Goal: Task Accomplishment & Management: Manage account settings

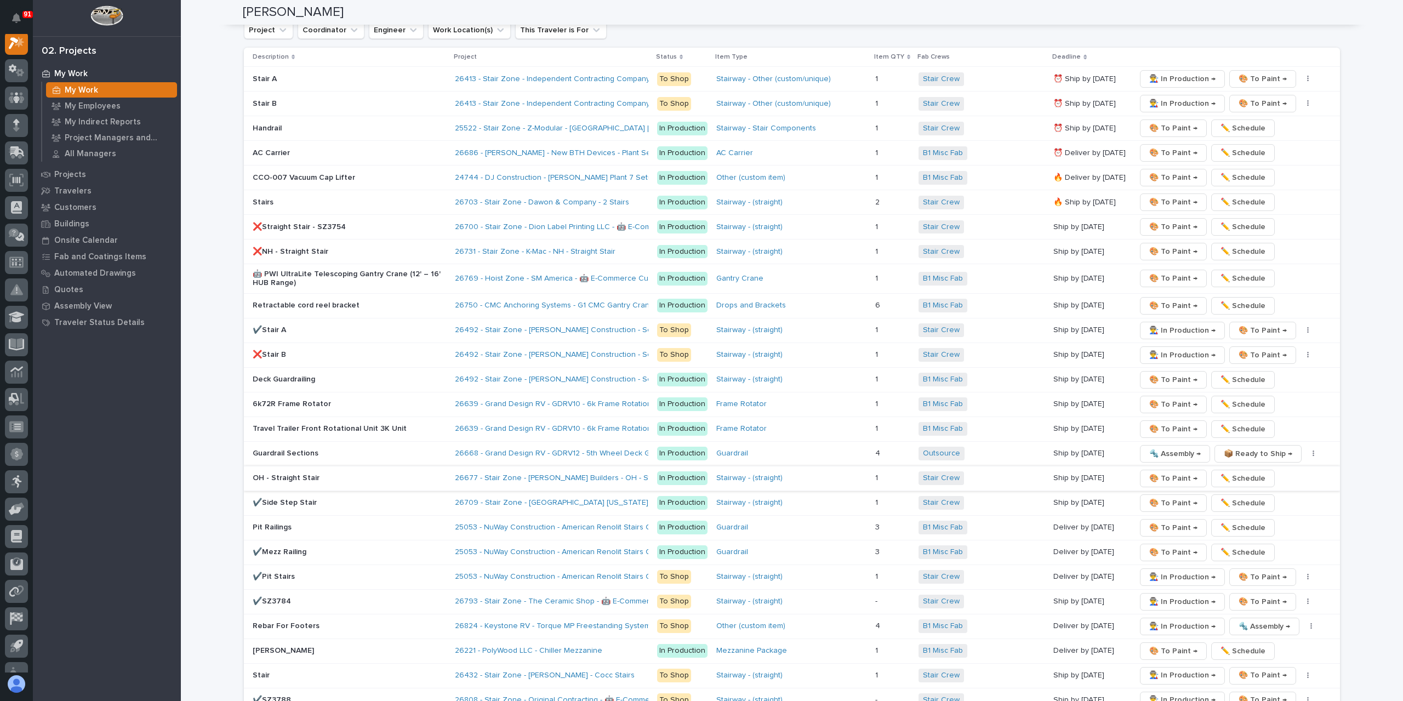
scroll to position [1863, 0]
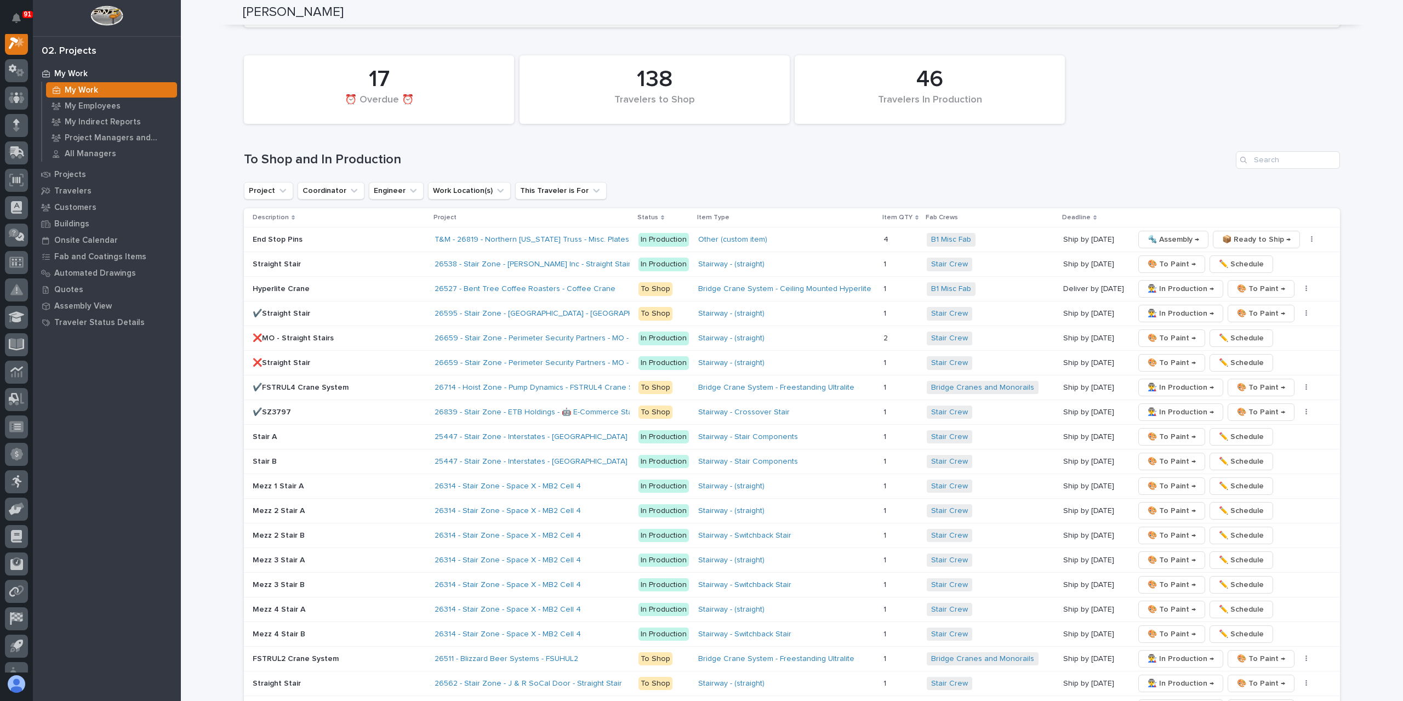
scroll to position [1586, 0]
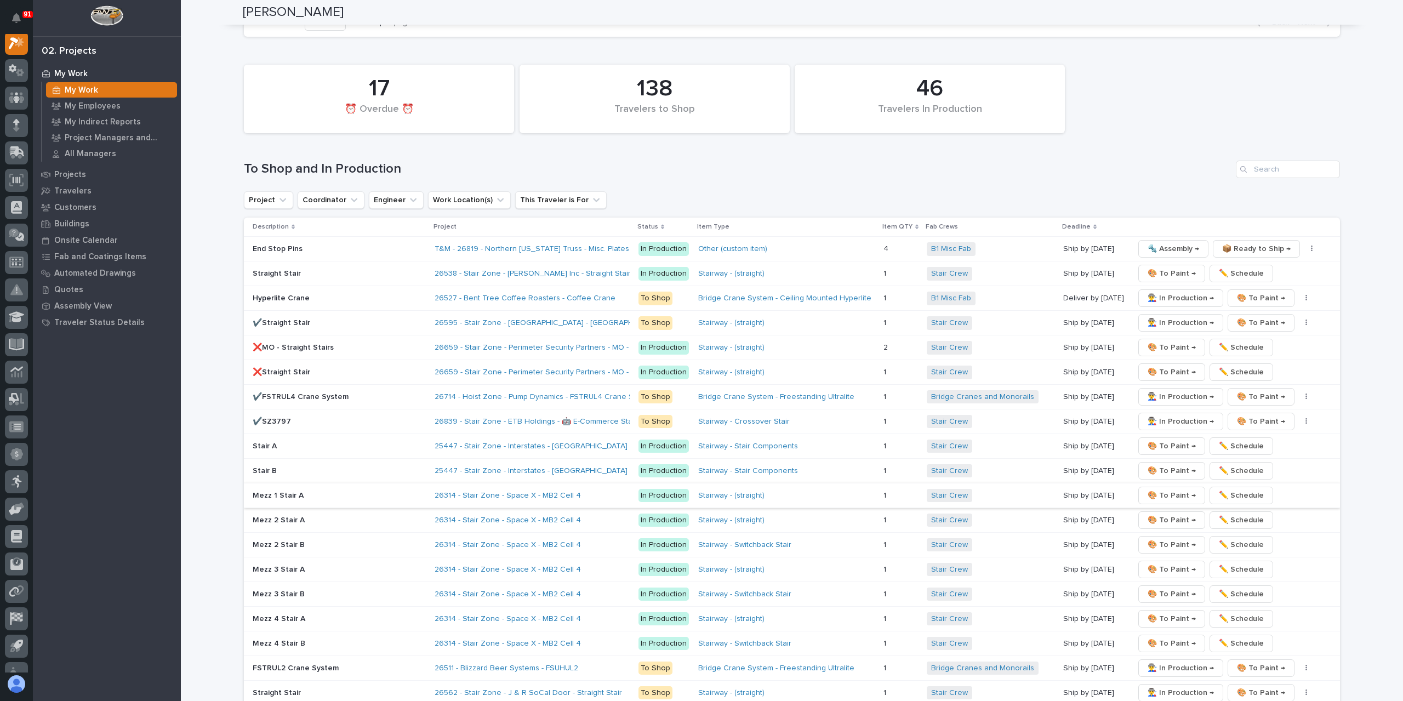
click at [1163, 489] on span "🎨 To Paint →" at bounding box center [1171, 495] width 48 height 13
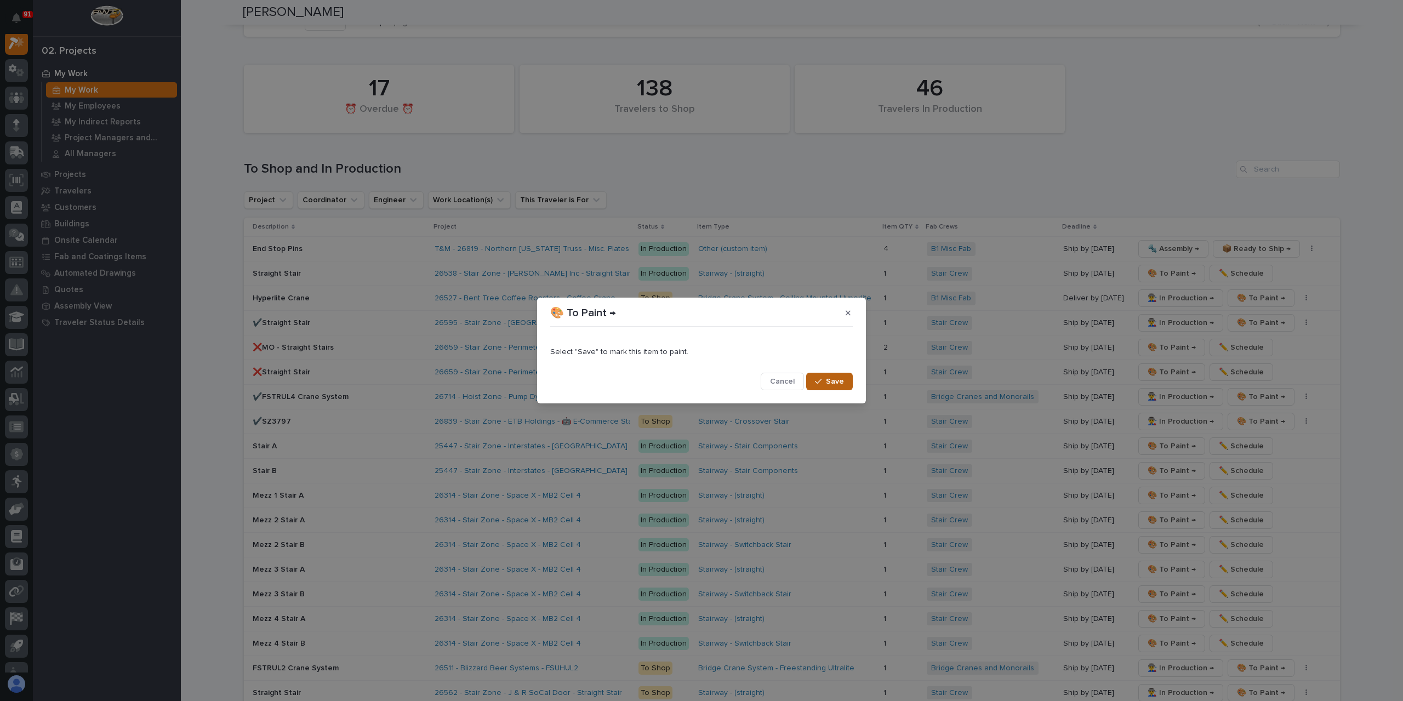
click at [834, 382] on span "Save" at bounding box center [835, 381] width 18 height 10
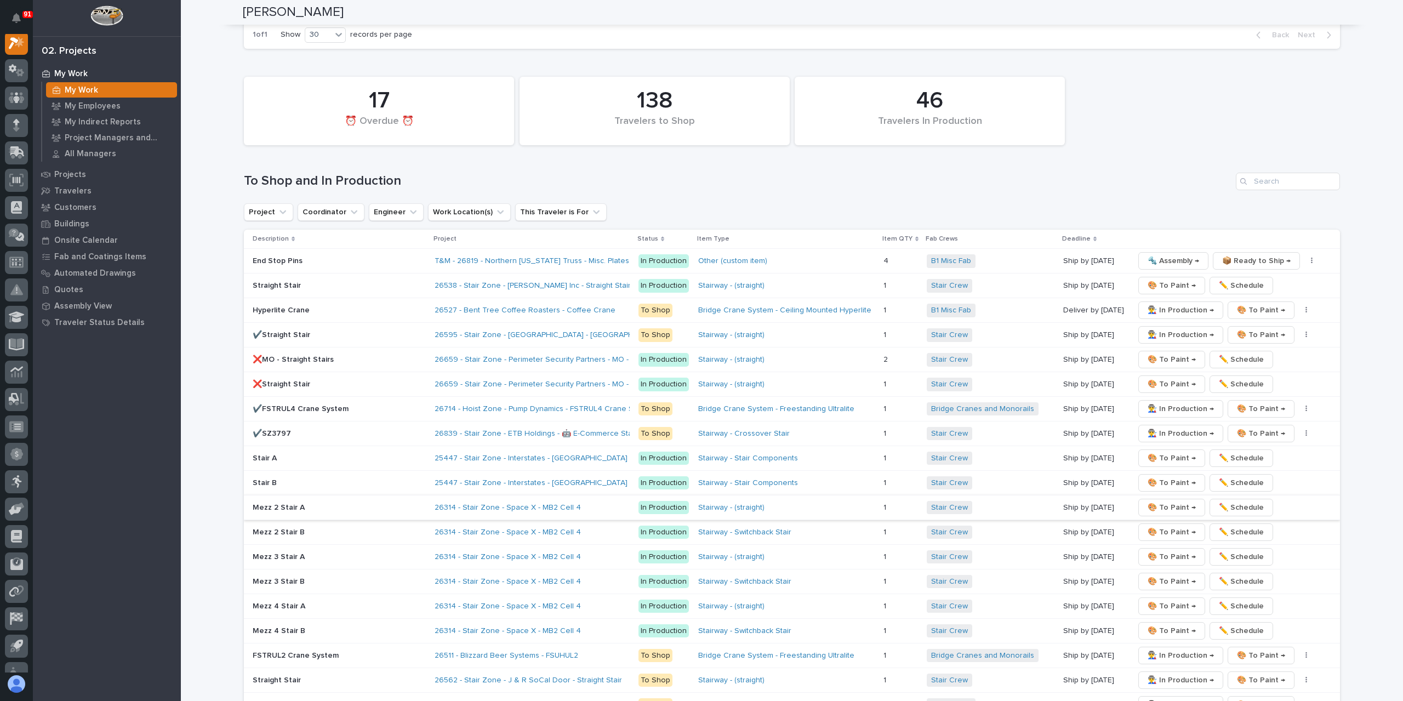
scroll to position [1599, 0]
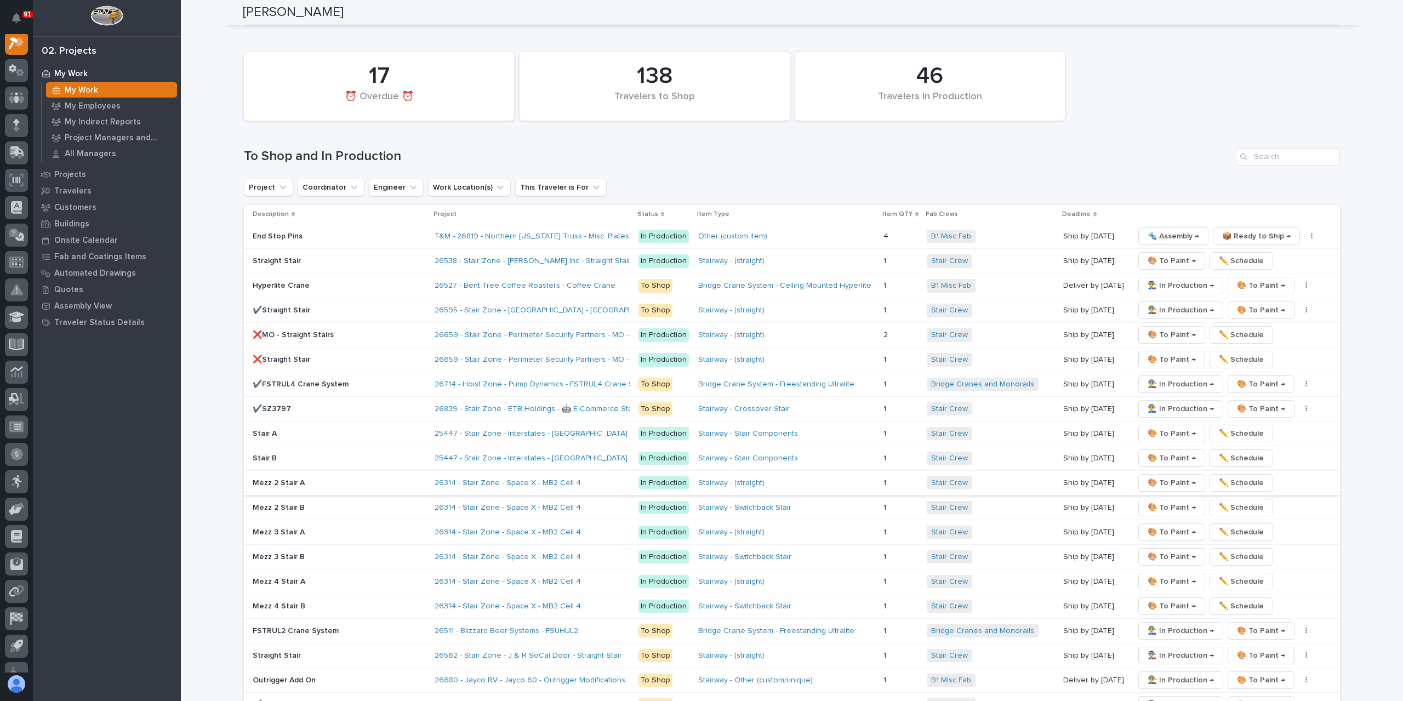
click at [1157, 476] on span "🎨 To Paint →" at bounding box center [1171, 482] width 48 height 13
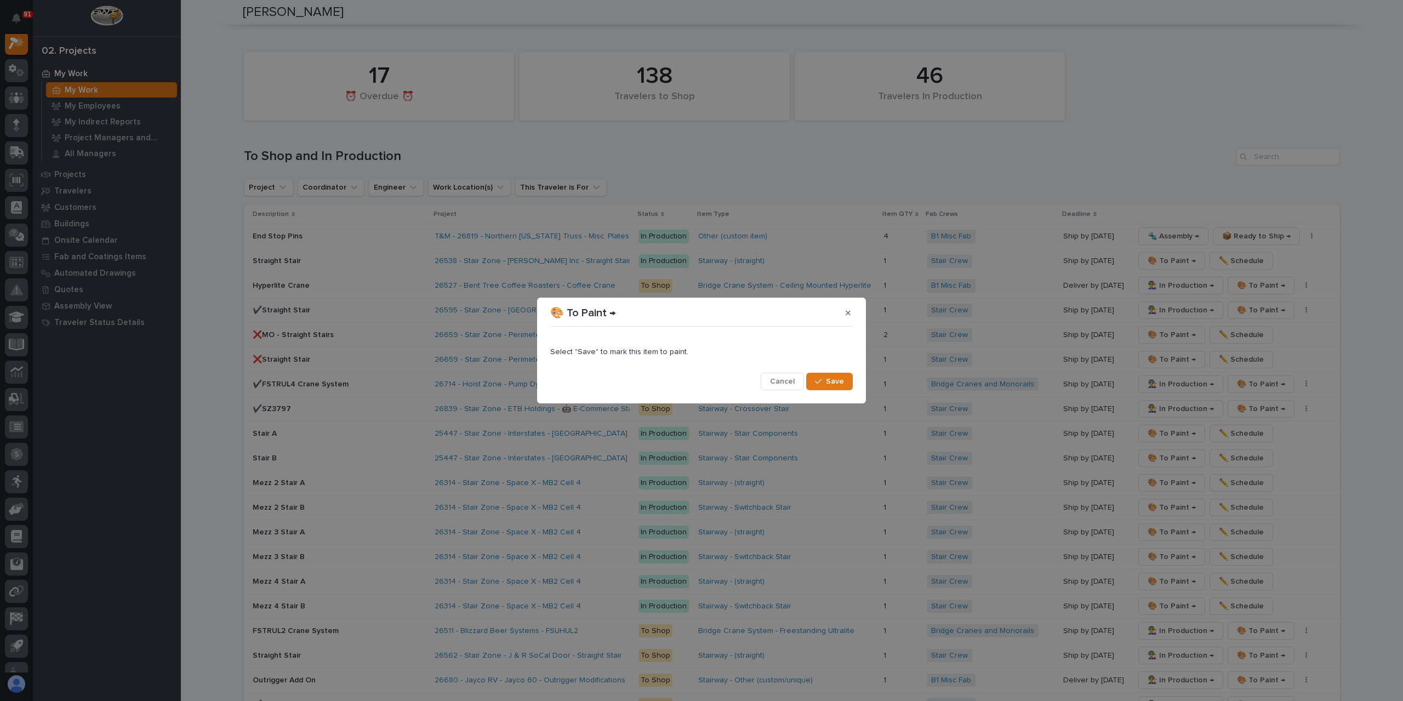
click at [825, 369] on div "Select "Save" to mark this item to paint. Cancel Save" at bounding box center [701, 361] width 302 height 60
click at [823, 374] on button "Save" at bounding box center [829, 382] width 47 height 18
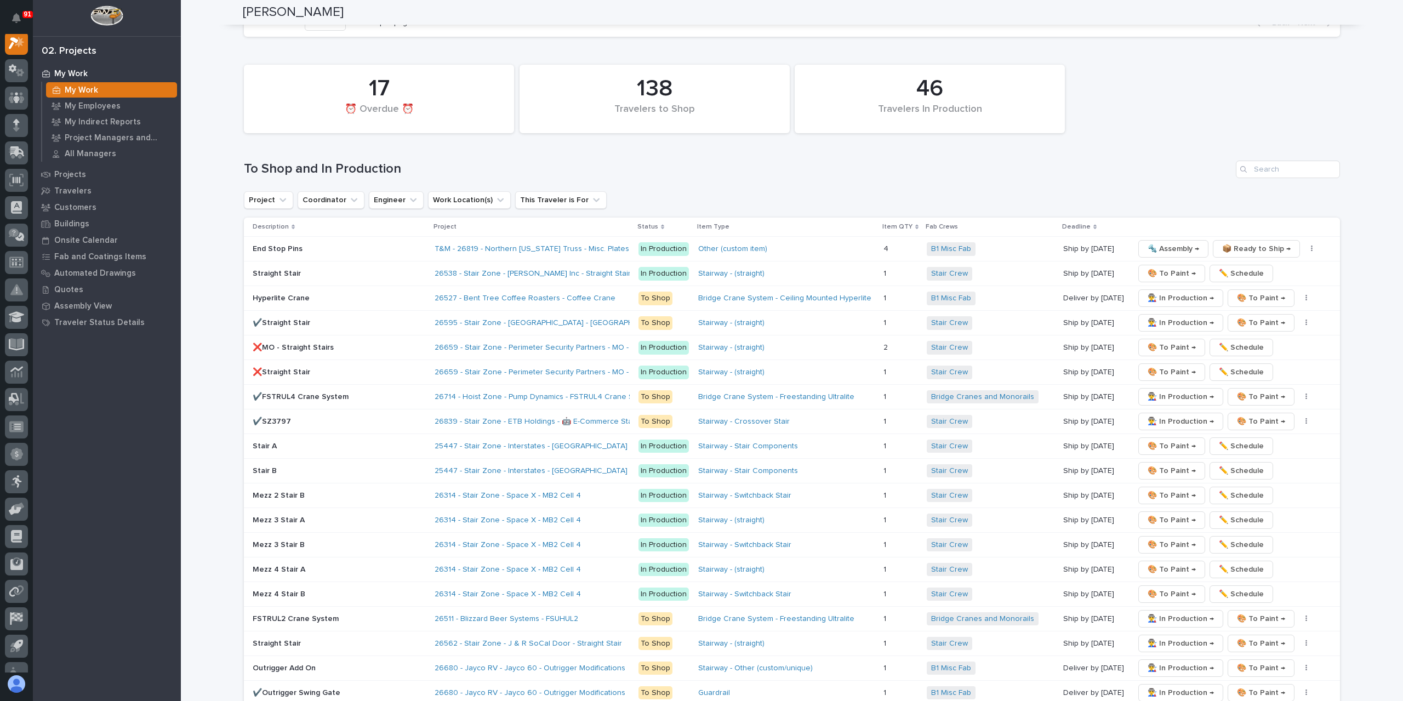
scroll to position [1611, 0]
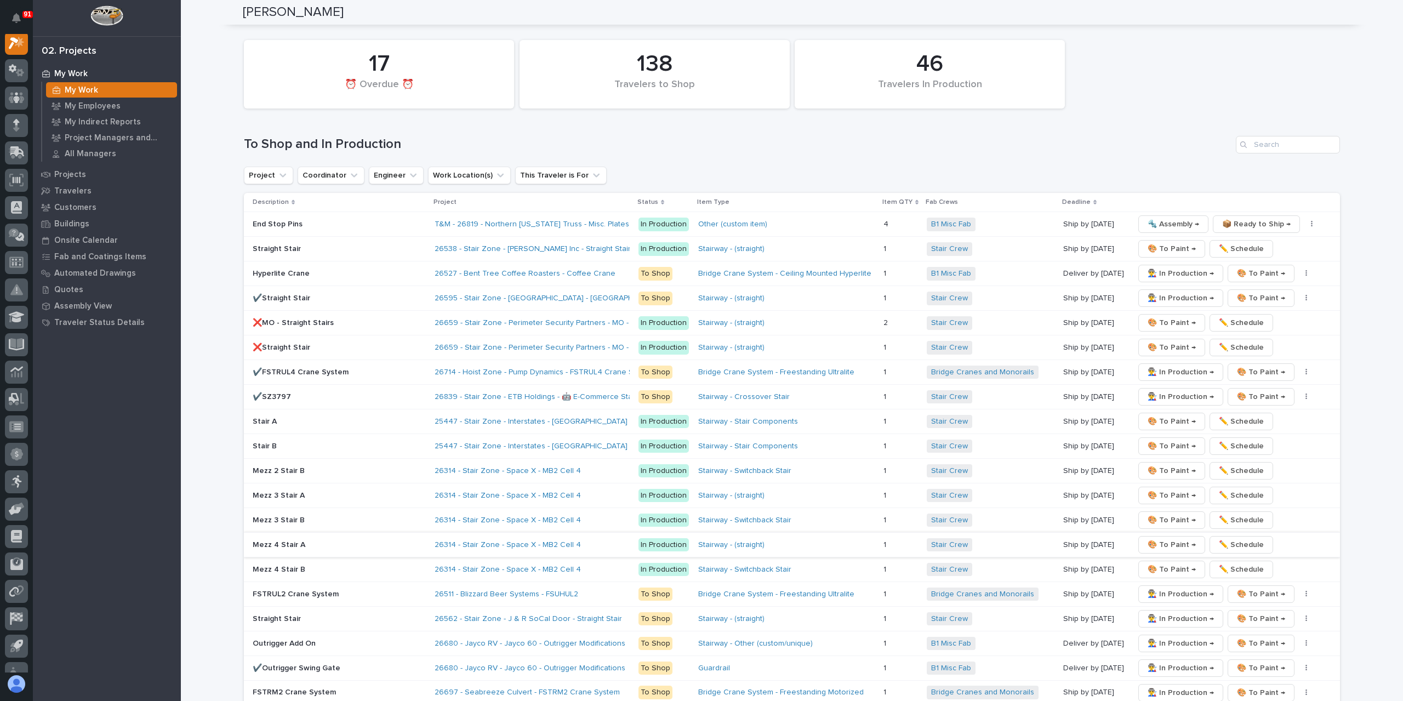
click at [1165, 538] on span "🎨 To Paint →" at bounding box center [1171, 544] width 48 height 13
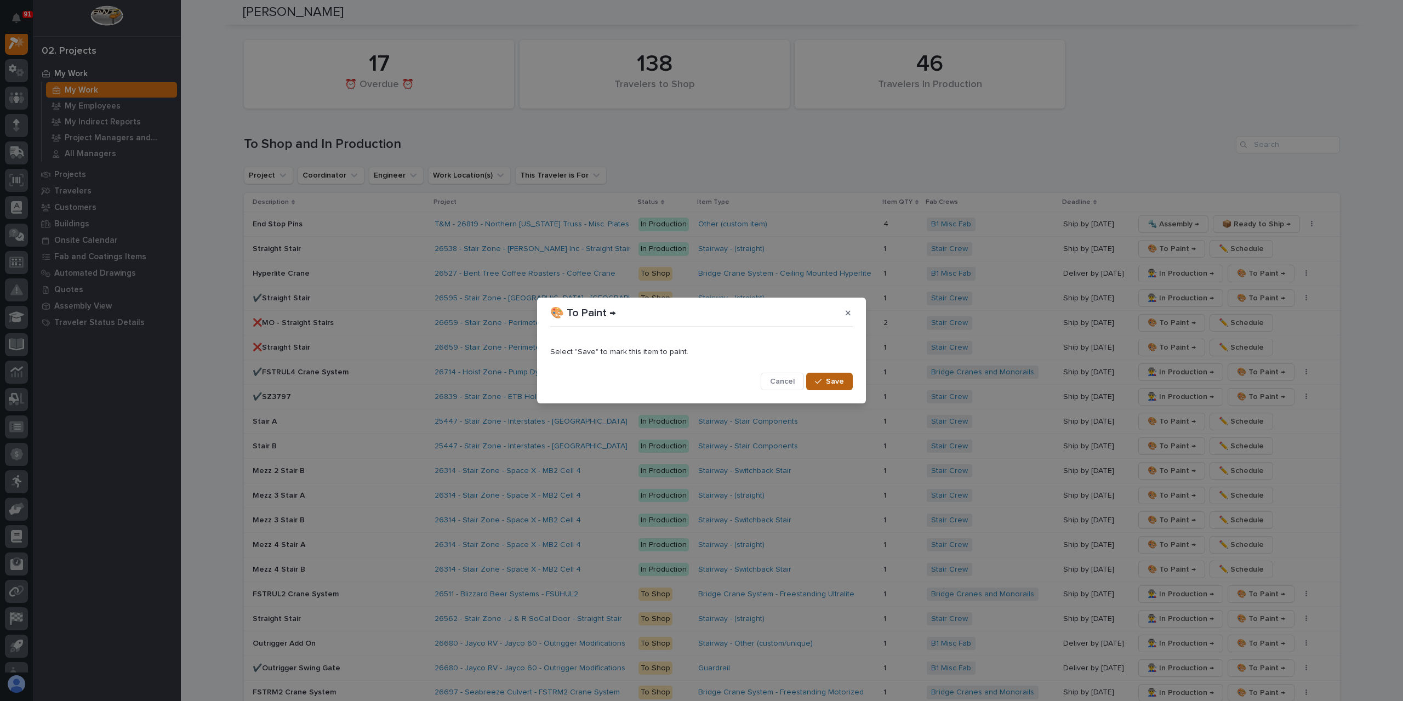
click at [830, 383] on span "Save" at bounding box center [835, 381] width 18 height 10
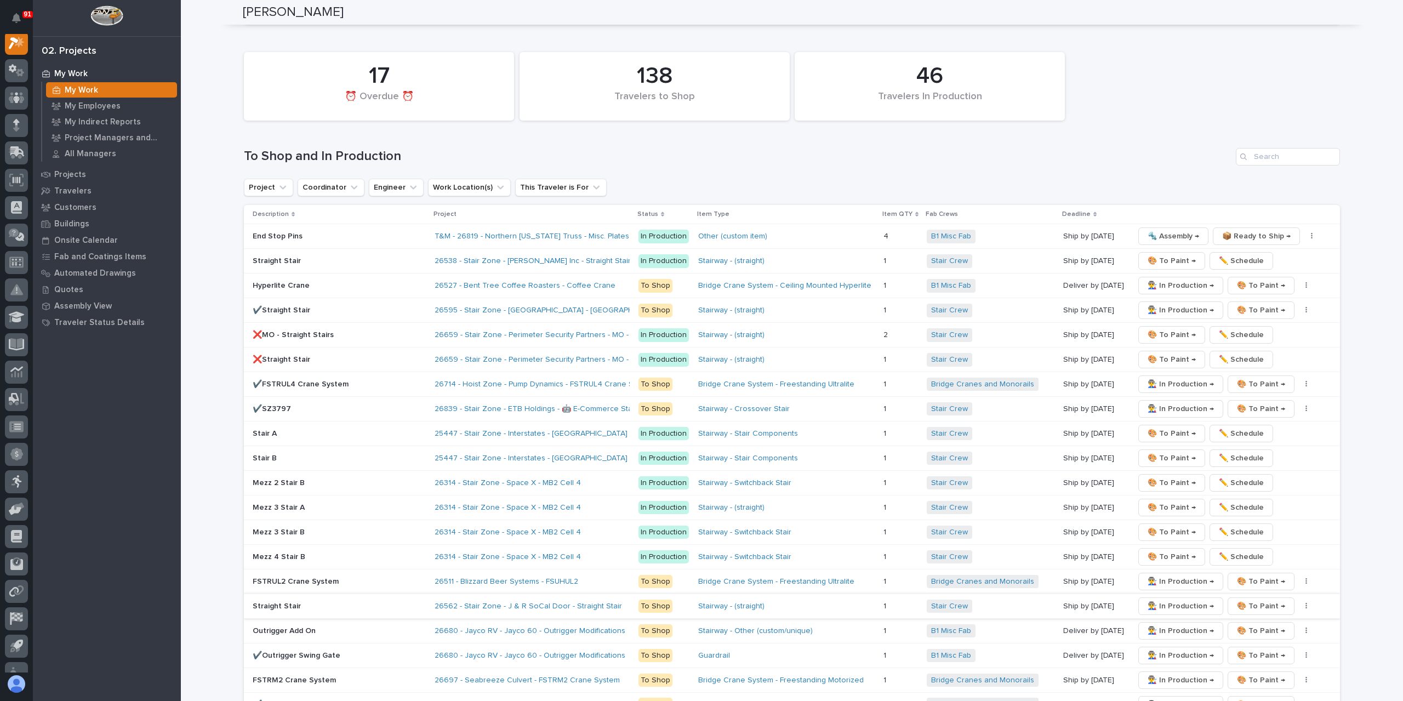
scroll to position [1623, 0]
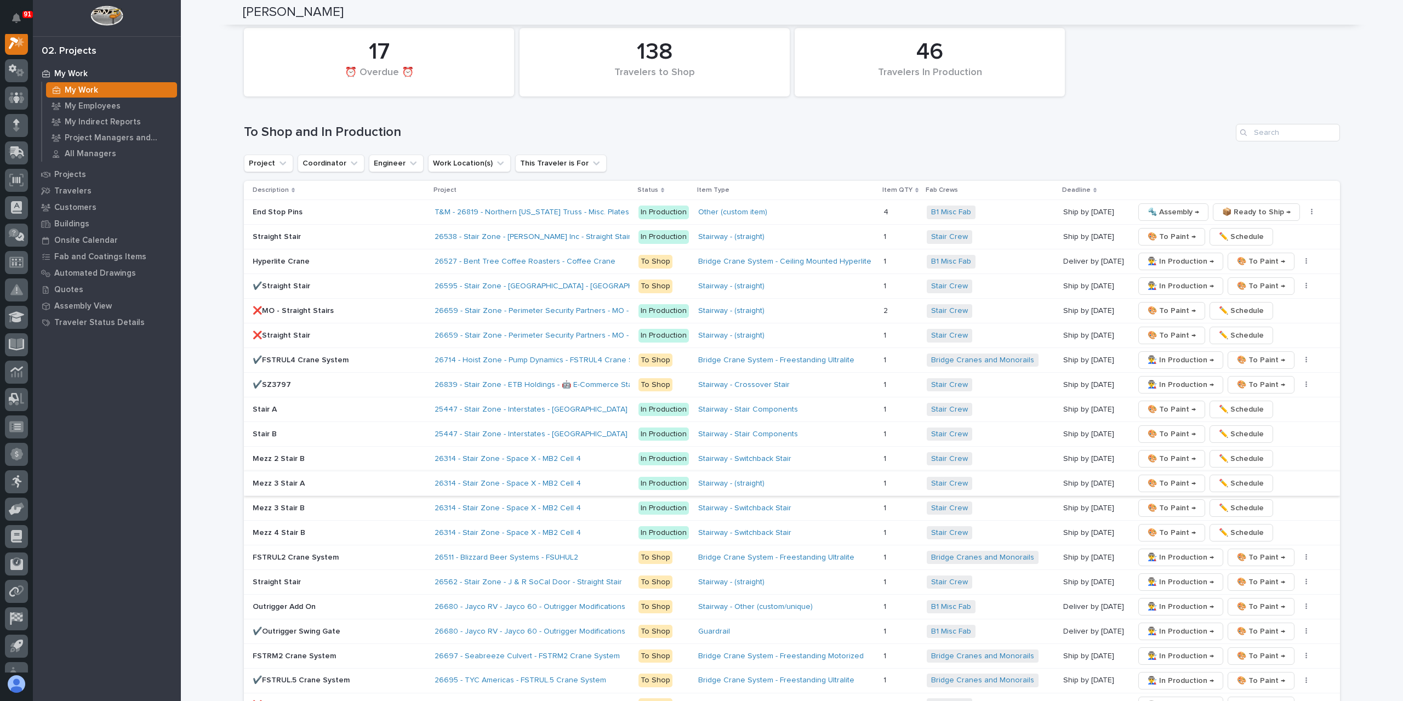
click at [1151, 477] on span "🎨 To Paint →" at bounding box center [1171, 483] width 48 height 13
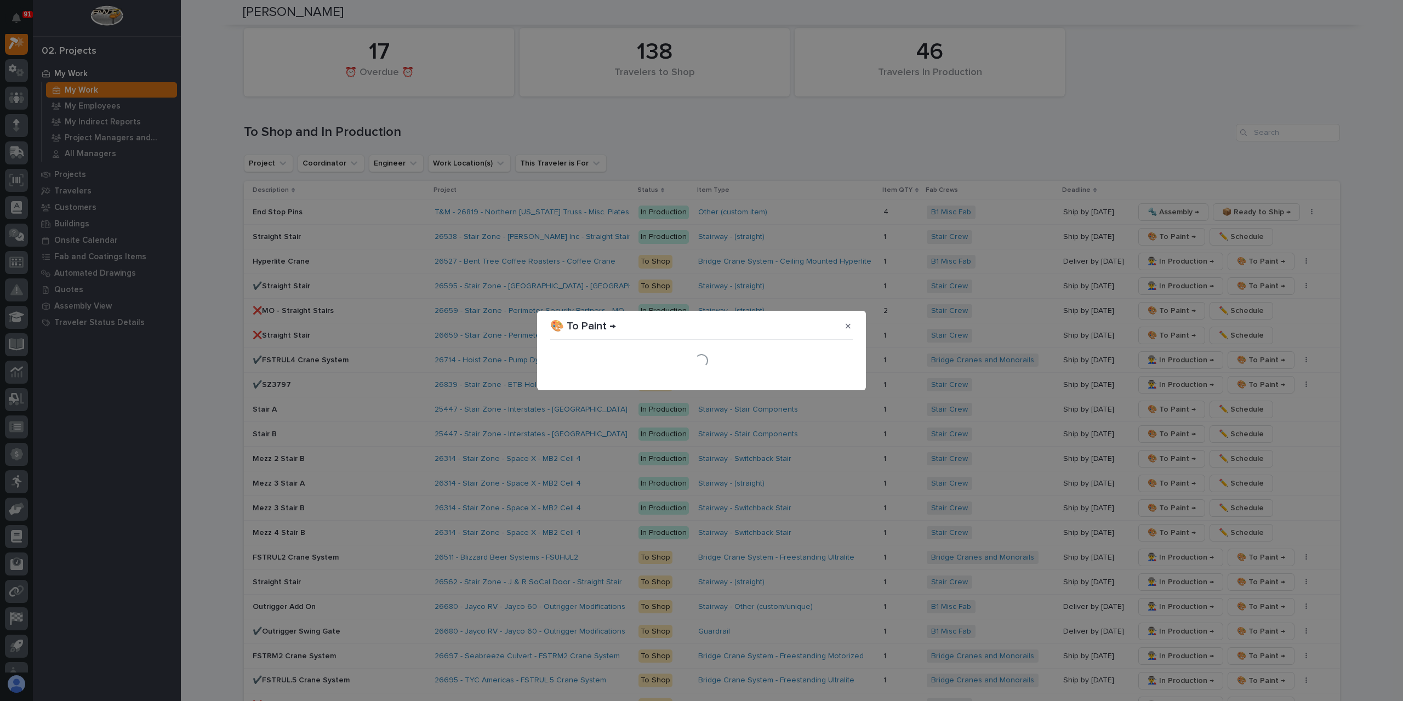
click at [840, 375] on div "Loading..." at bounding box center [701, 360] width 302 height 33
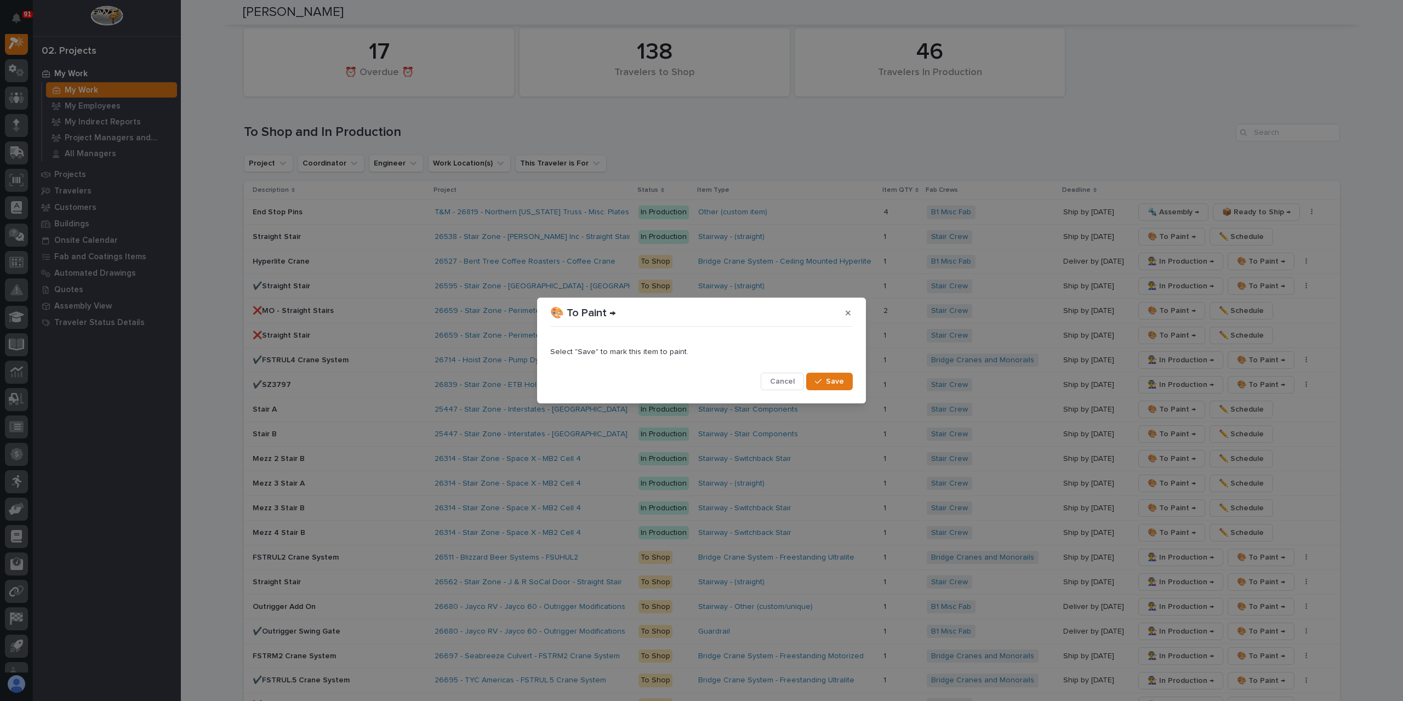
click at [840, 375] on button "Save" at bounding box center [829, 382] width 47 height 18
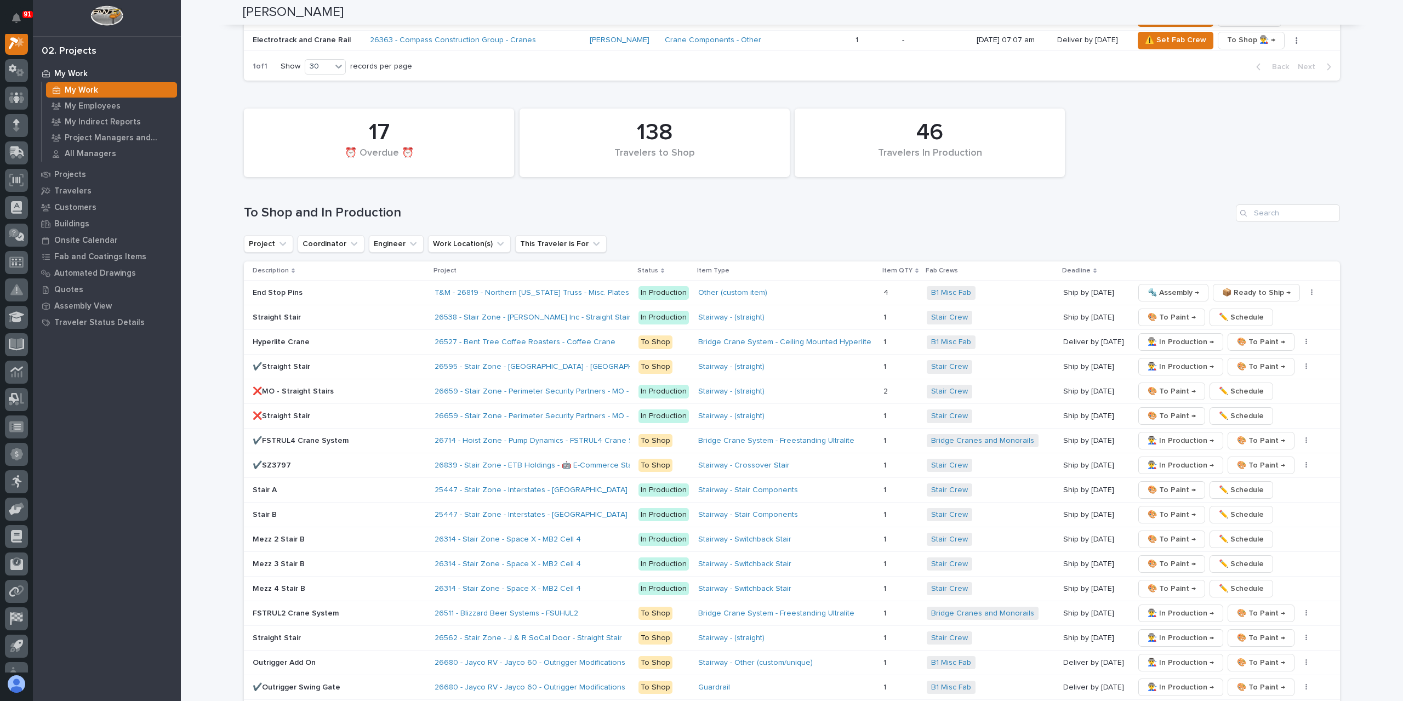
scroll to position [1799, 0]
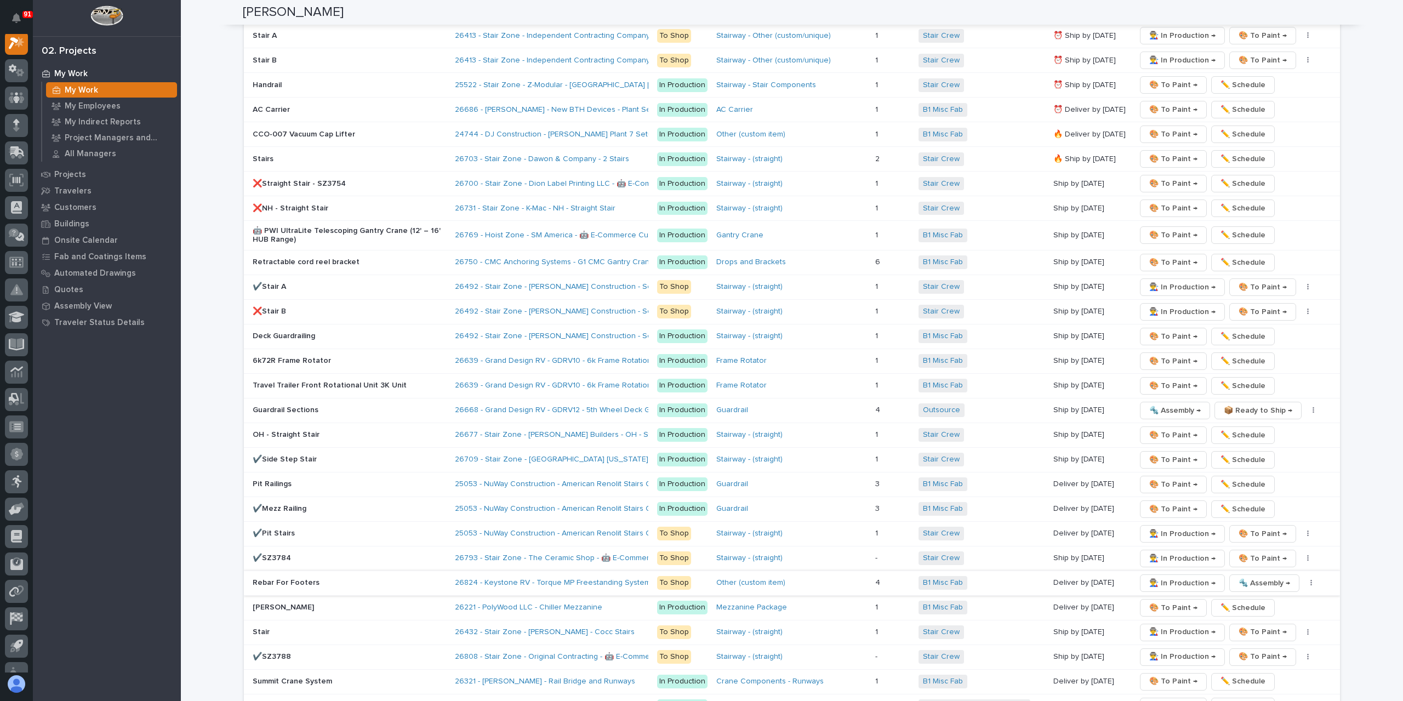
scroll to position [1802, 0]
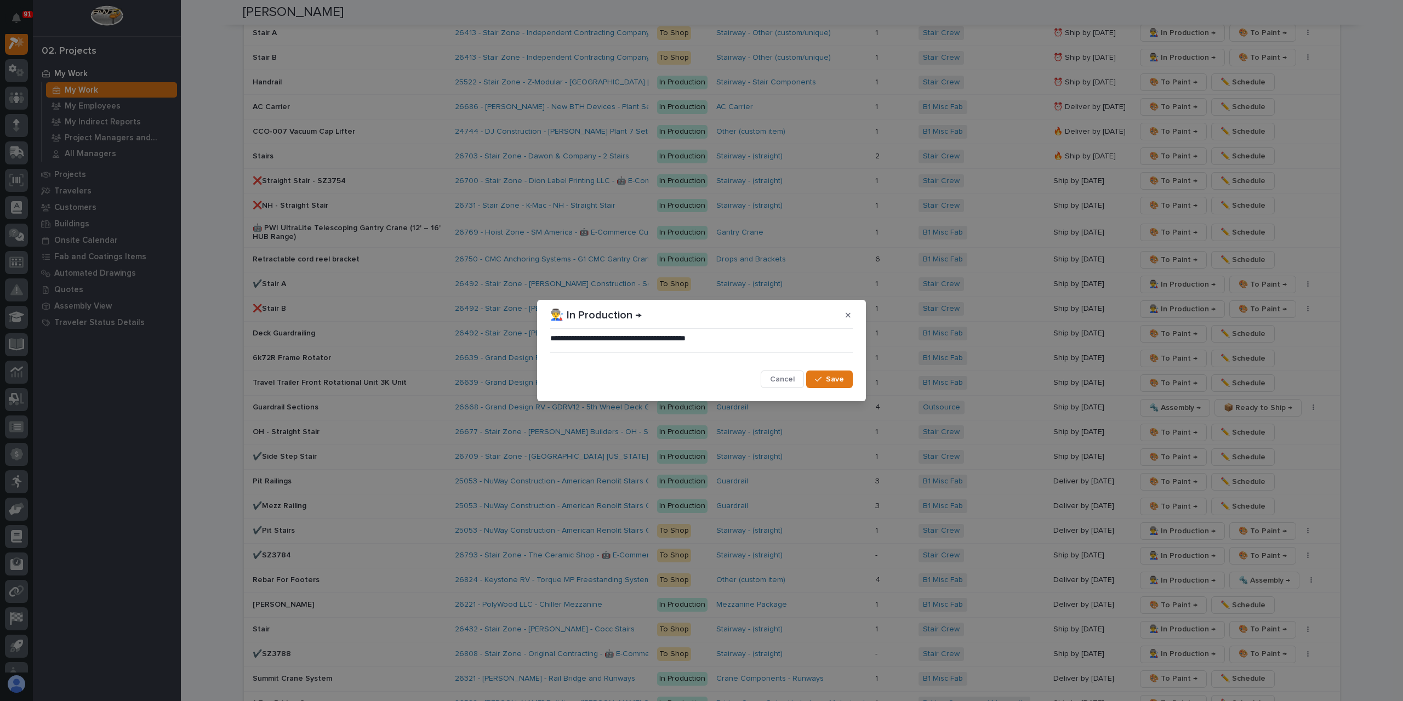
click at [827, 381] on span "Save" at bounding box center [835, 379] width 18 height 10
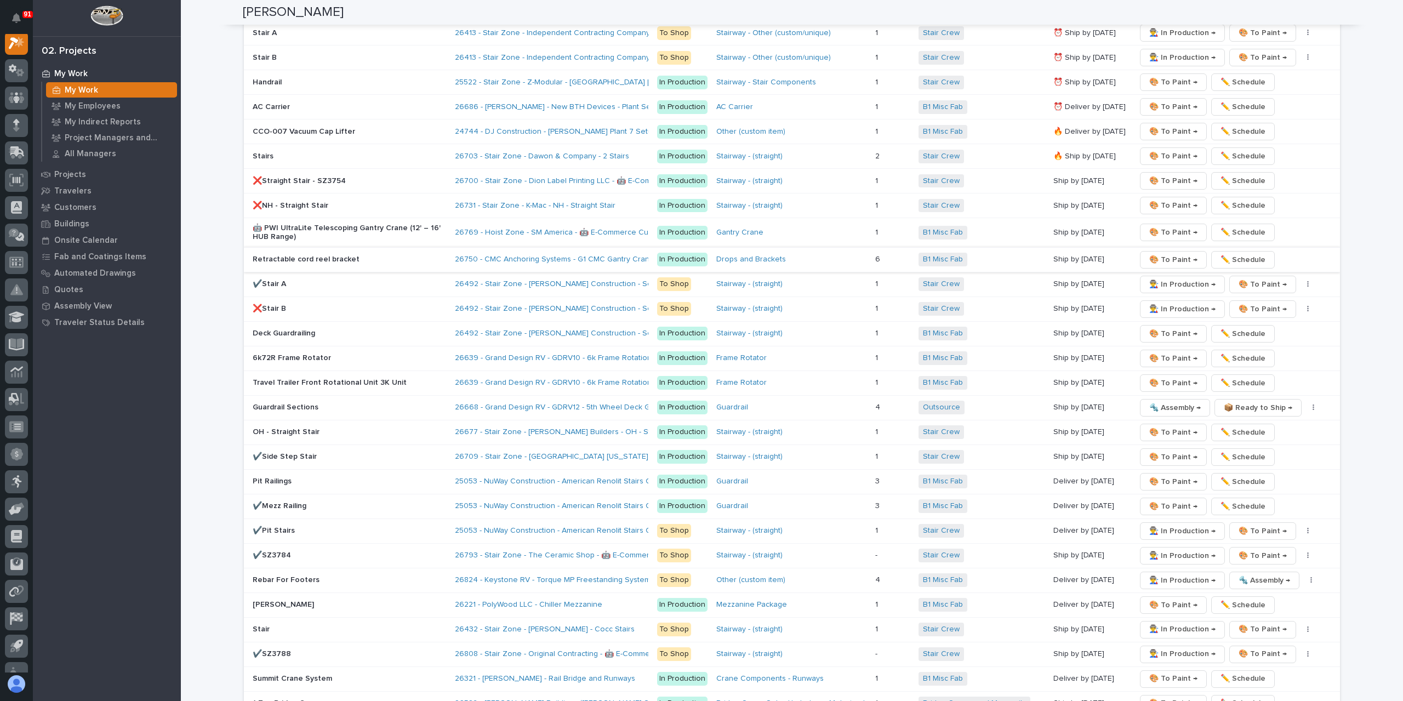
scroll to position [1583, 0]
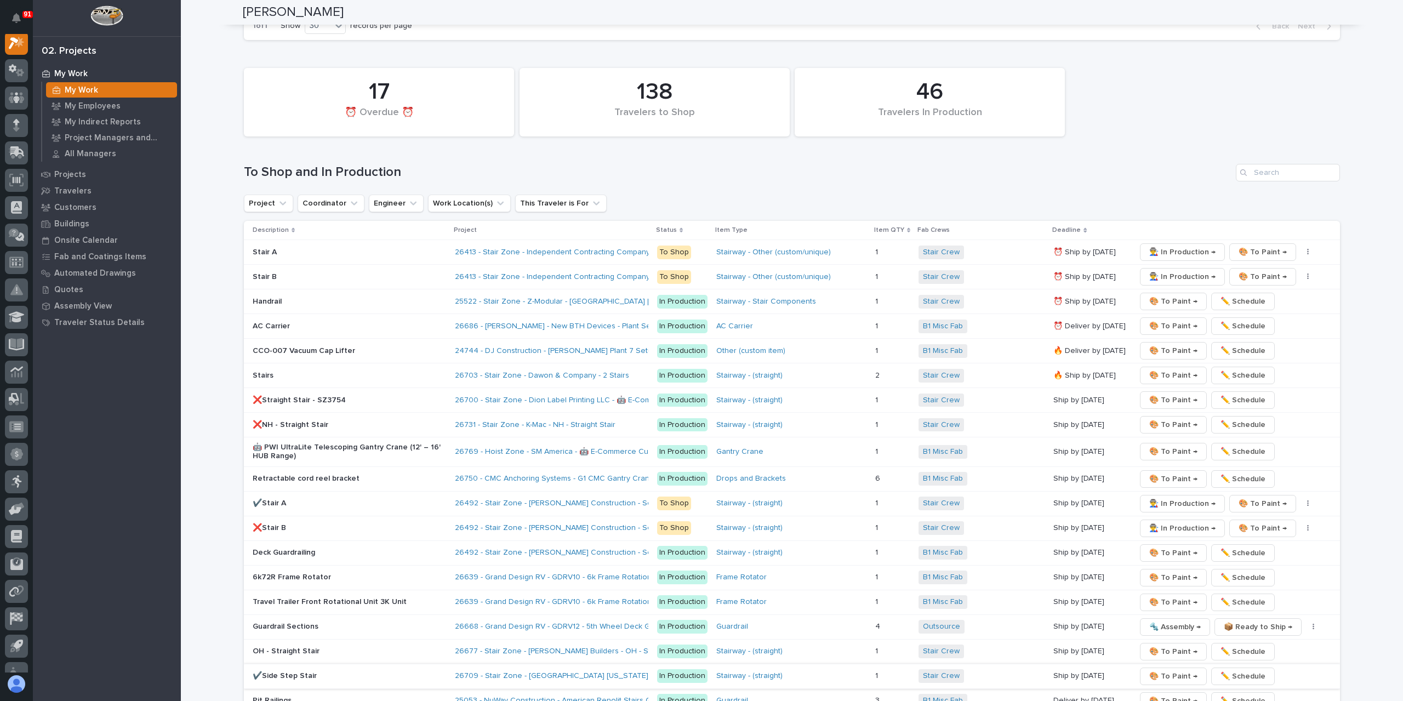
click at [1169, 670] on span "🎨 To Paint →" at bounding box center [1173, 676] width 48 height 13
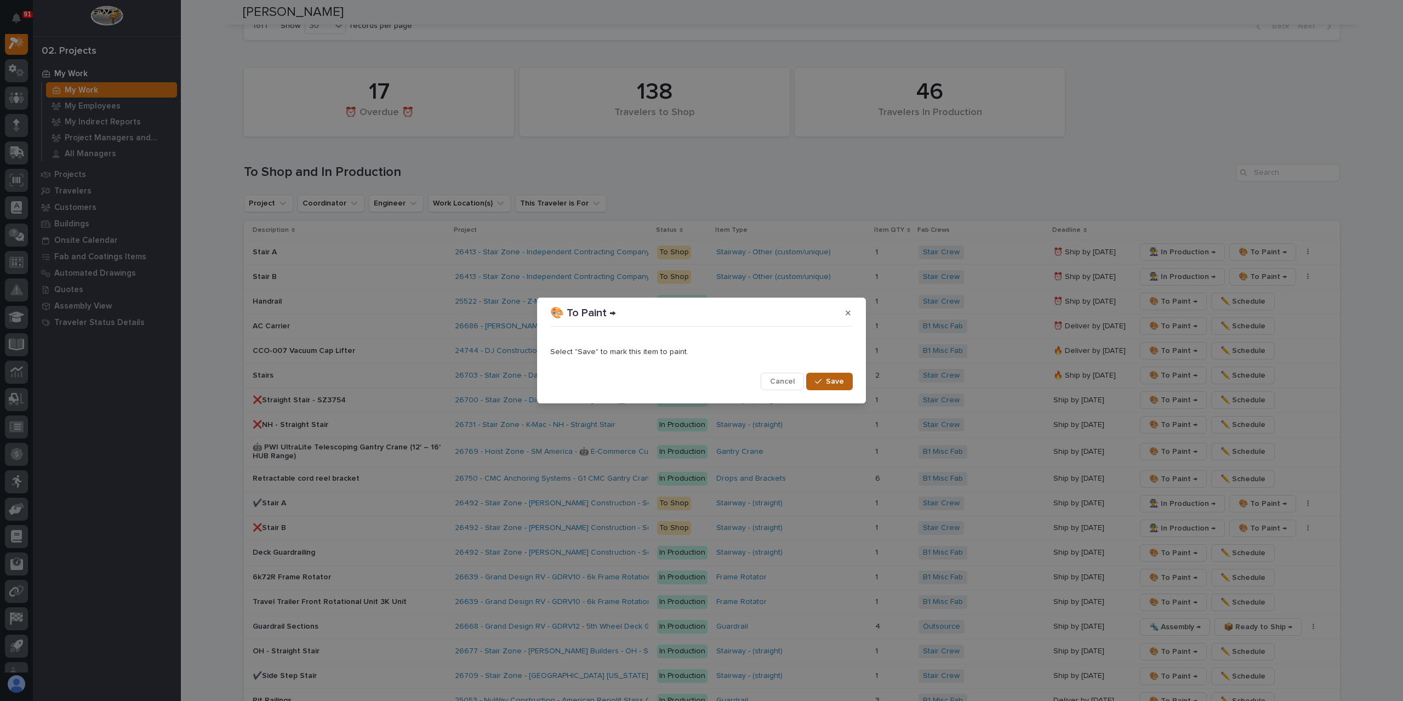
click at [826, 380] on div "button" at bounding box center [820, 381] width 11 height 8
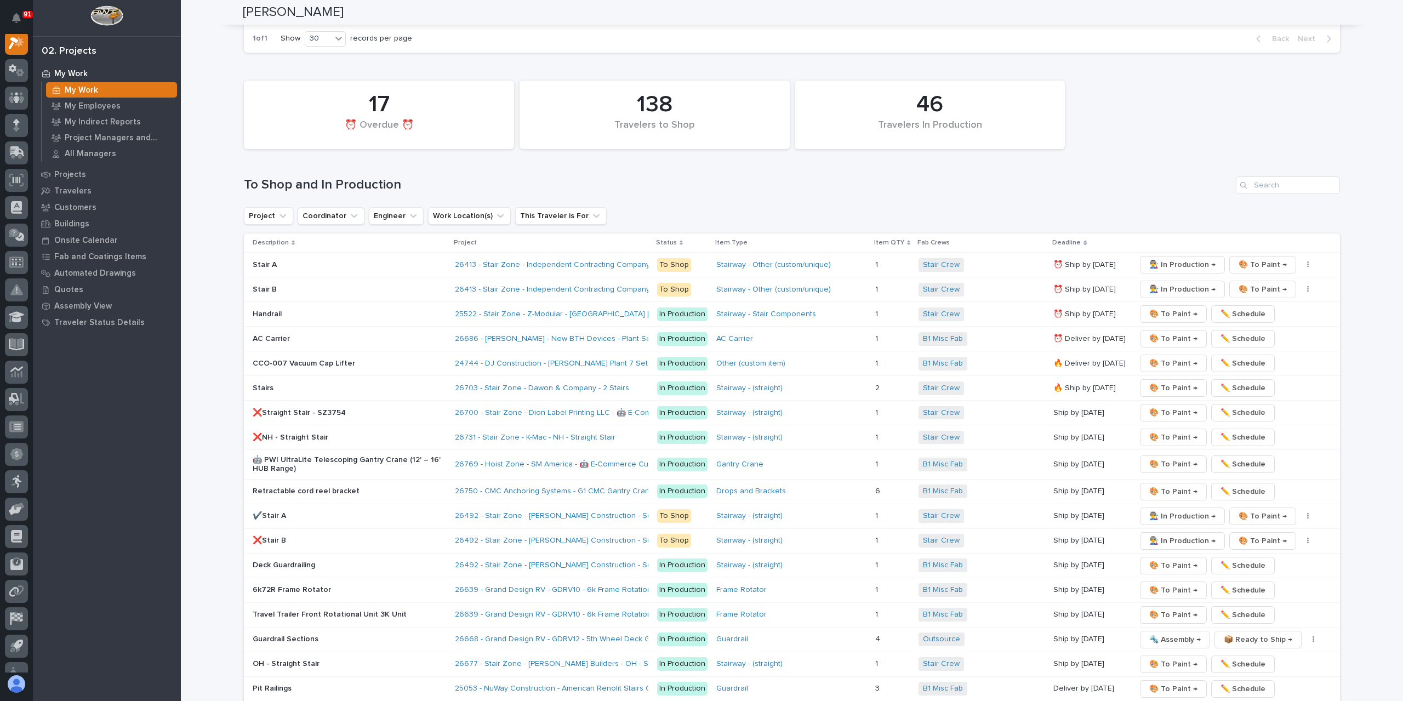
scroll to position [1311, 0]
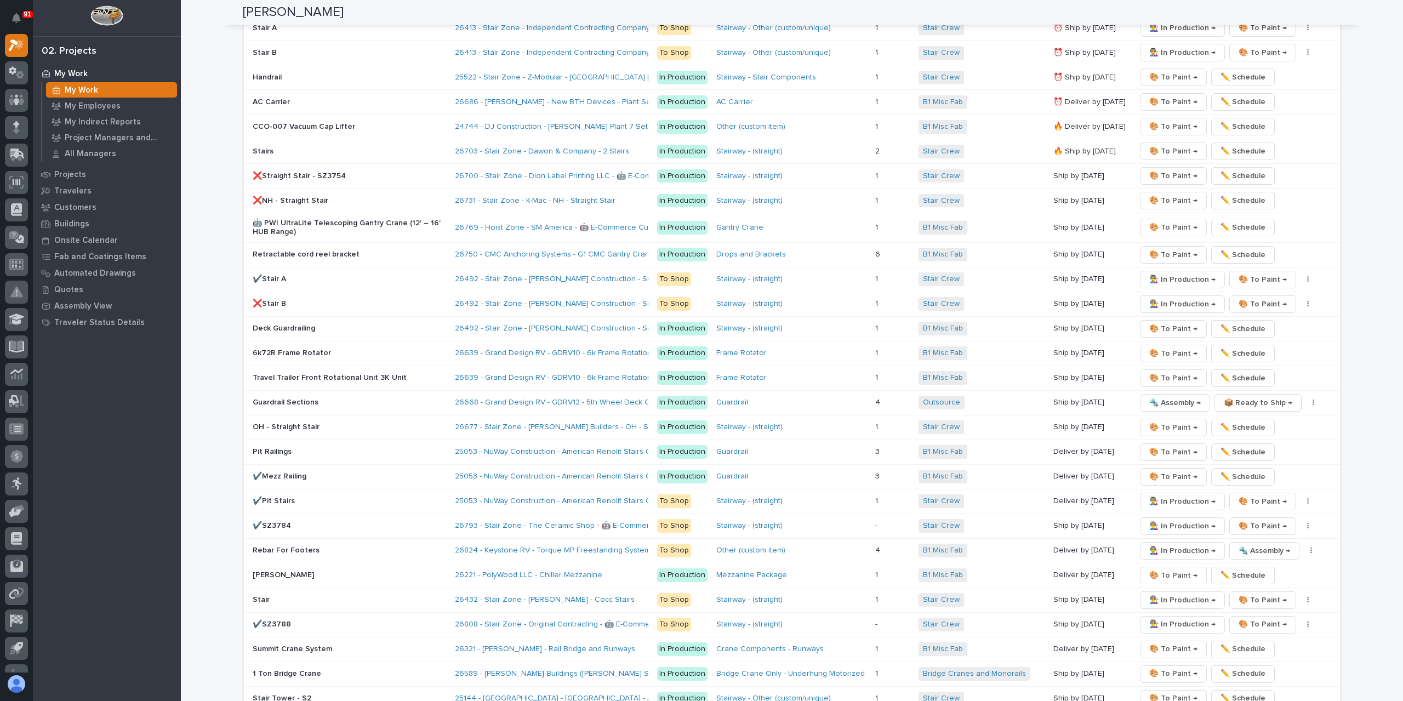
scroll to position [1808, 0]
click at [68, 175] on p "Projects" at bounding box center [70, 175] width 32 height 10
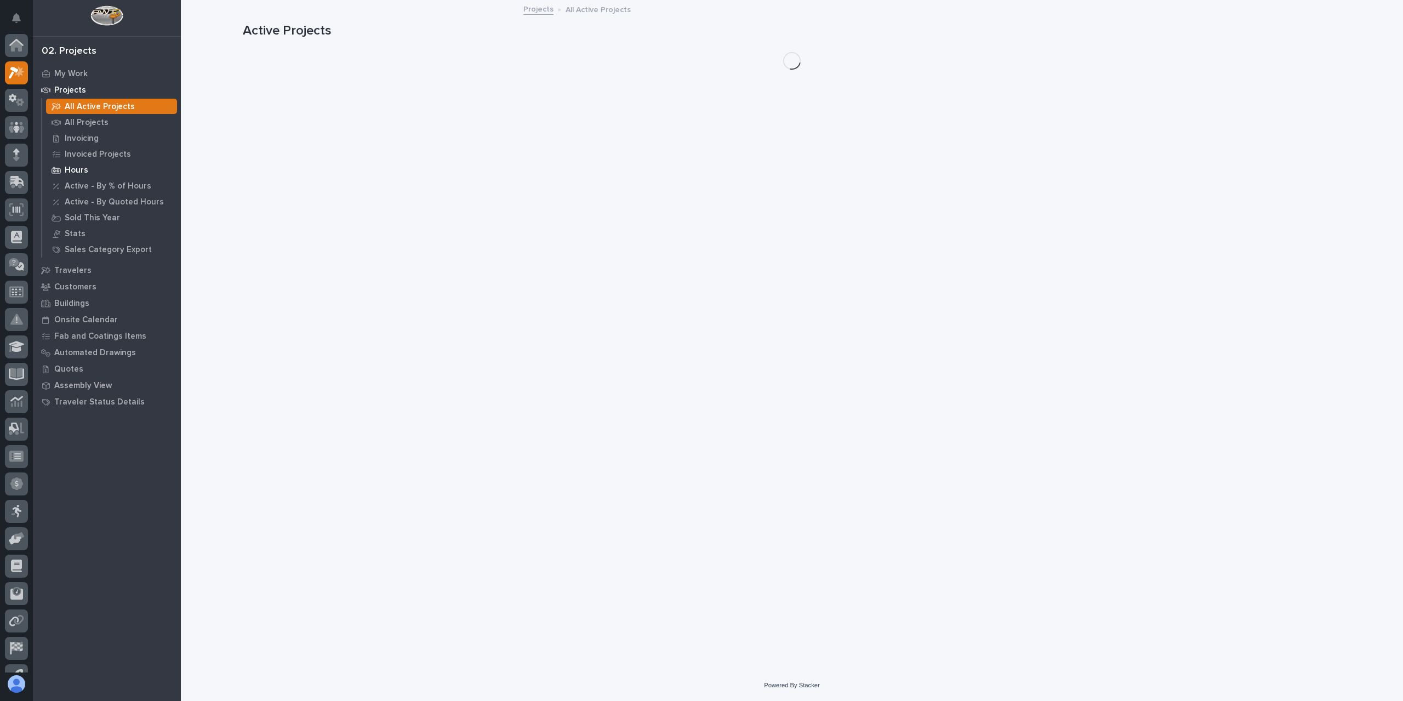
scroll to position [27, 0]
click at [78, 120] on p "All Projects" at bounding box center [87, 123] width 44 height 10
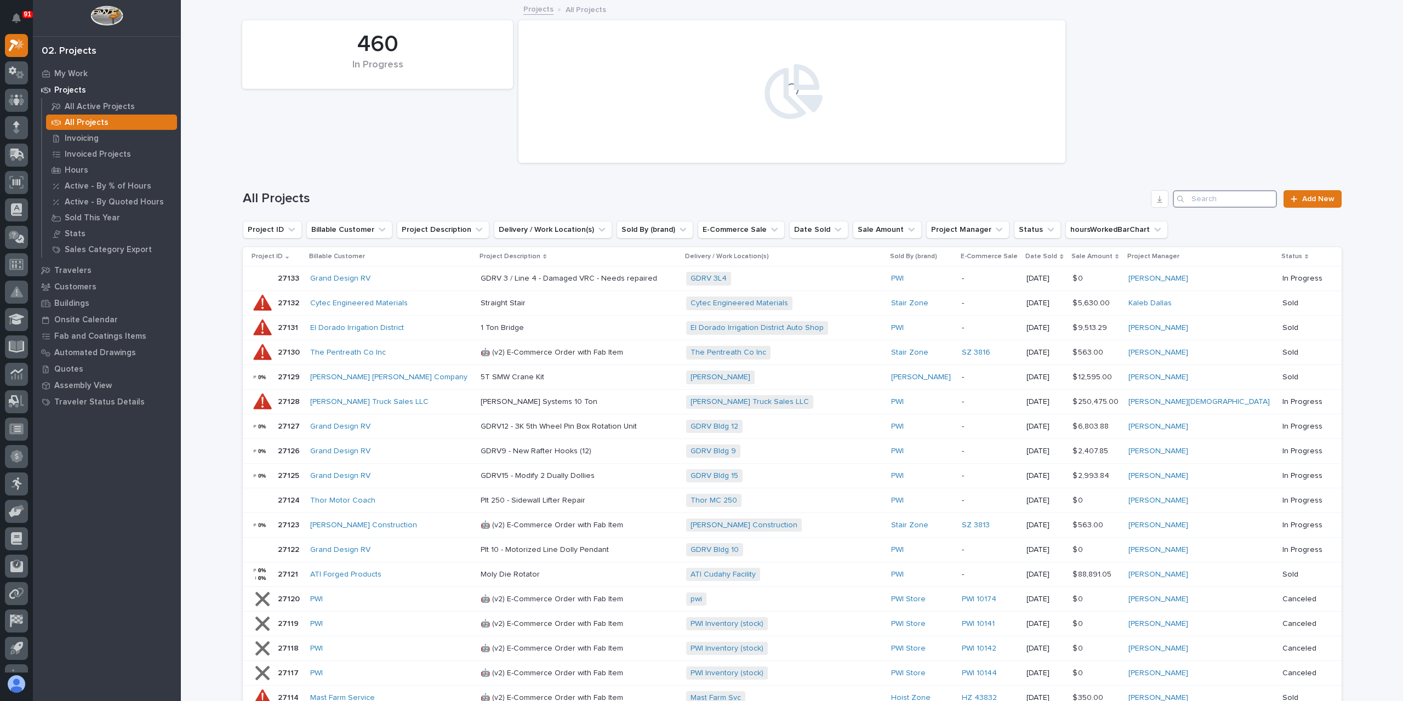
click at [1210, 194] on input "Search" at bounding box center [1224, 199] width 104 height 18
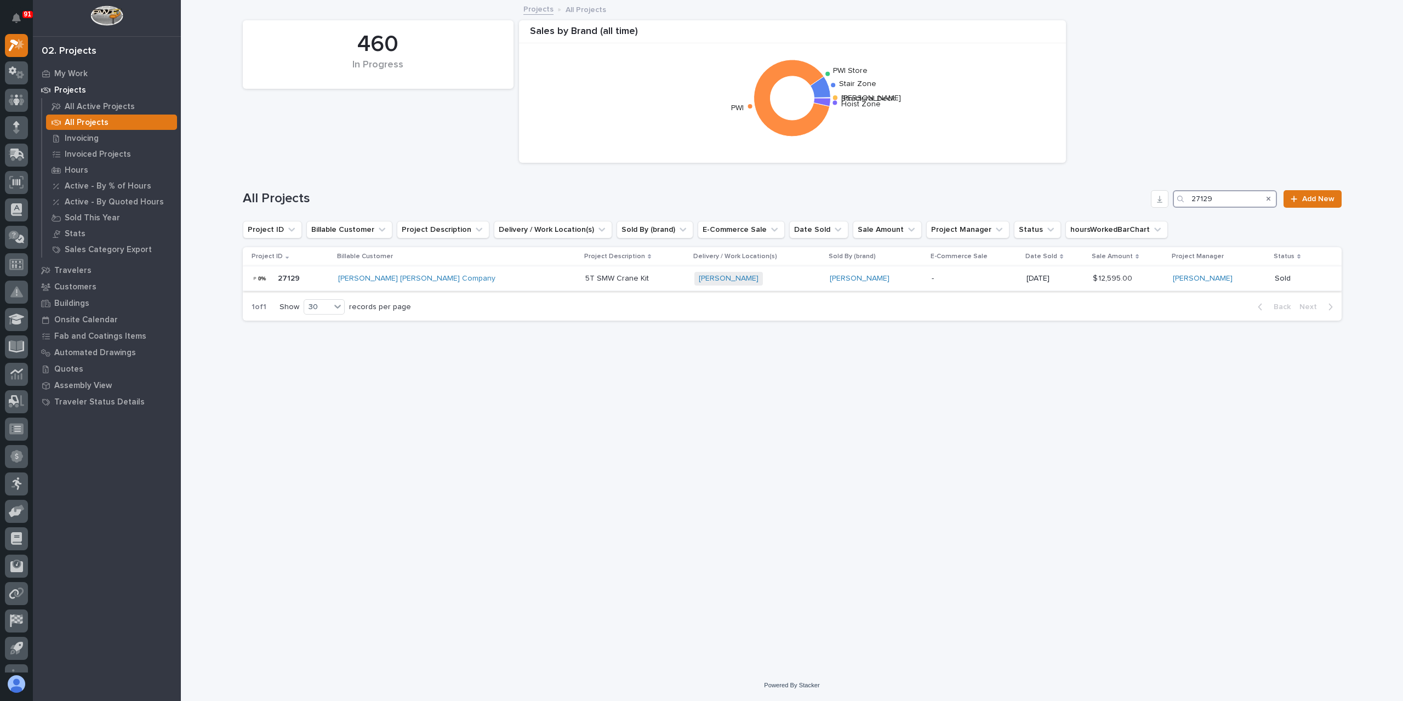
type input "27129"
click at [585, 281] on p "5T SMW Crane Kit" at bounding box center [618, 278] width 66 height 12
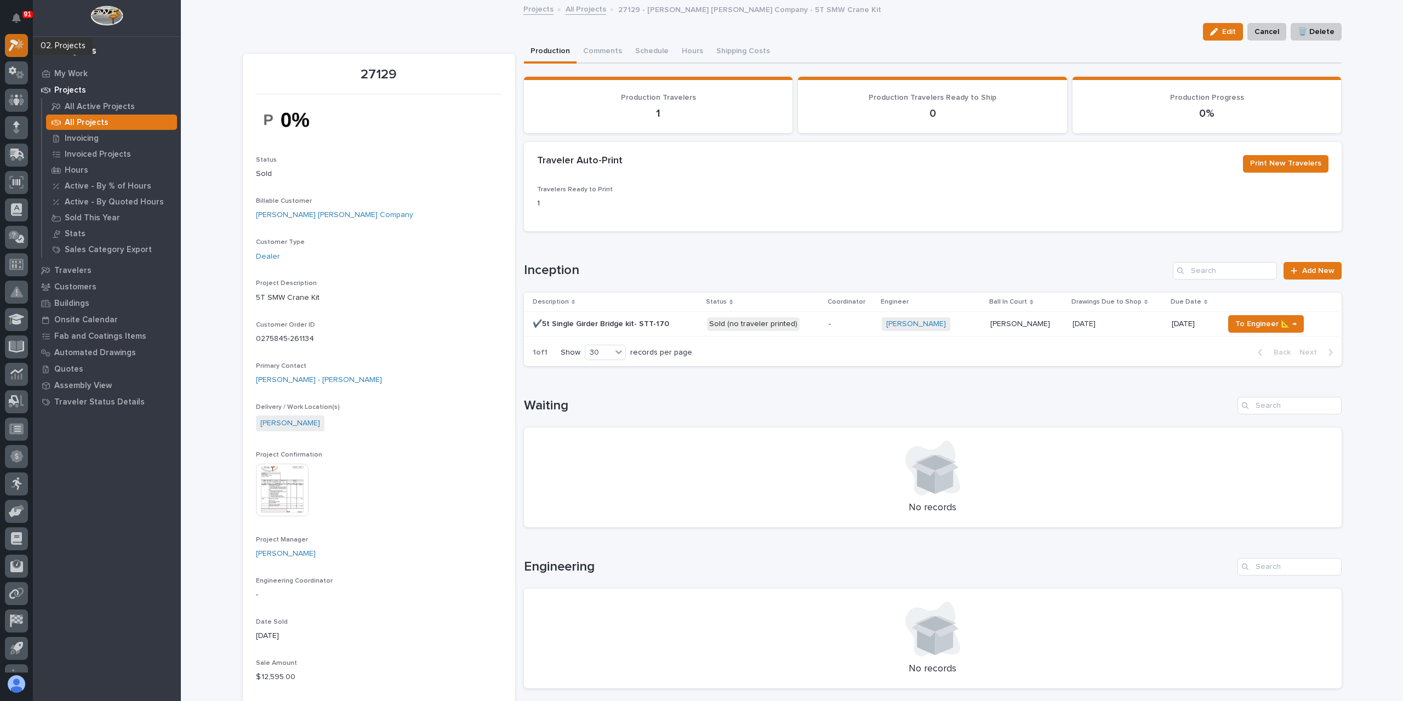
click at [22, 44] on icon at bounding box center [19, 44] width 9 height 11
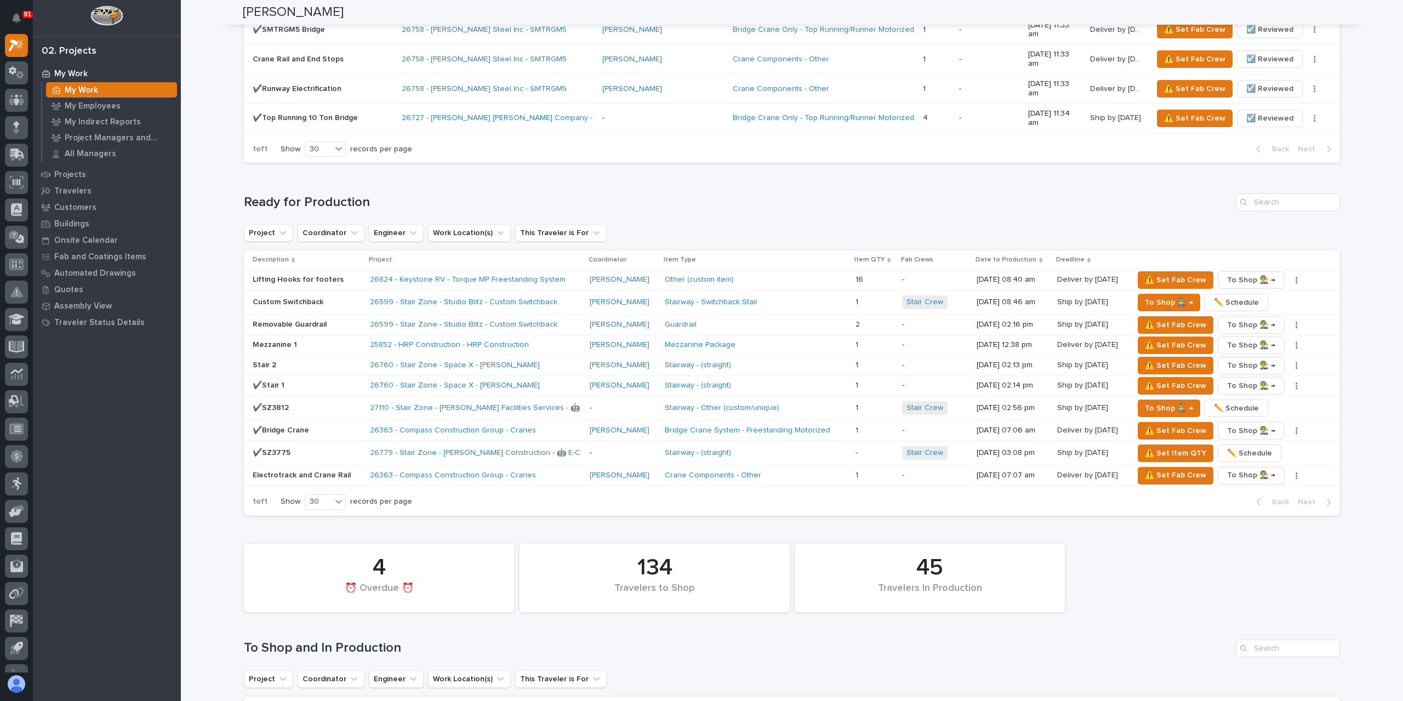
scroll to position [1315, 0]
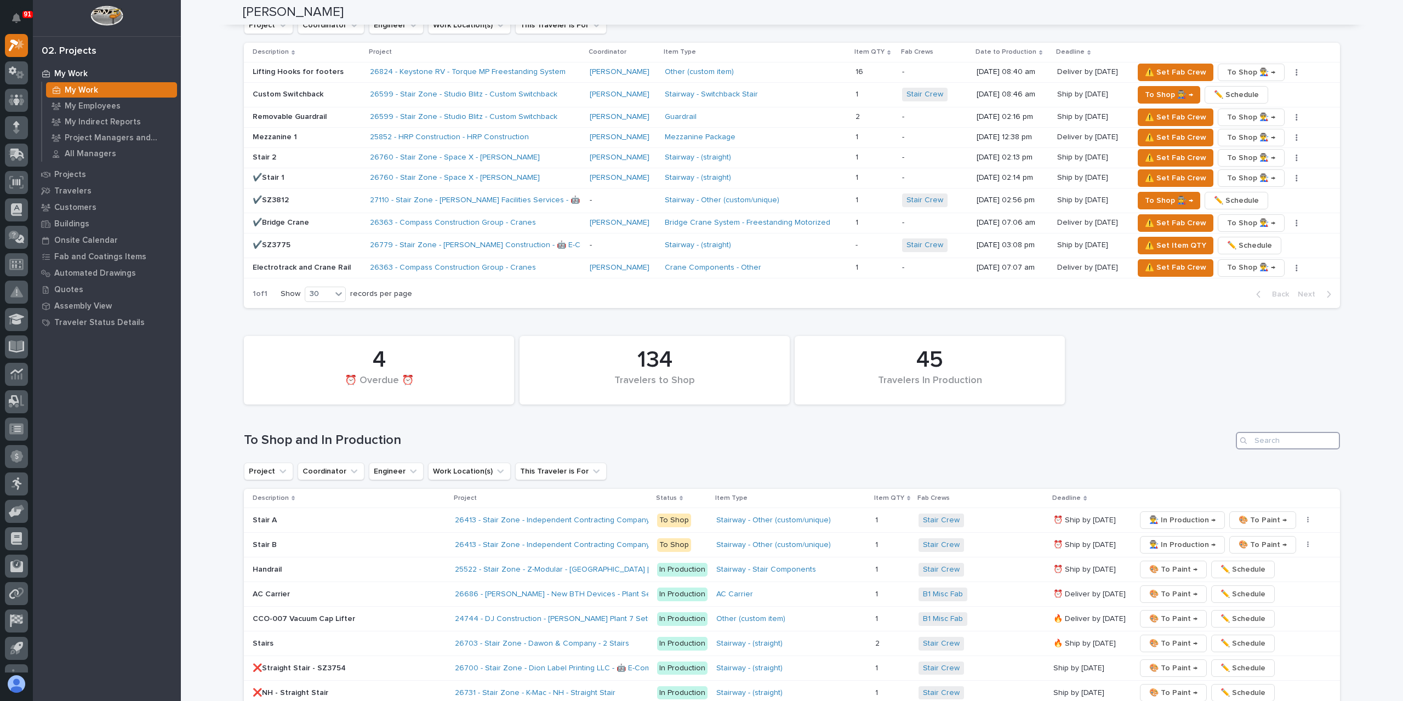
click at [1282, 432] on input "Search" at bounding box center [1287, 441] width 104 height 18
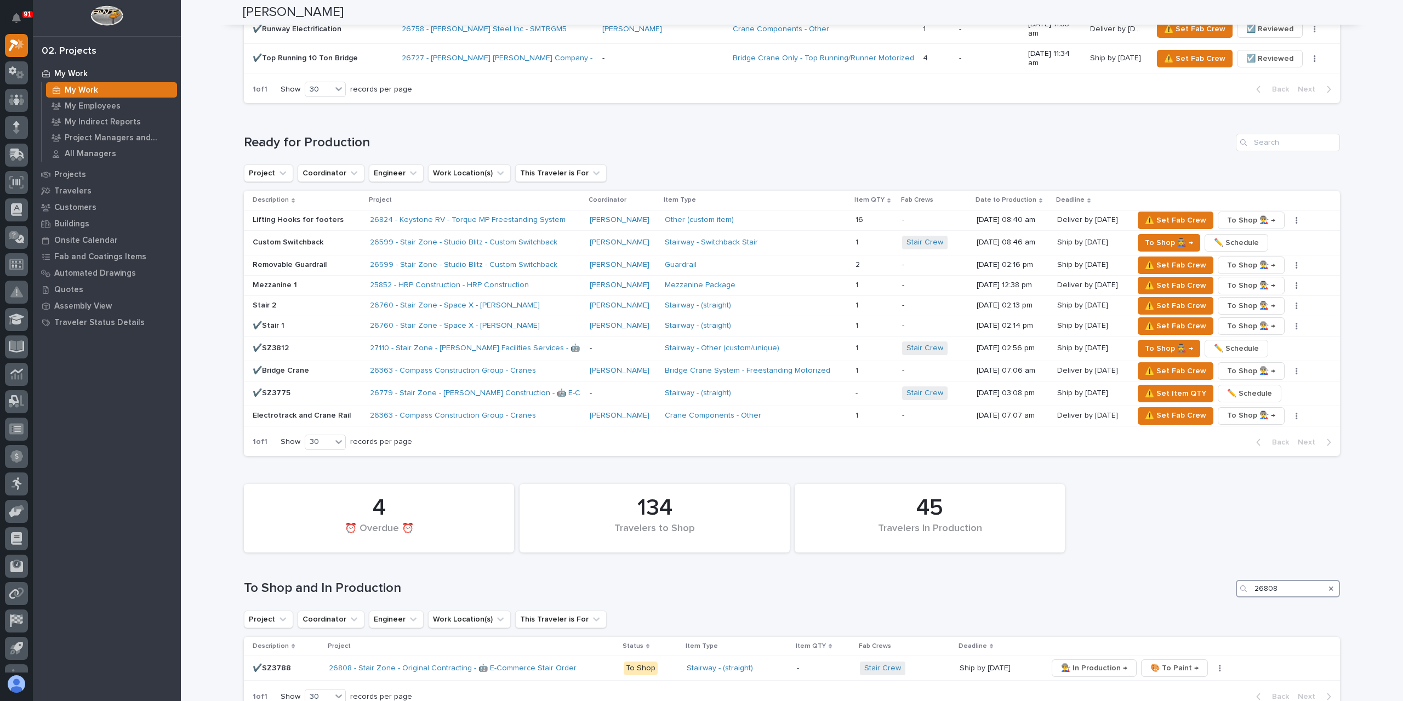
scroll to position [1341, 0]
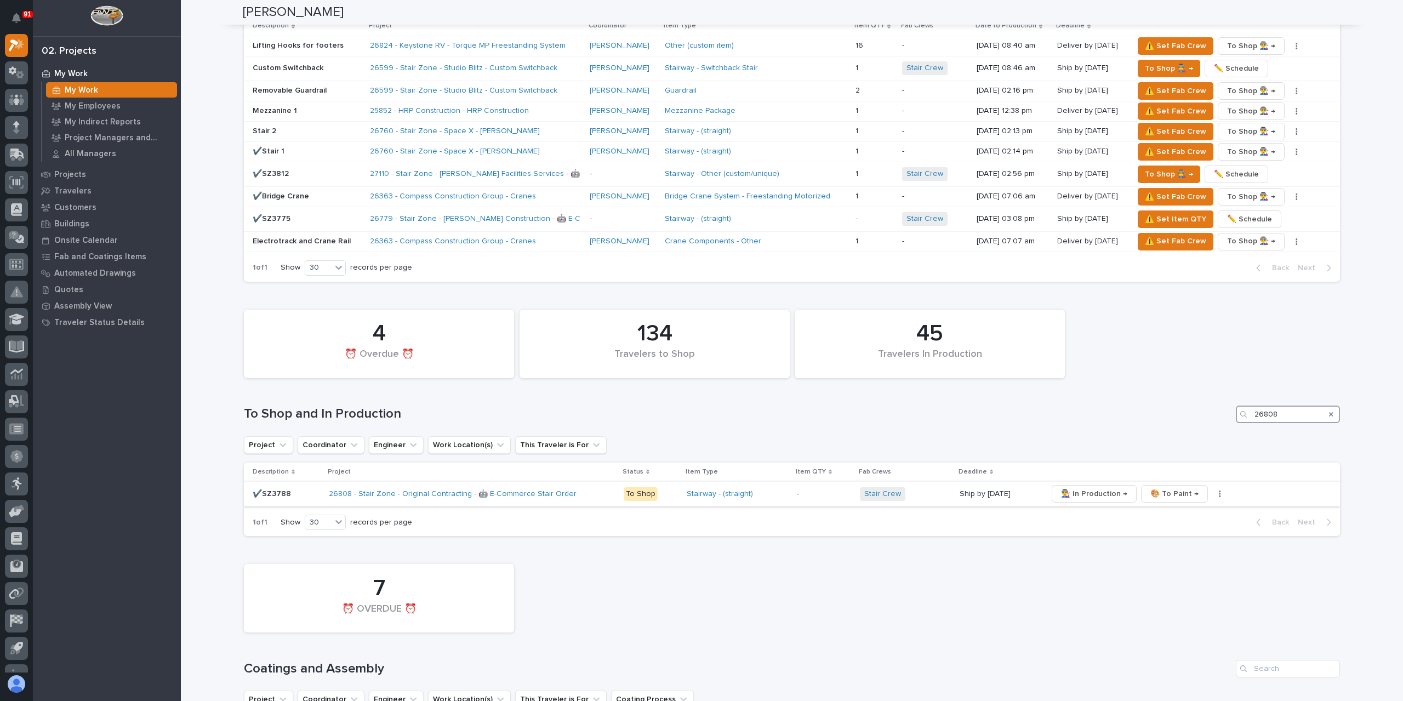
type input "26808"
click at [277, 485] on div "✔️SZ3788" at bounding box center [286, 494] width 67 height 18
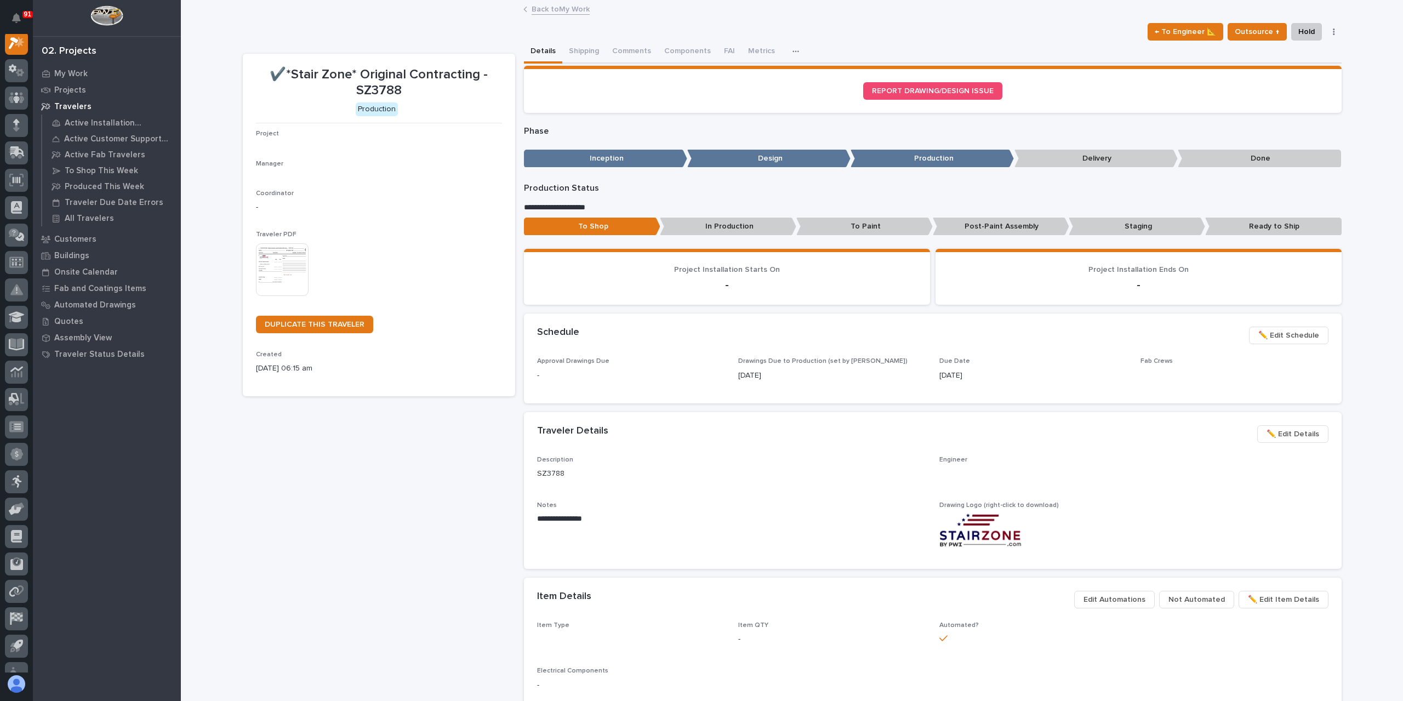
scroll to position [27, 0]
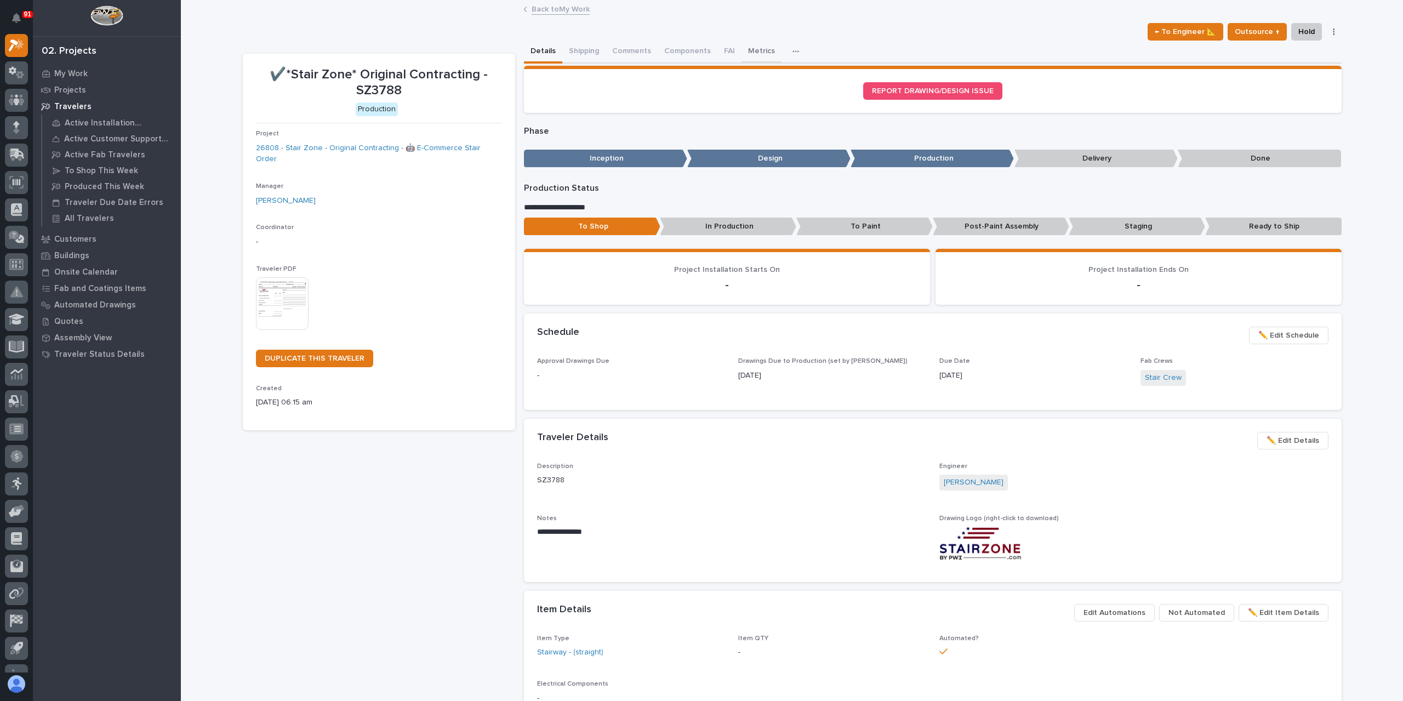
click at [762, 57] on button "Metrics" at bounding box center [761, 52] width 40 height 23
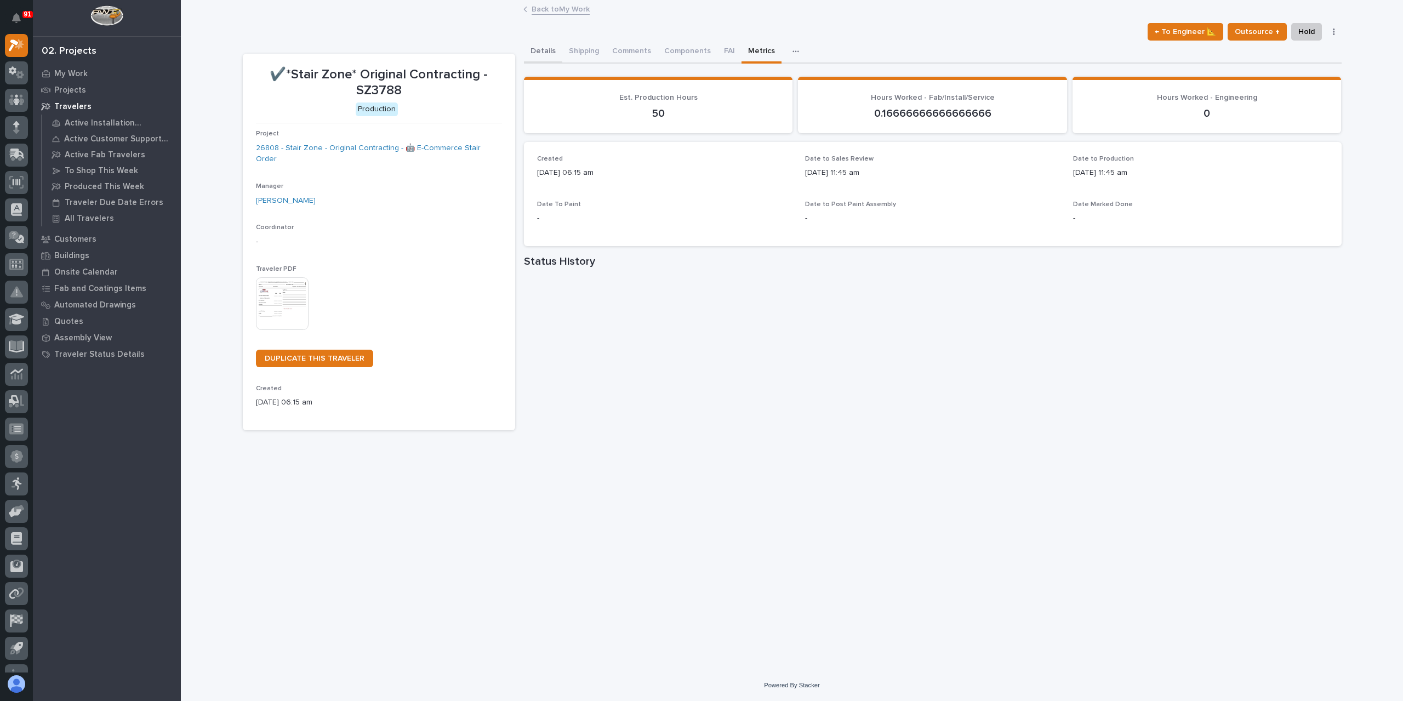
click at [541, 44] on button "Details" at bounding box center [543, 52] width 38 height 23
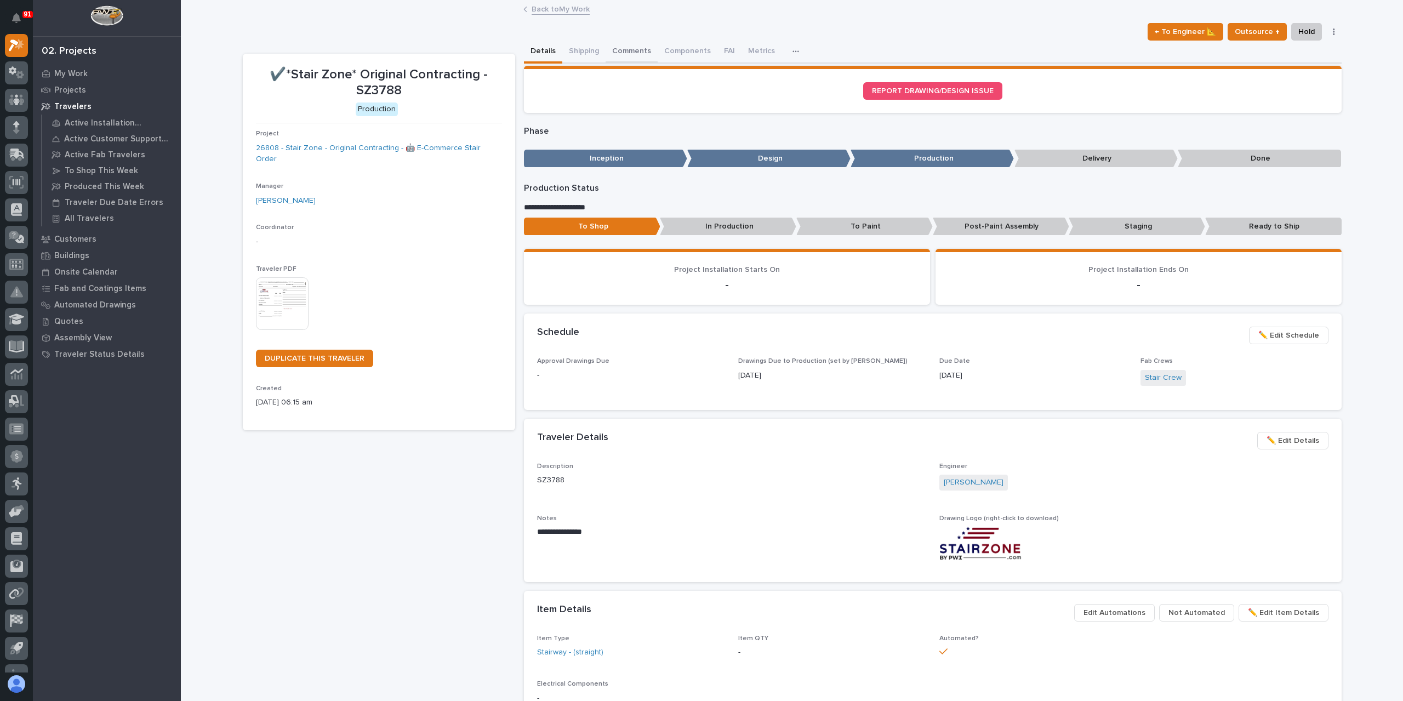
click at [634, 57] on button "Comments" at bounding box center [631, 52] width 52 height 23
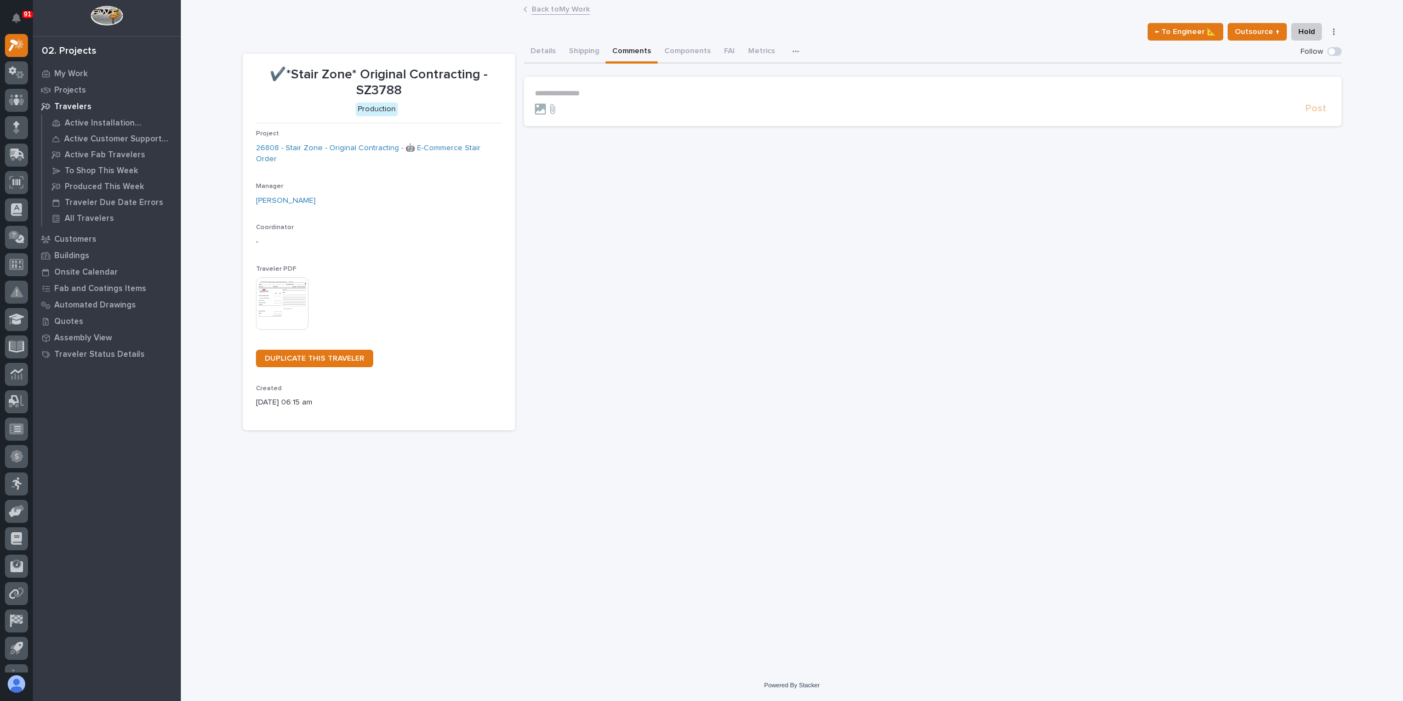
click at [627, 87] on section "**********" at bounding box center [932, 101] width 817 height 49
click at [626, 92] on p "**********" at bounding box center [933, 93] width 796 height 9
click at [766, 43] on button "Metrics" at bounding box center [761, 52] width 40 height 23
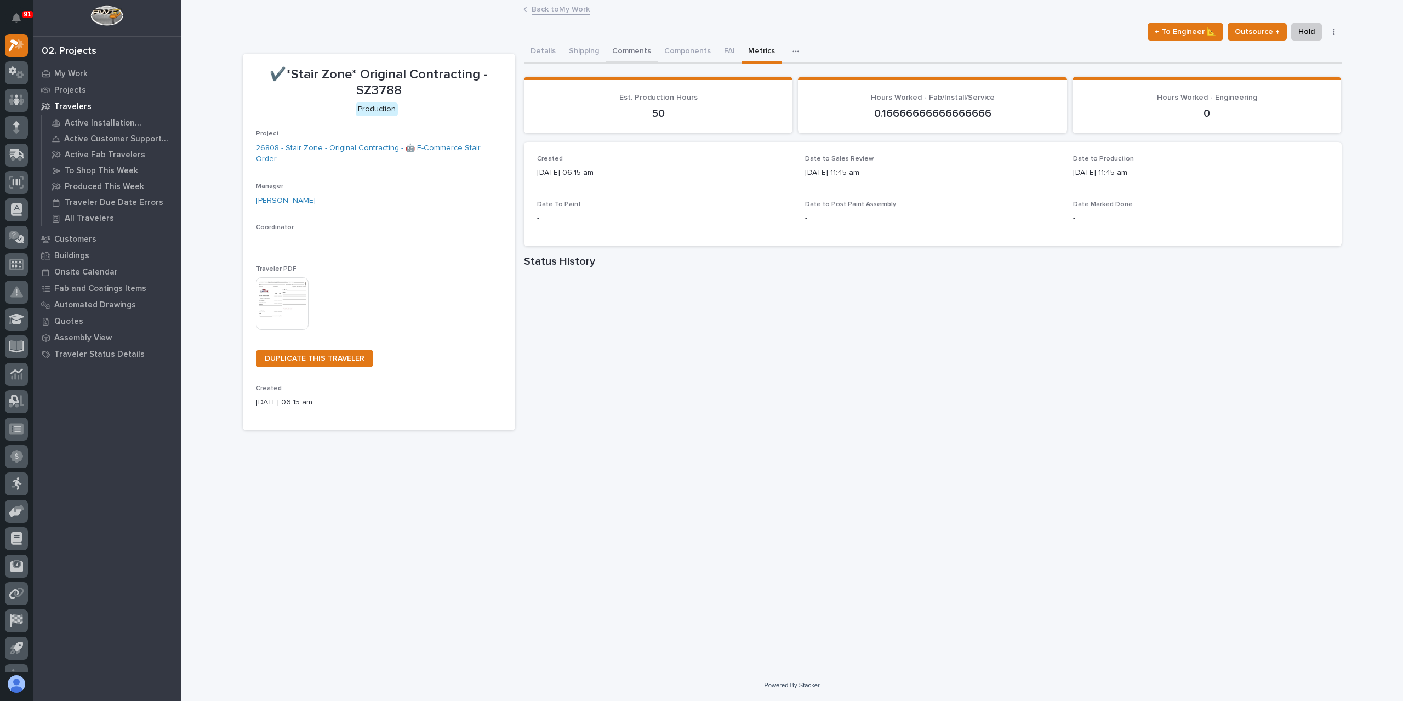
click at [639, 53] on button "Comments" at bounding box center [631, 52] width 52 height 23
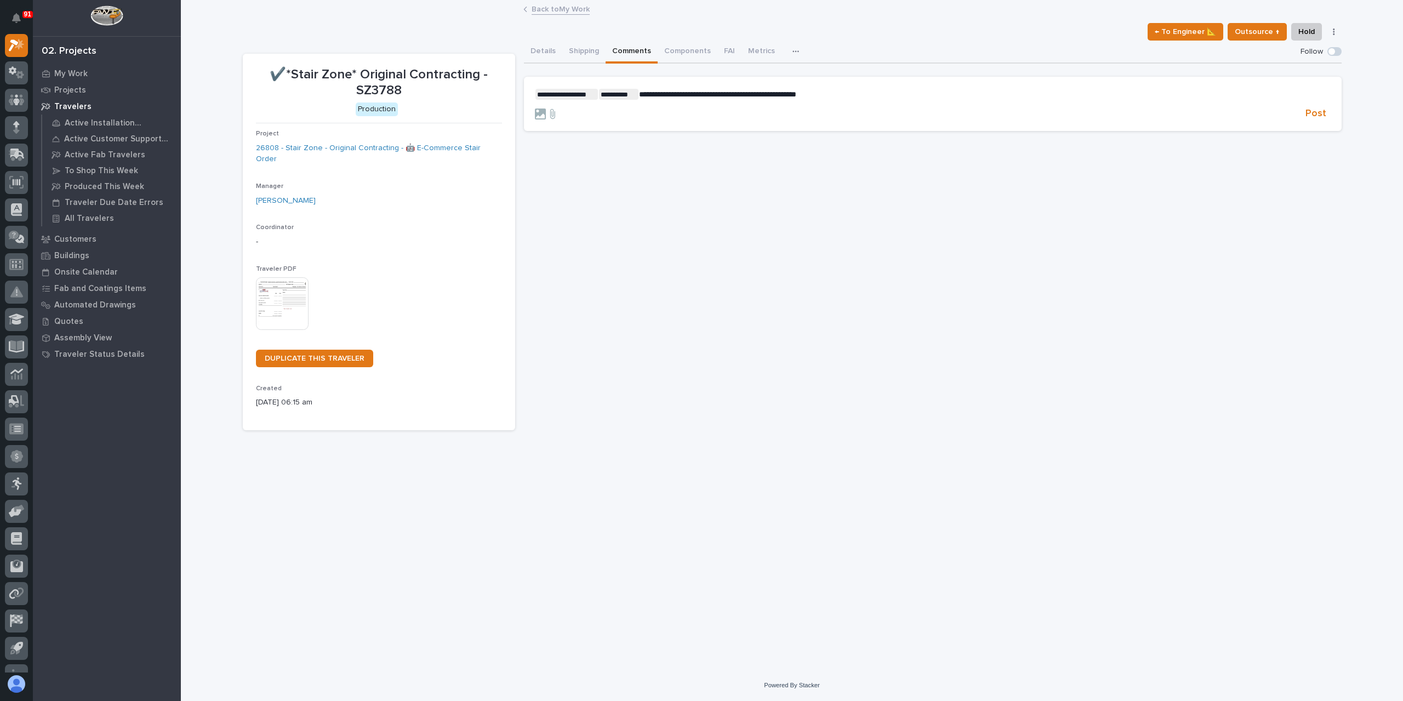
click at [842, 90] on p "**********" at bounding box center [933, 94] width 796 height 11
click at [1306, 110] on span "Post" at bounding box center [1315, 113] width 21 height 13
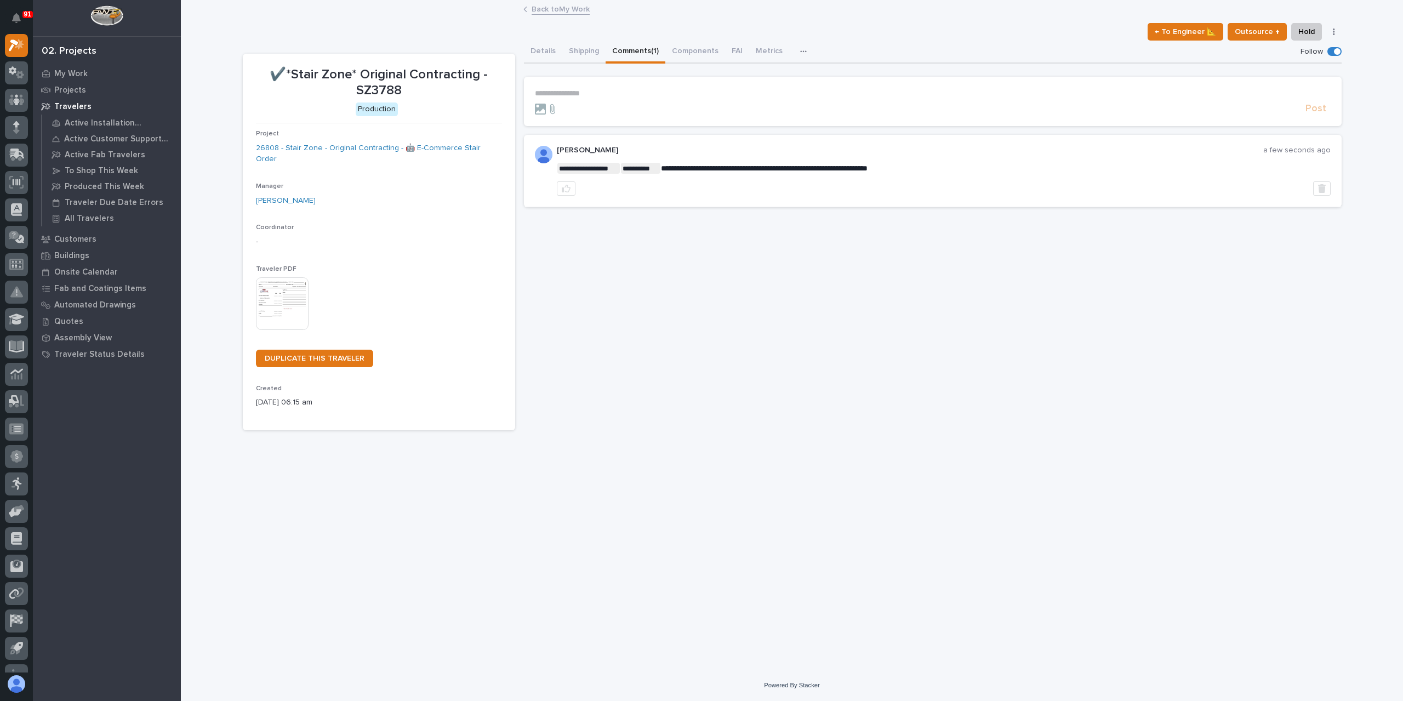
click at [562, 9] on link "Back to My Work" at bounding box center [560, 8] width 58 height 13
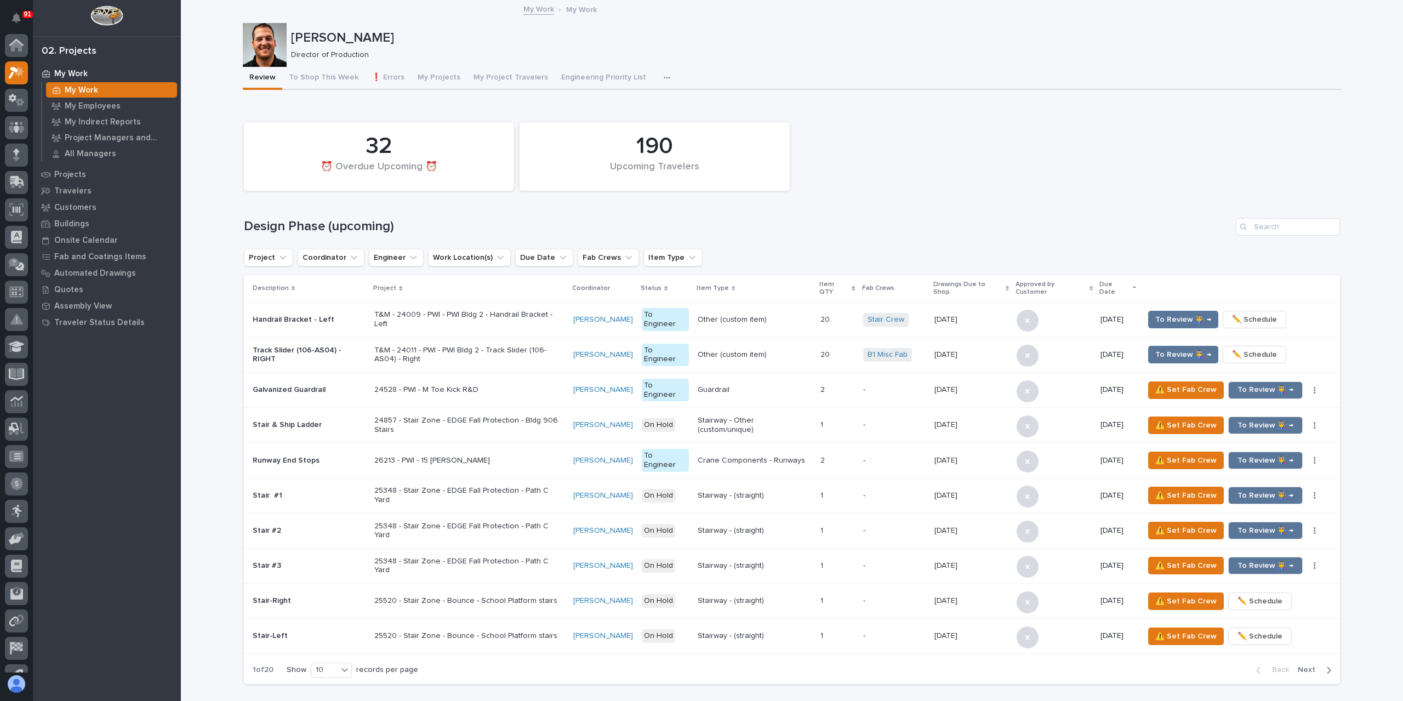
scroll to position [30, 0]
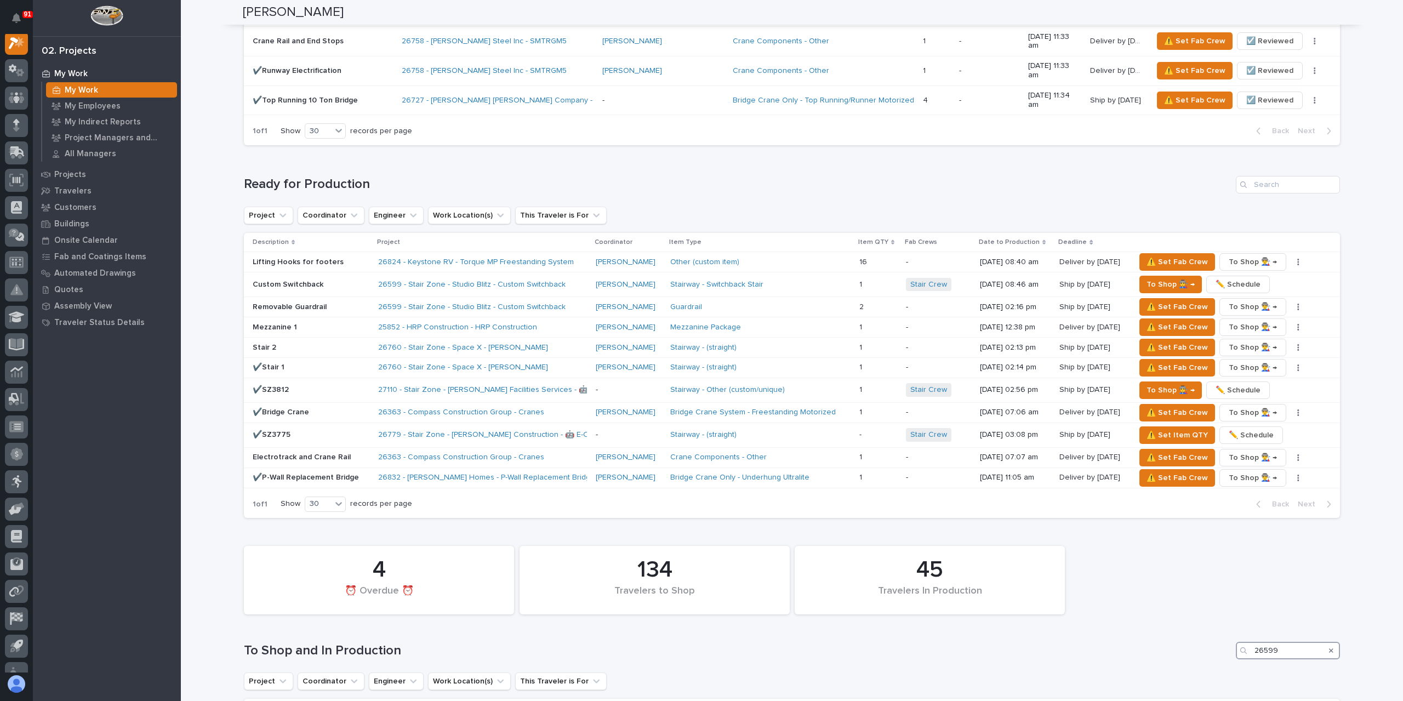
scroll to position [1041, 0]
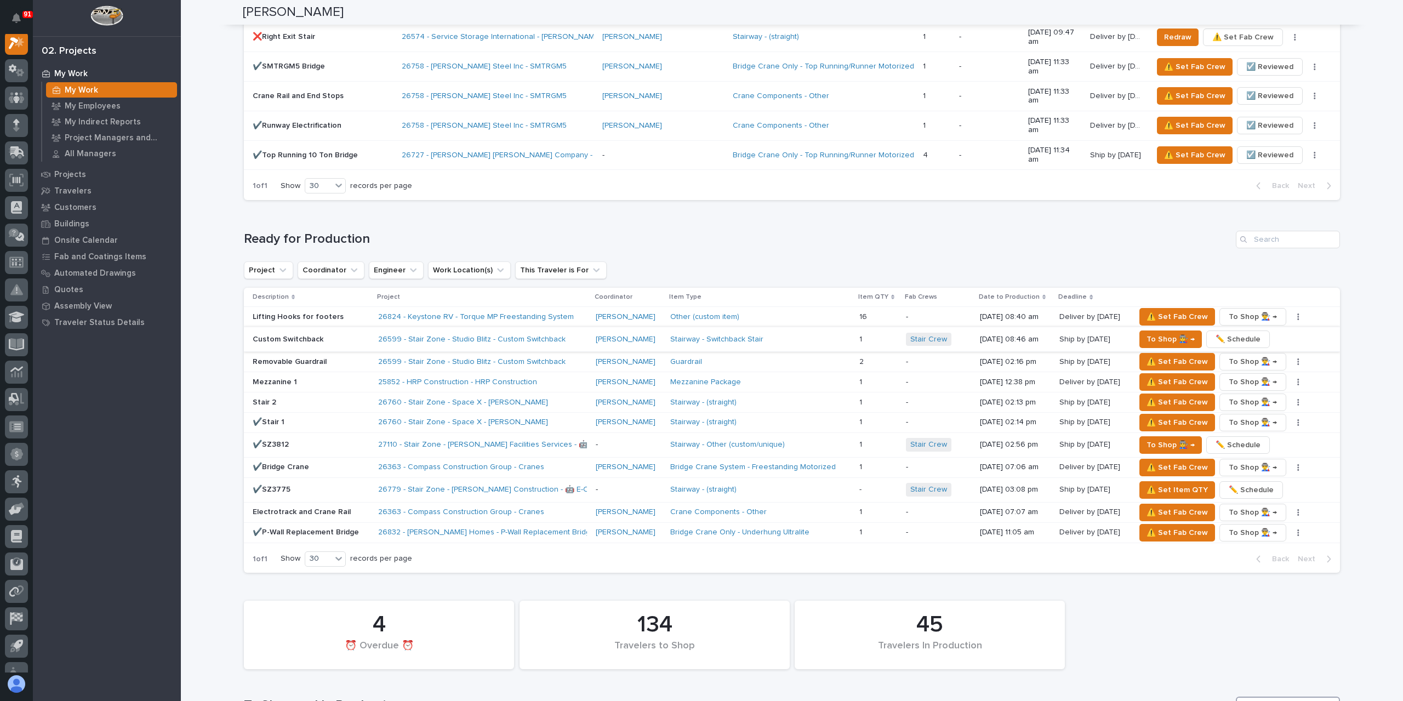
type input "26599"
click at [291, 335] on p "Custom Switchback" at bounding box center [311, 339] width 117 height 9
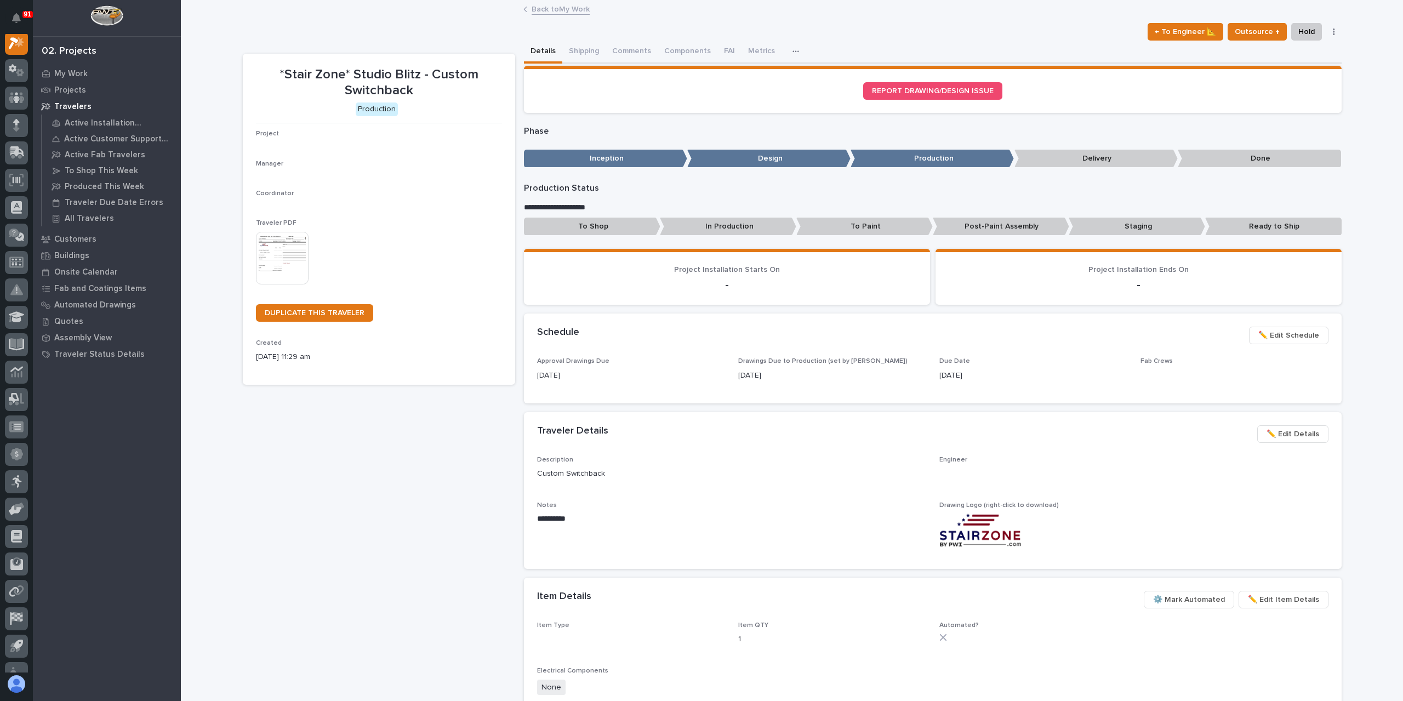
scroll to position [27, 0]
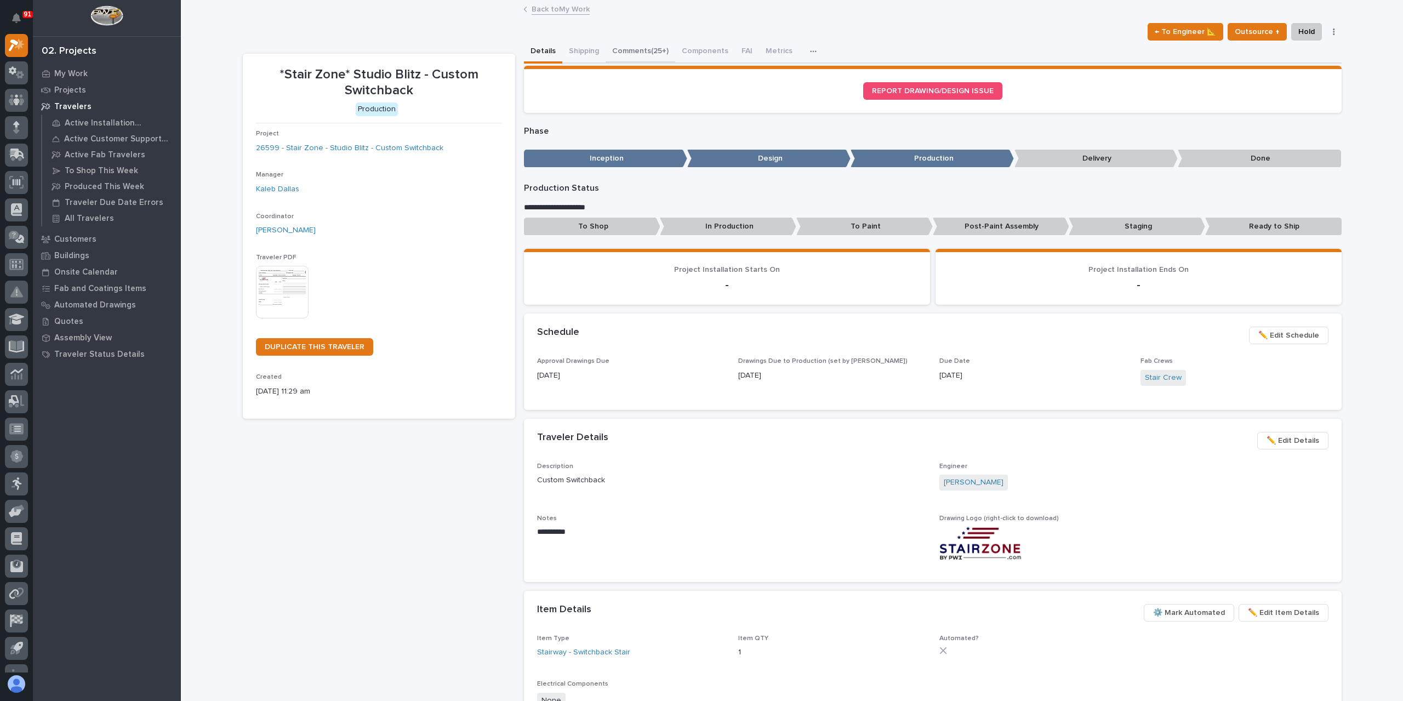
click at [647, 56] on button "Comments (25+)" at bounding box center [640, 52] width 70 height 23
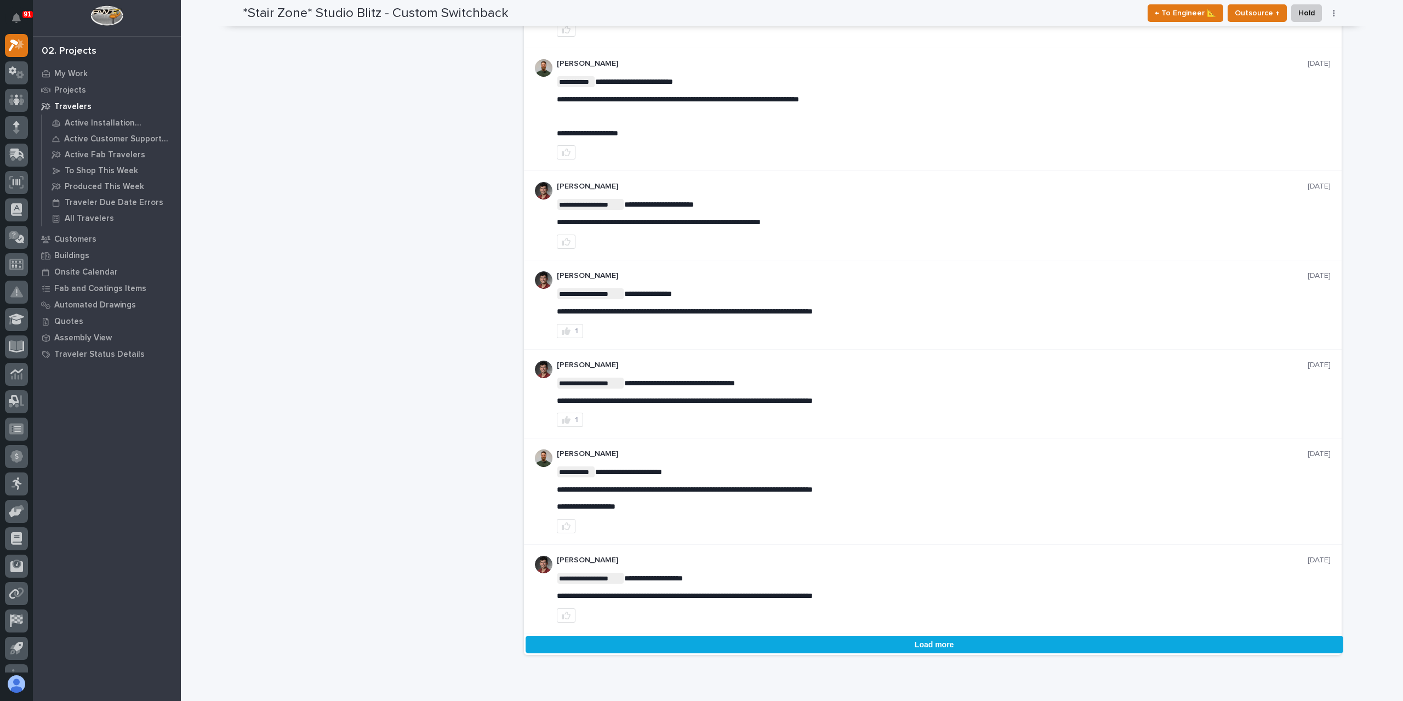
scroll to position [1743, 0]
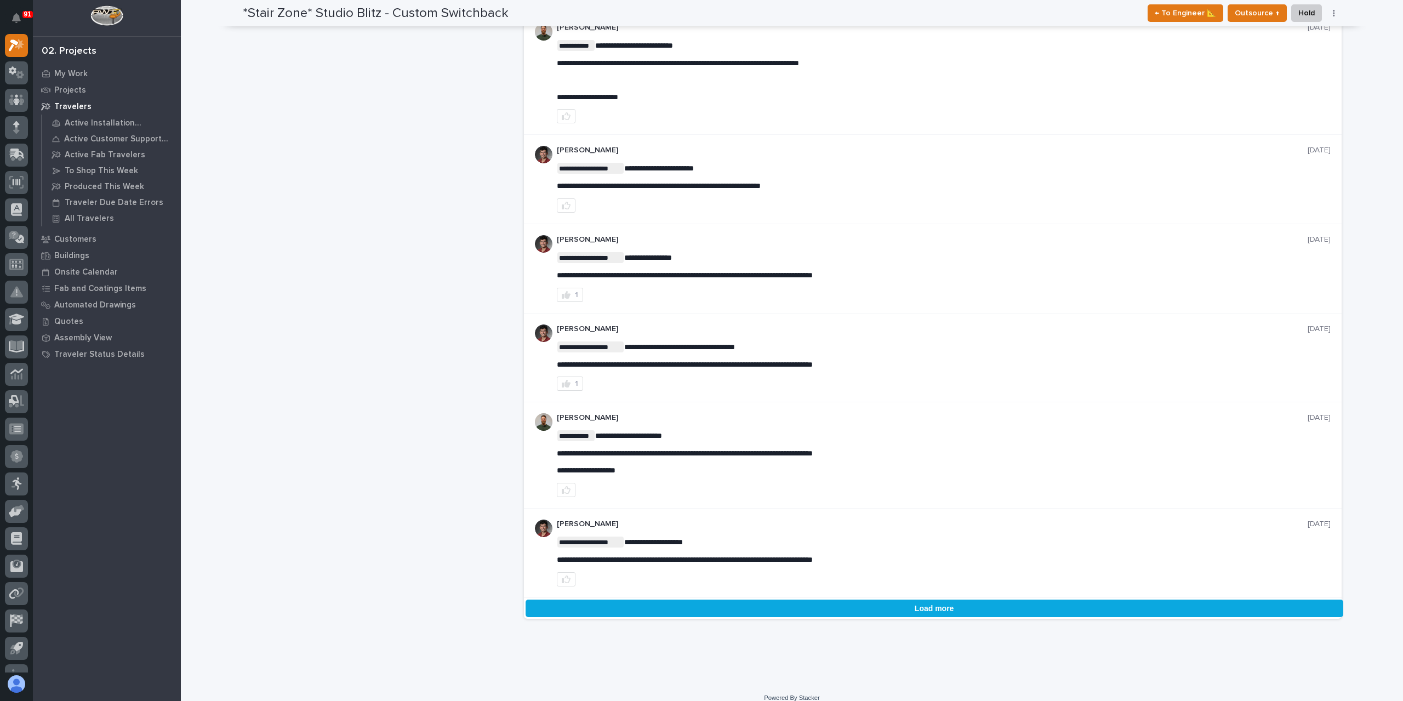
click at [940, 599] on button "Load more" at bounding box center [933, 608] width 817 height 18
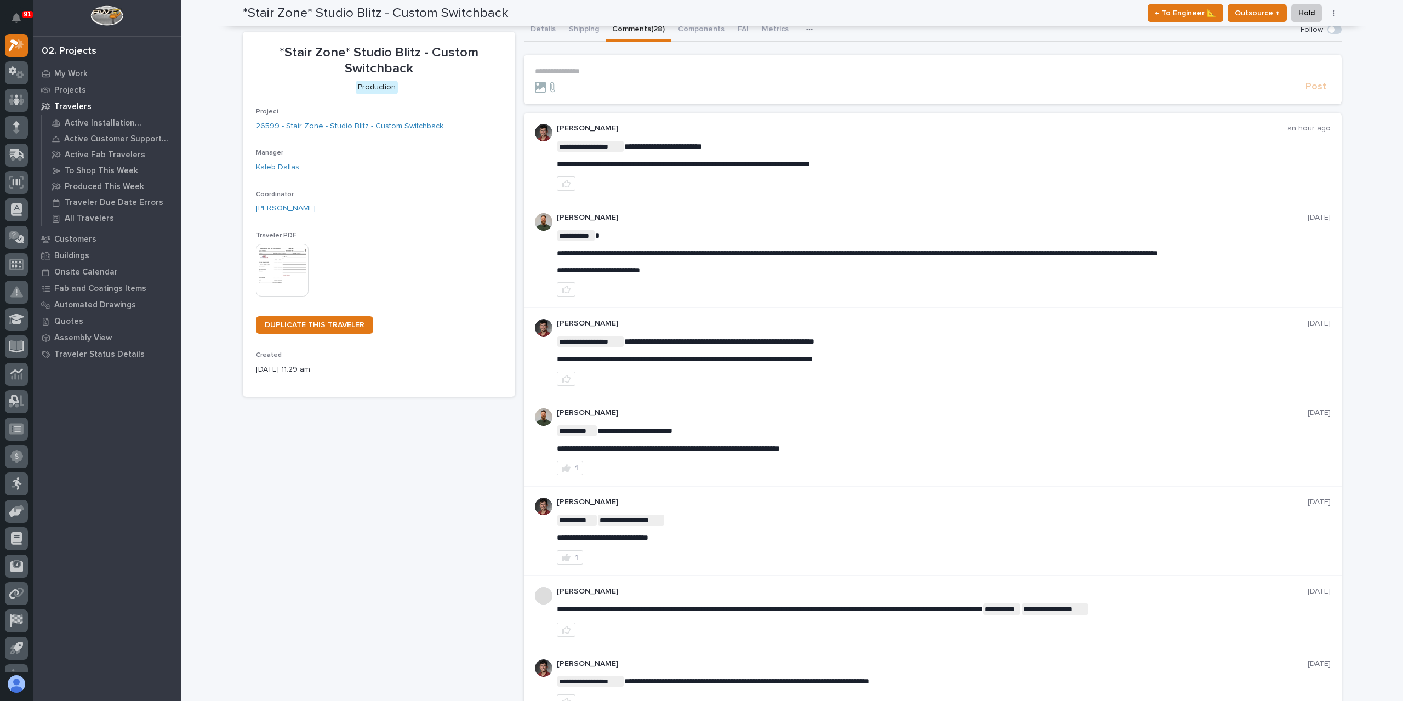
scroll to position [0, 0]
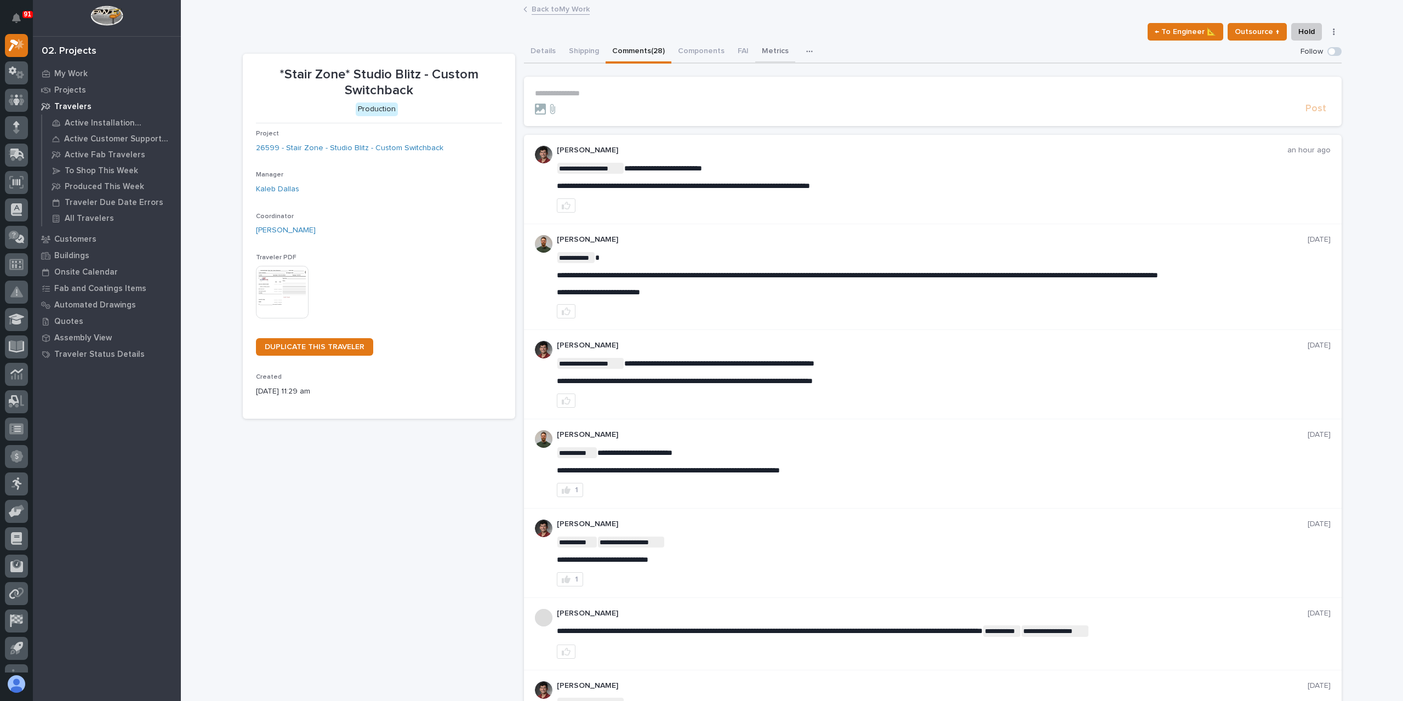
click at [764, 50] on button "Metrics" at bounding box center [775, 52] width 40 height 23
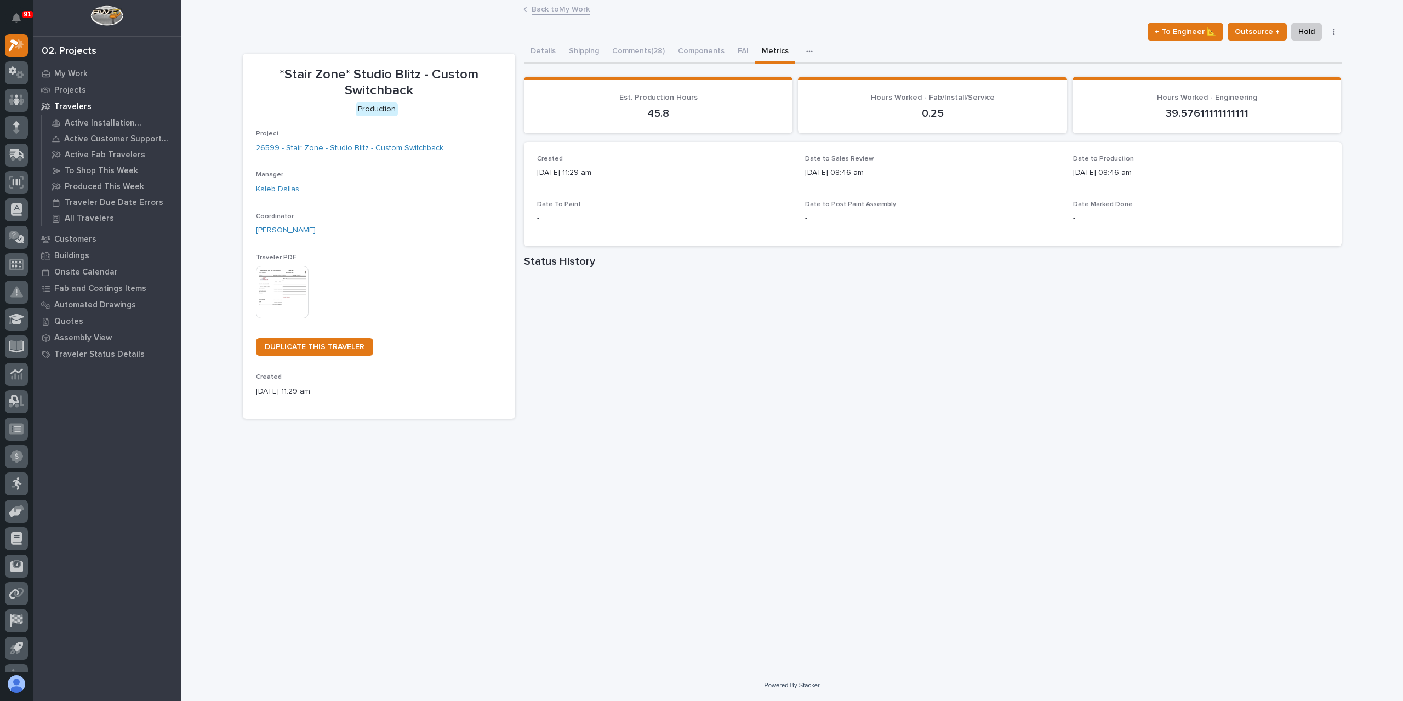
click at [323, 143] on link "26599 - Stair Zone - Studio Blitz - Custom Switchback" at bounding box center [349, 148] width 187 height 12
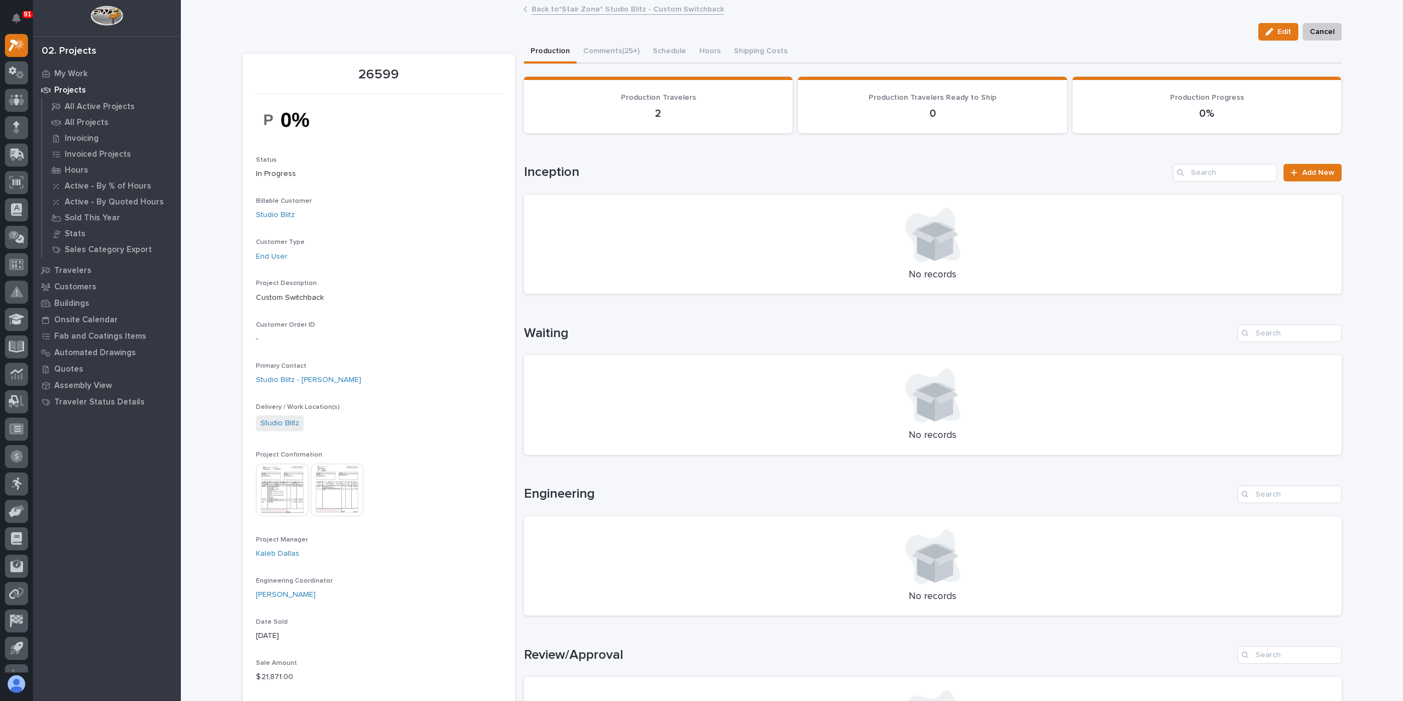
click at [285, 486] on img at bounding box center [282, 490] width 53 height 53
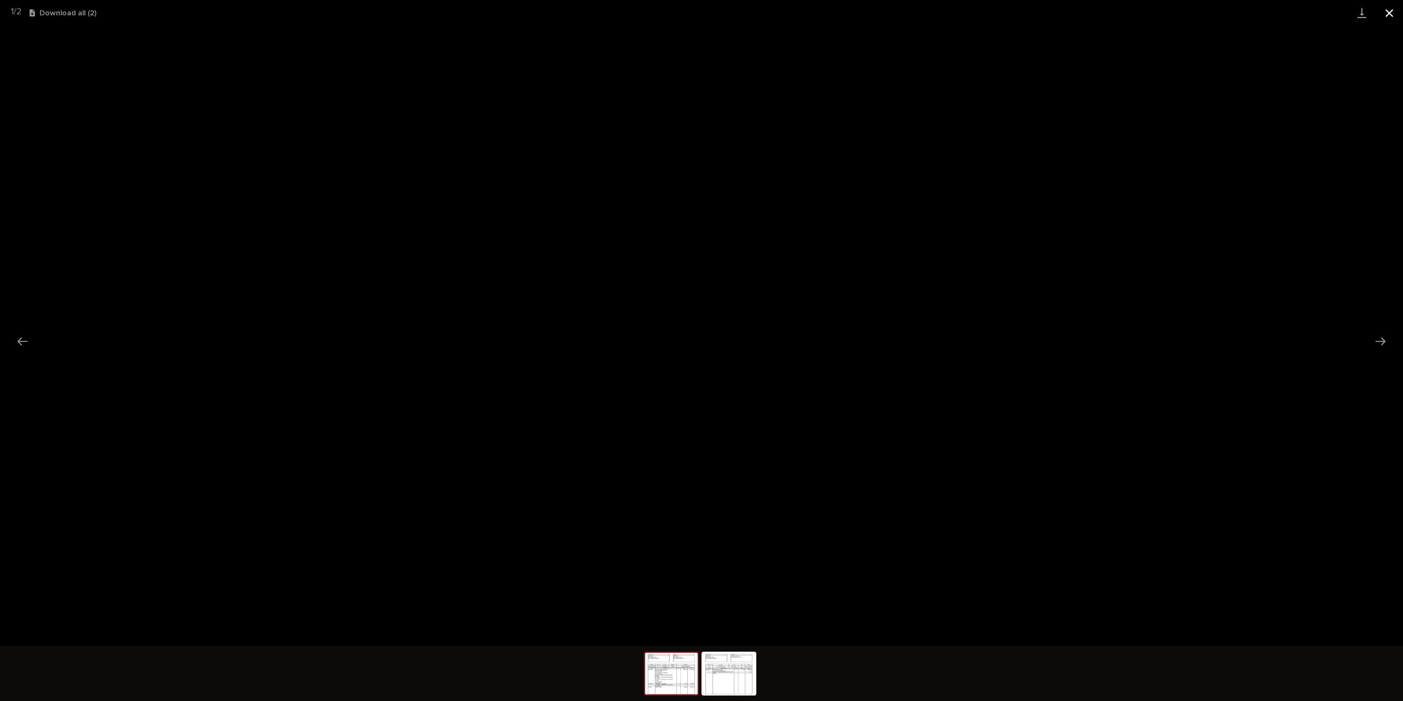
click at [1387, 13] on button "Close gallery" at bounding box center [1388, 13] width 27 height 26
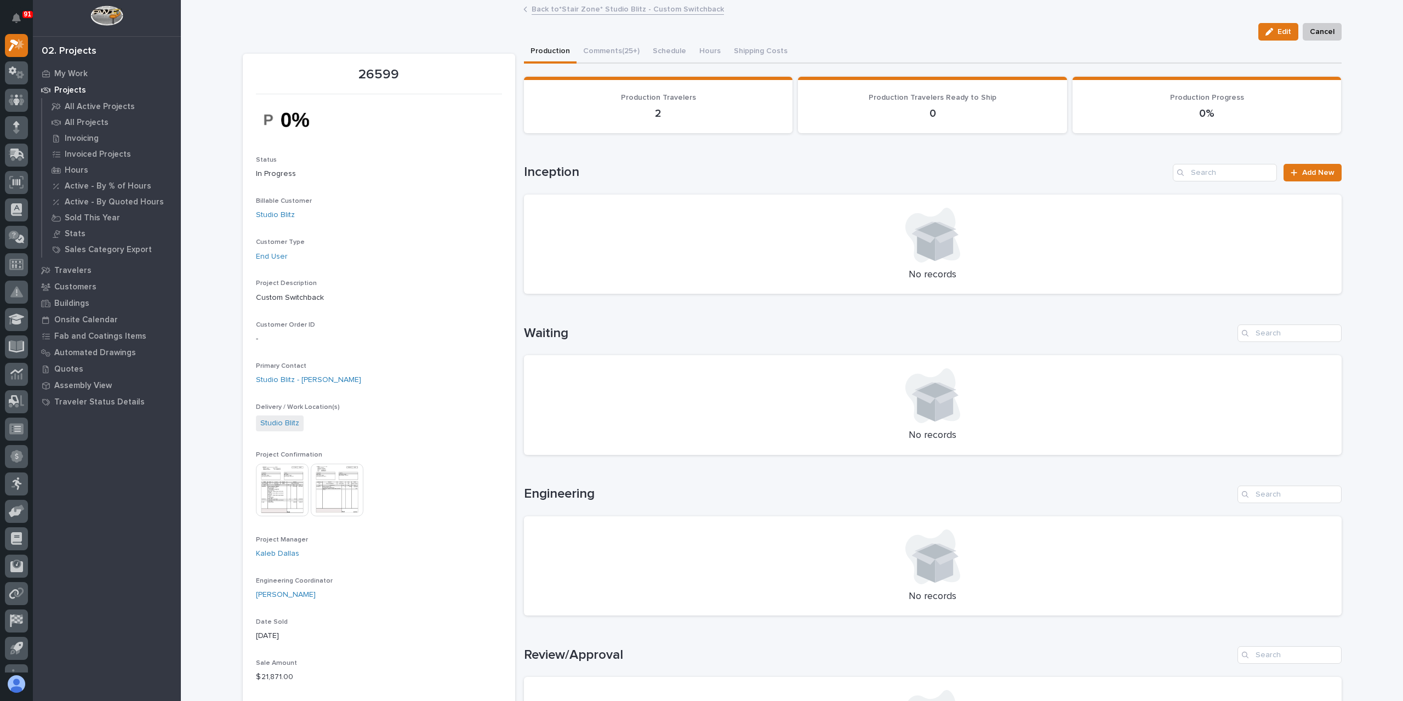
click at [556, 6] on link "Back to *Stair Zone* Studio Blitz - Custom Switchback" at bounding box center [627, 8] width 192 height 13
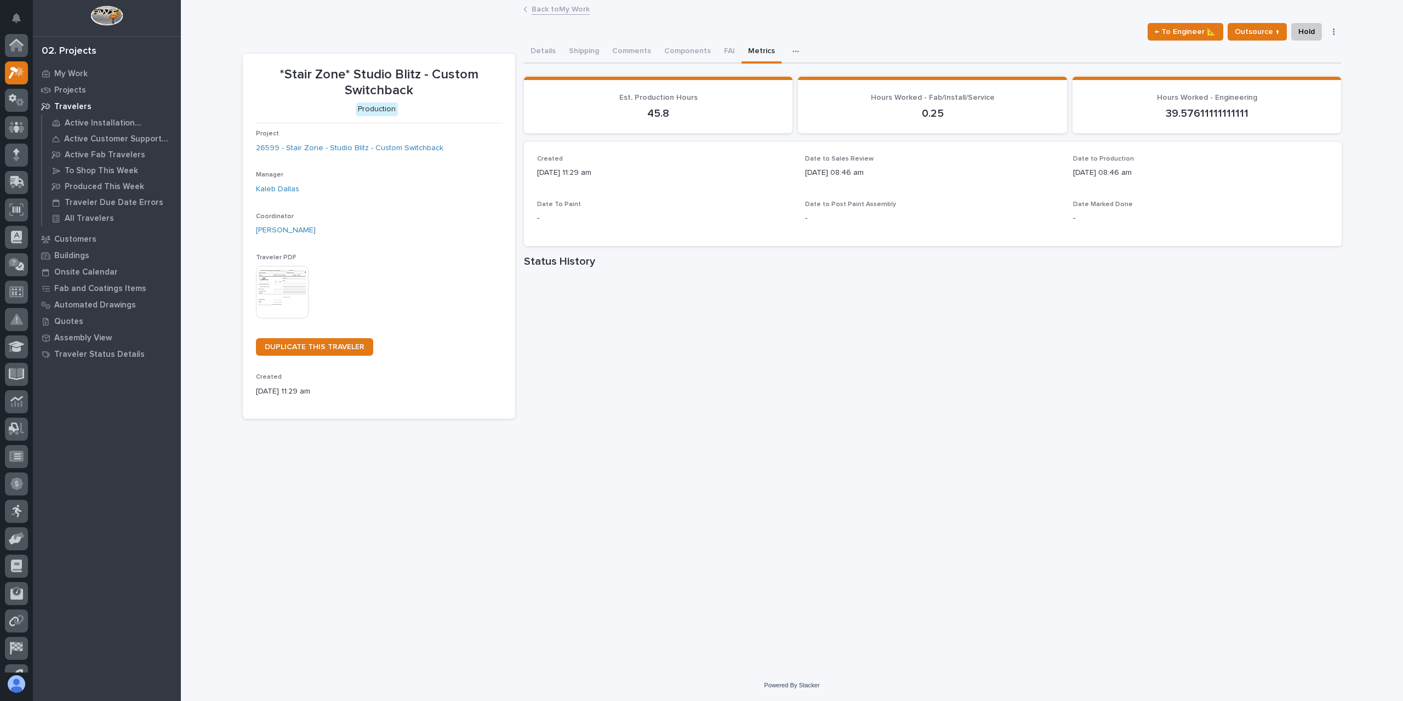
scroll to position [30, 0]
click at [549, 61] on button "Details" at bounding box center [543, 52] width 38 height 23
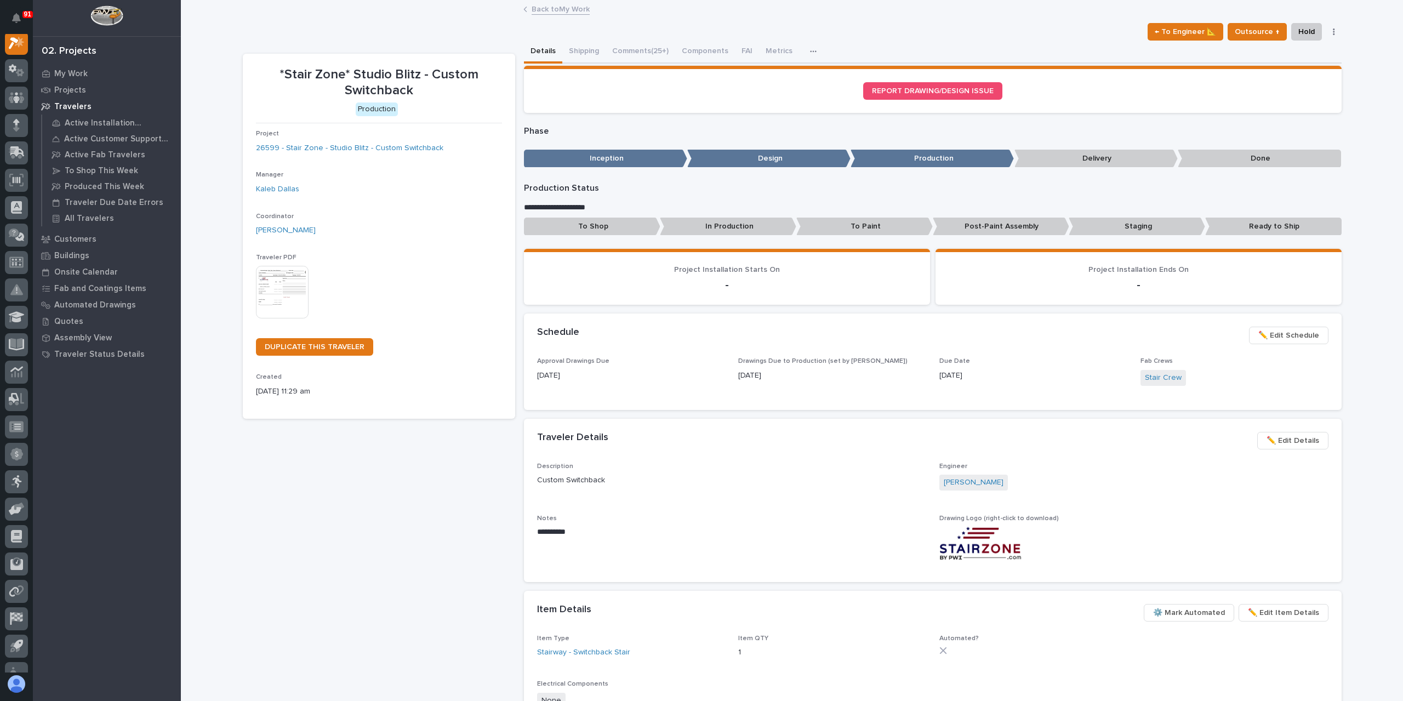
scroll to position [27, 0]
click at [569, 13] on link "Back to My Work" at bounding box center [560, 8] width 58 height 13
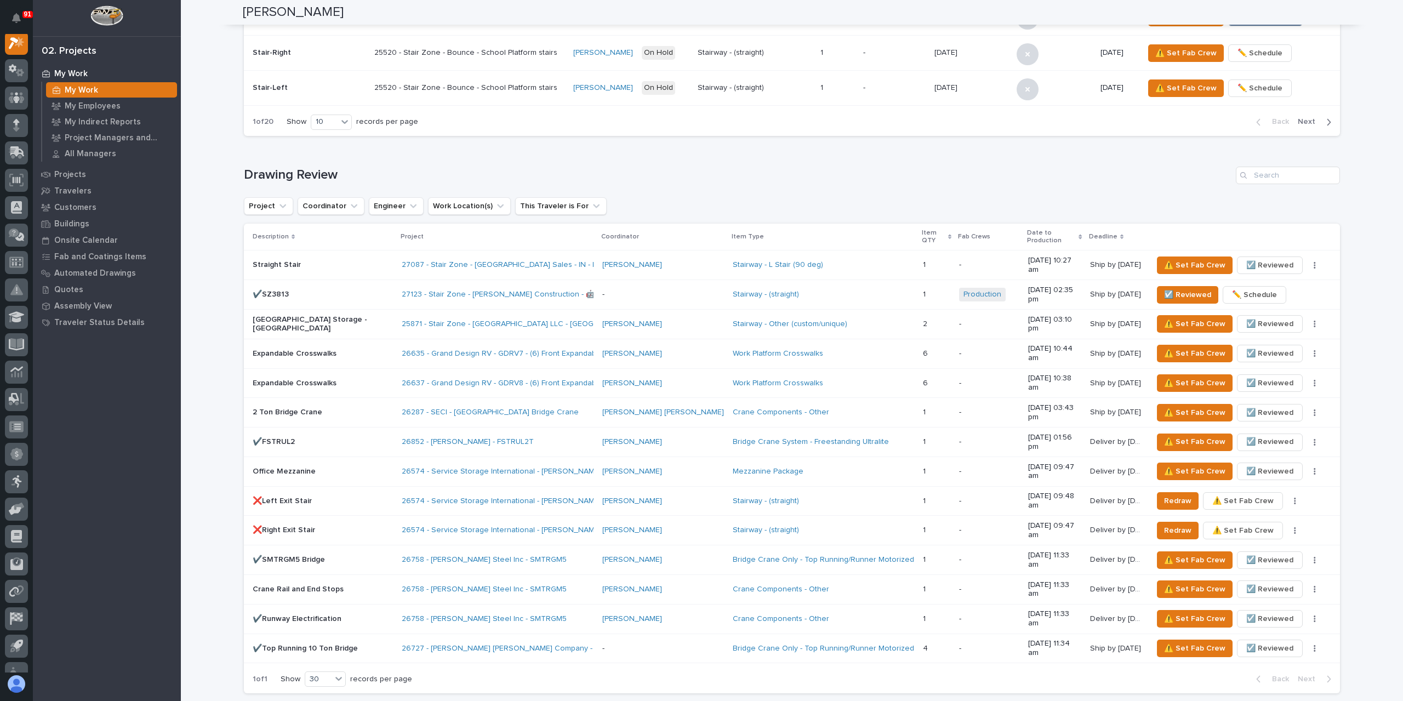
scroll to position [931, 0]
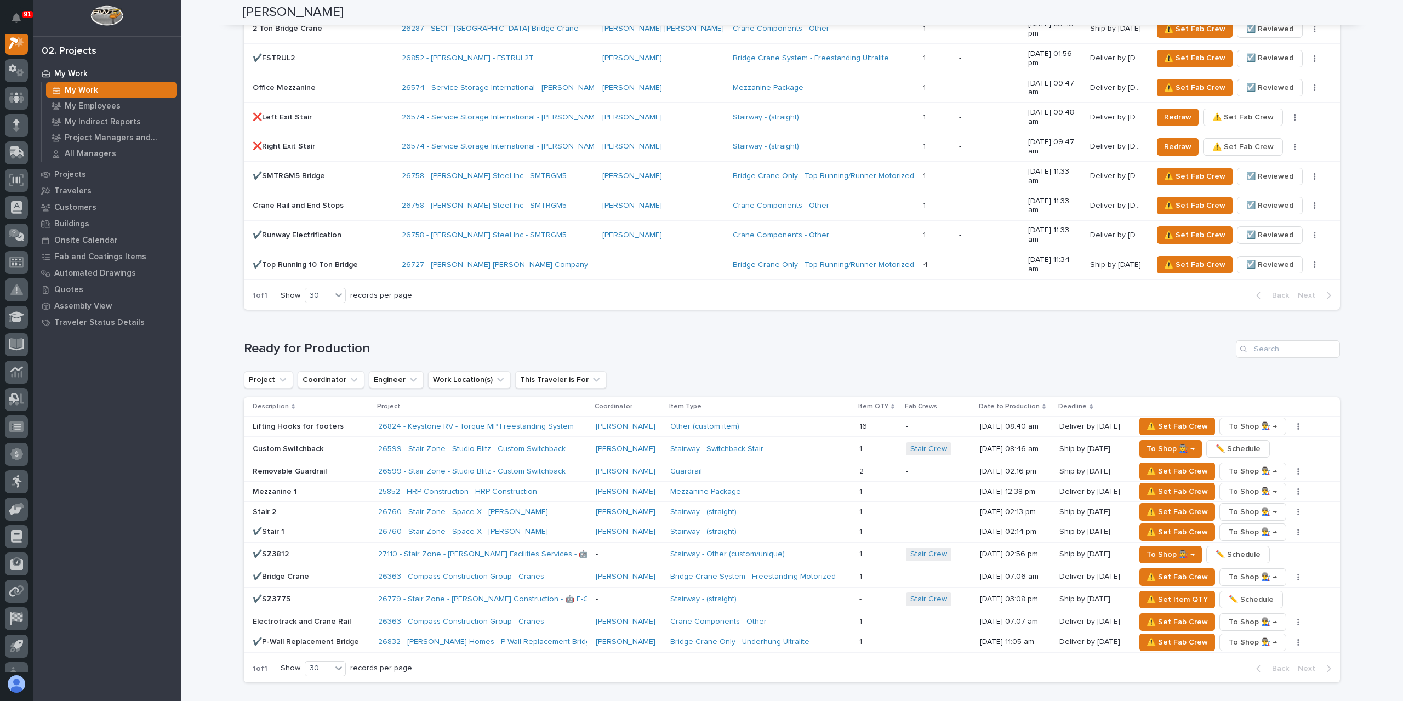
click at [295, 467] on p "Removable Guardrail" at bounding box center [311, 471] width 117 height 9
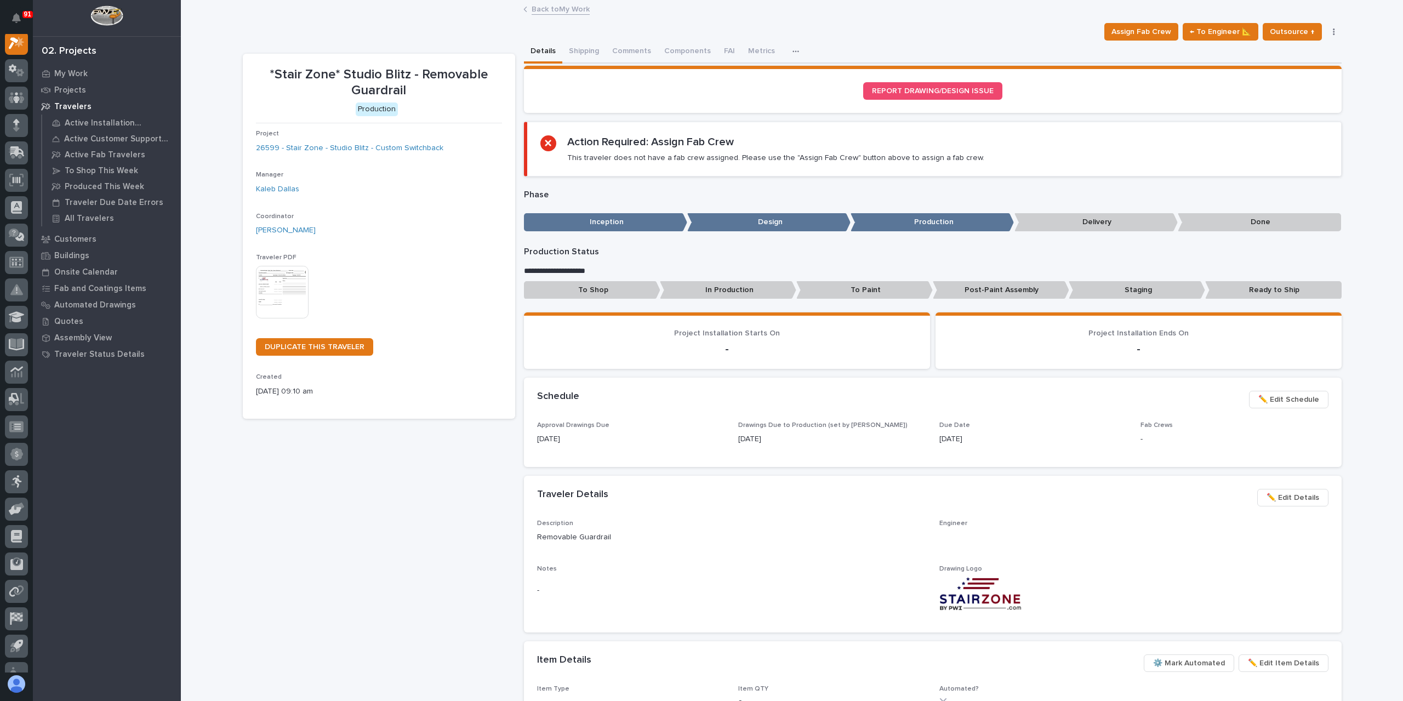
scroll to position [27, 0]
click at [759, 58] on button "Metrics" at bounding box center [770, 52] width 40 height 23
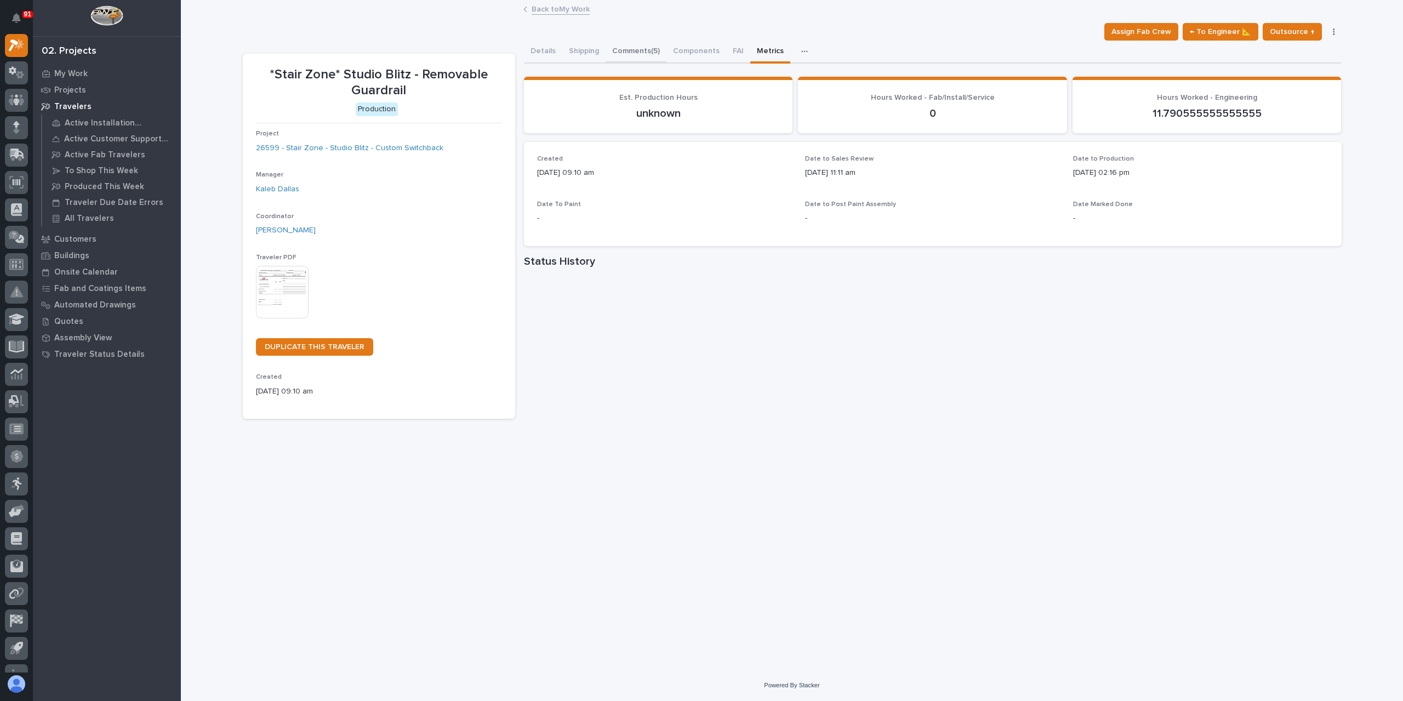
click at [644, 47] on button "Comments (5)" at bounding box center [635, 52] width 61 height 23
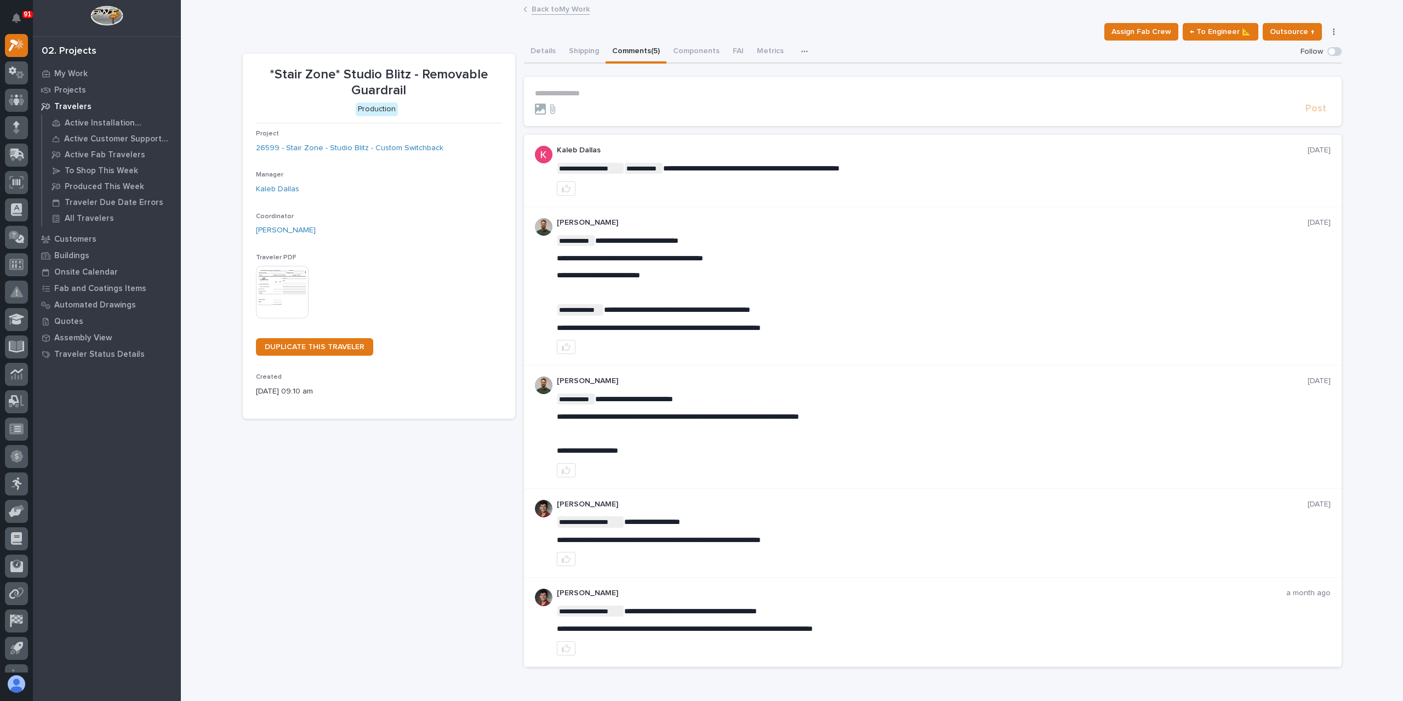
click at [558, 13] on link "Back to My Work" at bounding box center [560, 8] width 58 height 13
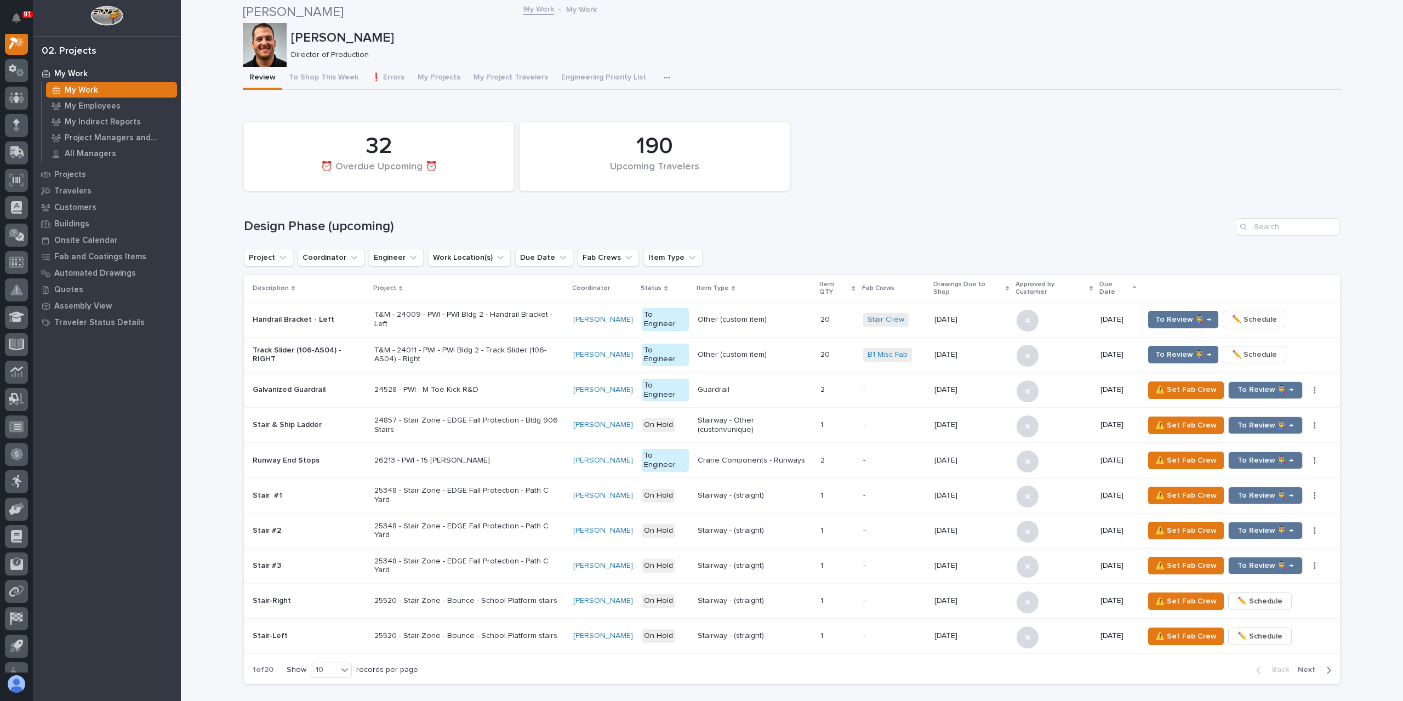
scroll to position [822, 0]
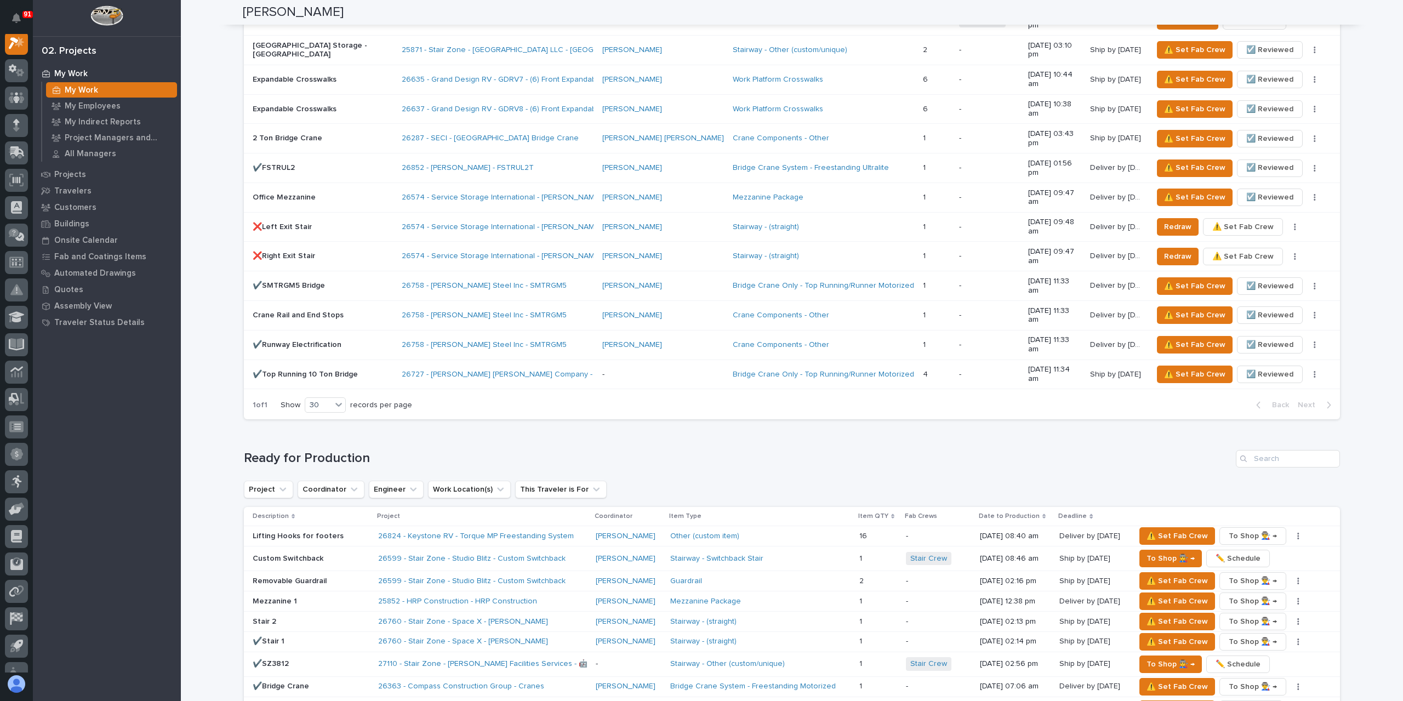
click at [276, 550] on div "Custom Switchback" at bounding box center [311, 559] width 117 height 18
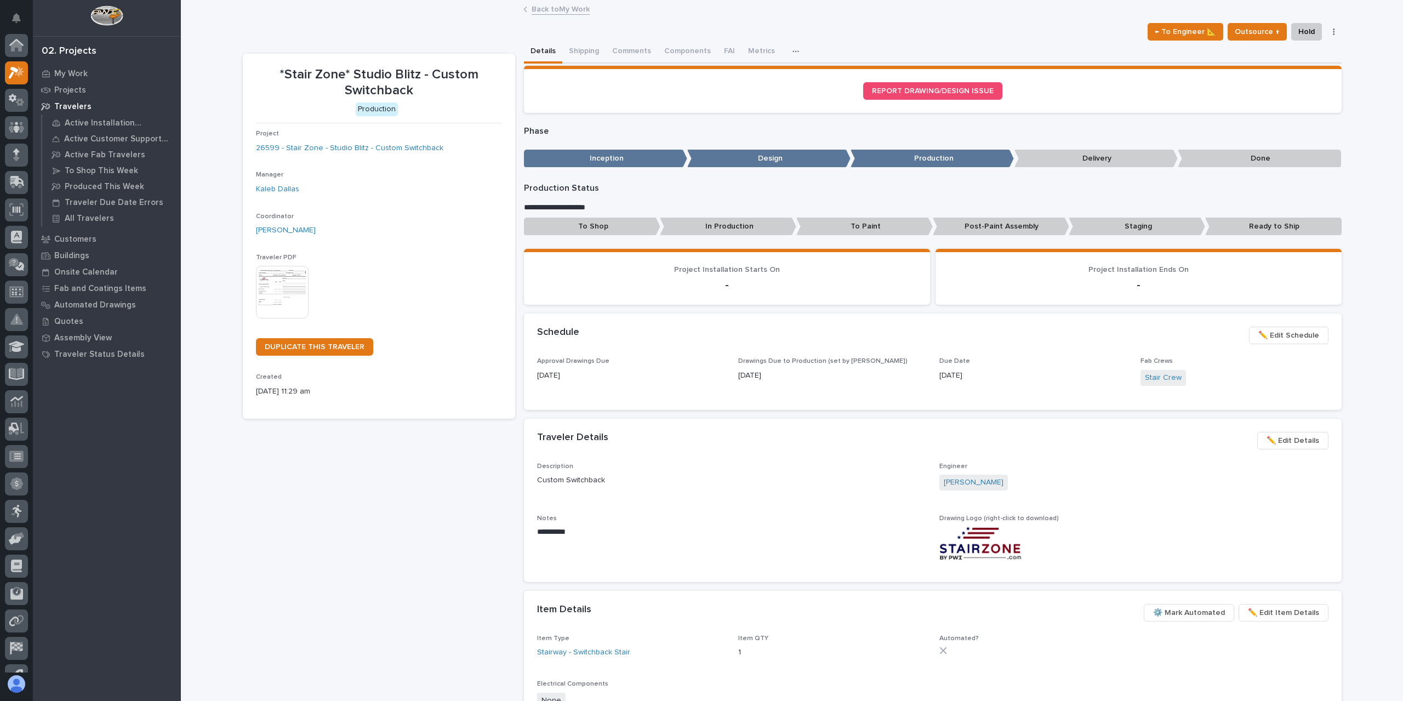
scroll to position [27, 0]
click at [638, 56] on button "Comments (25+)" at bounding box center [640, 52] width 70 height 23
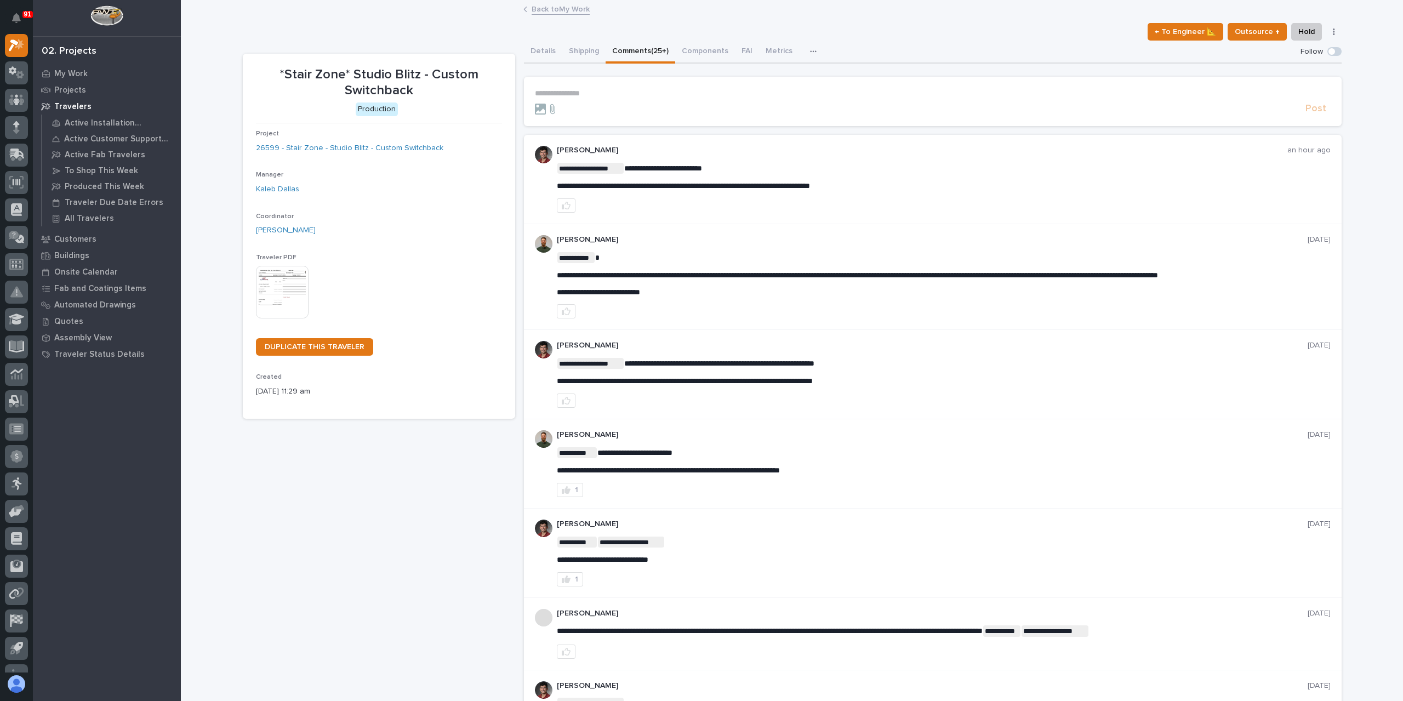
click at [589, 88] on section "**********" at bounding box center [932, 101] width 817 height 49
click at [582, 94] on p "**********" at bounding box center [933, 93] width 796 height 9
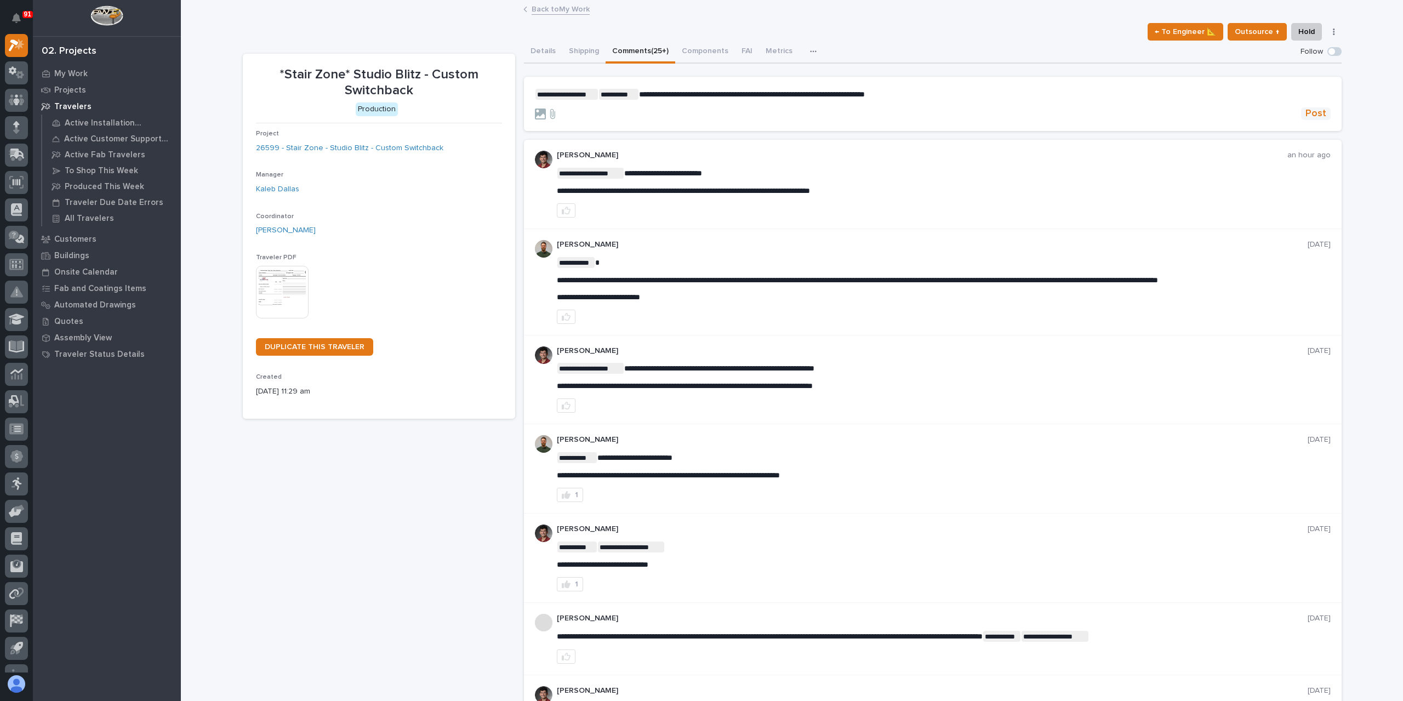
click at [1307, 113] on span "Post" at bounding box center [1315, 113] width 21 height 13
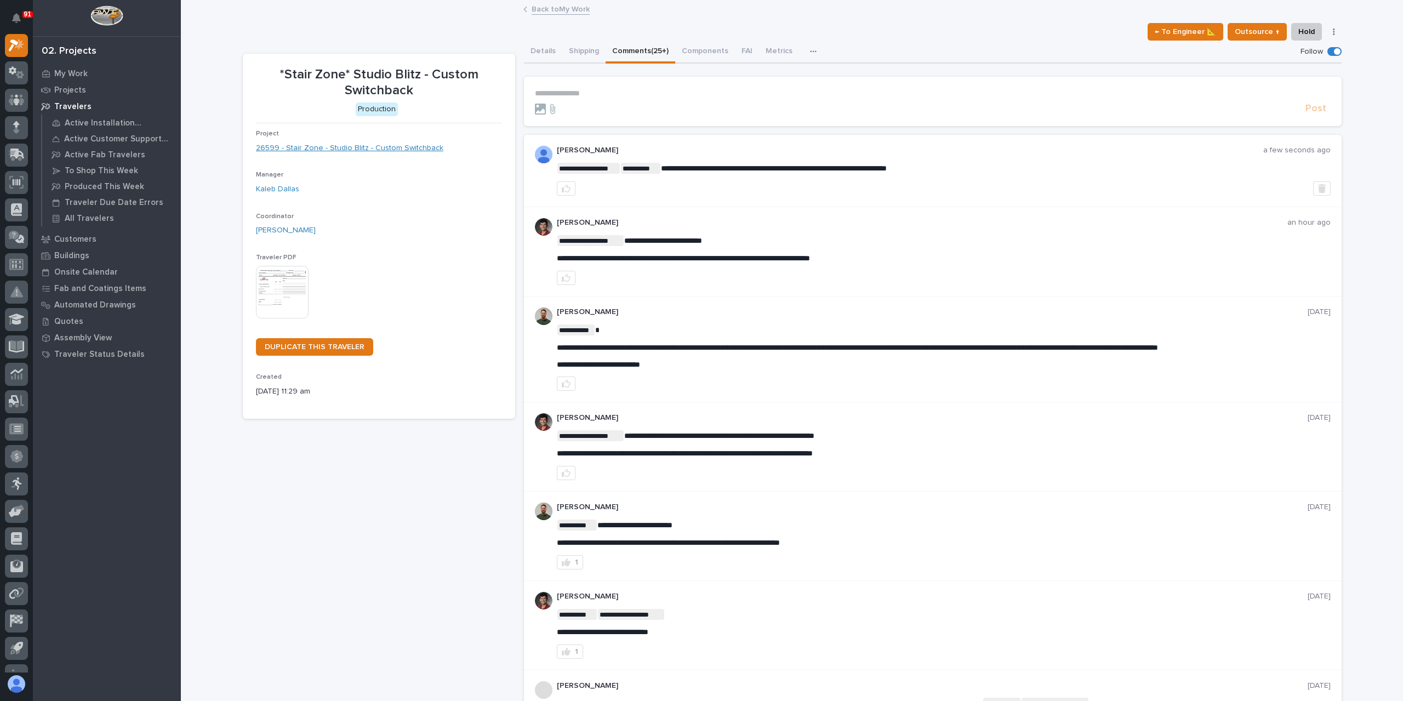
click at [294, 147] on link "26599 - Stair Zone - Studio Blitz - Custom Switchback" at bounding box center [349, 148] width 187 height 12
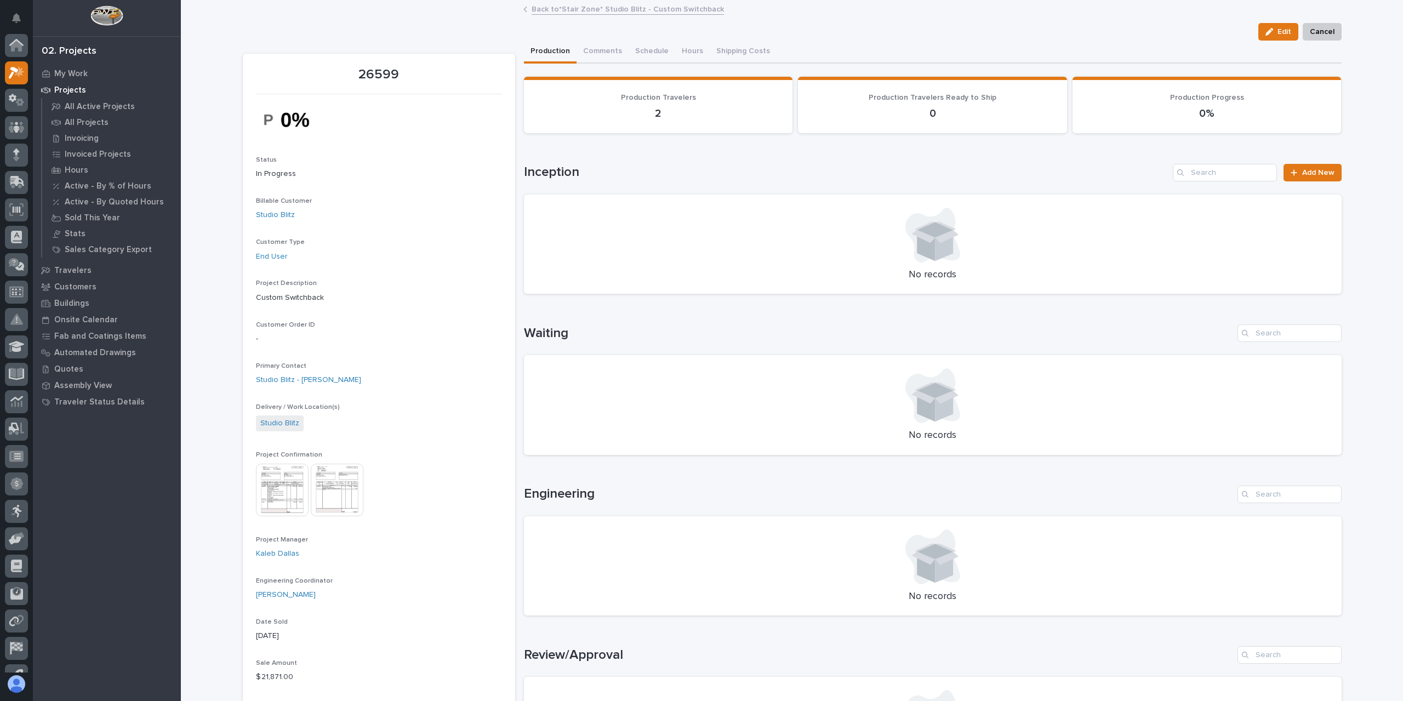
scroll to position [27, 0]
click at [267, 482] on img at bounding box center [282, 490] width 53 height 53
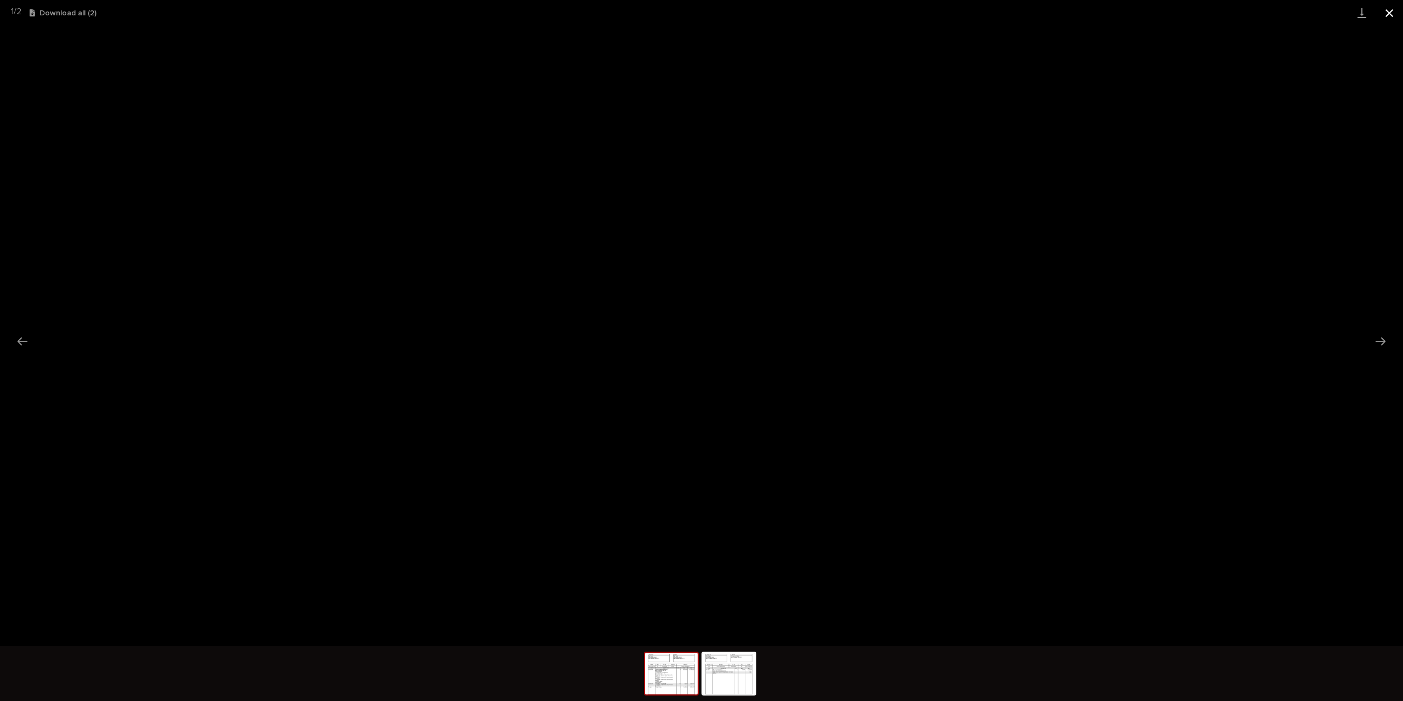
click at [1392, 20] on button "Close gallery" at bounding box center [1388, 13] width 27 height 26
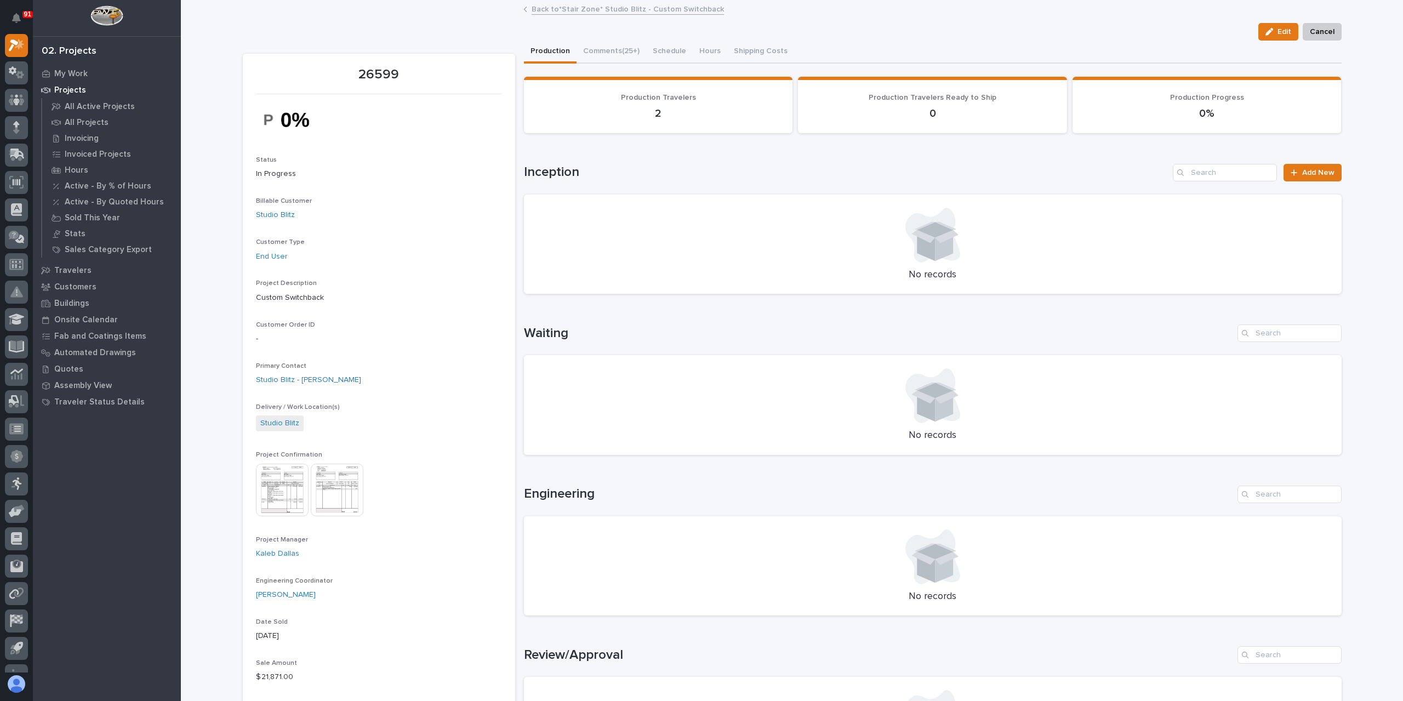
click at [561, 11] on link "Back to *Stair Zone* Studio Blitz - Custom Switchback" at bounding box center [627, 8] width 192 height 13
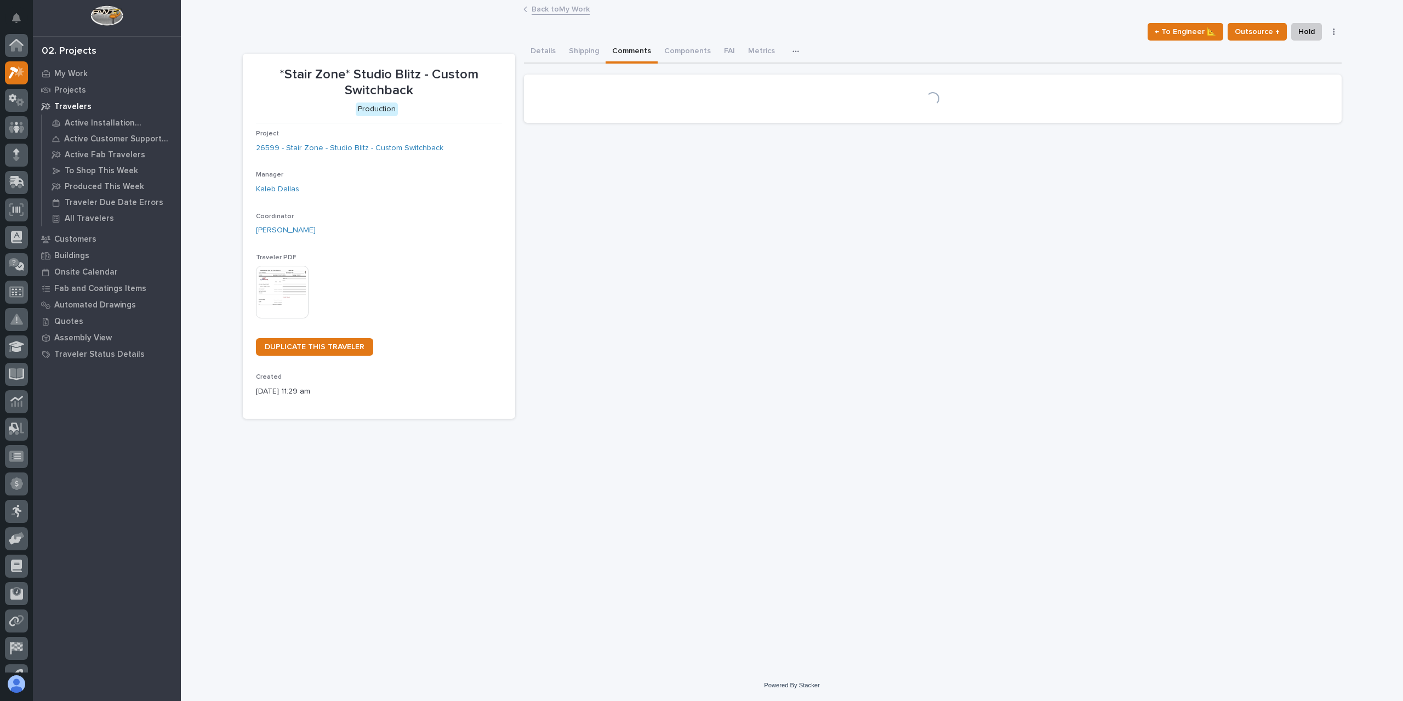
scroll to position [30, 0]
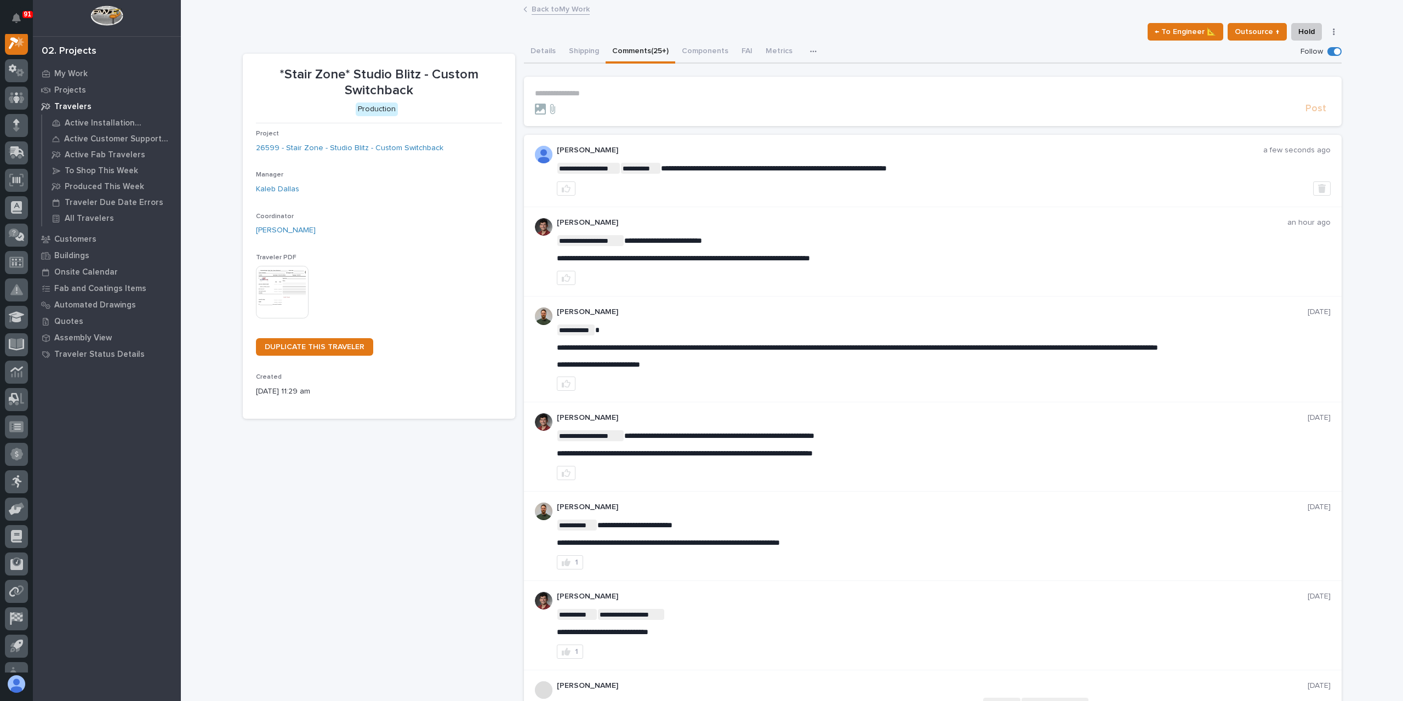
click at [549, 13] on link "Back to My Work" at bounding box center [560, 8] width 58 height 13
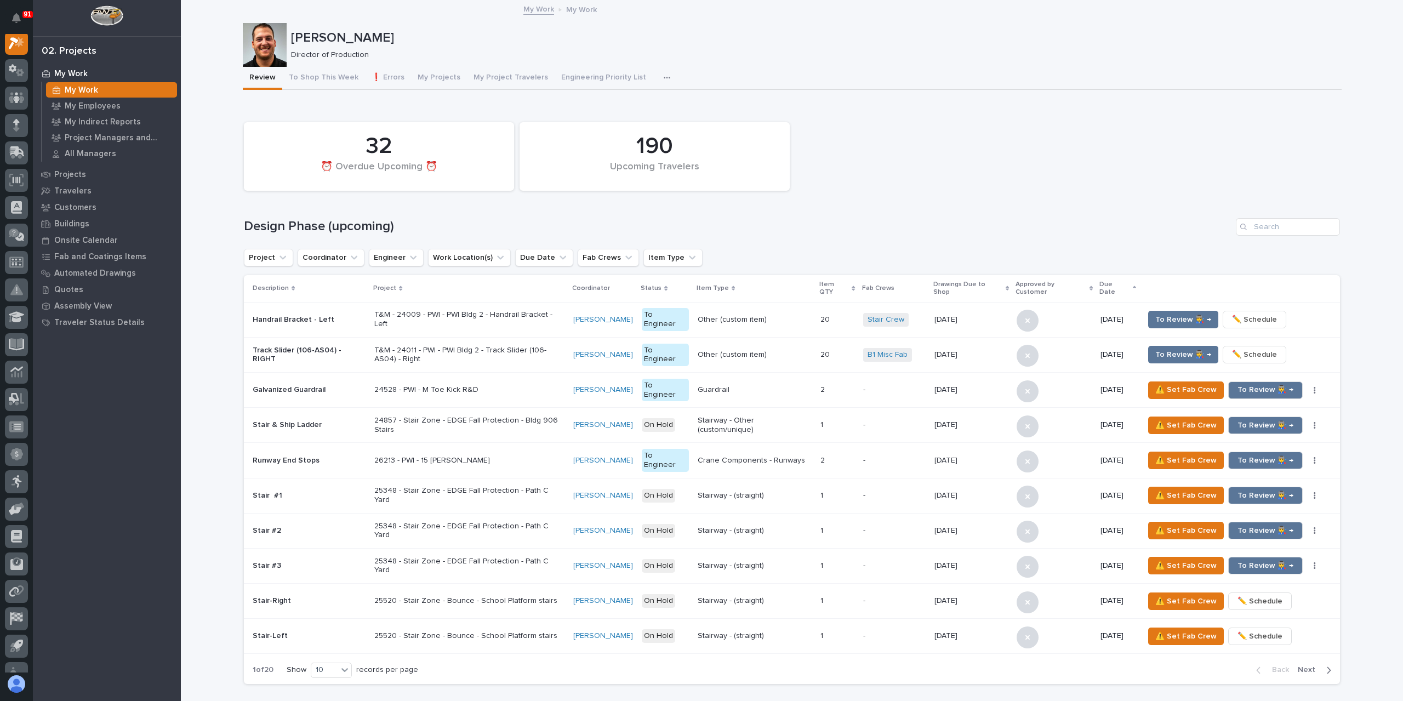
scroll to position [767, 0]
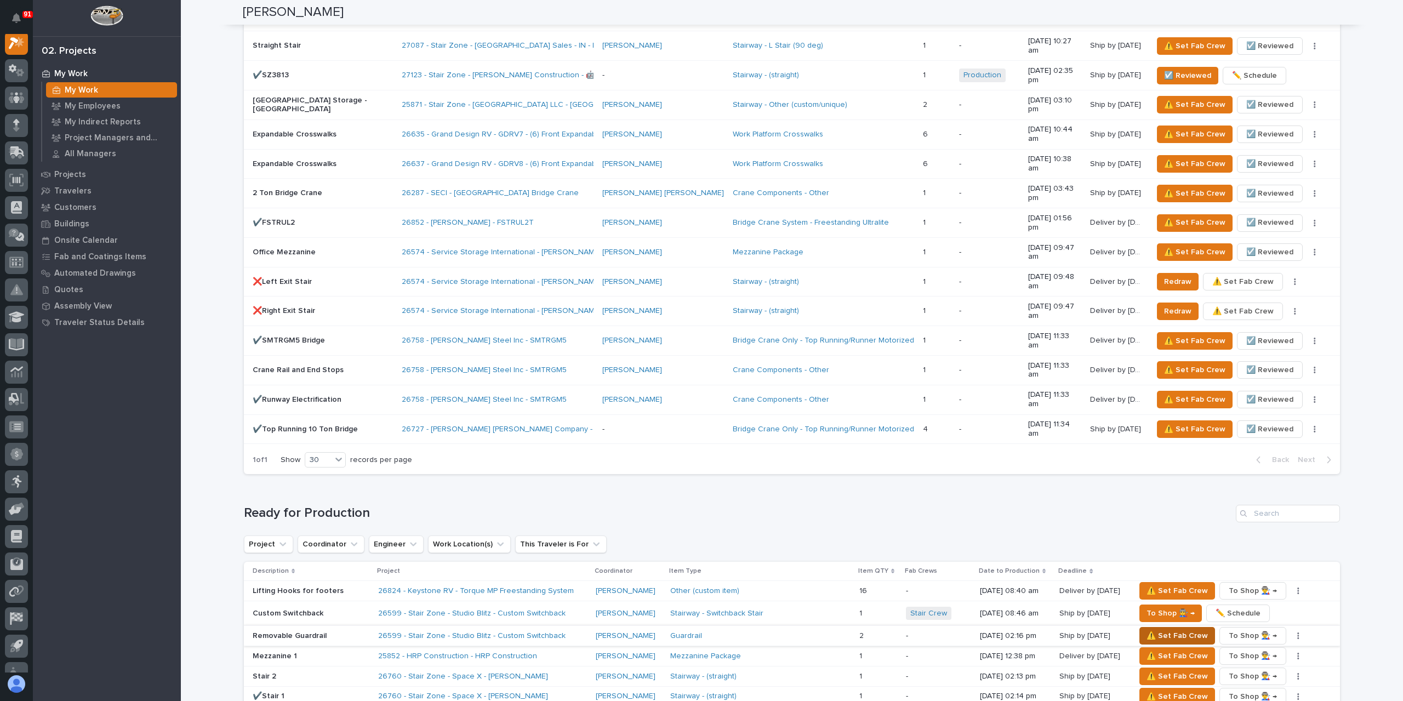
click at [1162, 629] on span "⚠️ Set Fab Crew" at bounding box center [1176, 635] width 61 height 13
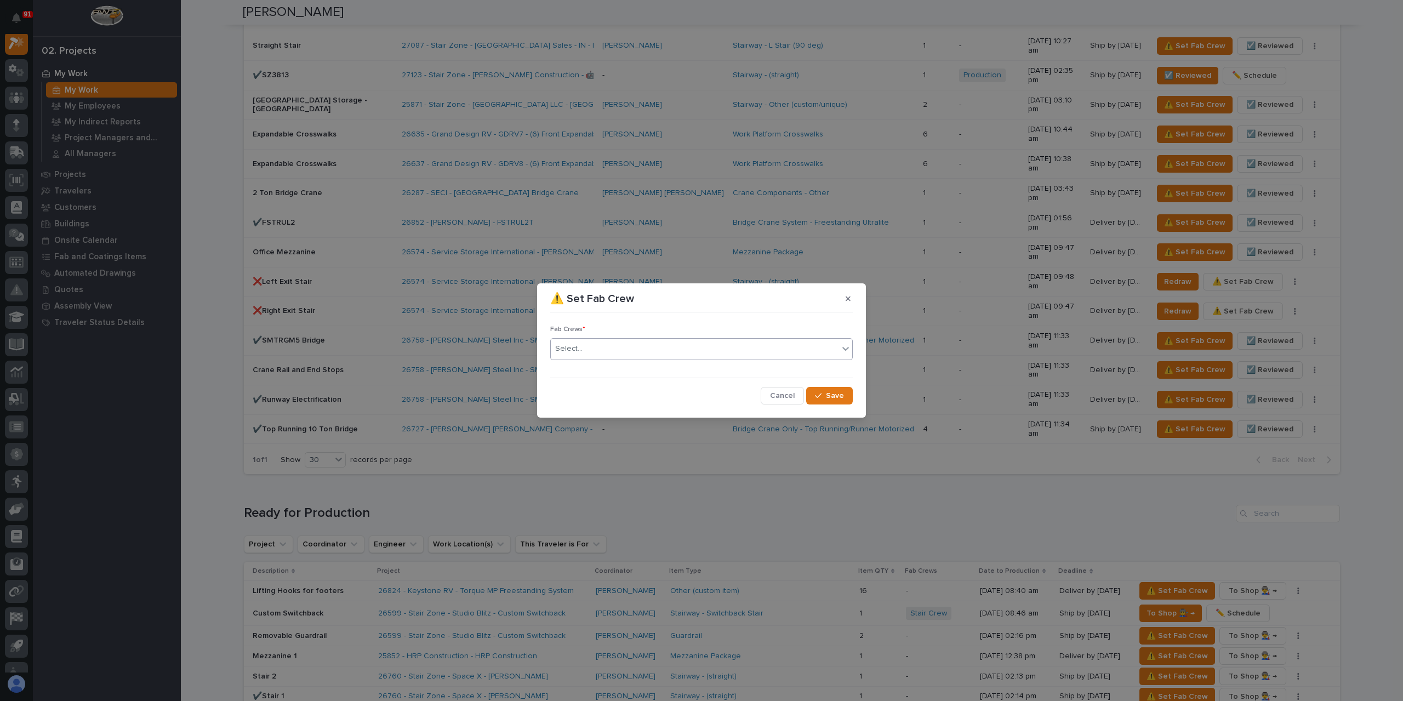
click at [622, 349] on div "Select..." at bounding box center [695, 349] width 288 height 18
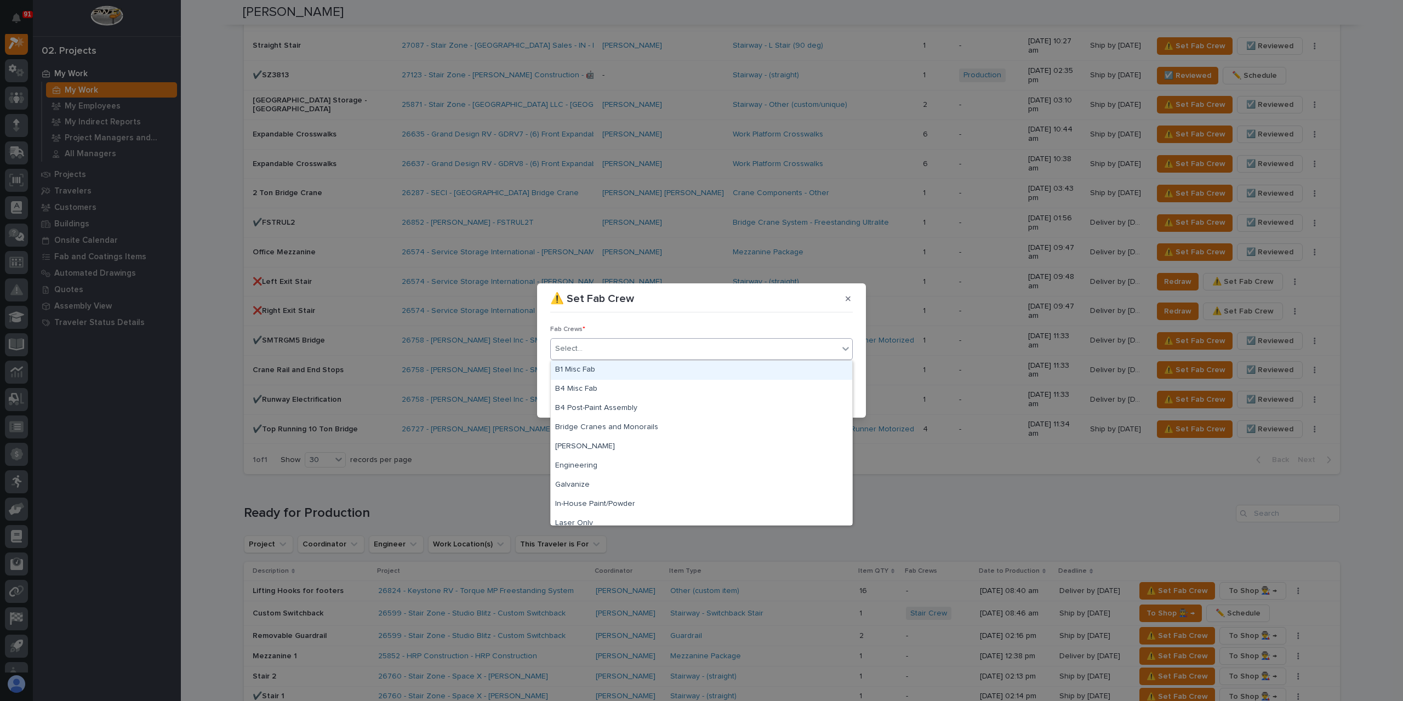
click at [599, 365] on div "B1 Misc Fab" at bounding box center [701, 370] width 301 height 19
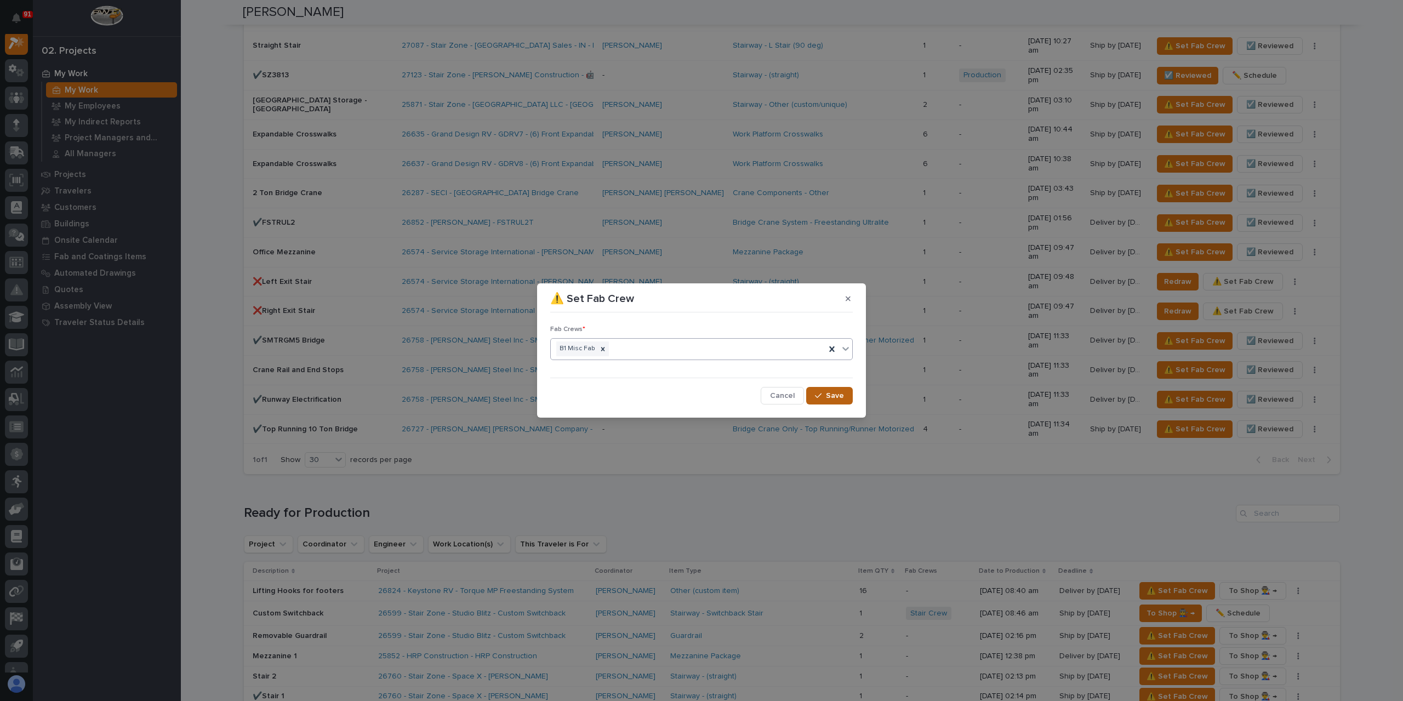
click at [830, 399] on span "Save" at bounding box center [835, 396] width 18 height 10
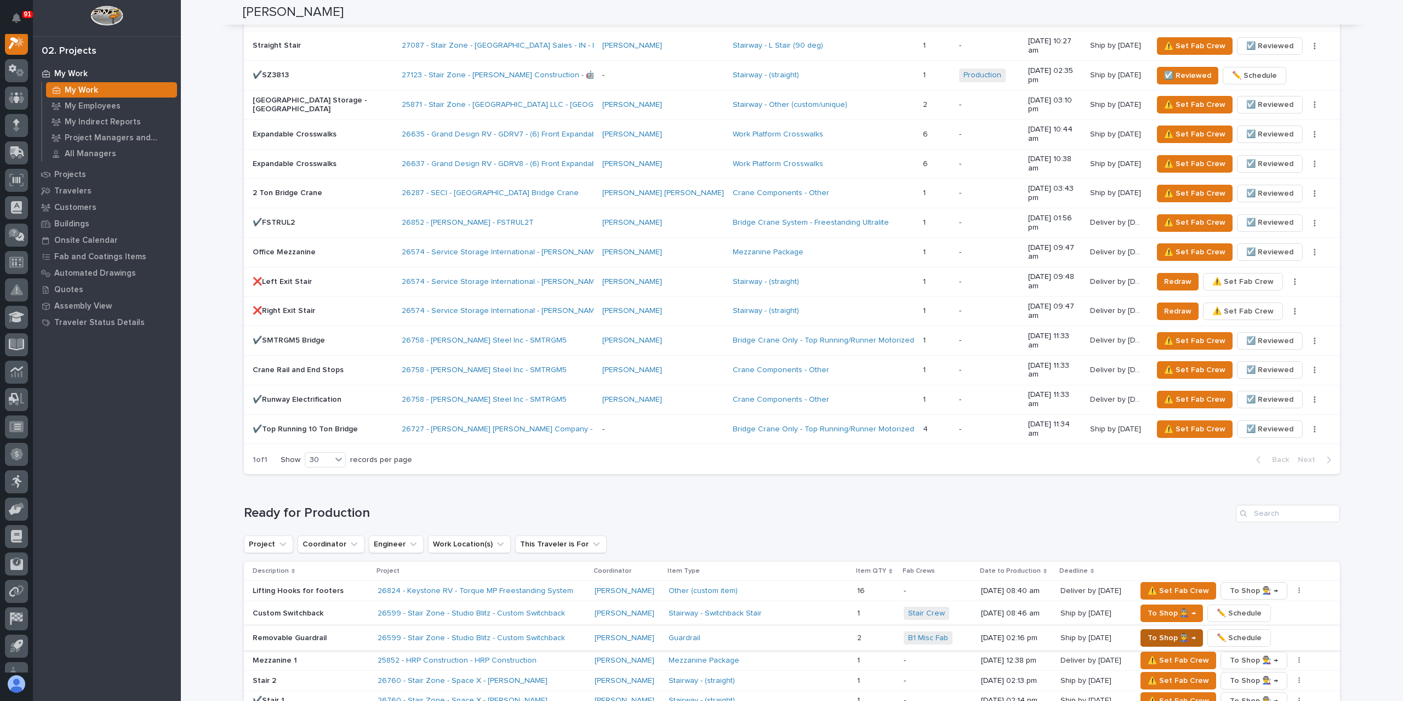
click at [1155, 631] on span "To Shop 👨‍🏭 →" at bounding box center [1171, 637] width 48 height 13
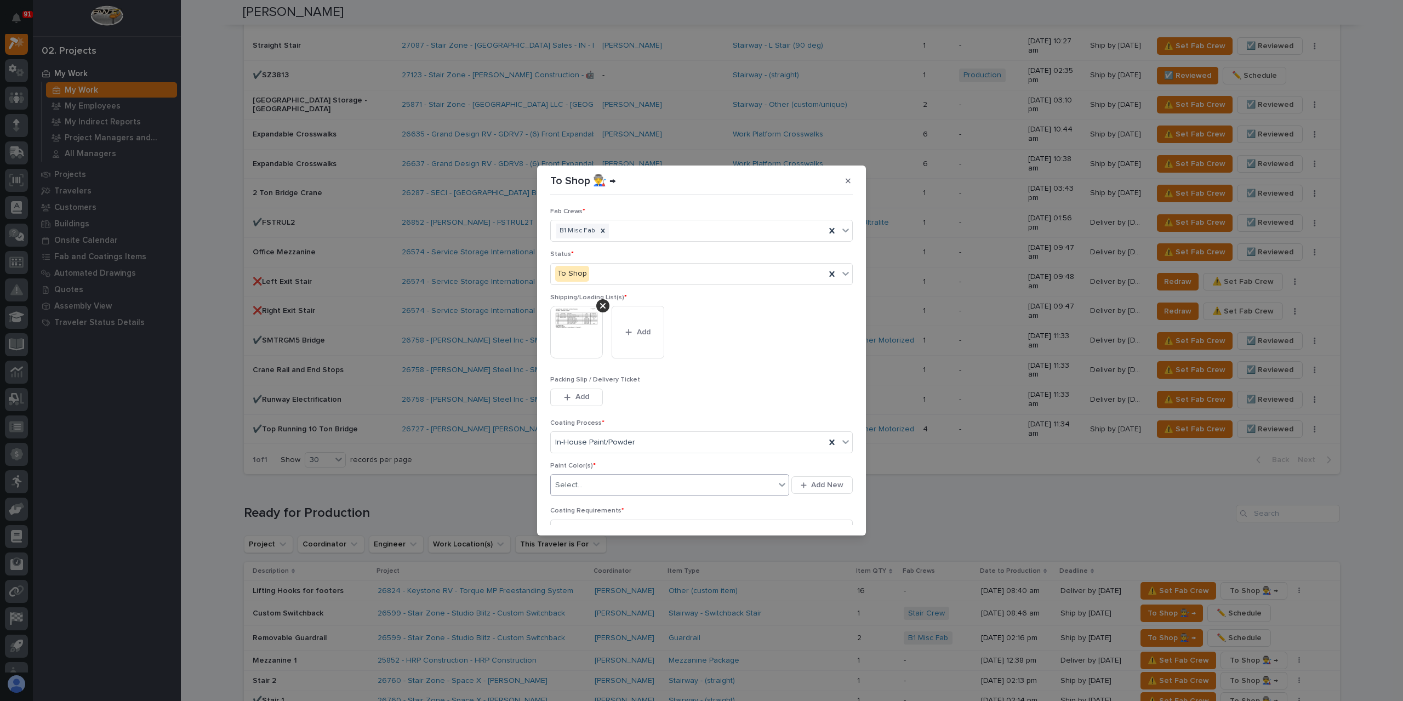
click at [615, 477] on div "Select..." at bounding box center [663, 485] width 224 height 18
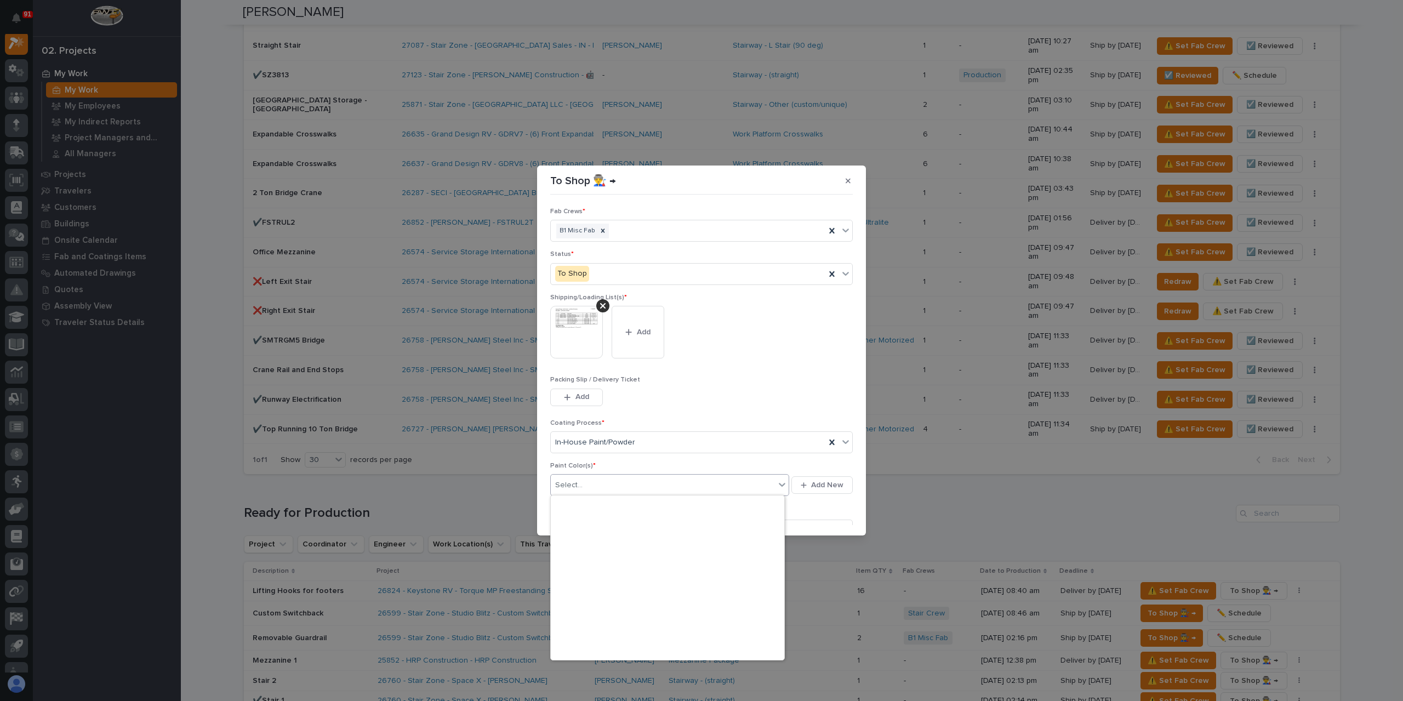
scroll to position [0, 0]
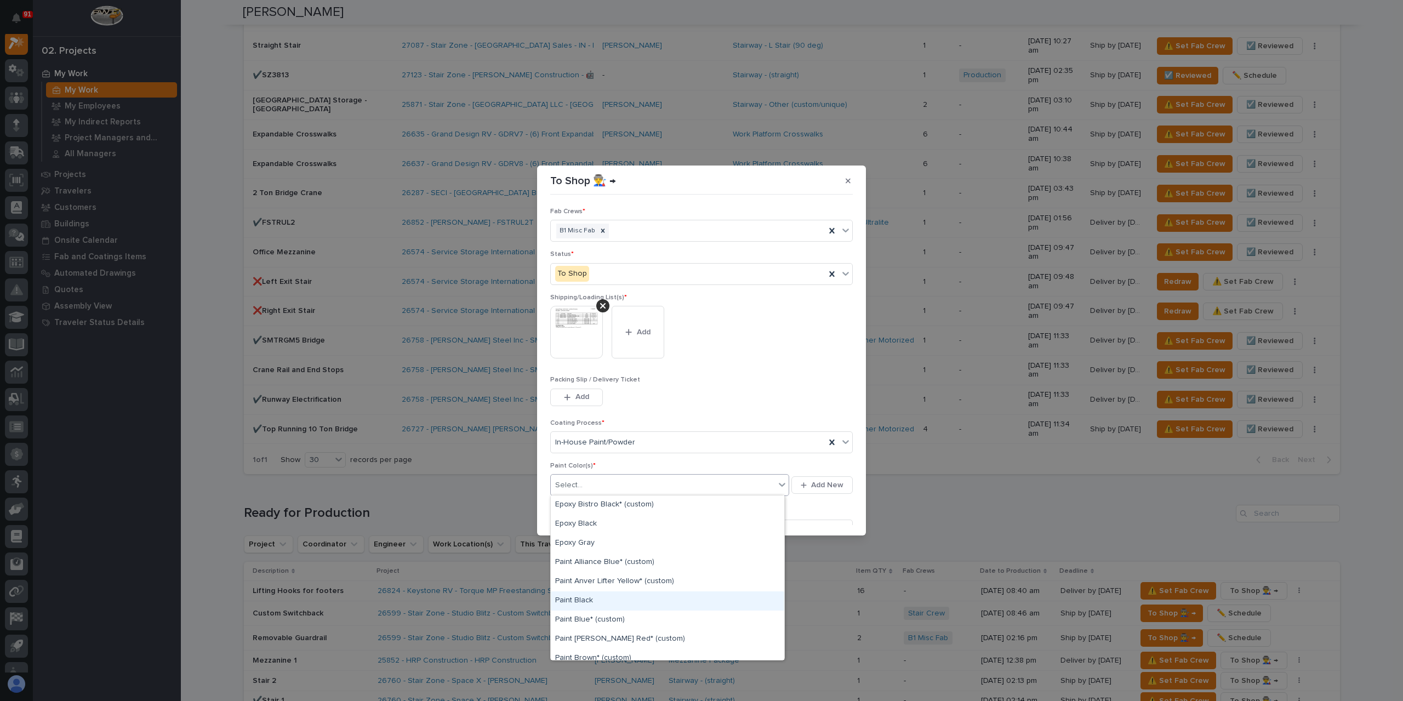
click at [597, 598] on div "Paint Black" at bounding box center [667, 600] width 233 height 19
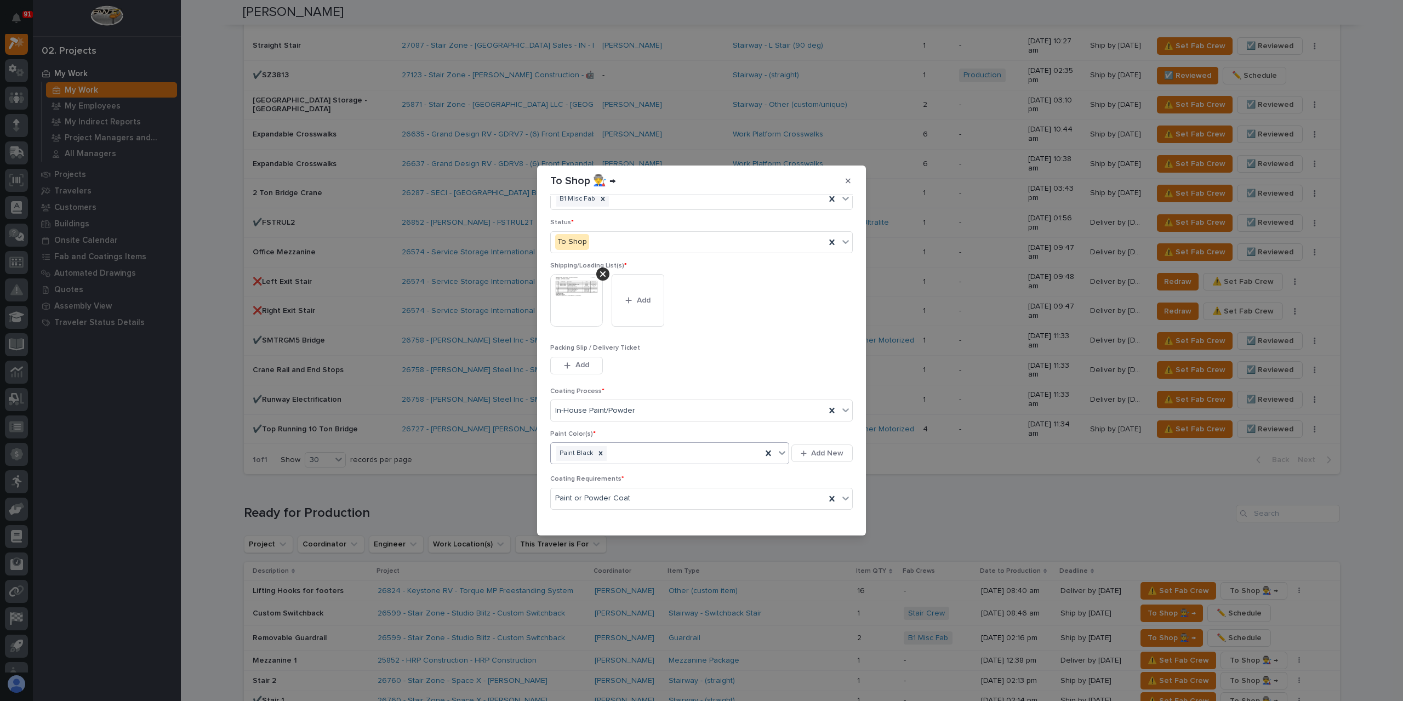
scroll to position [59, 0]
click at [832, 510] on button "Save" at bounding box center [829, 519] width 47 height 18
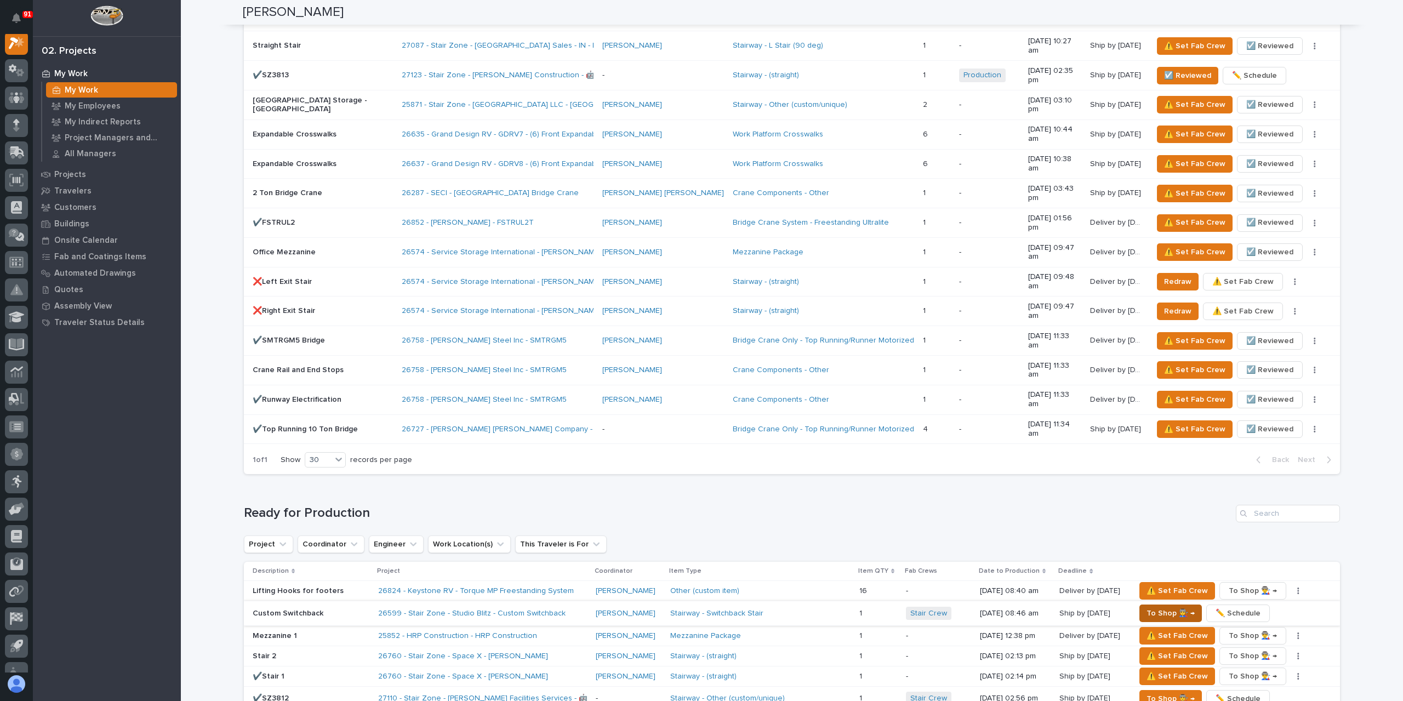
click at [1166, 607] on span "To Shop 👨‍🏭 →" at bounding box center [1170, 613] width 48 height 13
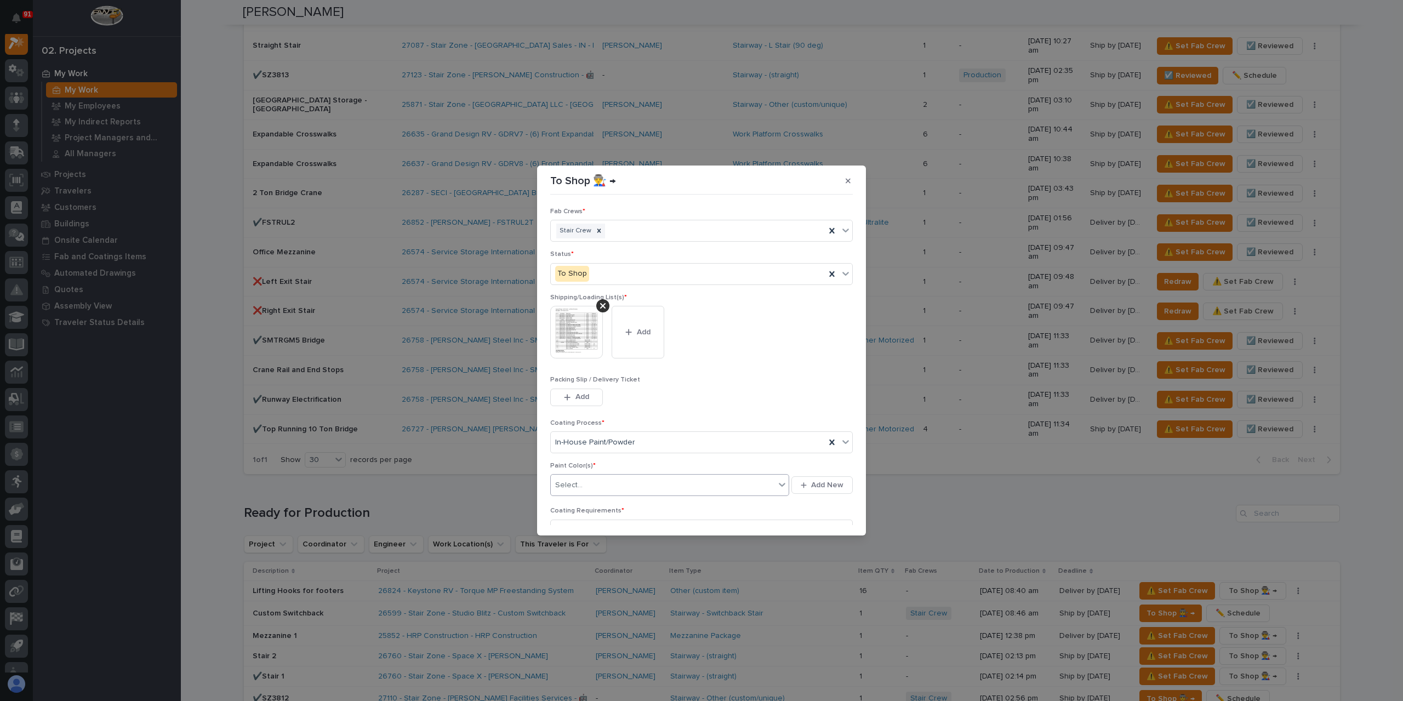
click at [591, 485] on div "Select..." at bounding box center [663, 485] width 224 height 18
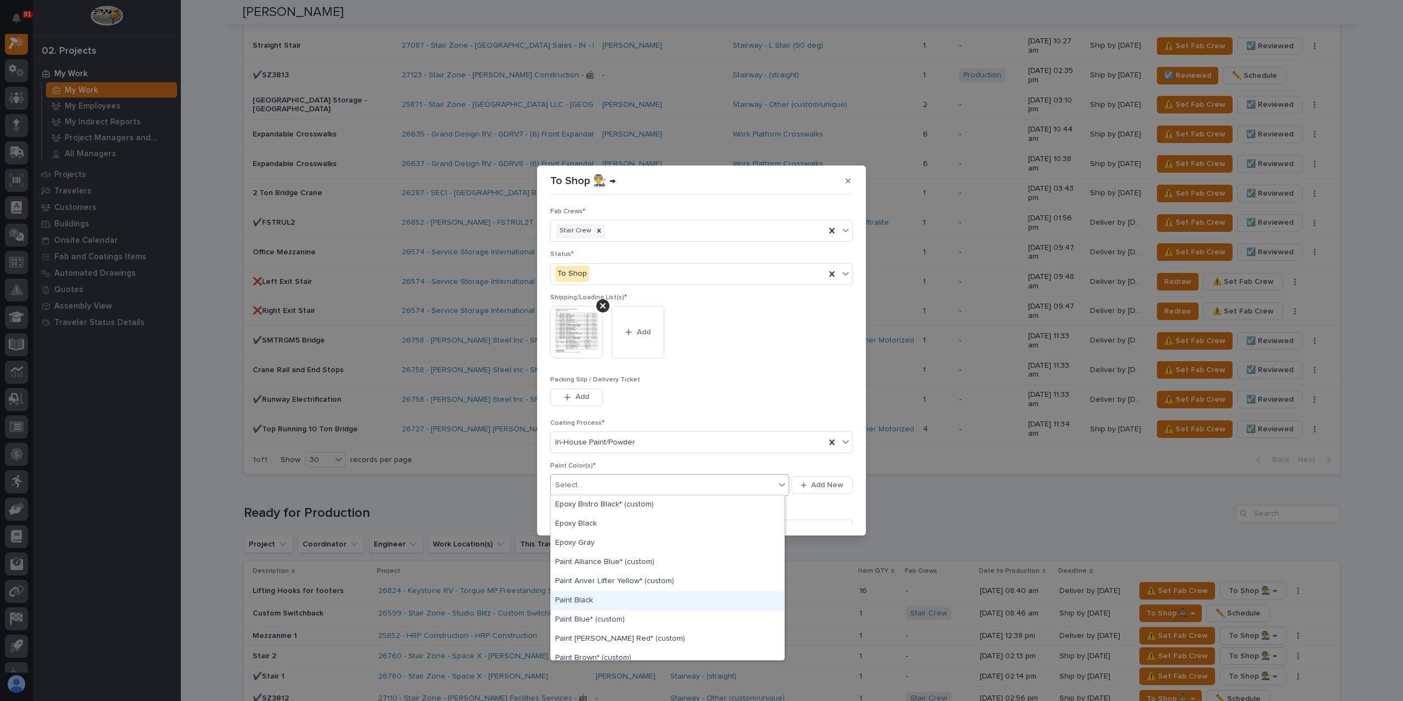
click at [586, 599] on div "Paint Black" at bounding box center [667, 600] width 233 height 19
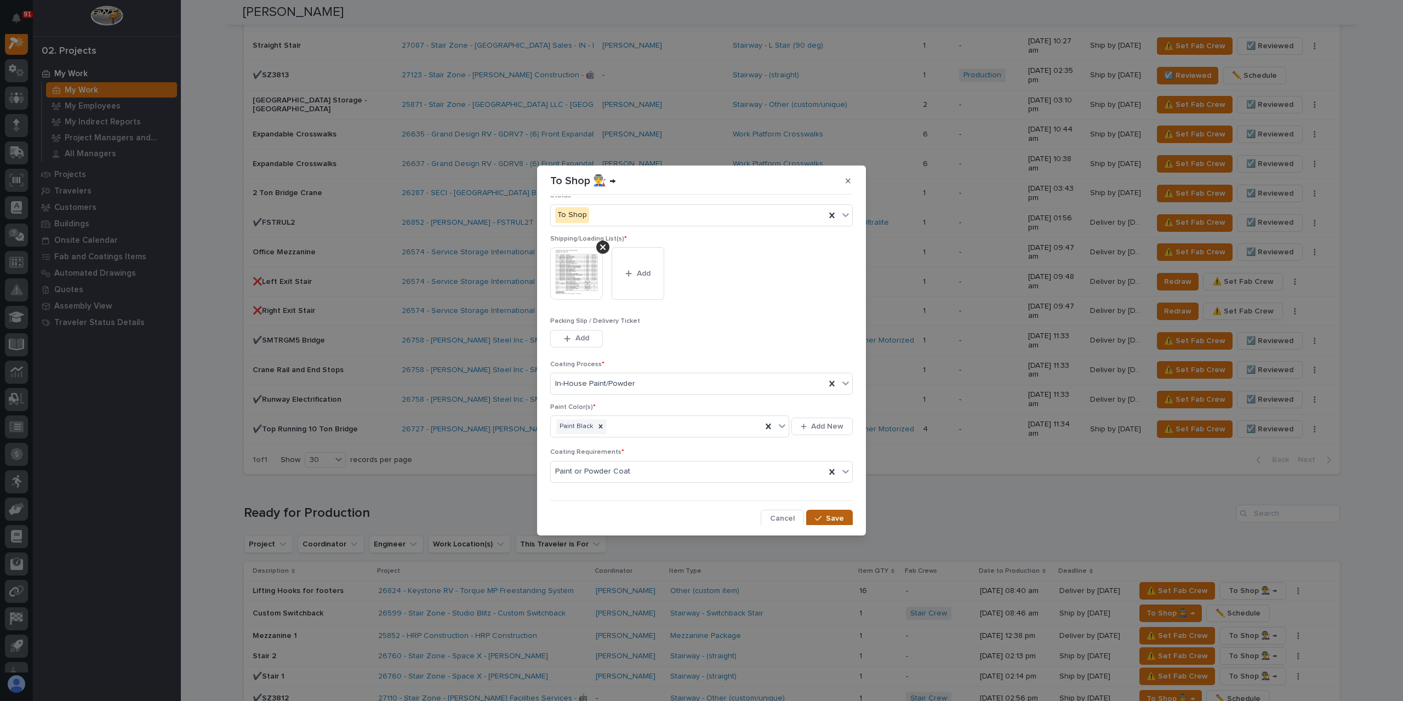
click at [839, 517] on button "Save" at bounding box center [829, 519] width 47 height 18
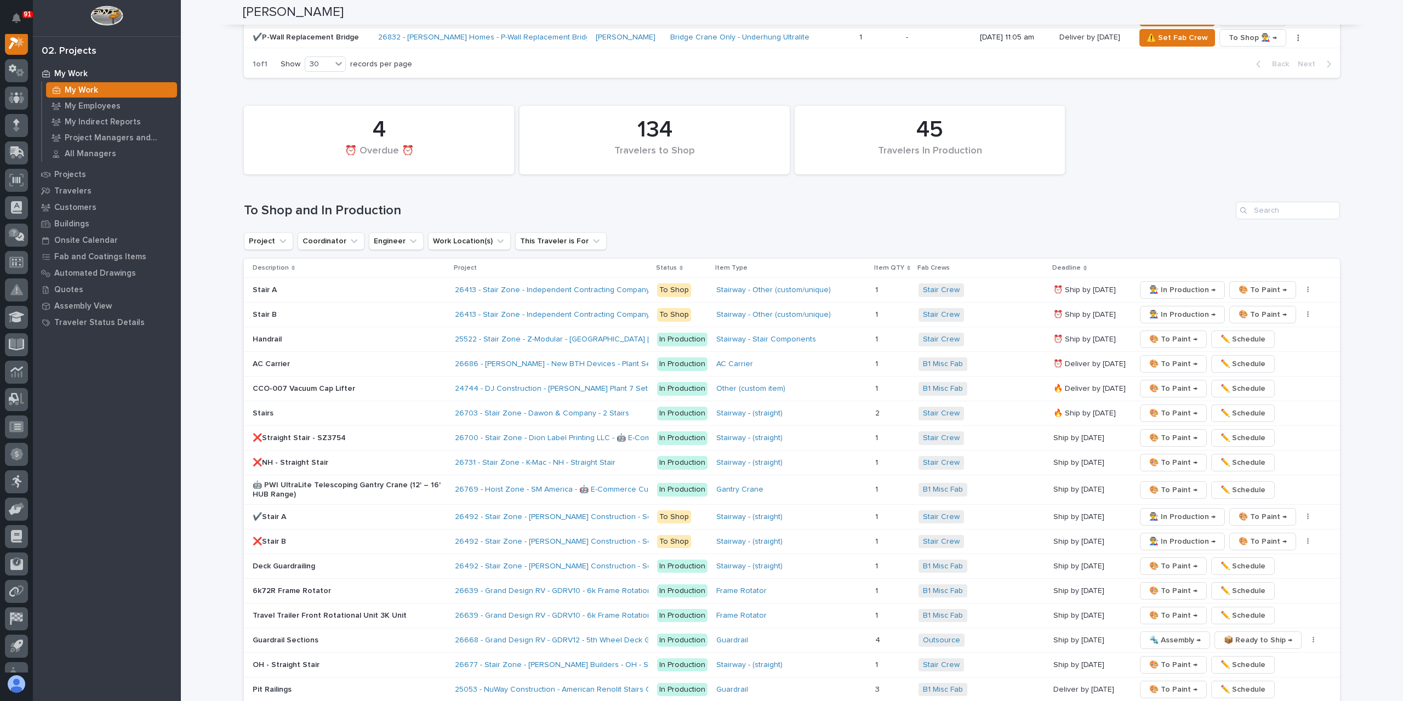
scroll to position [1370, 0]
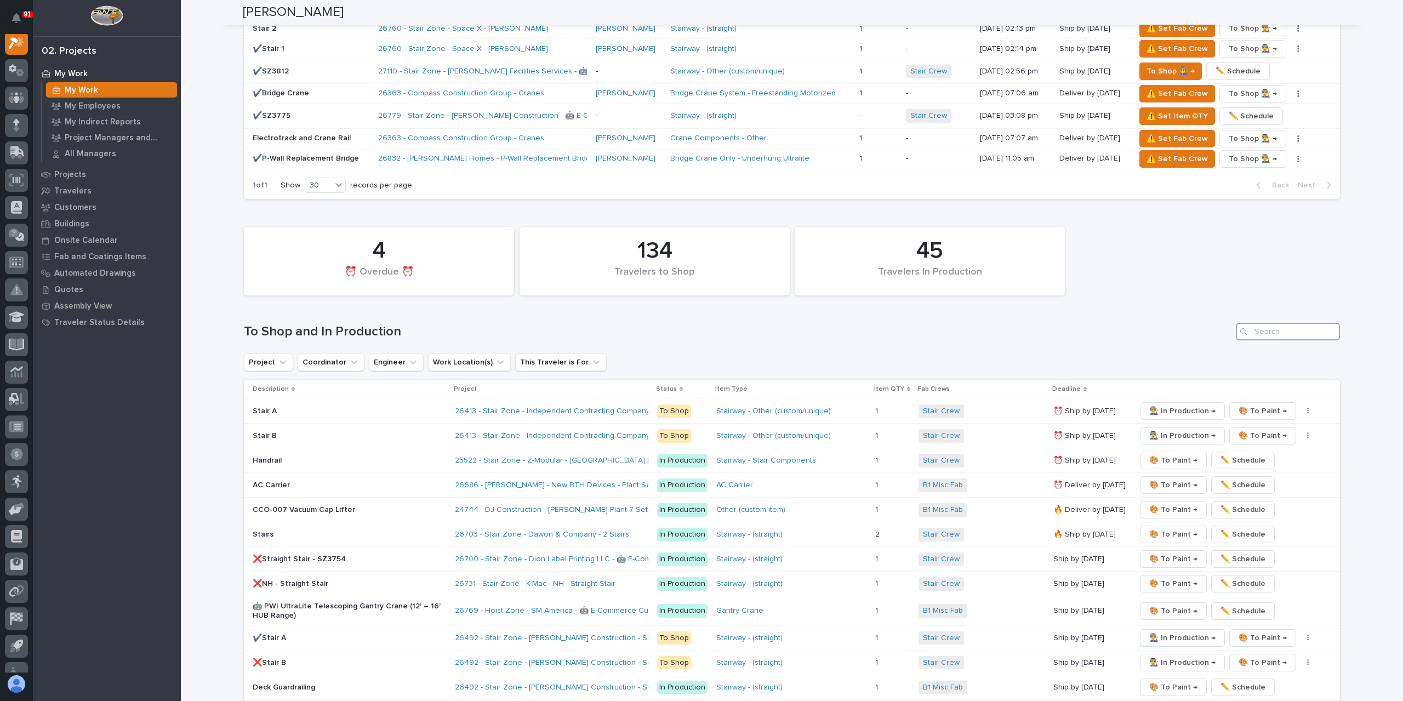
click at [1293, 323] on input "Search" at bounding box center [1287, 332] width 104 height 18
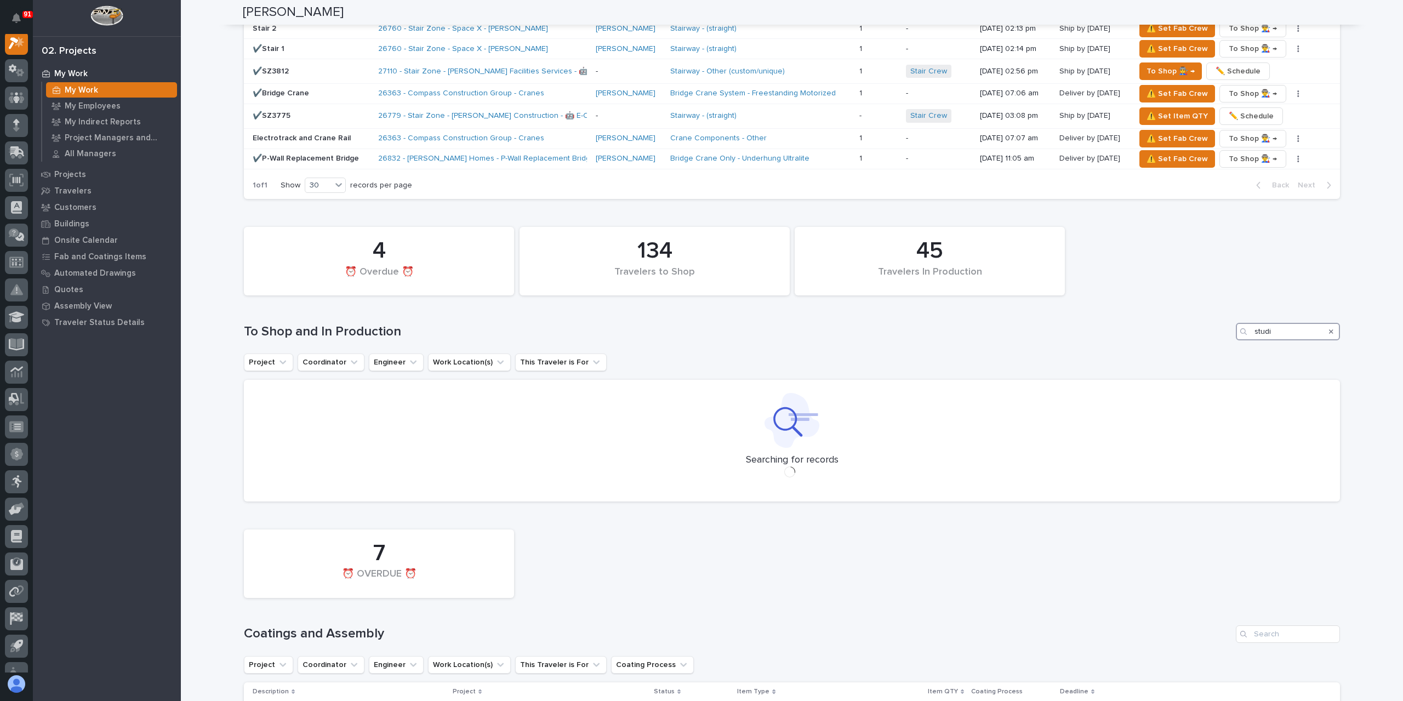
type input "studio"
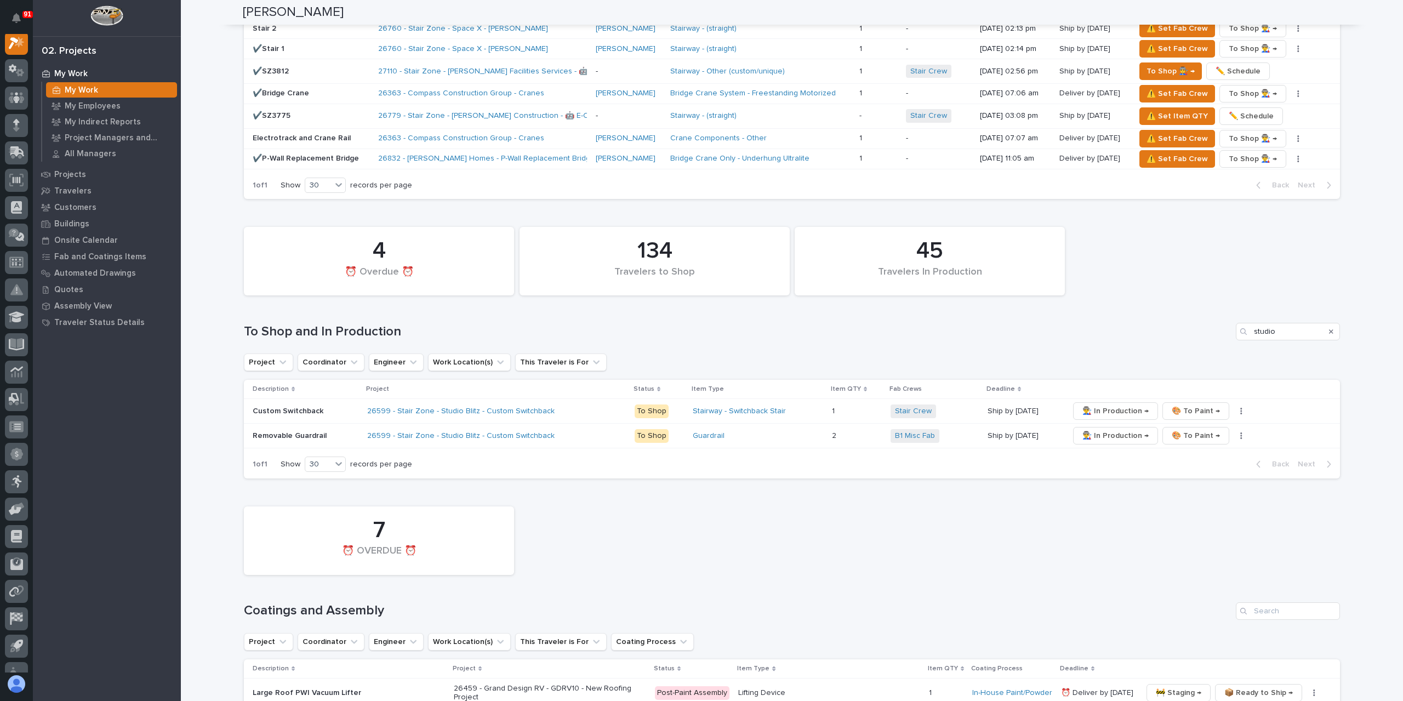
click at [276, 402] on div "Custom Switchback" at bounding box center [306, 411] width 106 height 18
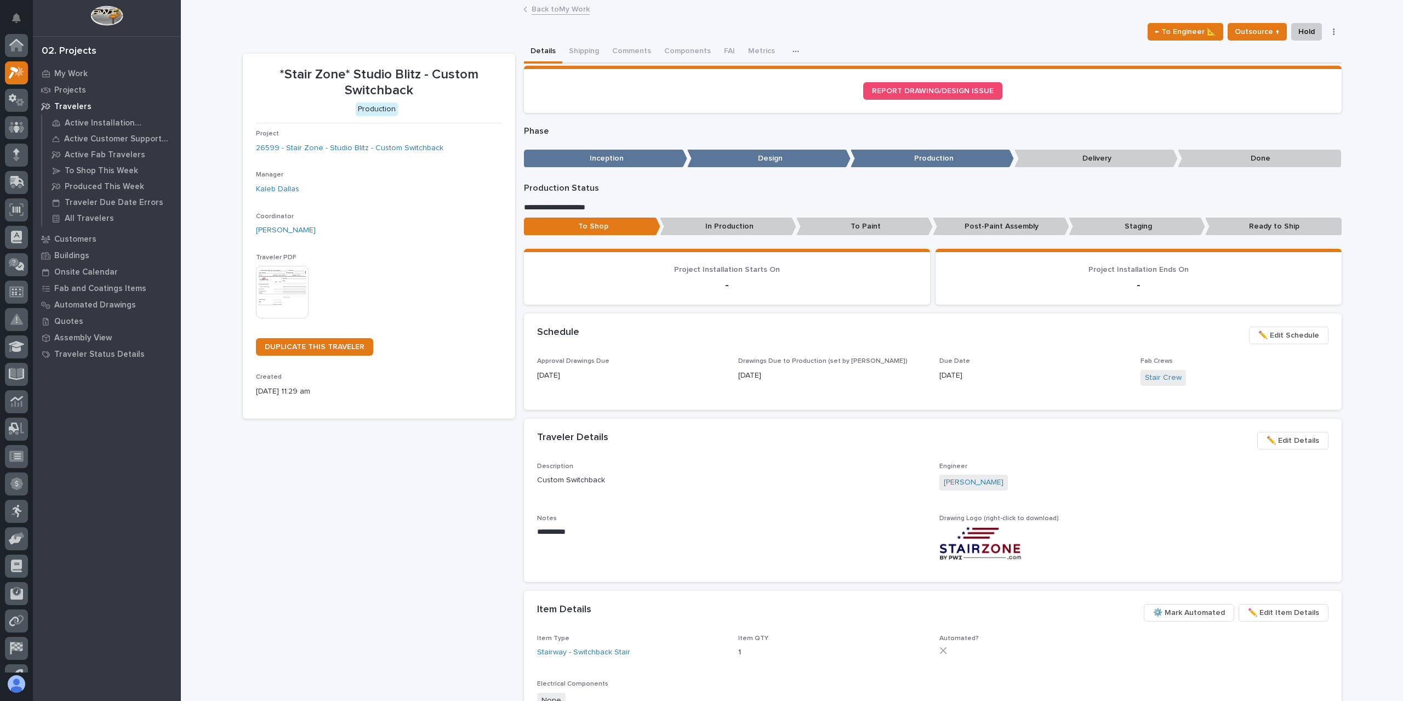
scroll to position [27, 0]
click at [633, 50] on button "Comments (25+)" at bounding box center [640, 52] width 70 height 23
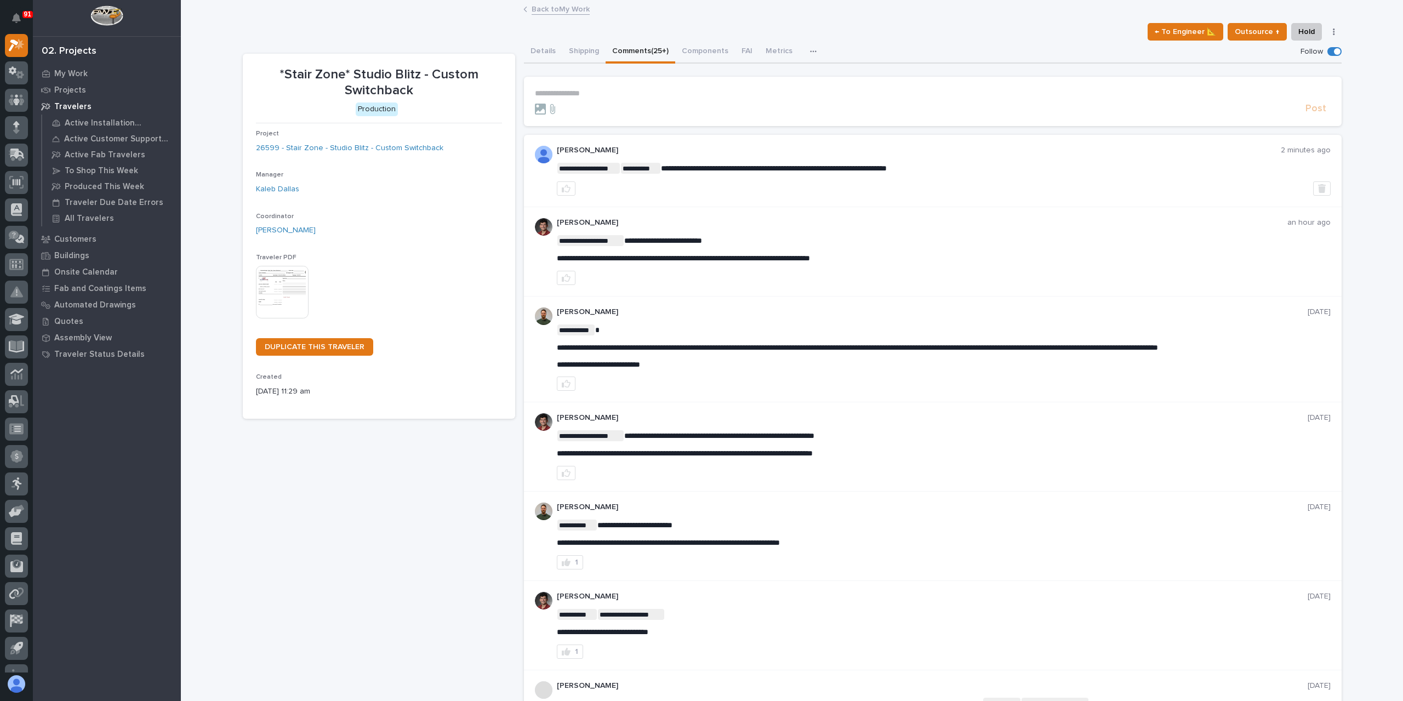
click at [574, 86] on section "**********" at bounding box center [932, 101] width 817 height 49
click at [572, 94] on p "**********" at bounding box center [933, 93] width 796 height 9
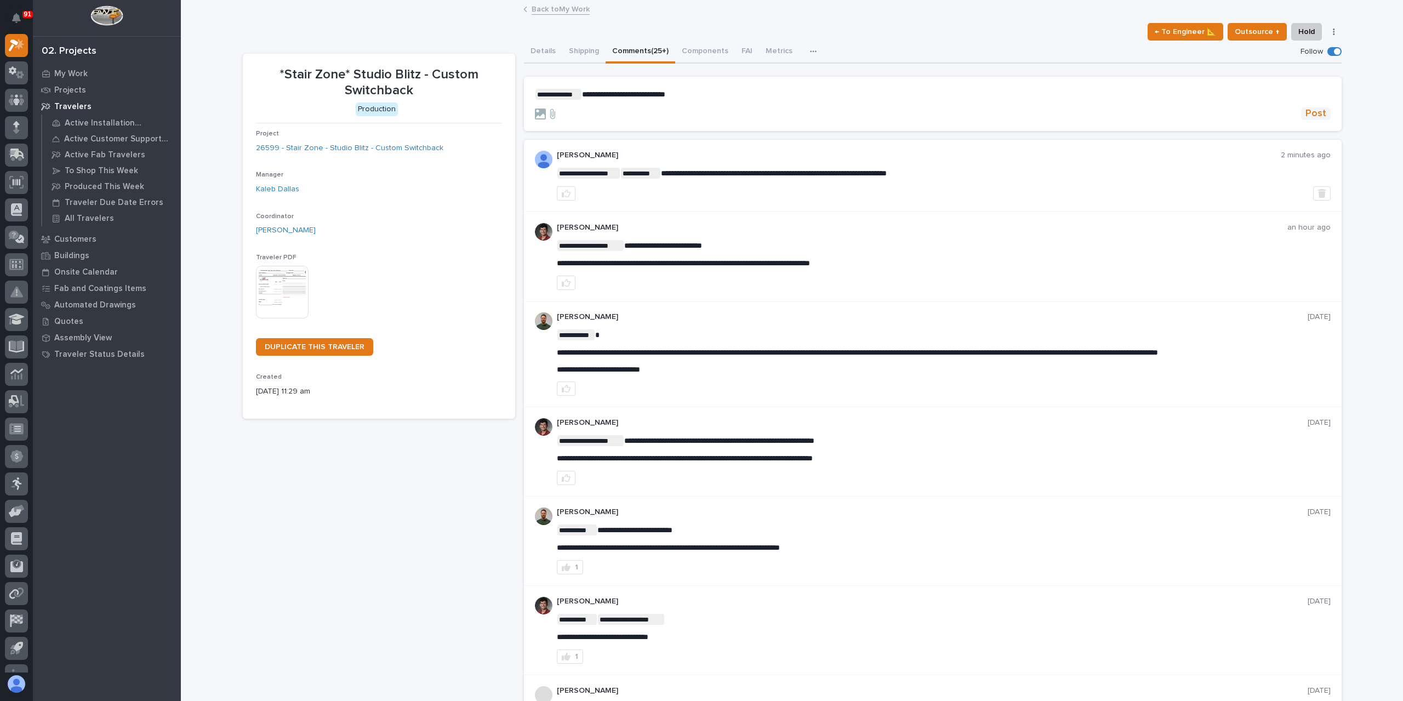
click at [1301, 110] on button "Post" at bounding box center [1316, 113] width 30 height 13
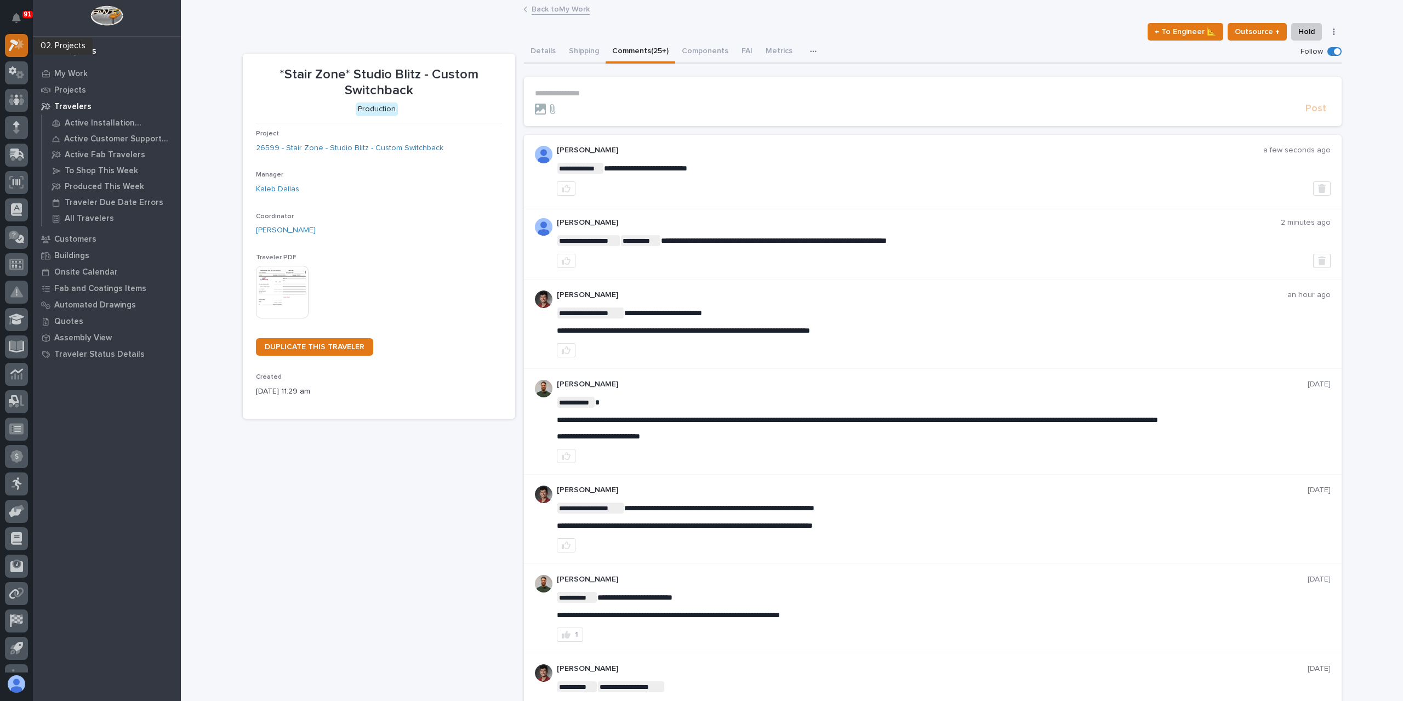
click at [19, 44] on icon at bounding box center [19, 44] width 9 height 11
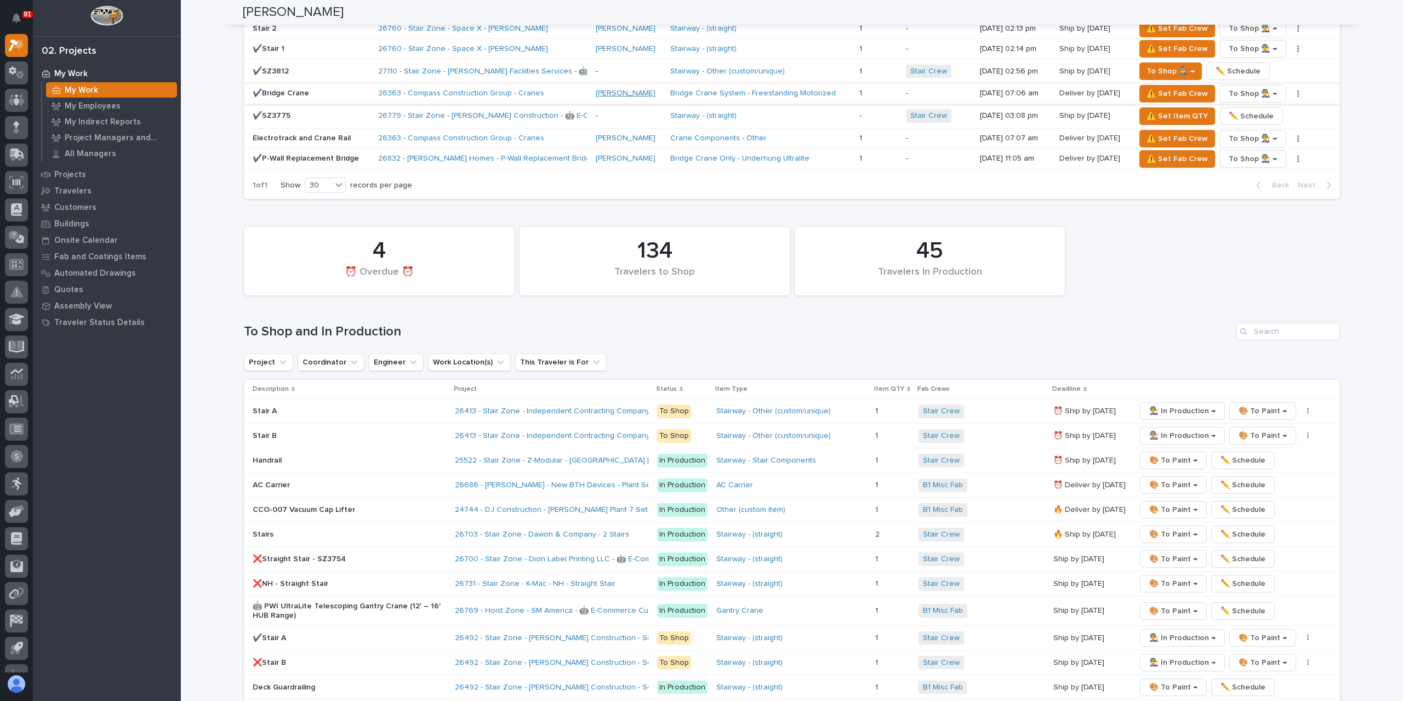
scroll to position [1479, 0]
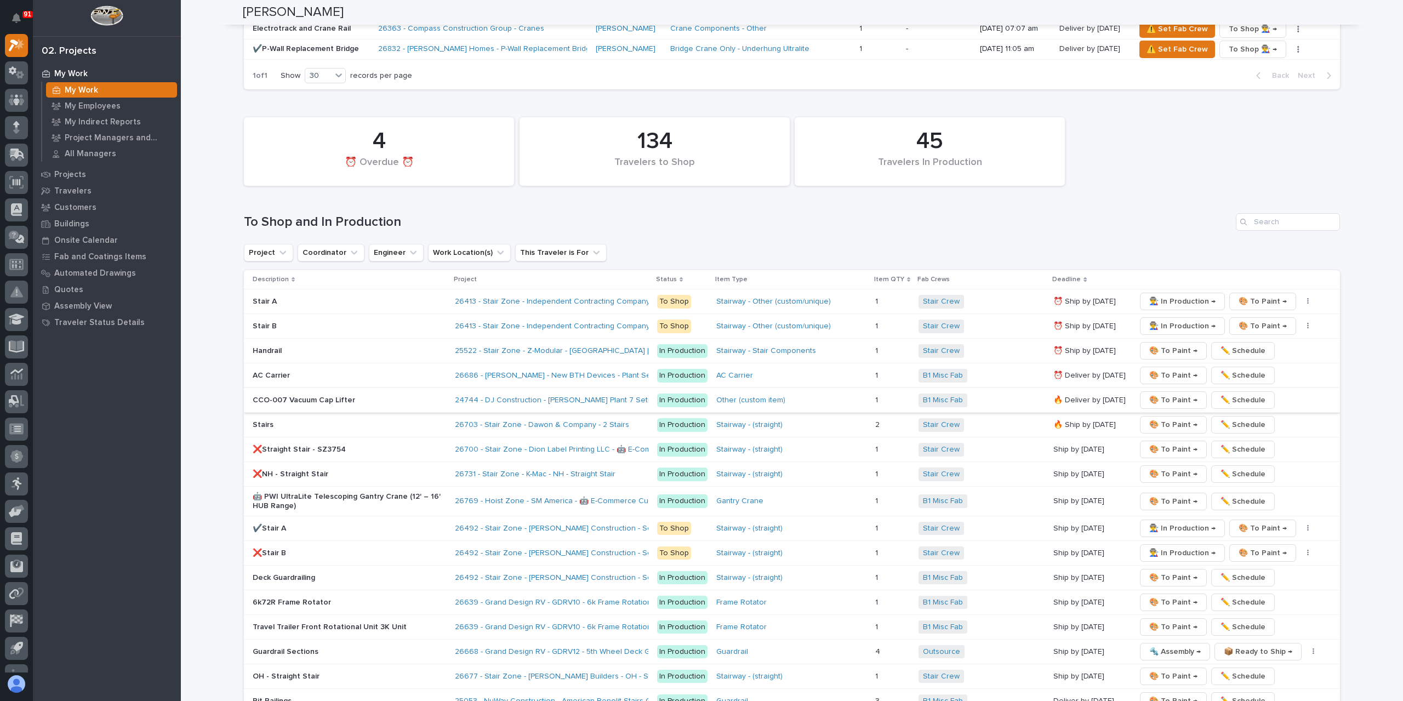
click at [1177, 393] on span "🎨 To Paint →" at bounding box center [1173, 399] width 48 height 13
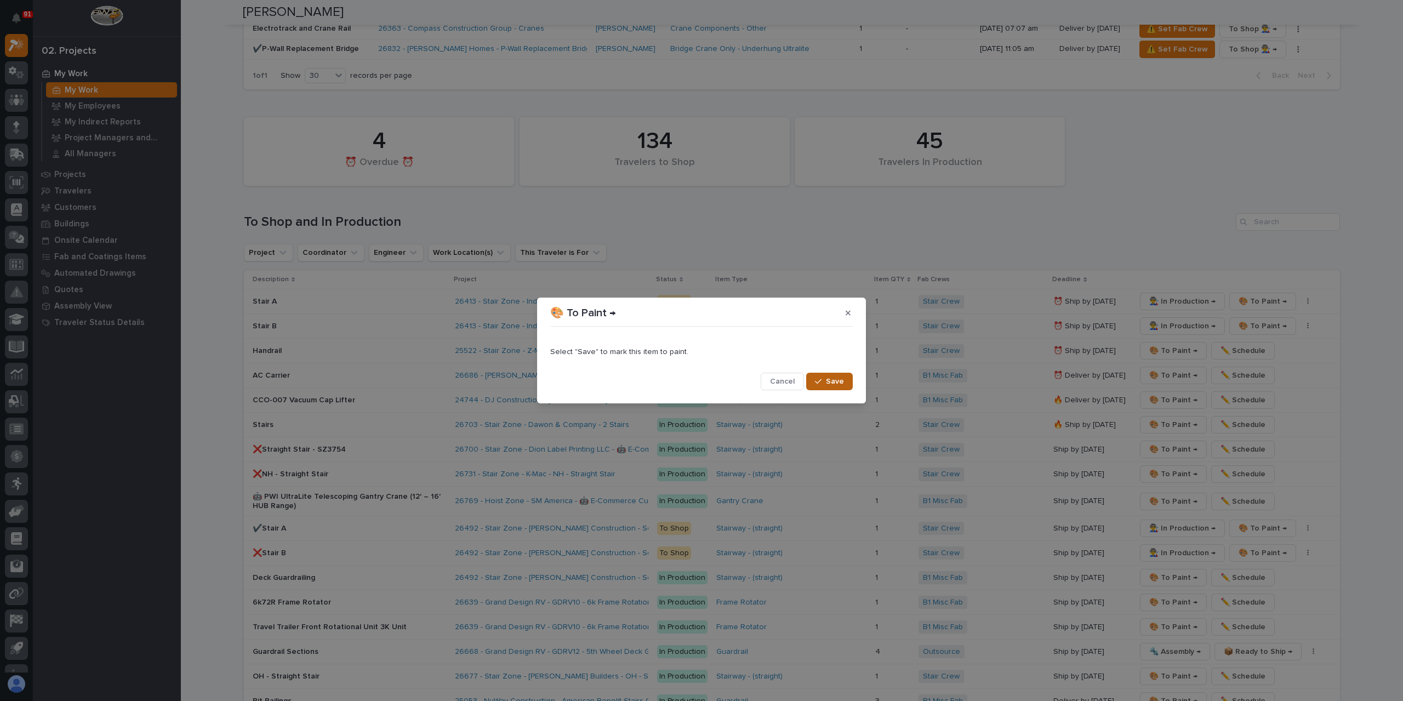
click at [822, 374] on button "Save" at bounding box center [829, 382] width 47 height 18
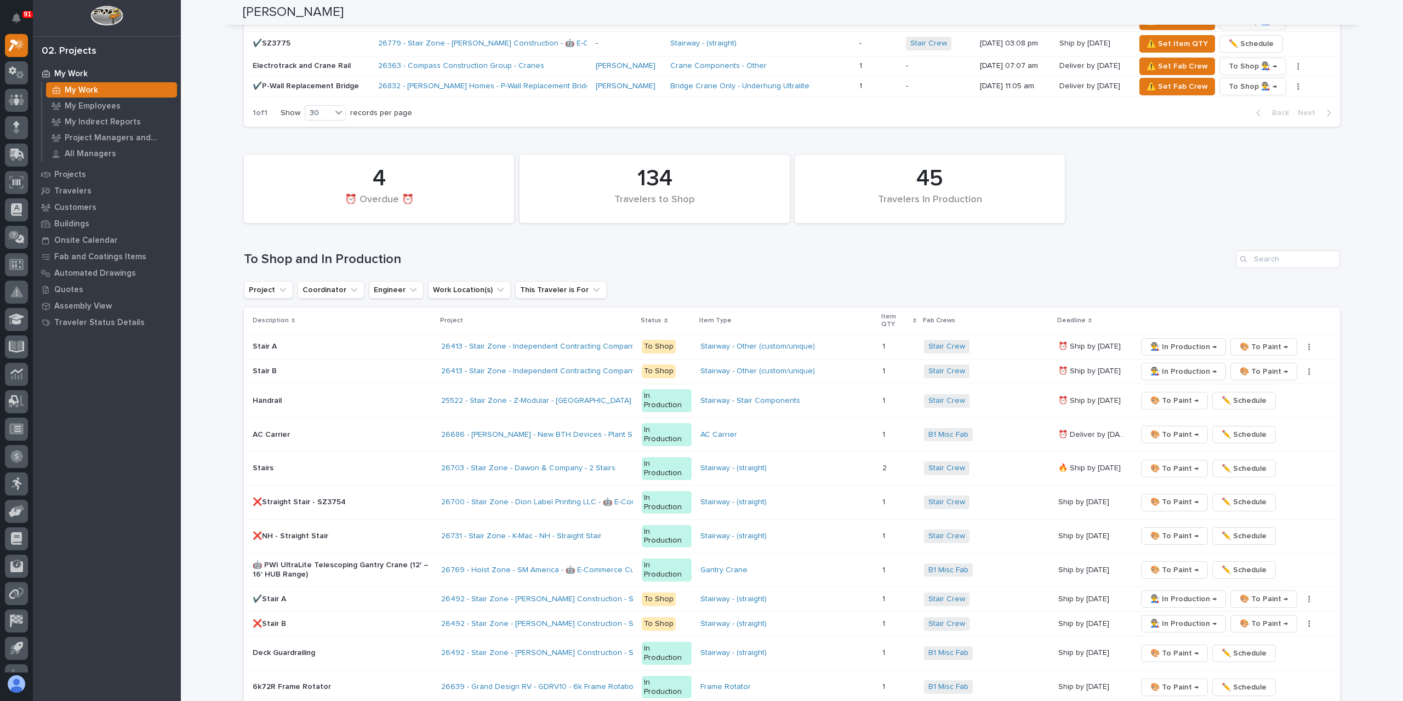
scroll to position [1437, 0]
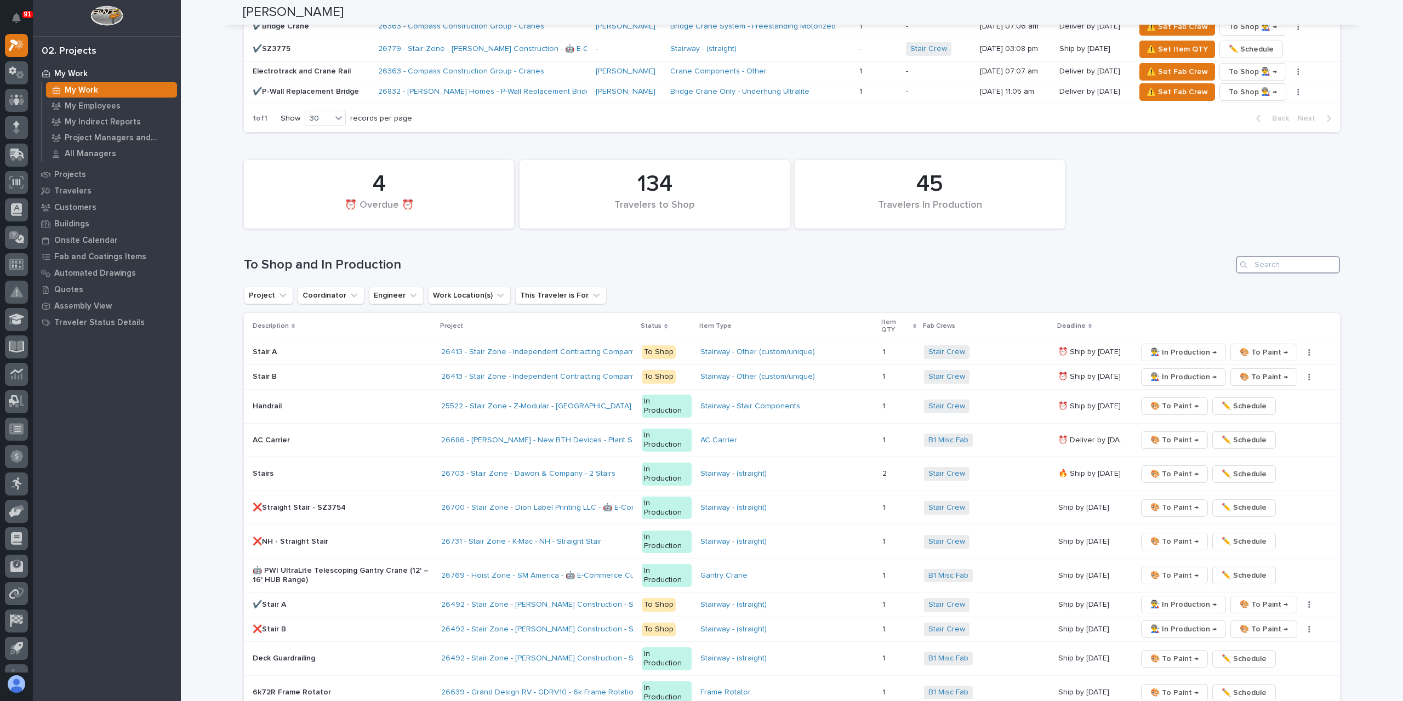
click at [1262, 256] on input "Search" at bounding box center [1287, 265] width 104 height 18
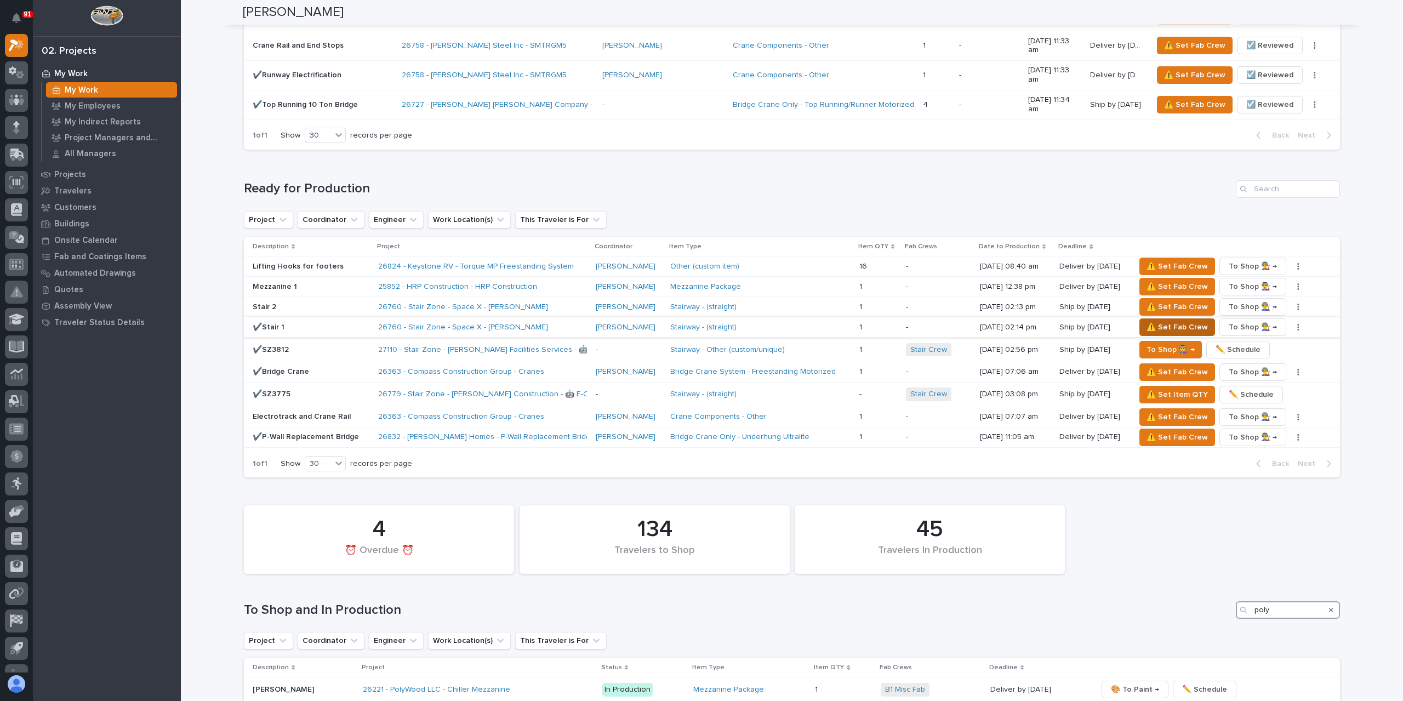
scroll to position [1079, 0]
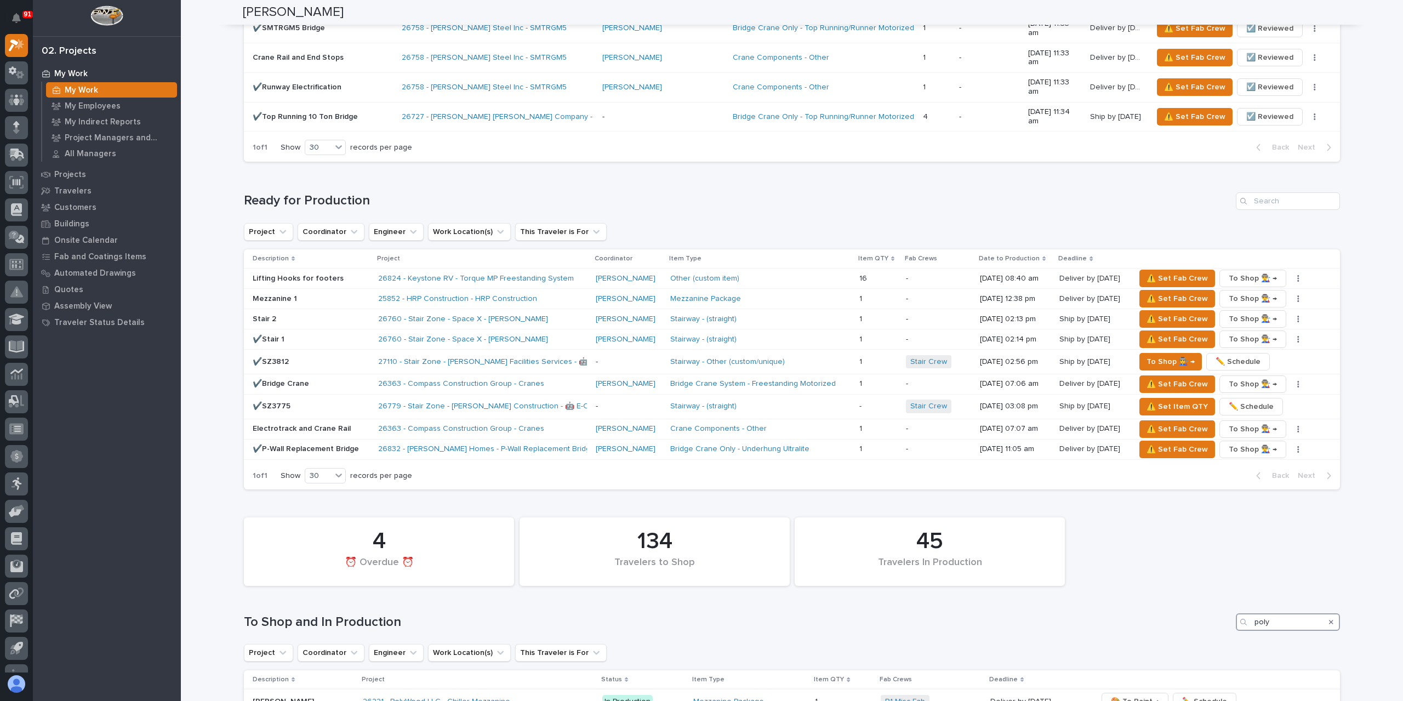
type input "poly"
click at [464, 697] on link "26221 - PolyWood LLC - Chiller Mezzanine" at bounding box center [436, 701] width 147 height 9
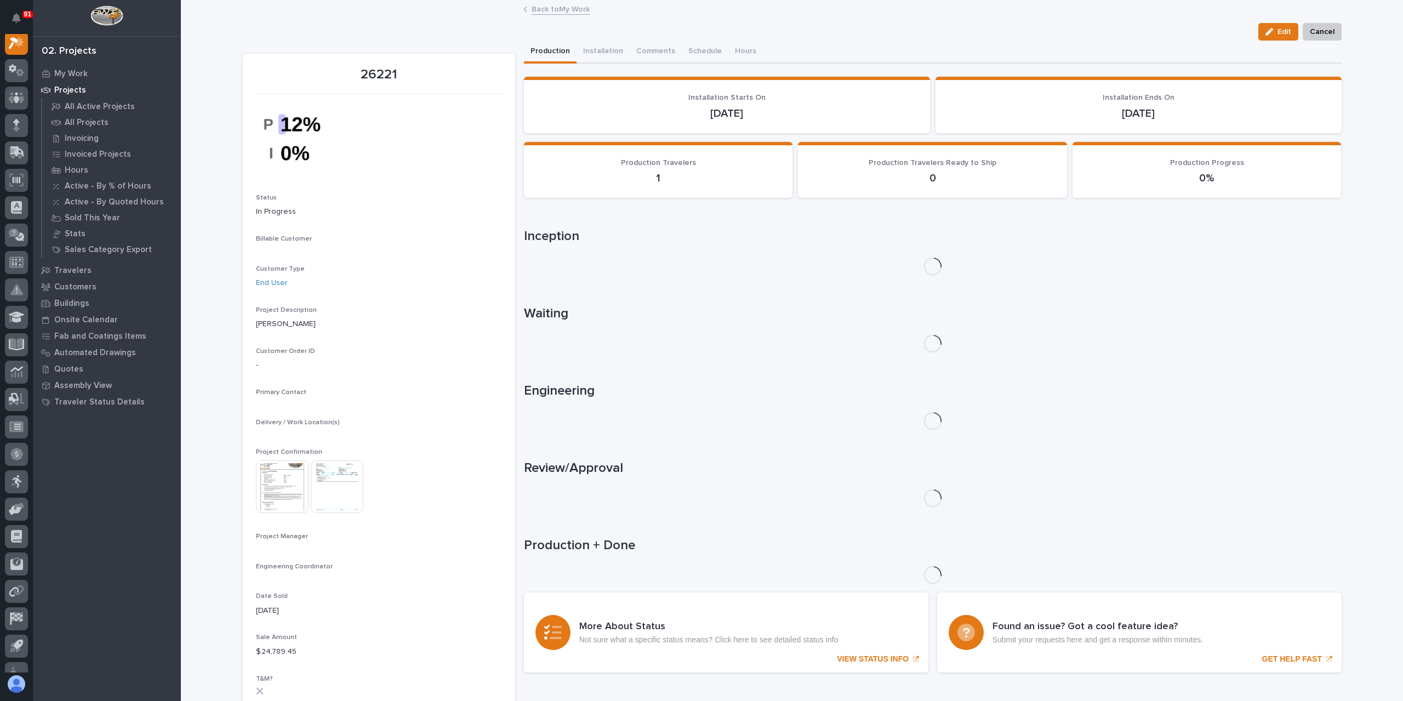
scroll to position [27, 0]
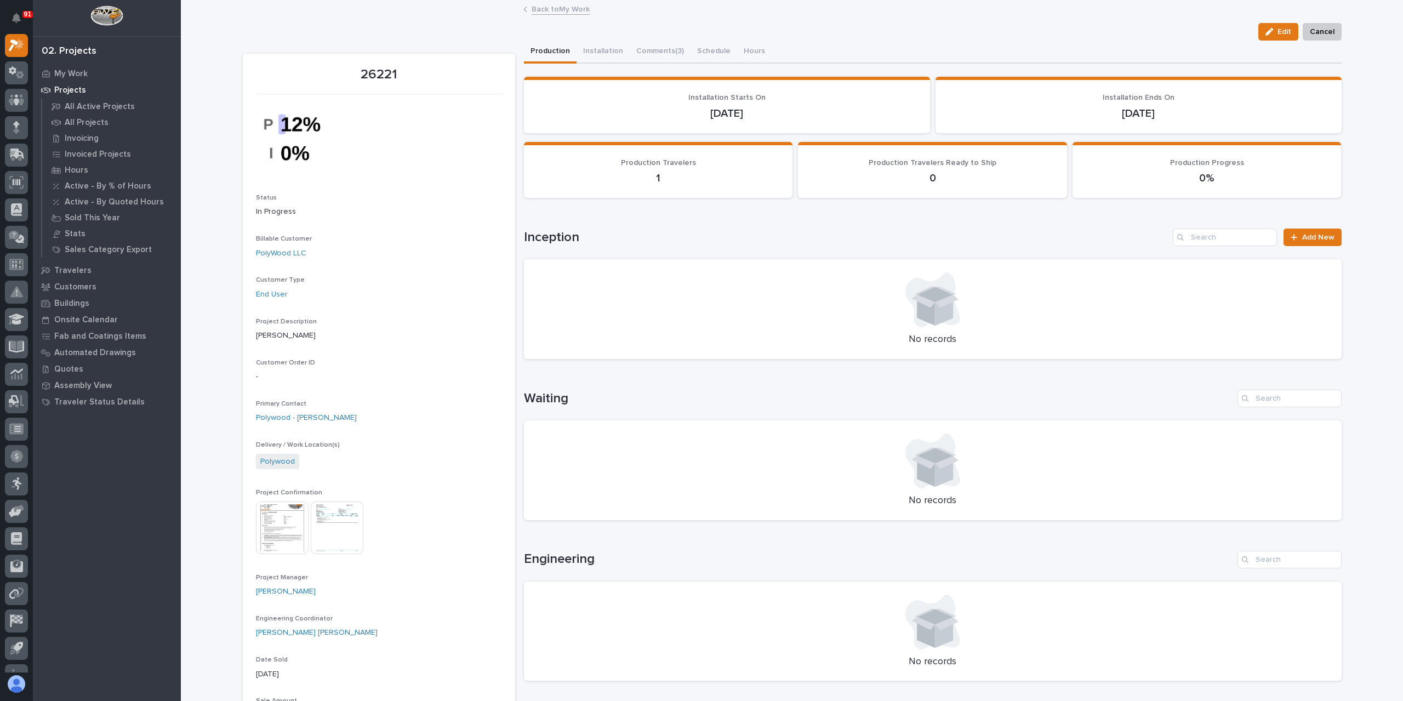
click at [281, 519] on img at bounding box center [282, 527] width 53 height 53
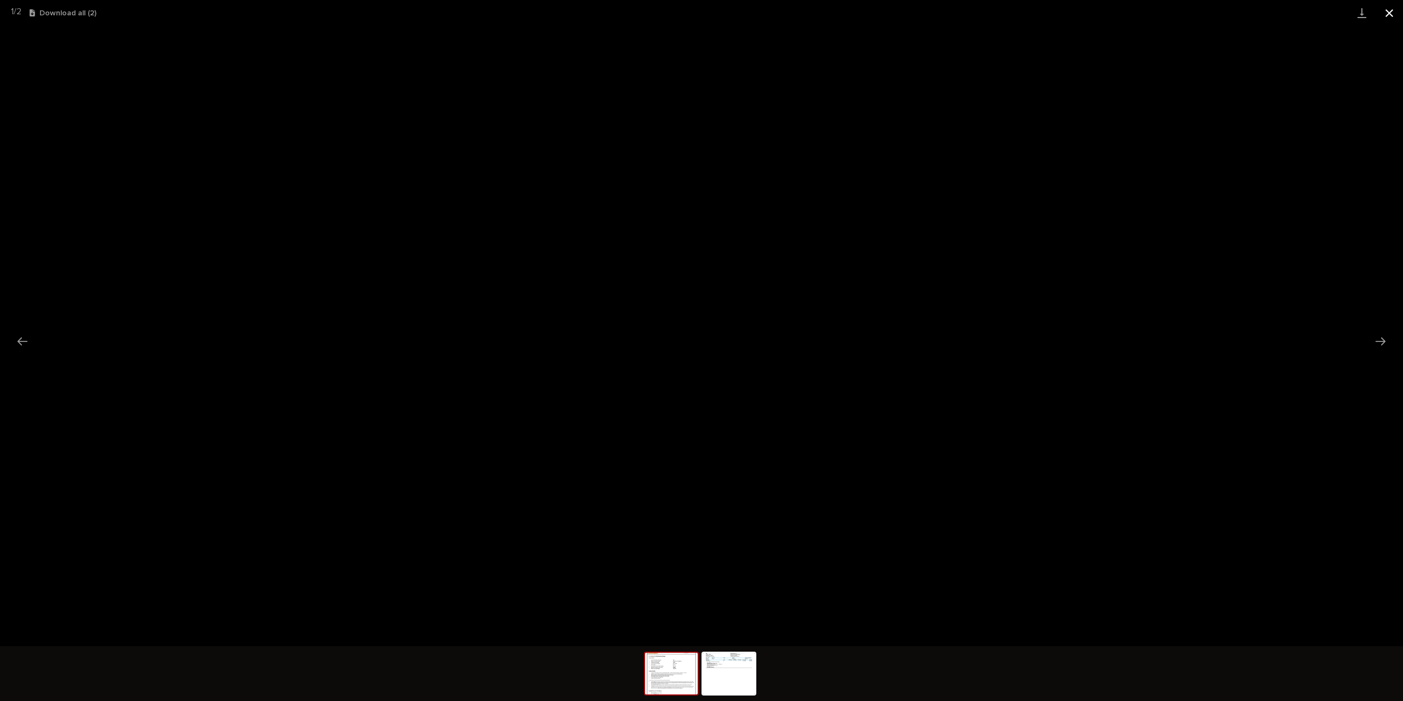
drag, startPoint x: 1393, startPoint y: 9, endPoint x: 1376, endPoint y: 14, distance: 17.0
click at [1393, 9] on button "Close gallery" at bounding box center [1388, 13] width 27 height 26
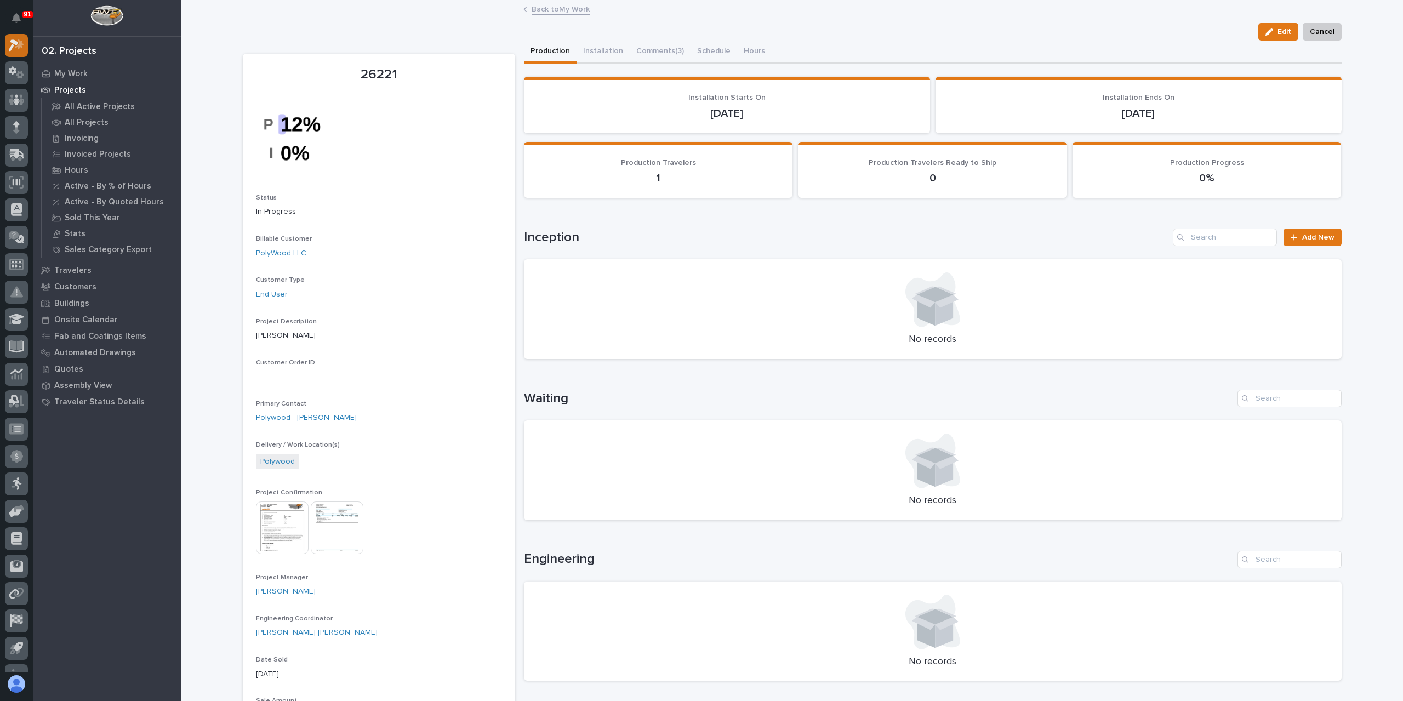
click at [16, 51] on icon at bounding box center [17, 45] width 16 height 13
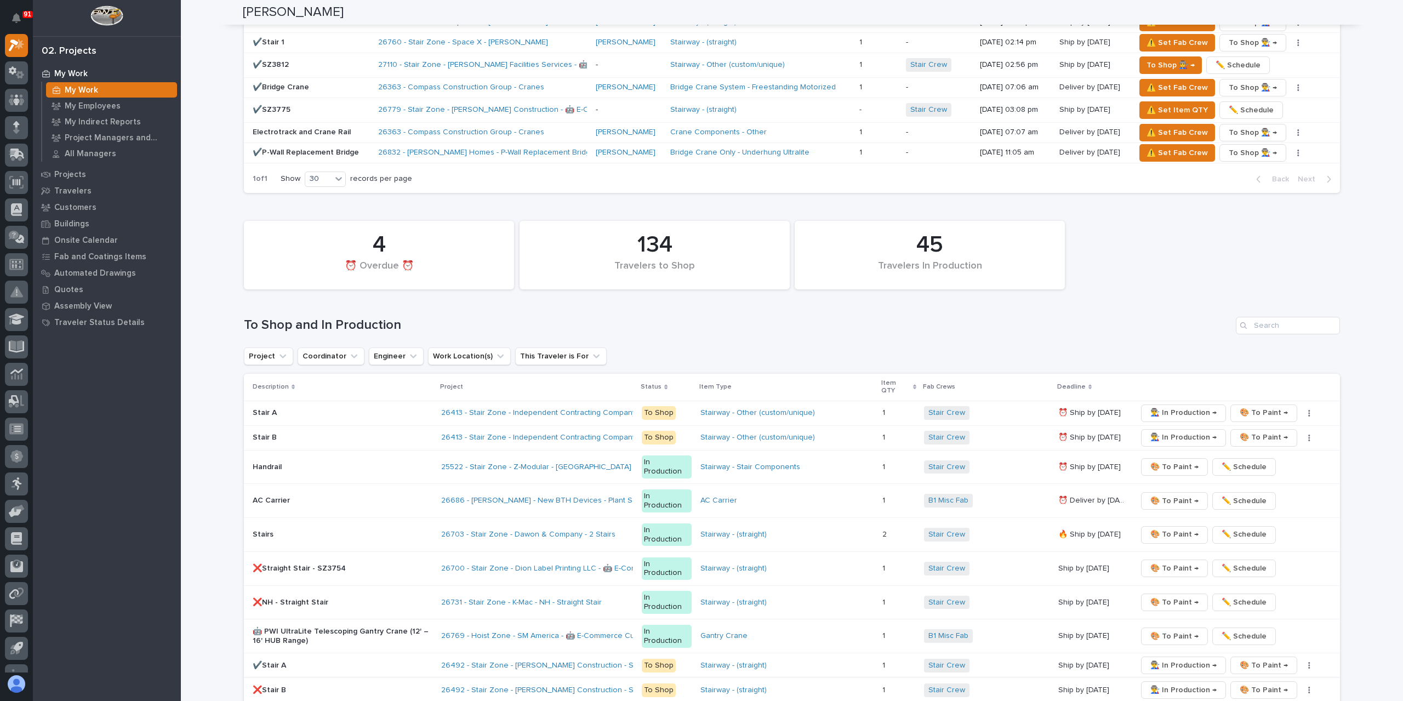
scroll to position [1370, 0]
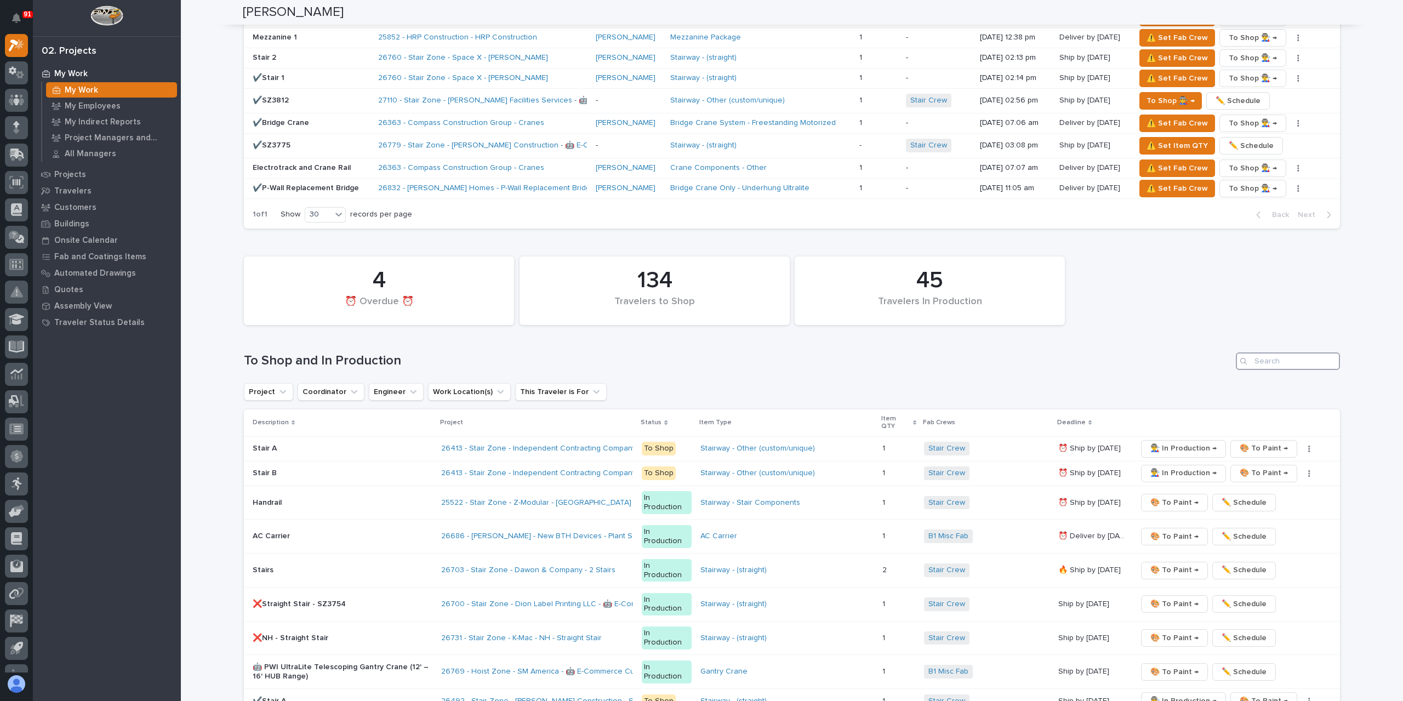
click at [1305, 352] on input "Search" at bounding box center [1287, 361] width 104 height 18
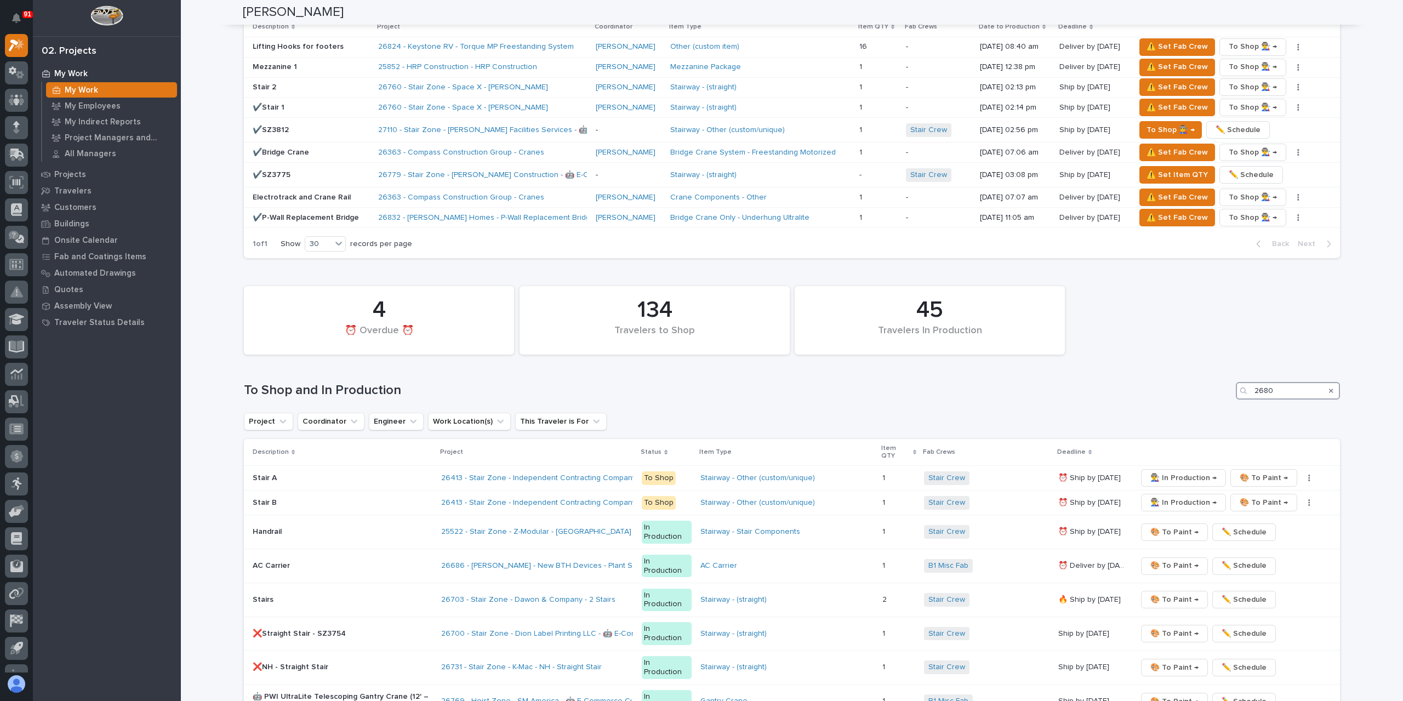
type input "26808"
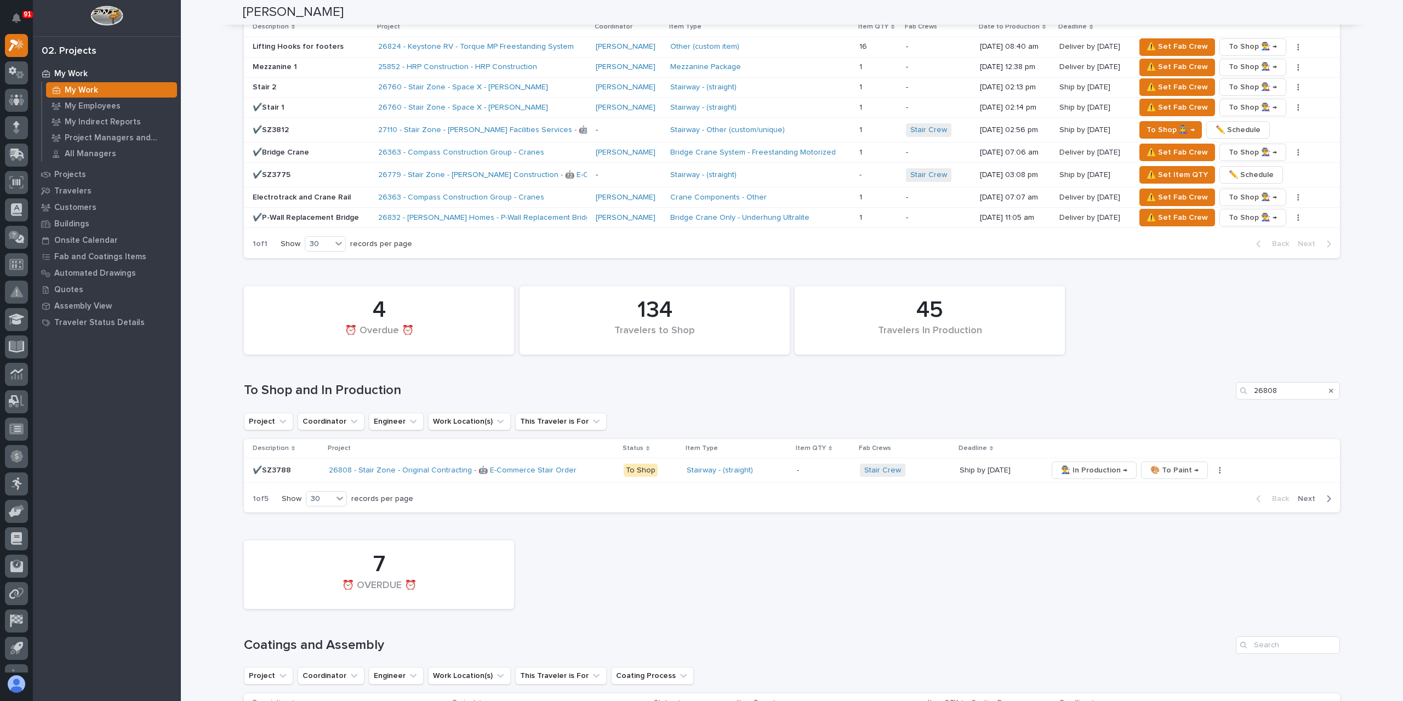
click at [275, 466] on p "✔️SZ3788" at bounding box center [286, 470] width 67 height 9
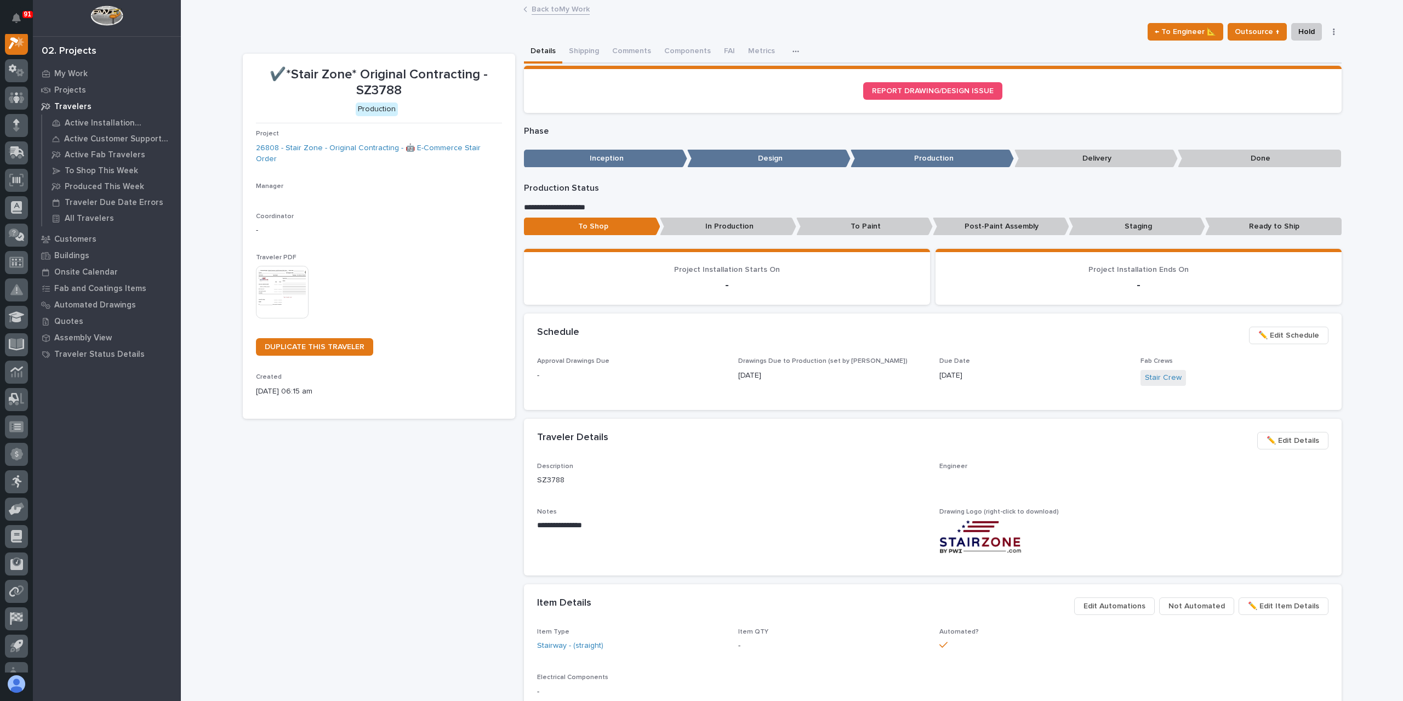
scroll to position [27, 0]
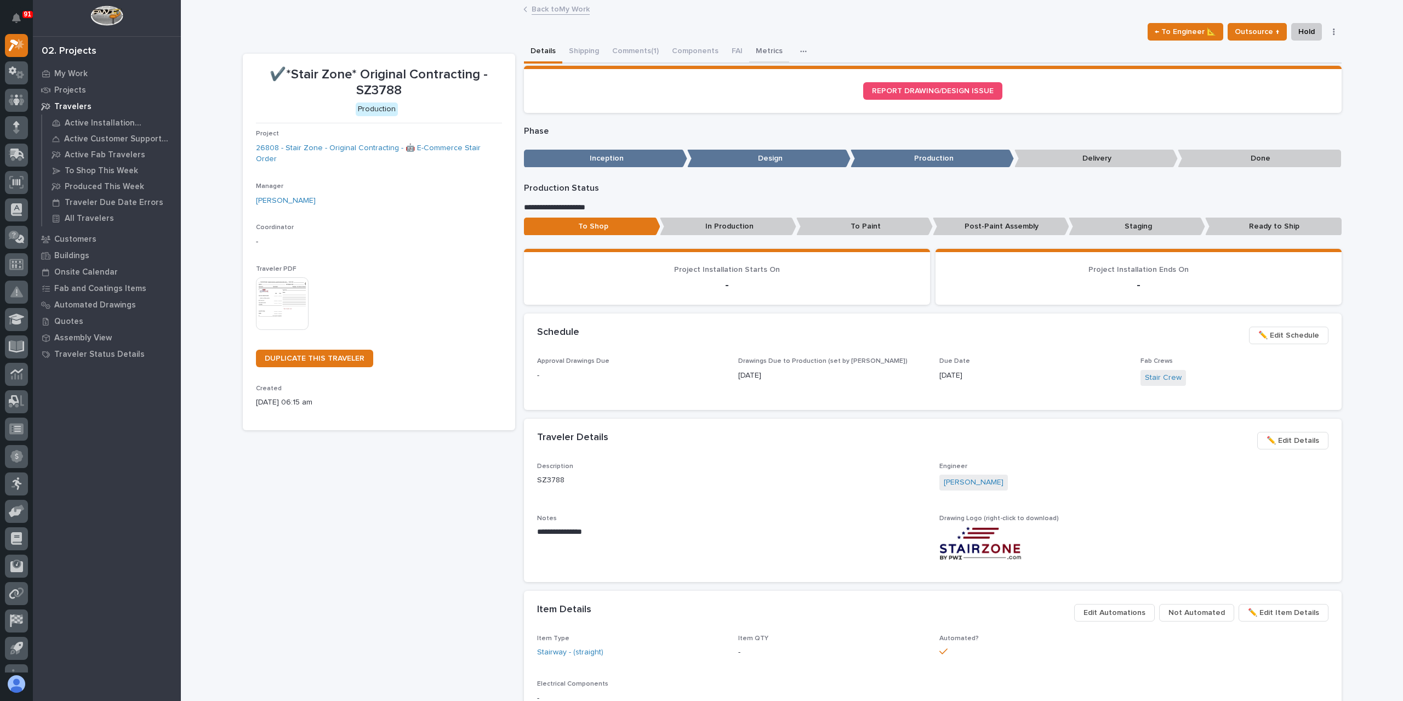
click at [774, 54] on button "Metrics" at bounding box center [769, 52] width 40 height 23
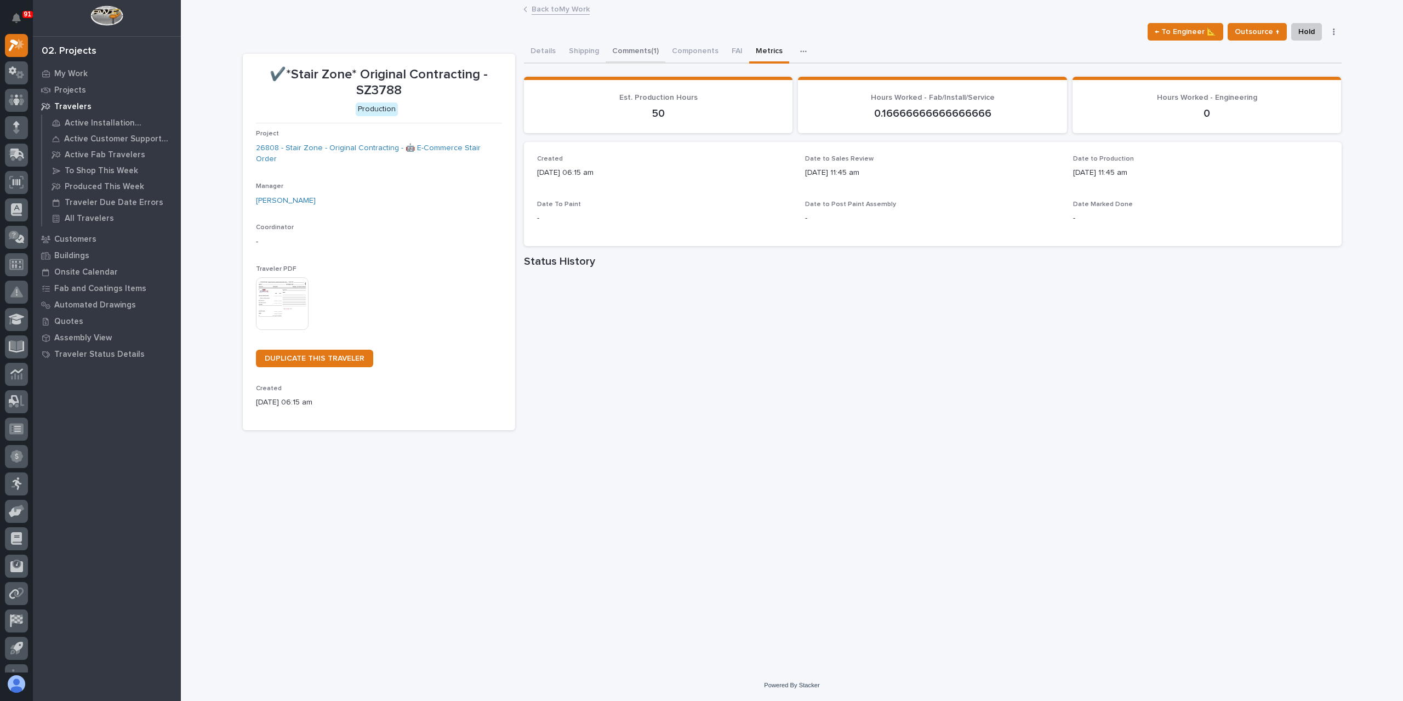
click at [627, 42] on button "Comments (1)" at bounding box center [635, 52] width 60 height 23
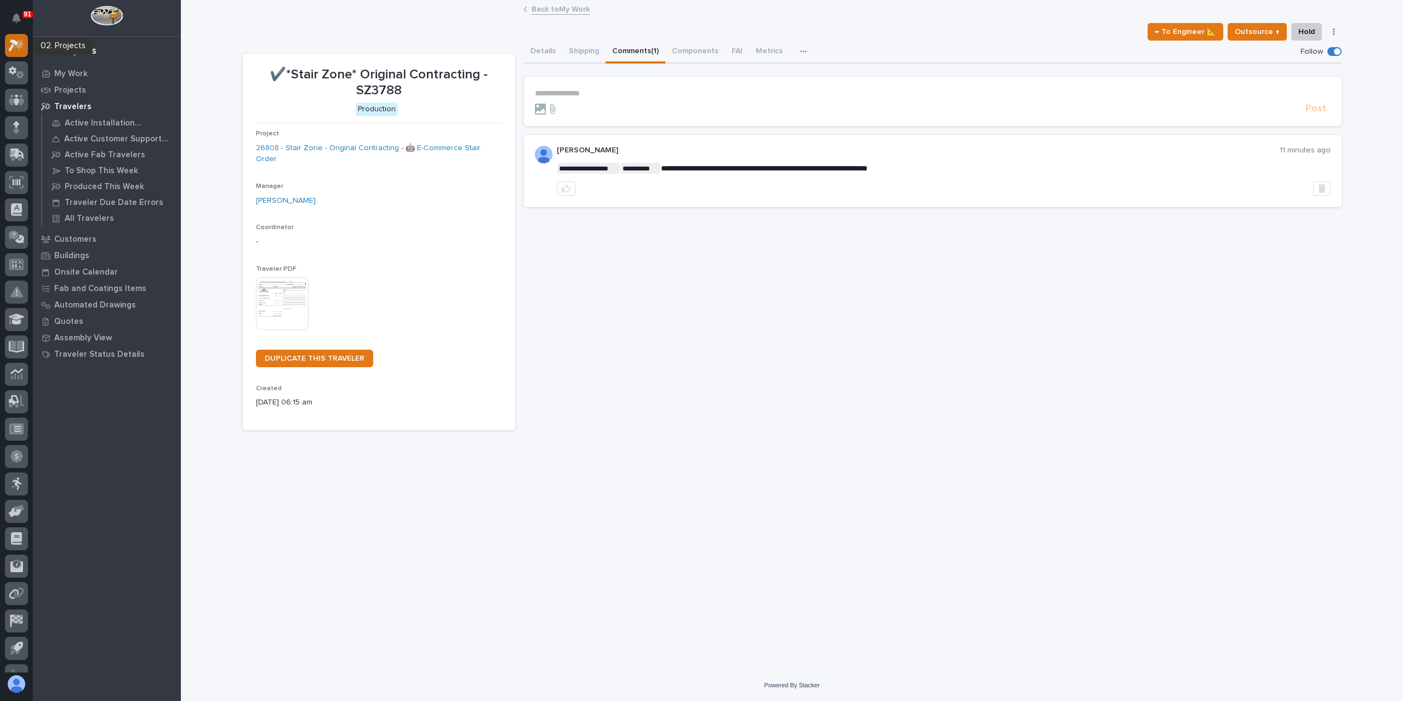
click at [13, 49] on icon at bounding box center [17, 45] width 16 height 13
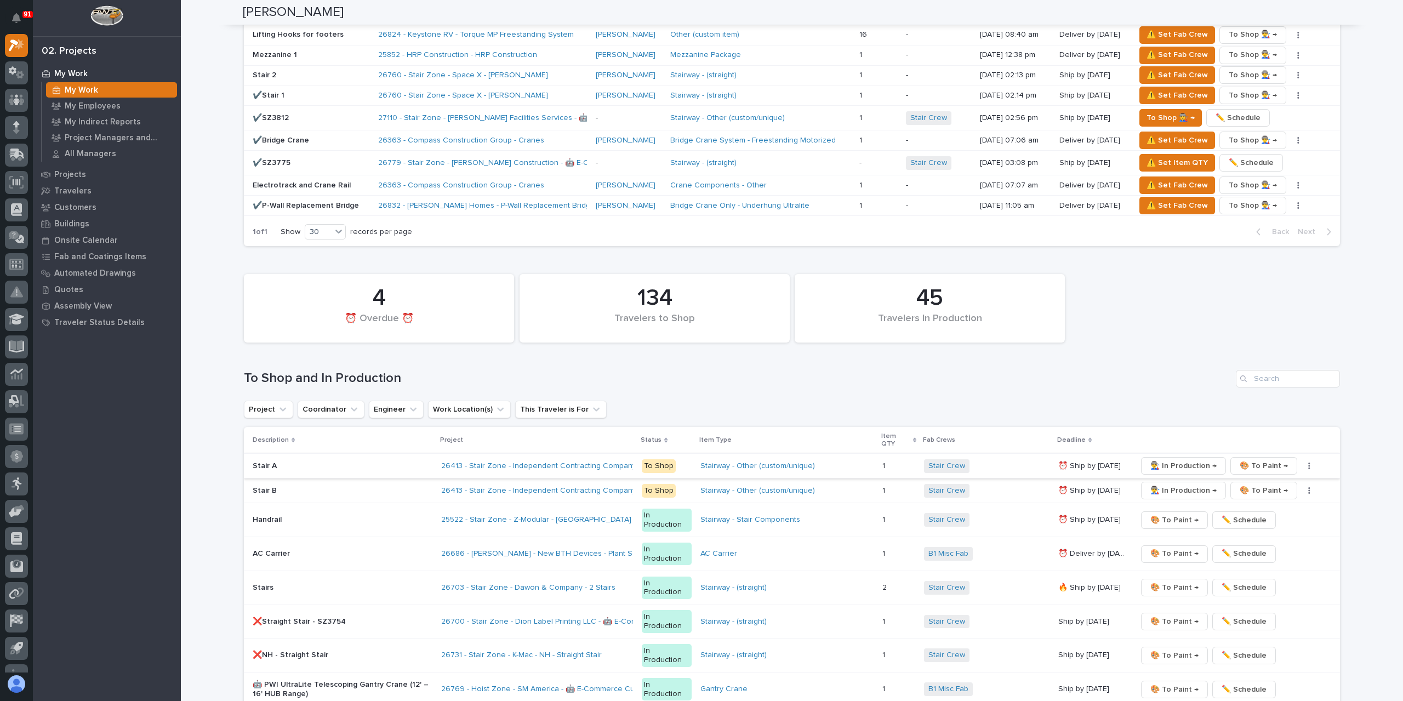
scroll to position [1370, 0]
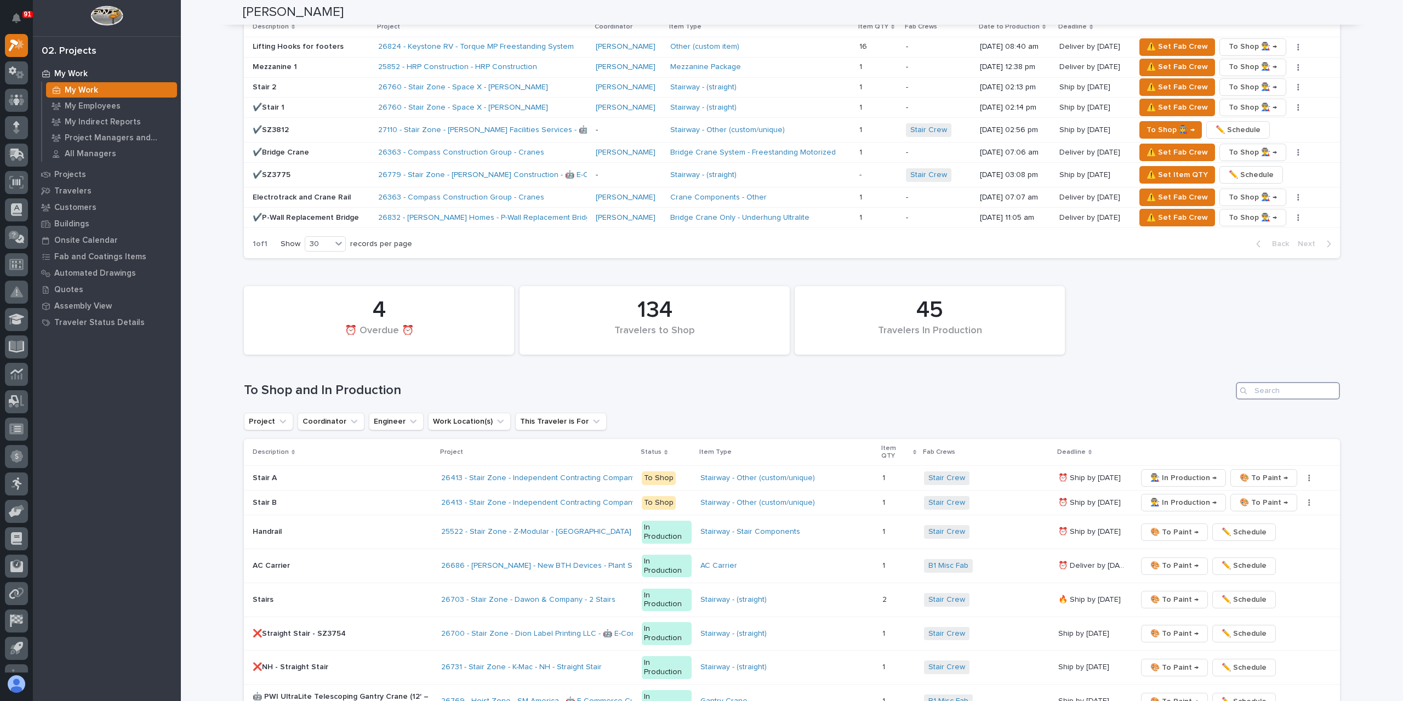
click at [1303, 382] on input "Search" at bounding box center [1287, 391] width 104 height 18
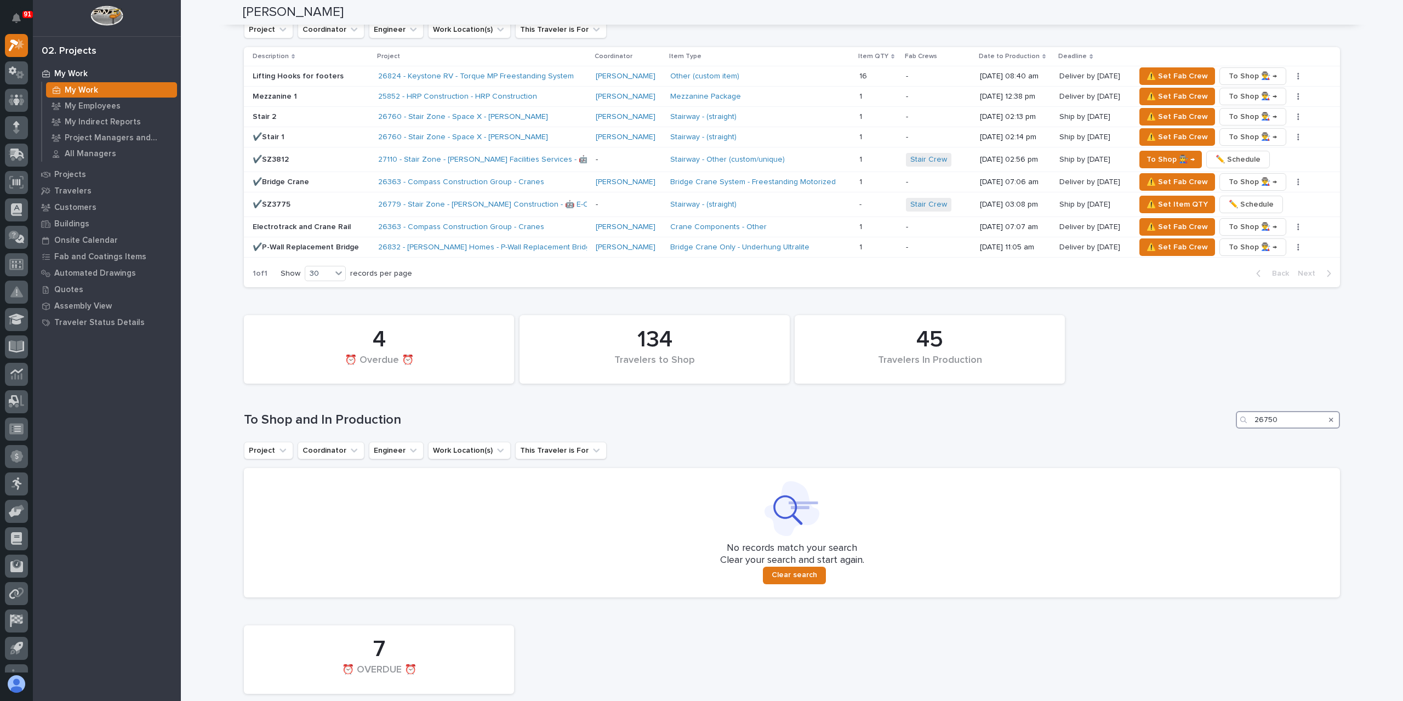
type input "26750"
click at [1329, 418] on icon "Search" at bounding box center [1331, 420] width 4 height 4
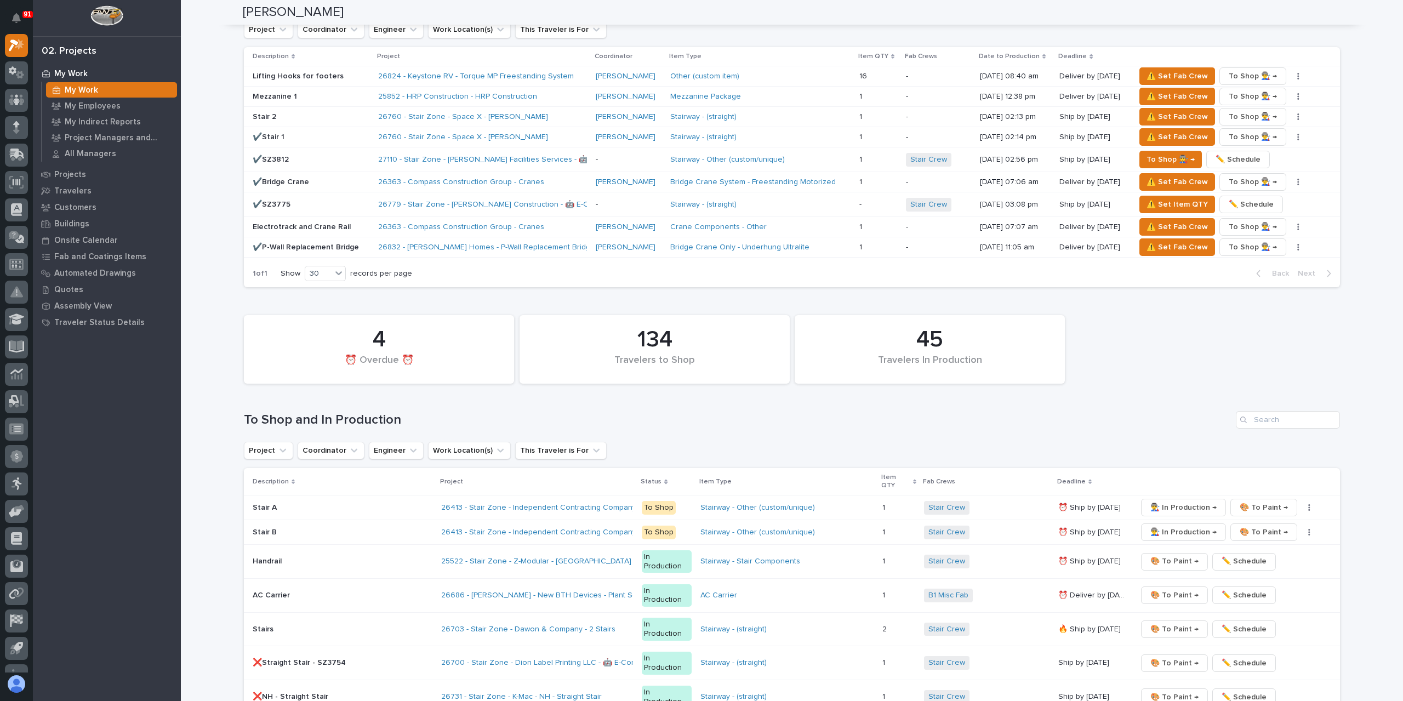
scroll to position [1699, 0]
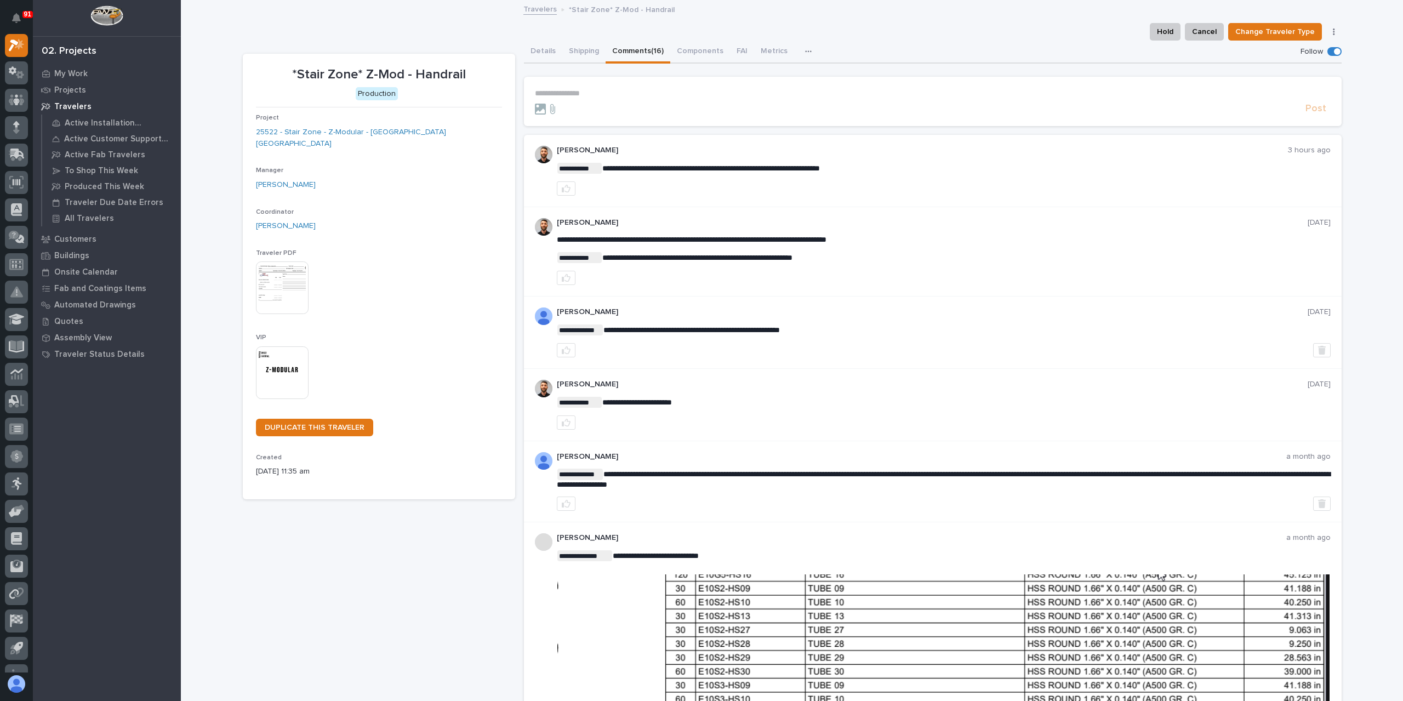
click at [580, 89] on p "**********" at bounding box center [933, 93] width 796 height 9
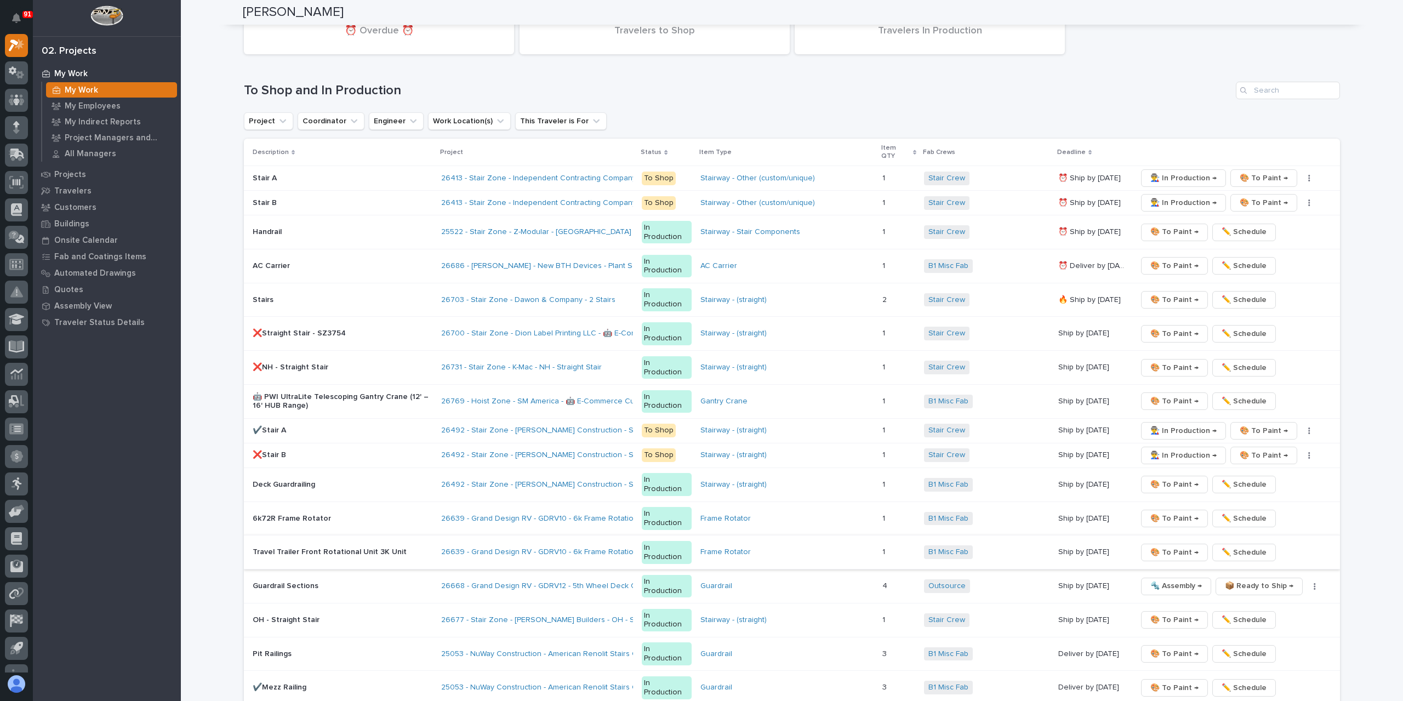
scroll to position [1425, 0]
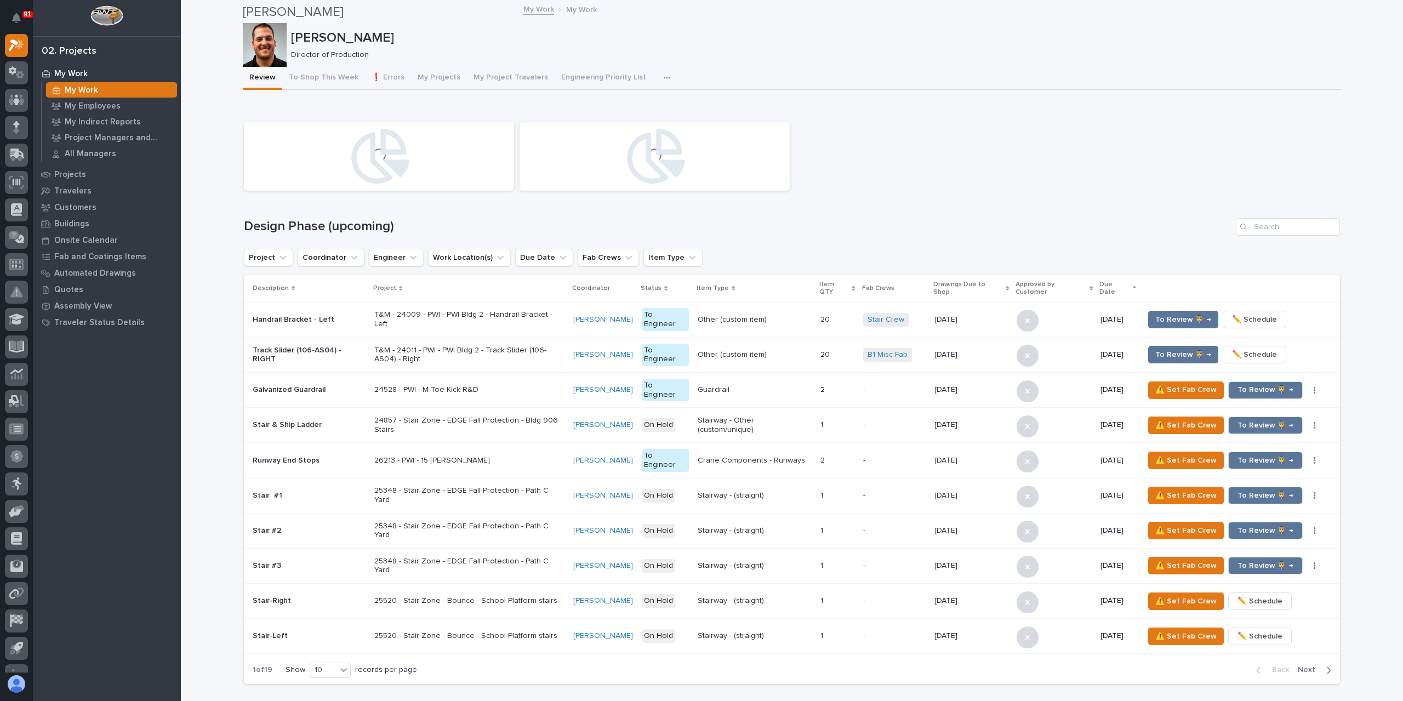
scroll to position [986, 0]
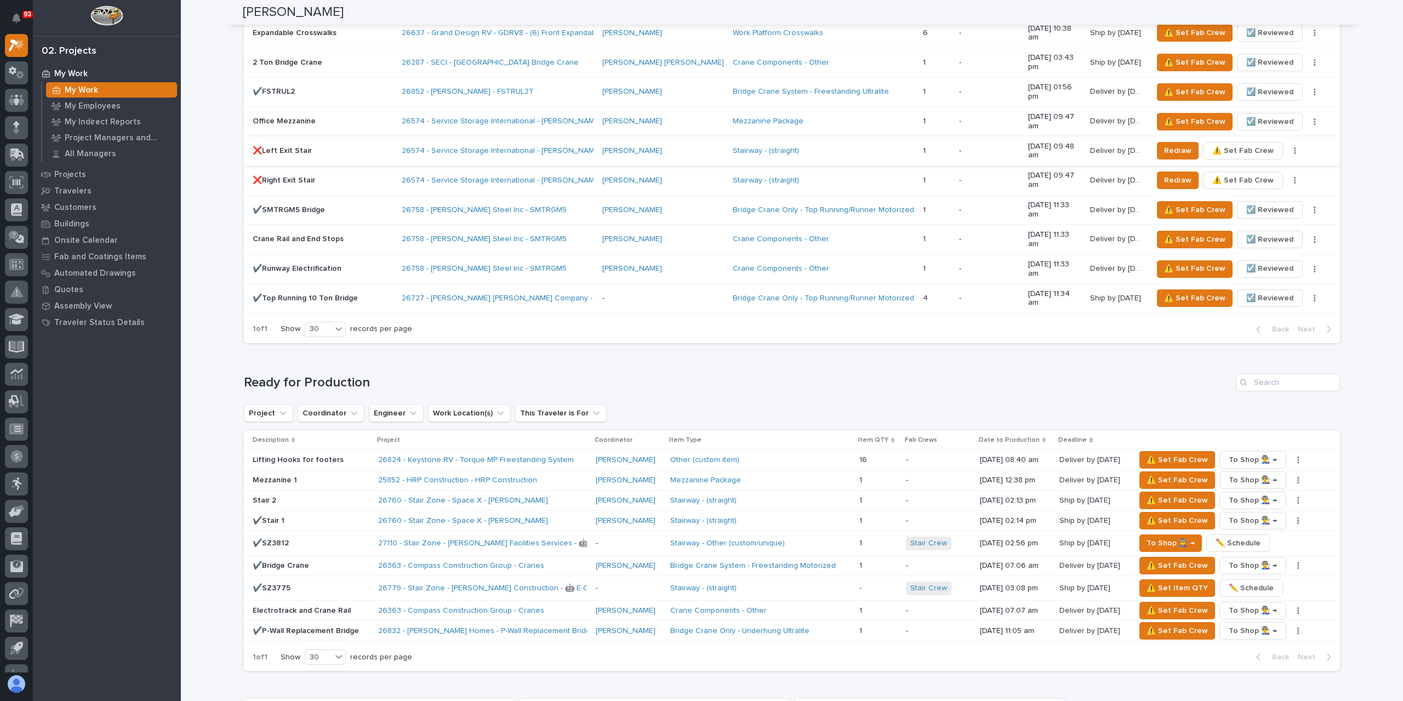
click at [262, 451] on div "Lifting Hooks for footers" at bounding box center [311, 460] width 117 height 18
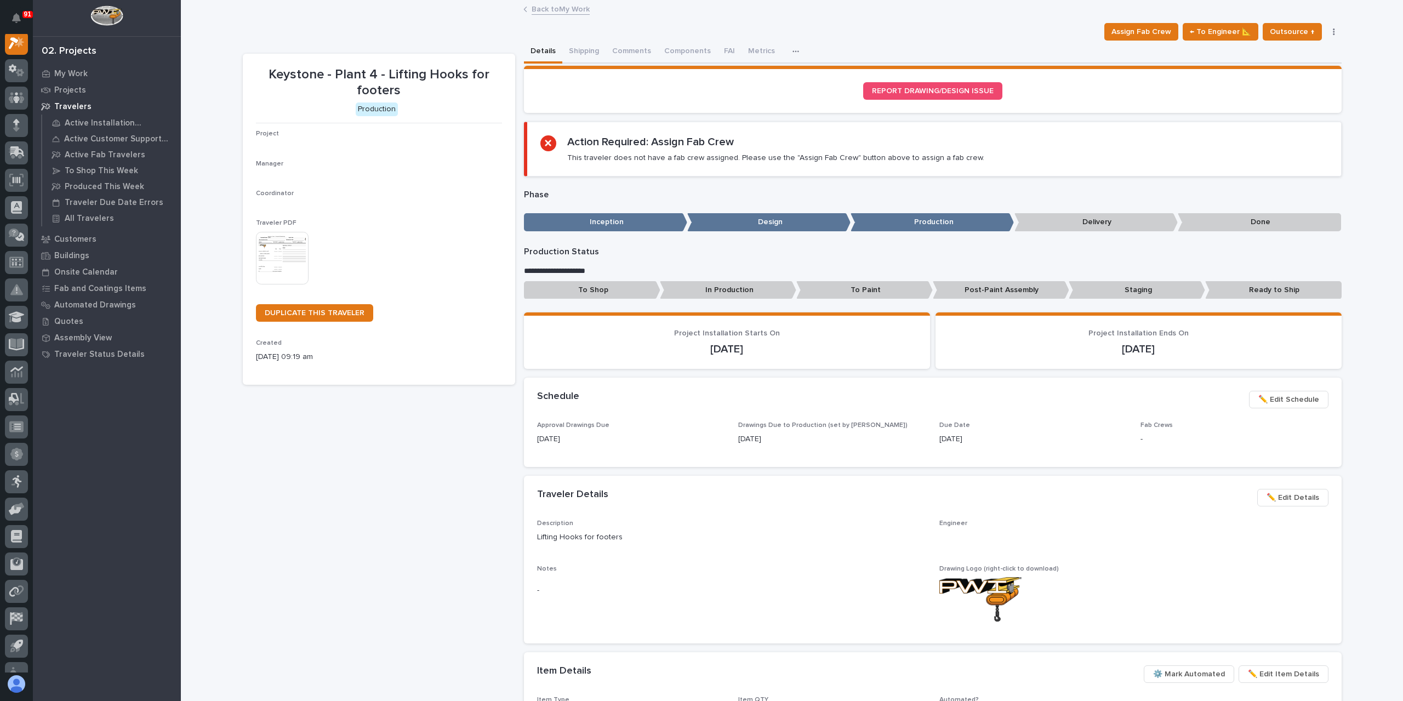
scroll to position [27, 0]
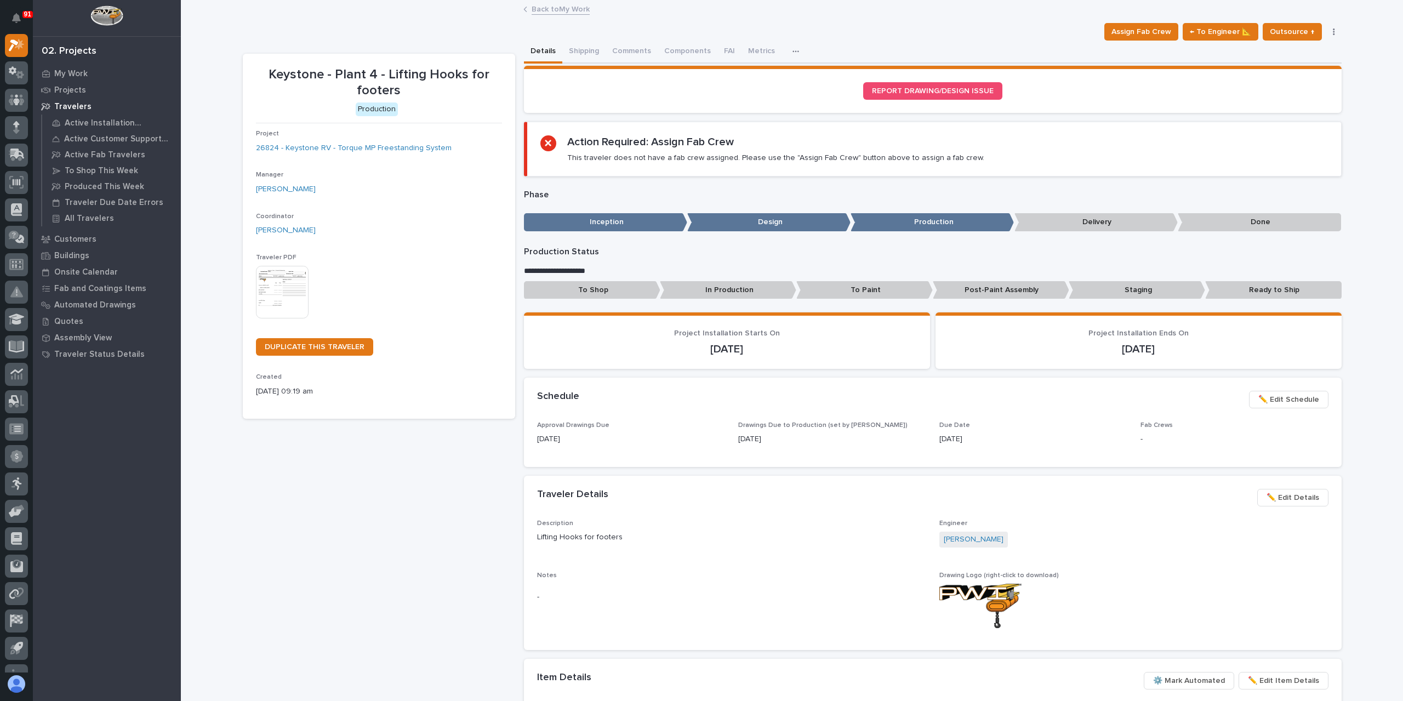
click at [1114, 292] on p "Staging" at bounding box center [1136, 290] width 136 height 18
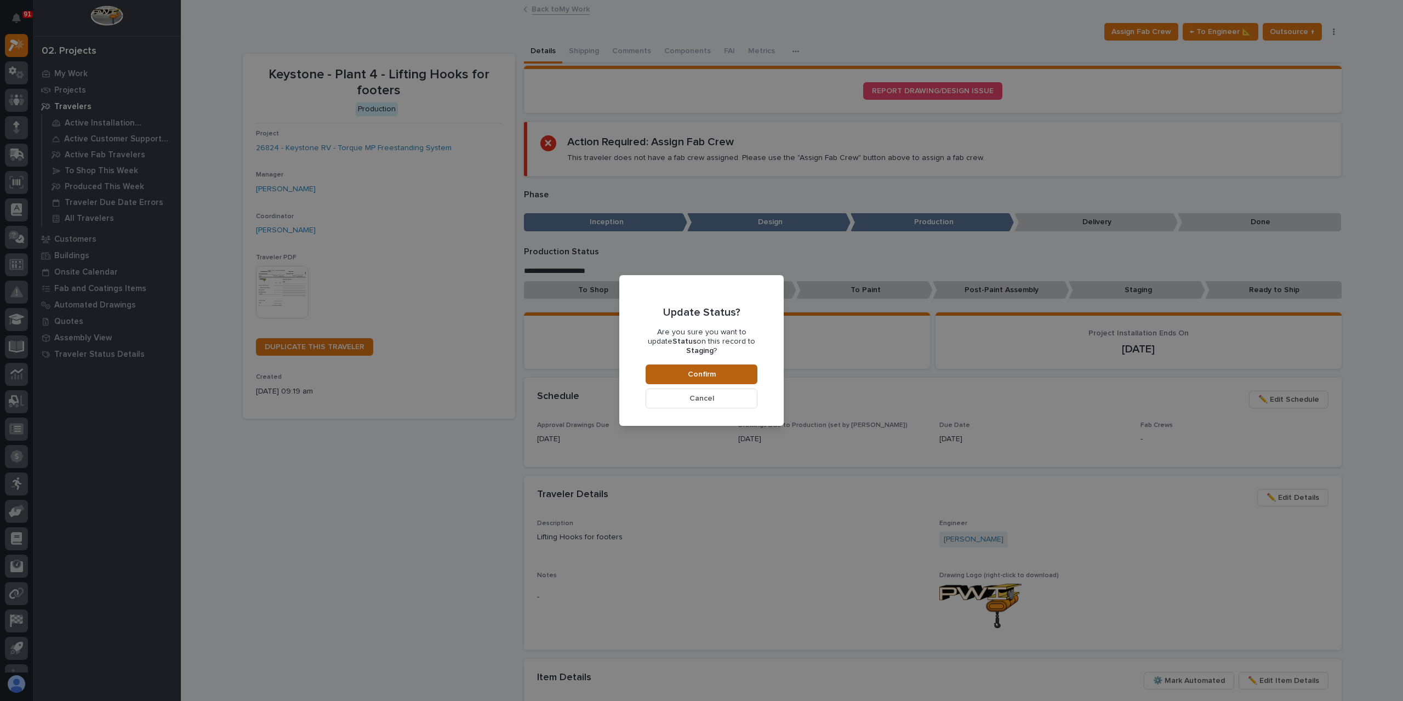
click at [747, 365] on button "Confirm" at bounding box center [701, 374] width 112 height 20
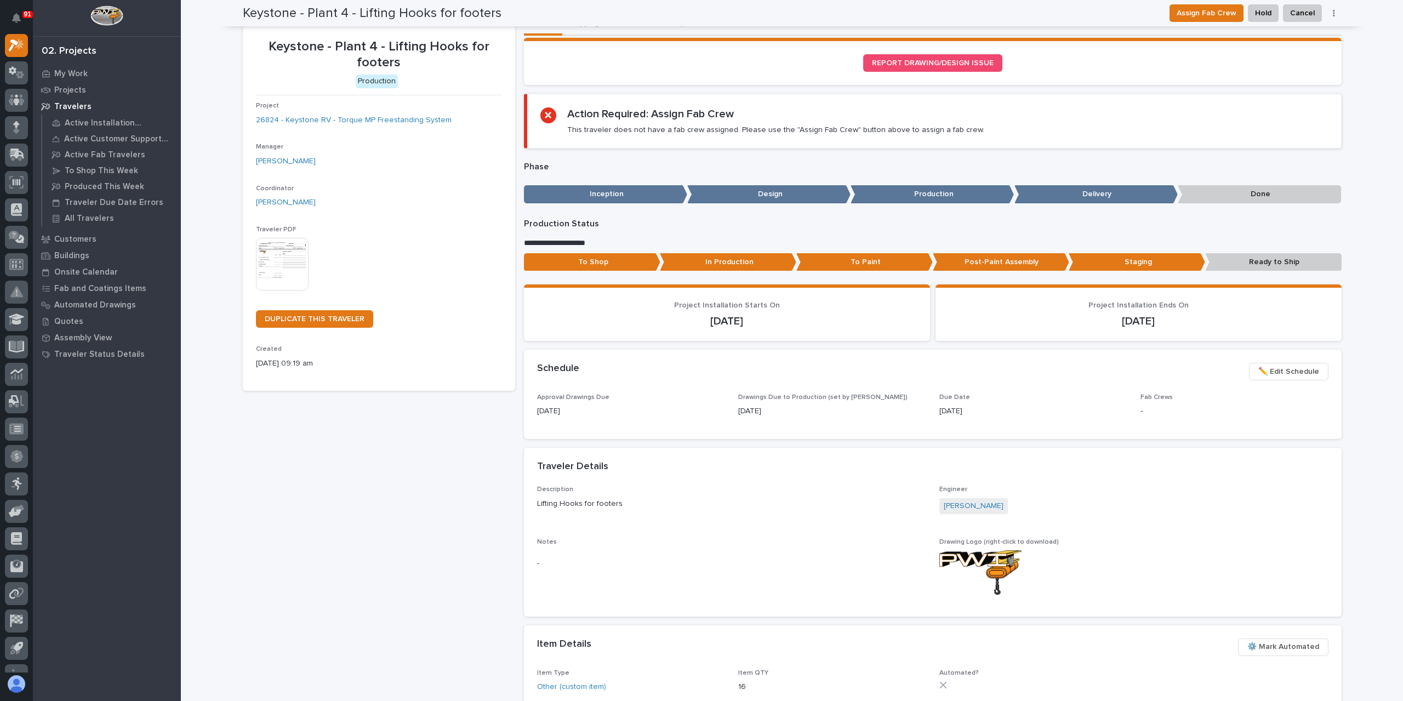
scroll to position [0, 0]
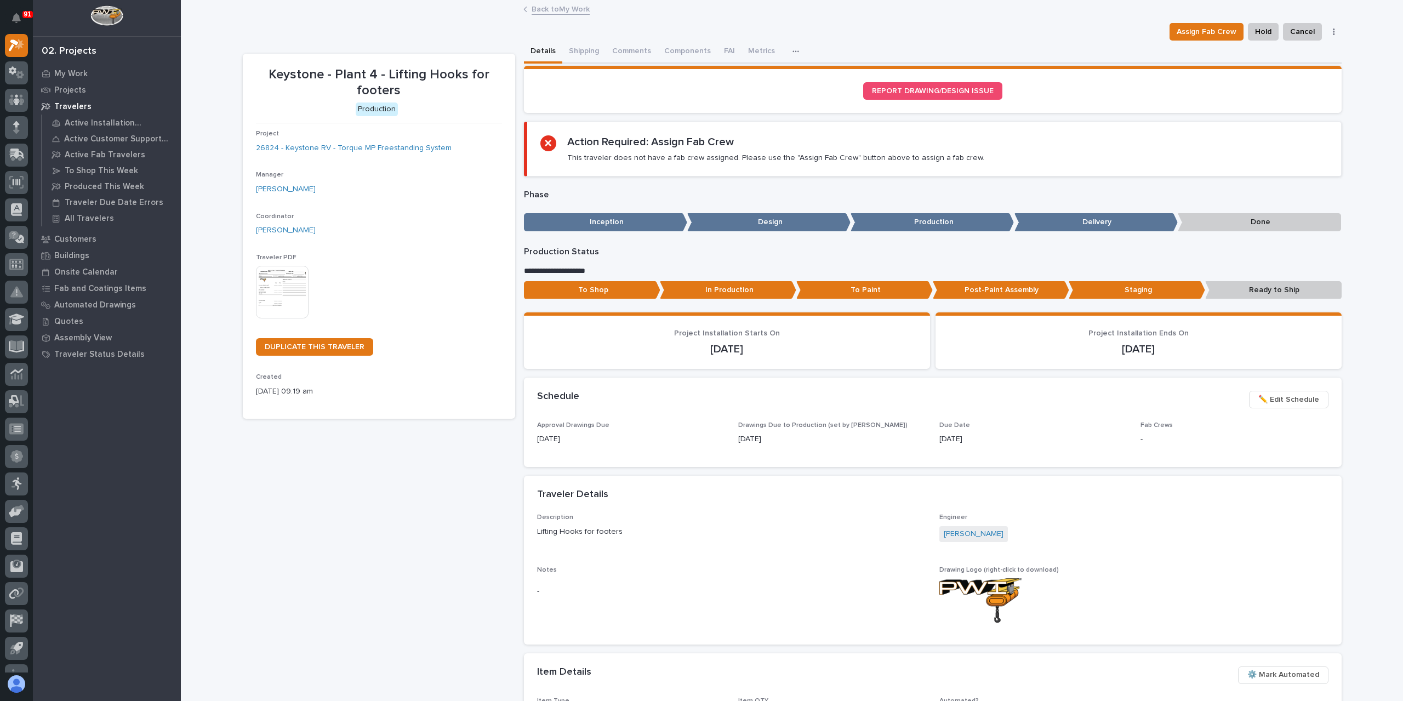
click at [554, 8] on link "Back to My Work" at bounding box center [560, 8] width 58 height 13
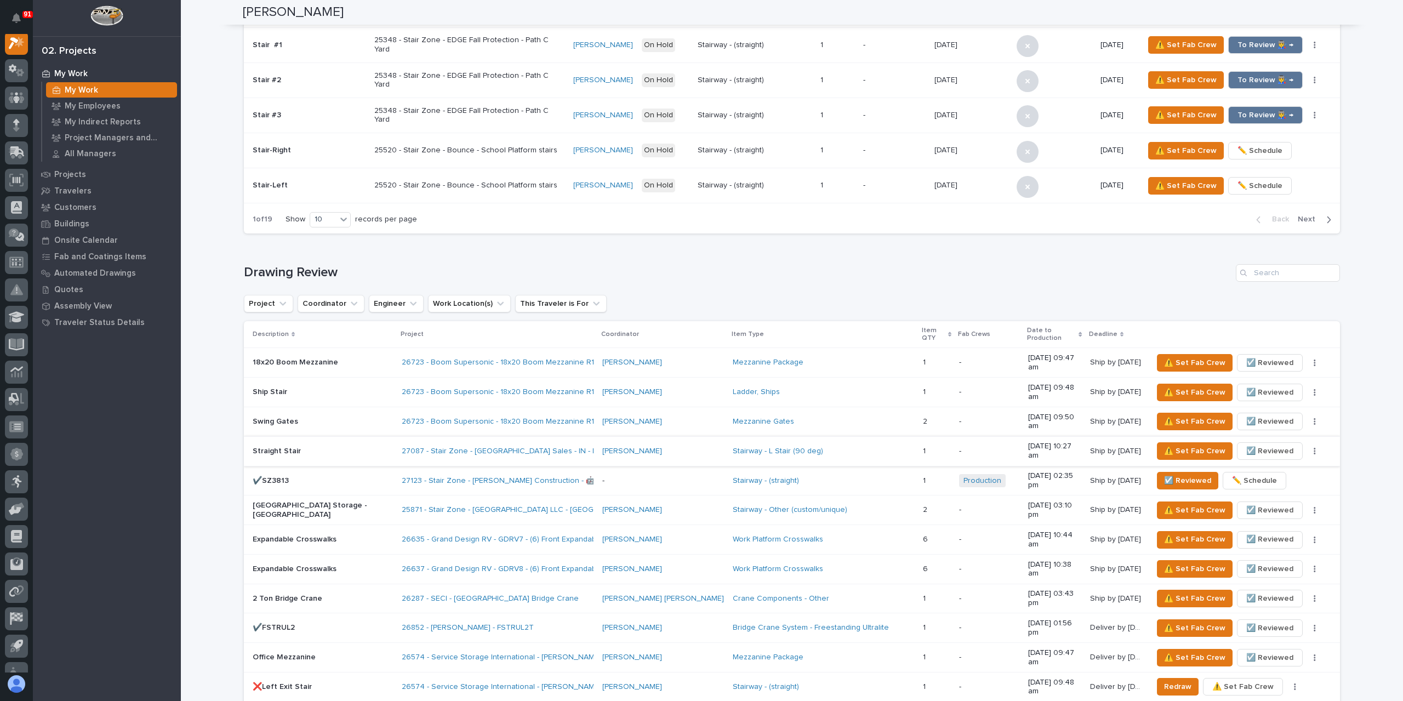
scroll to position [1151, 0]
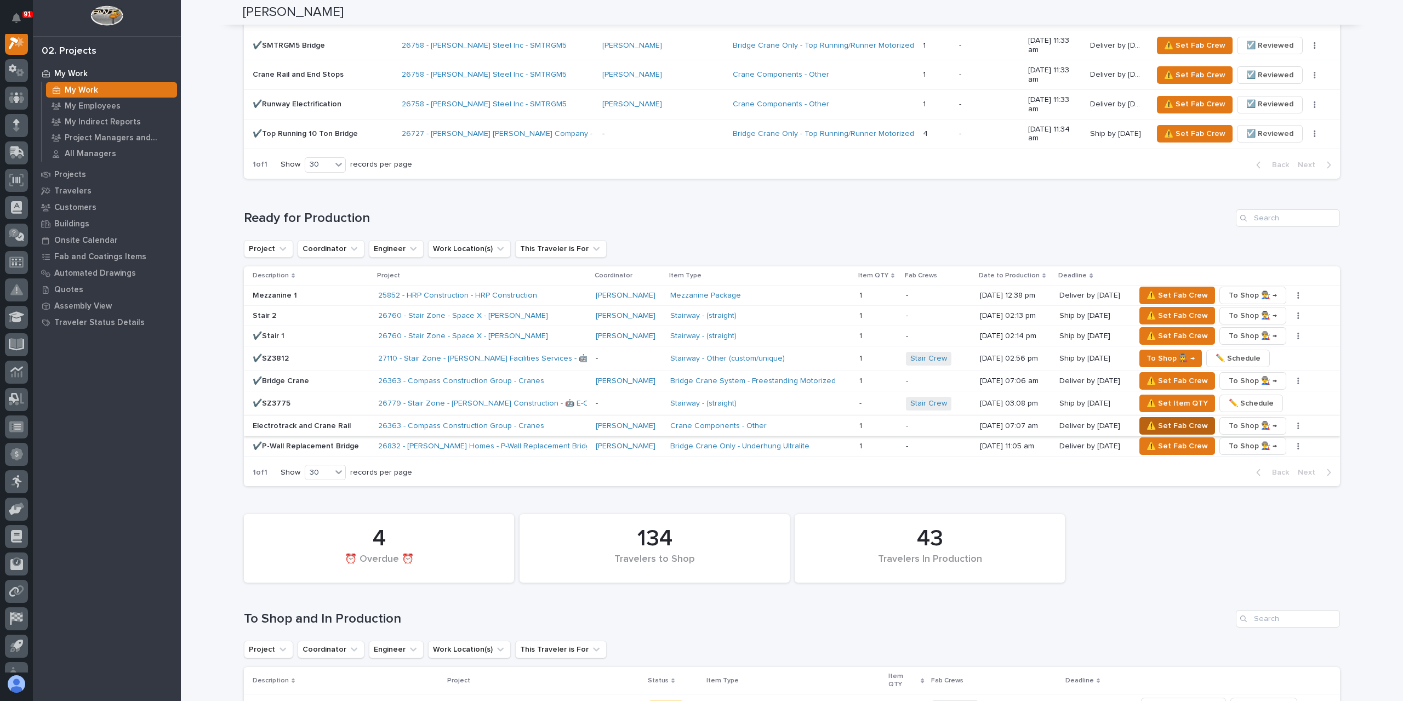
click at [1161, 417] on button "⚠️ Set Fab Crew" at bounding box center [1177, 426] width 76 height 18
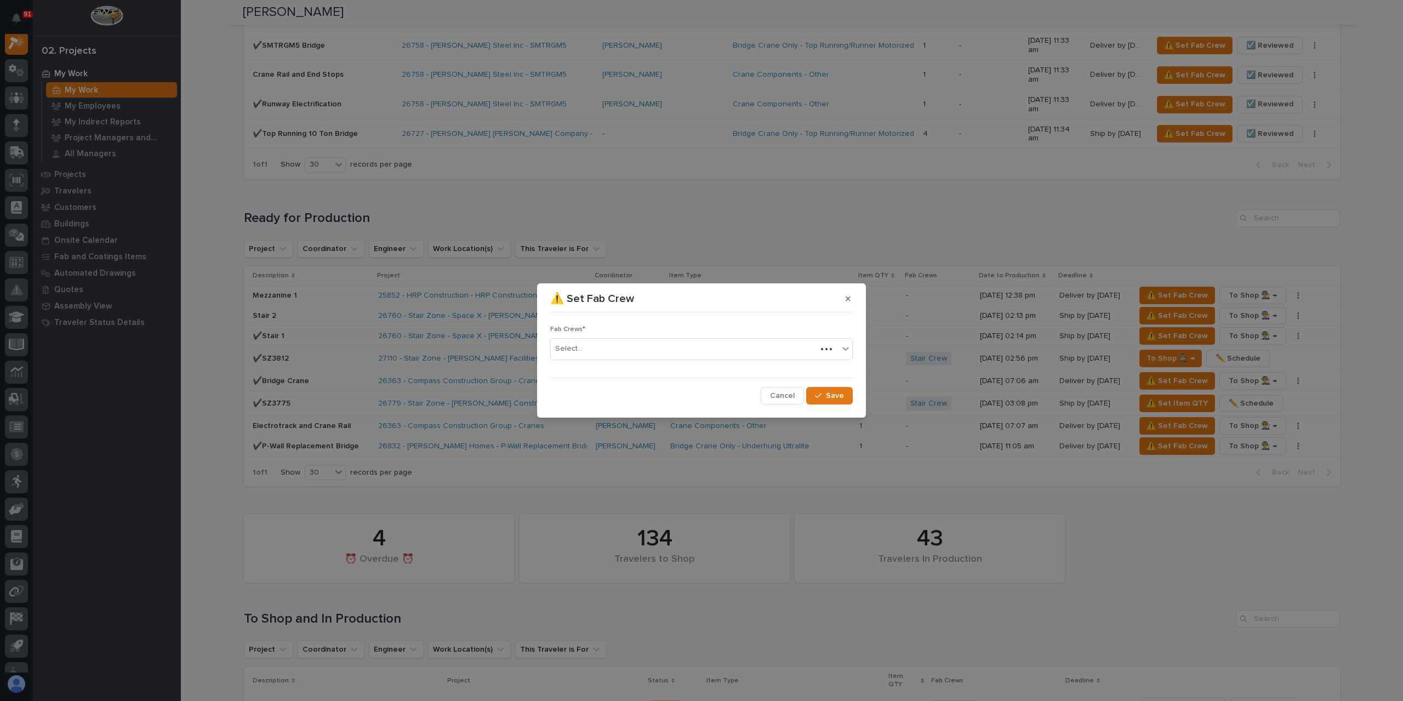
click at [594, 349] on div "Select..." at bounding box center [684, 349] width 266 height 18
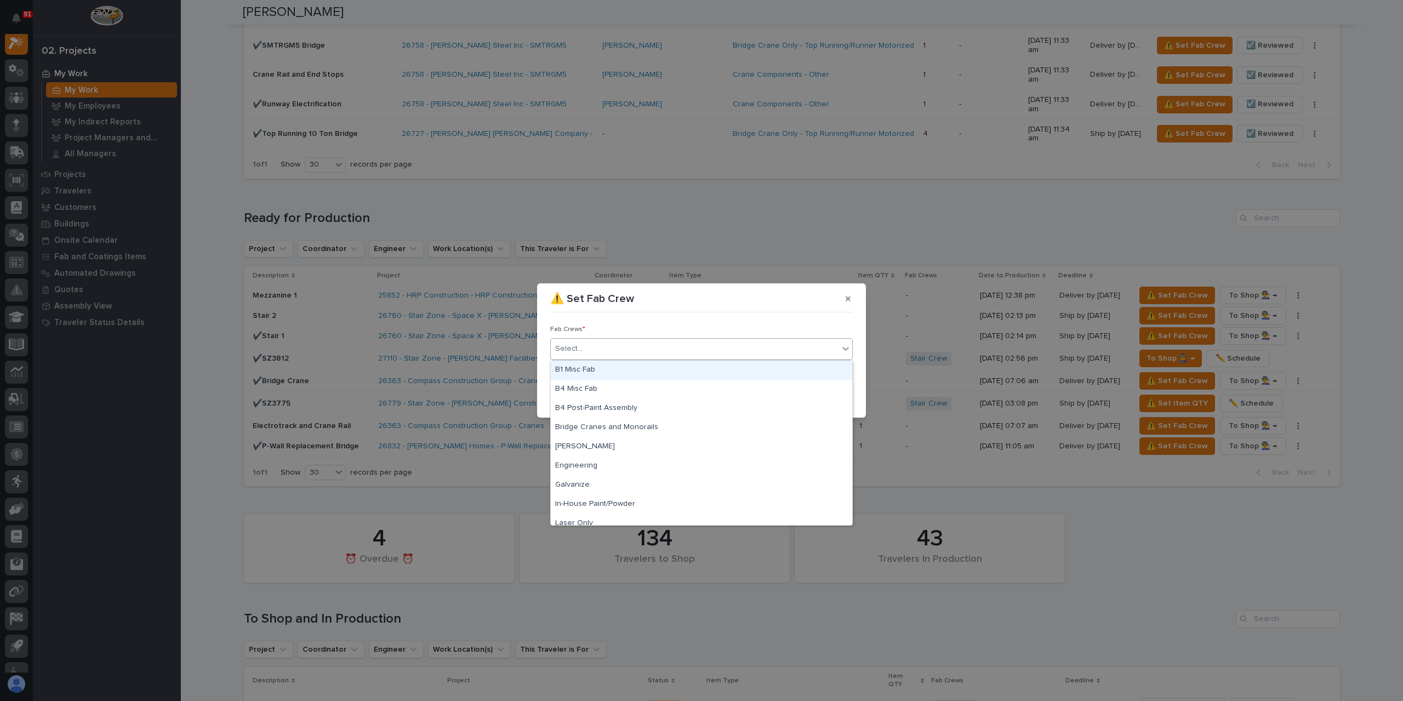
click at [593, 370] on div "B1 Misc Fab" at bounding box center [701, 370] width 301 height 19
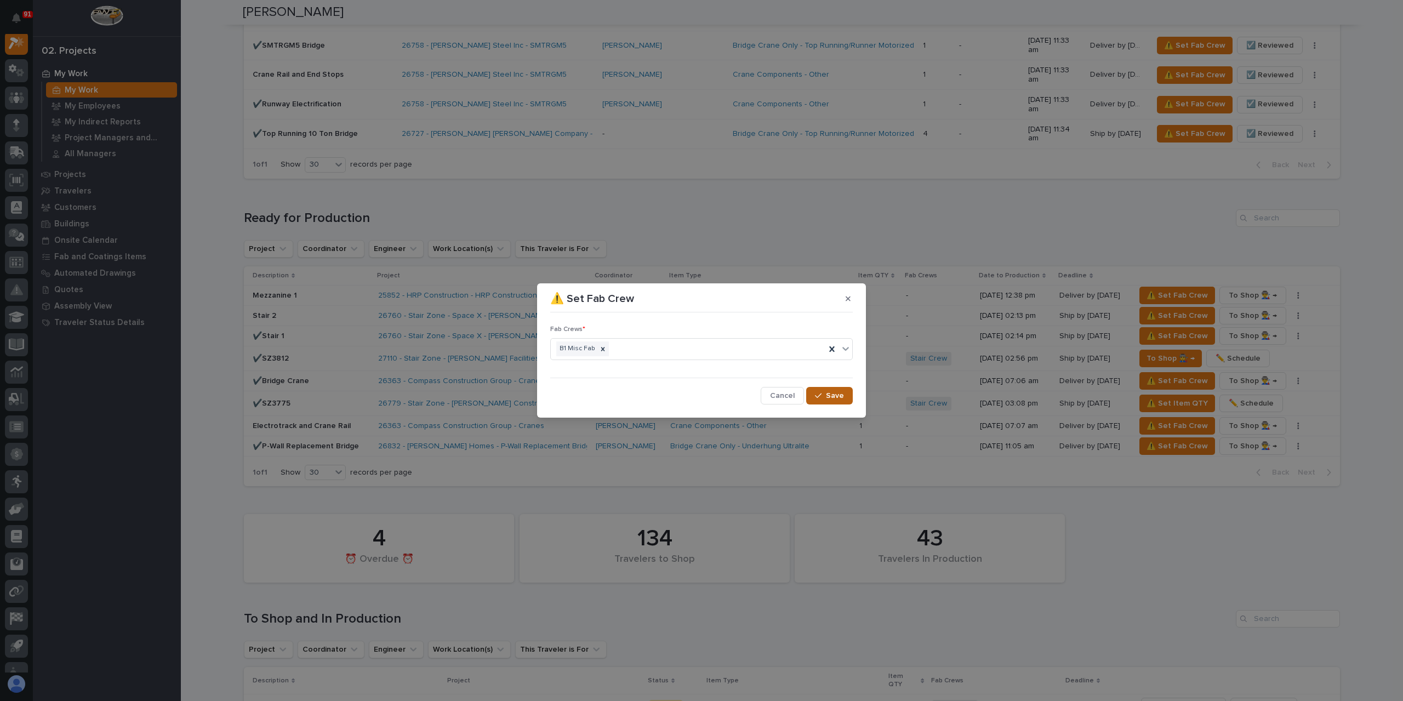
click at [825, 390] on button "Save" at bounding box center [829, 396] width 47 height 18
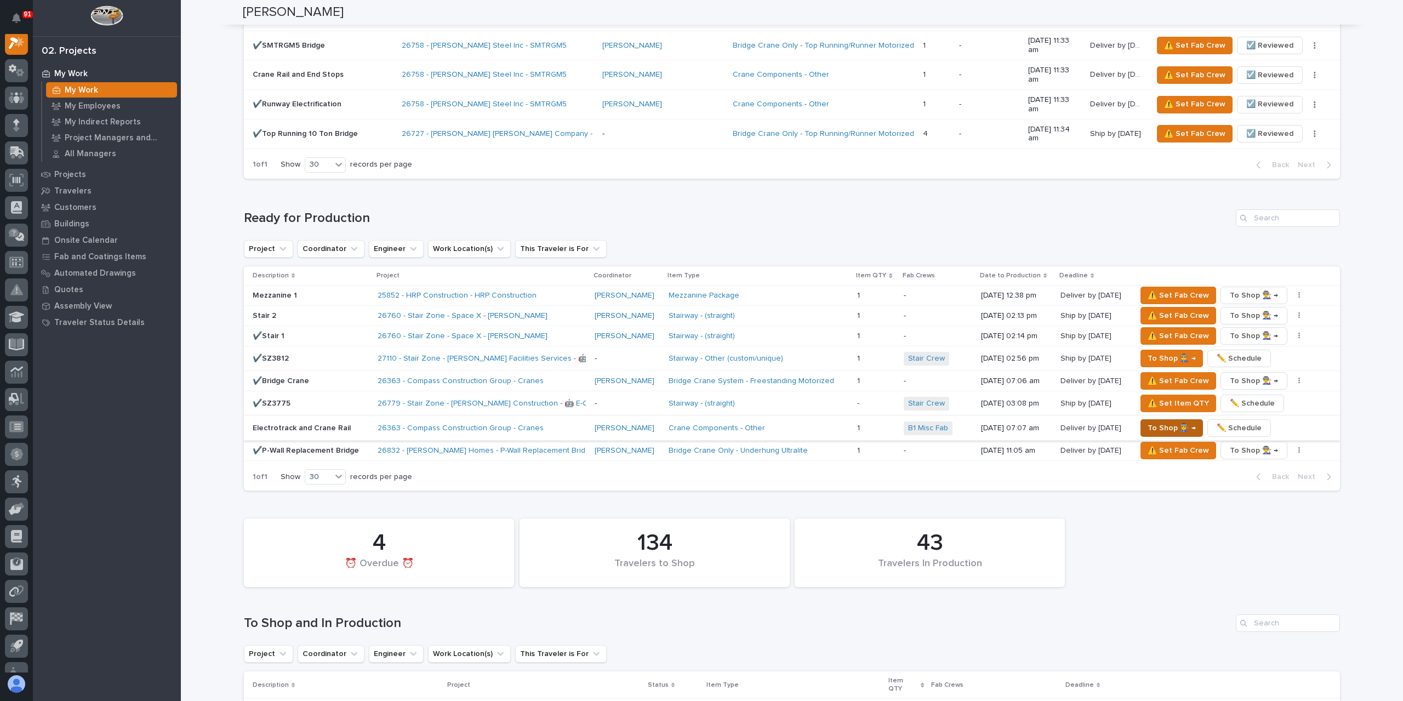
click at [1151, 421] on span "To Shop 👨‍🏭 →" at bounding box center [1171, 427] width 48 height 13
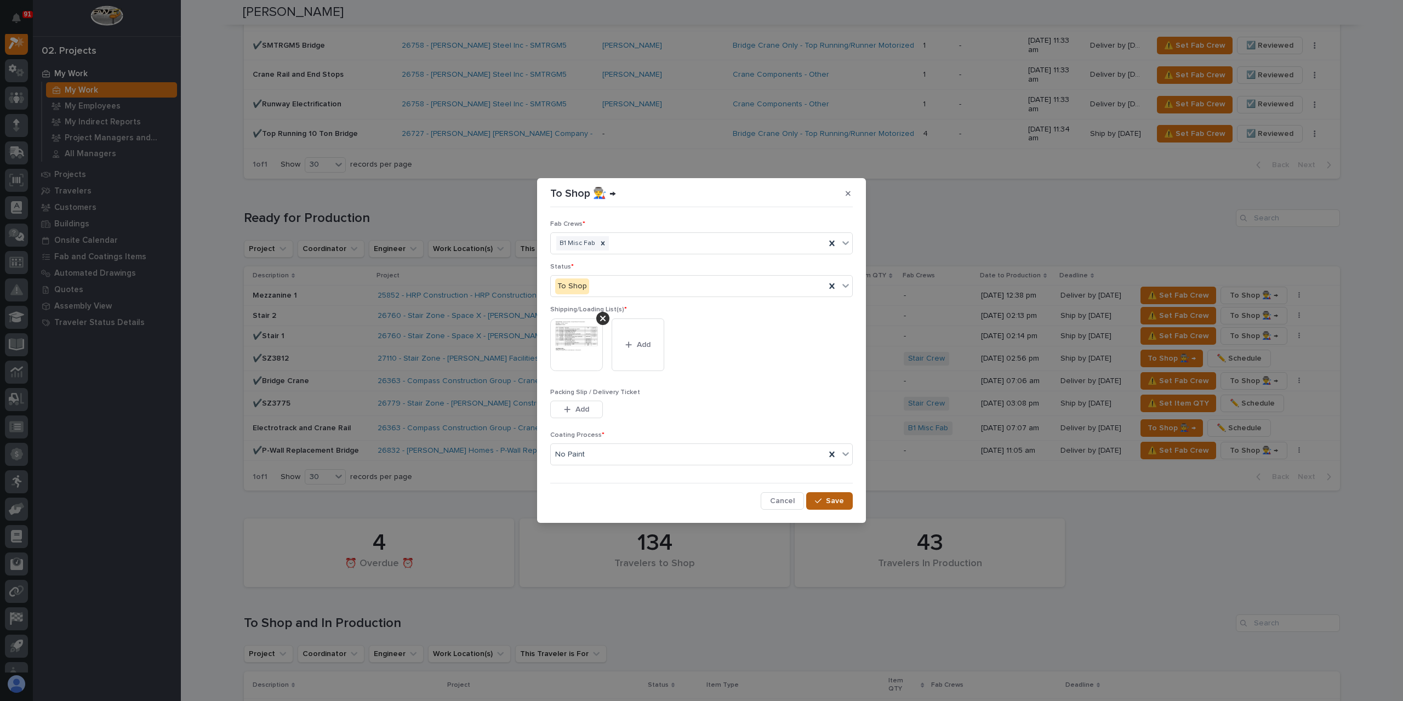
click at [844, 499] on button "Save" at bounding box center [829, 501] width 47 height 18
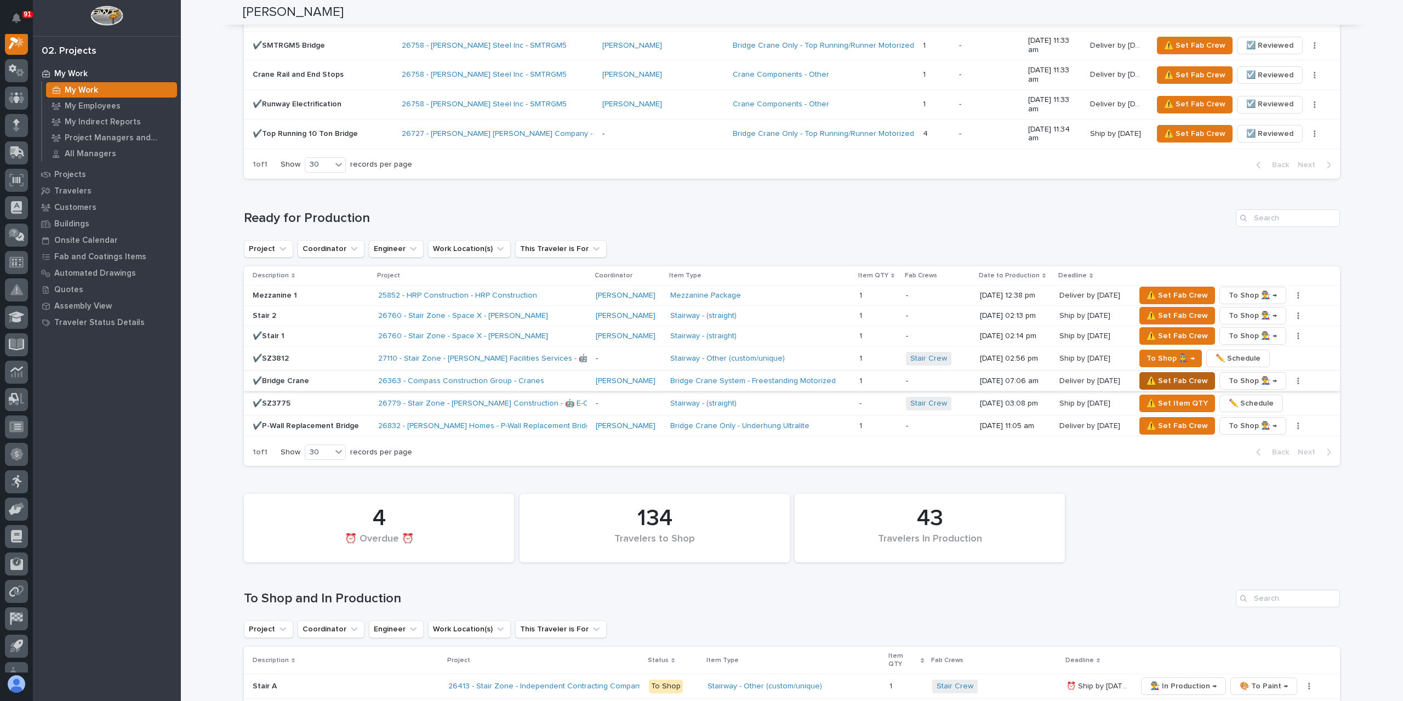
click at [1149, 374] on span "⚠️ Set Fab Crew" at bounding box center [1176, 380] width 61 height 13
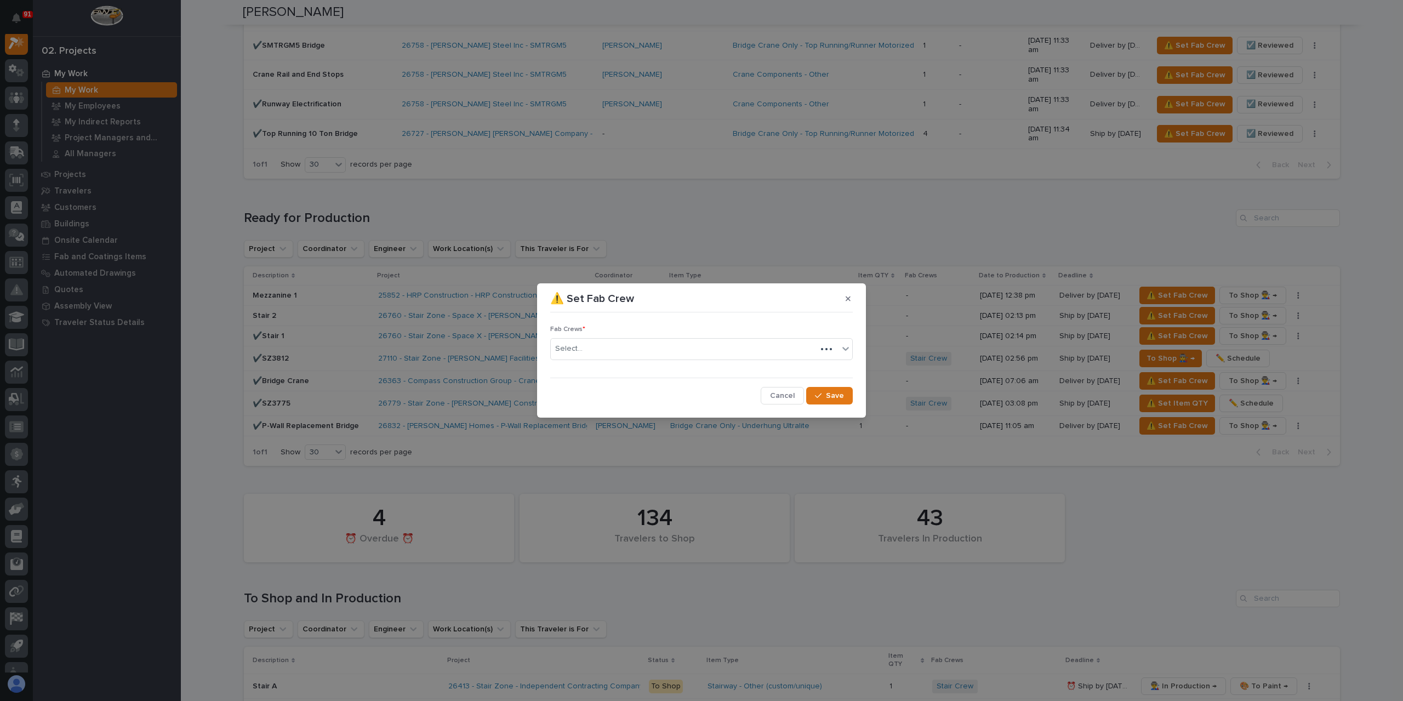
click at [593, 352] on div "Select..." at bounding box center [684, 349] width 266 height 18
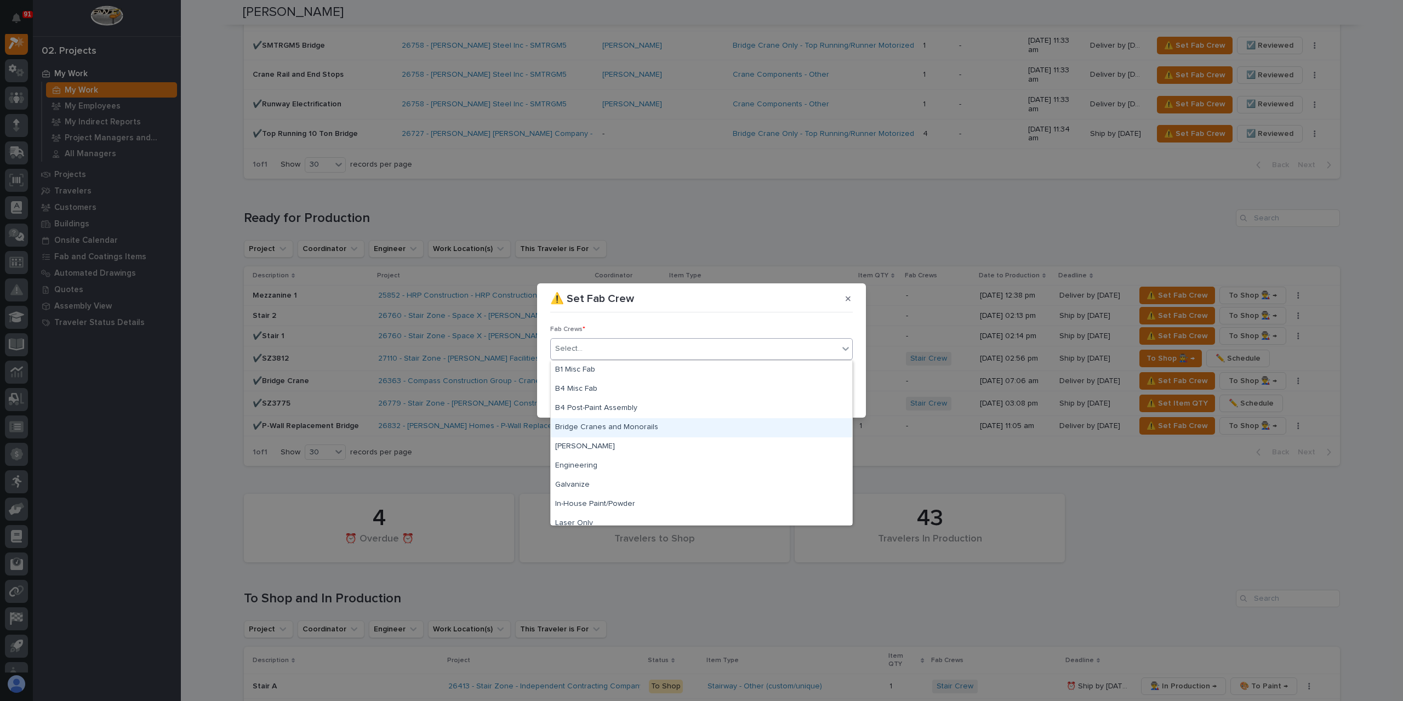
click at [614, 427] on div "Bridge Cranes and Monorails" at bounding box center [701, 427] width 301 height 19
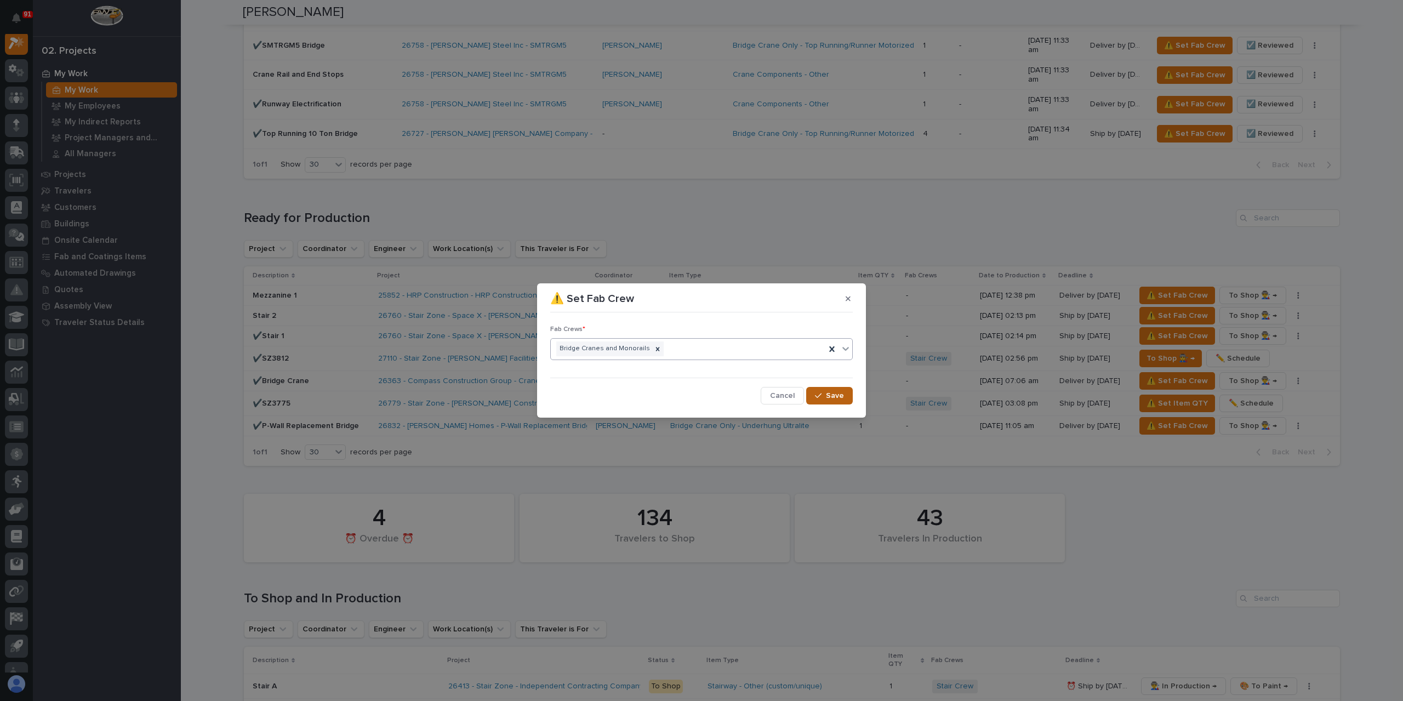
click at [825, 402] on button "Save" at bounding box center [829, 396] width 47 height 18
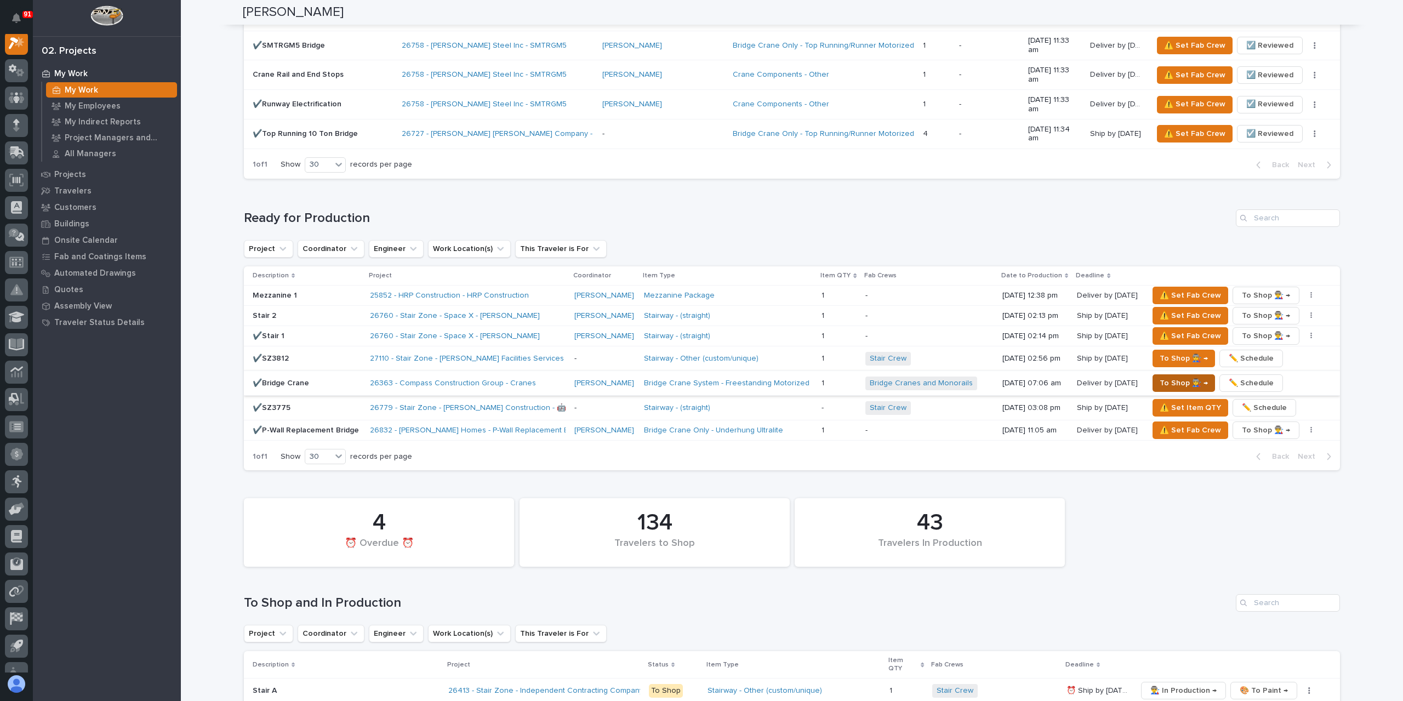
click at [1180, 376] on span "To Shop 👨‍🏭 →" at bounding box center [1183, 382] width 48 height 13
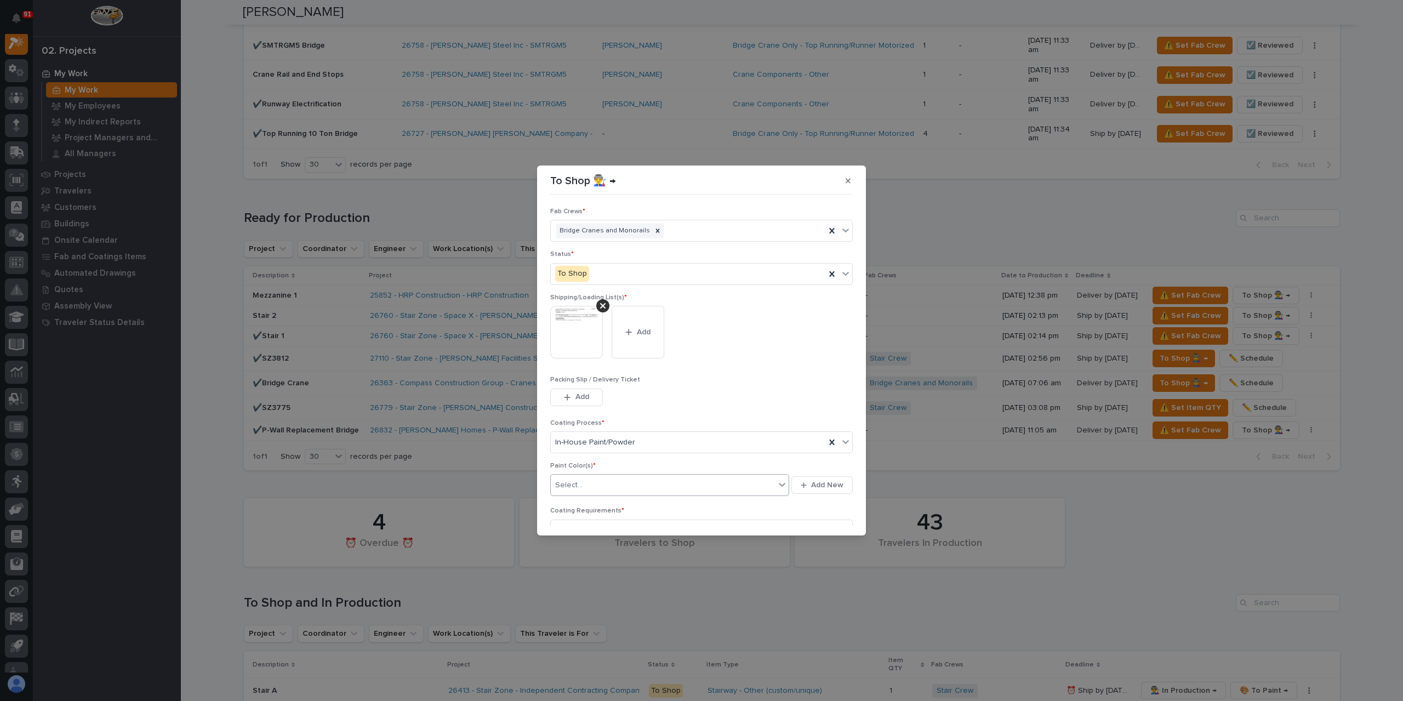
click at [613, 477] on div "Select..." at bounding box center [663, 485] width 224 height 18
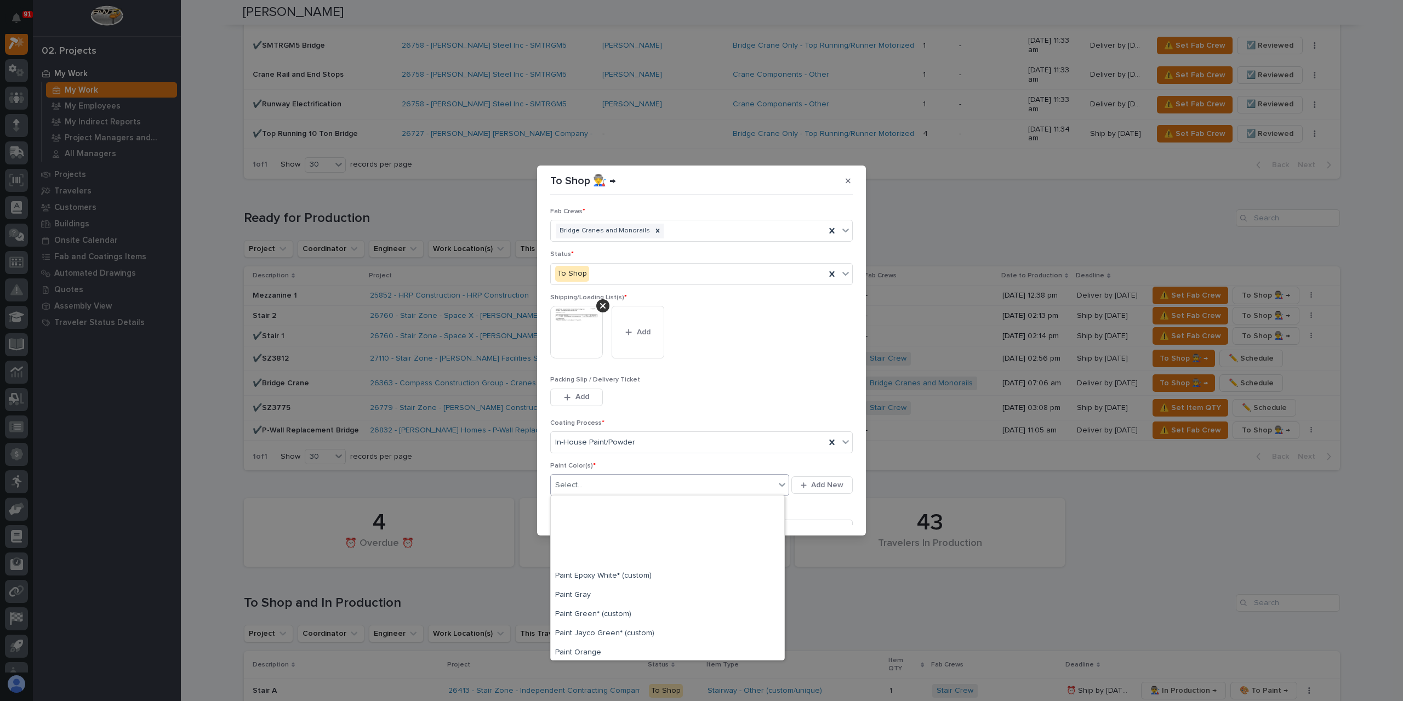
scroll to position [219, 0]
click at [592, 629] on div "Paint Yellow" at bounding box center [667, 630] width 233 height 19
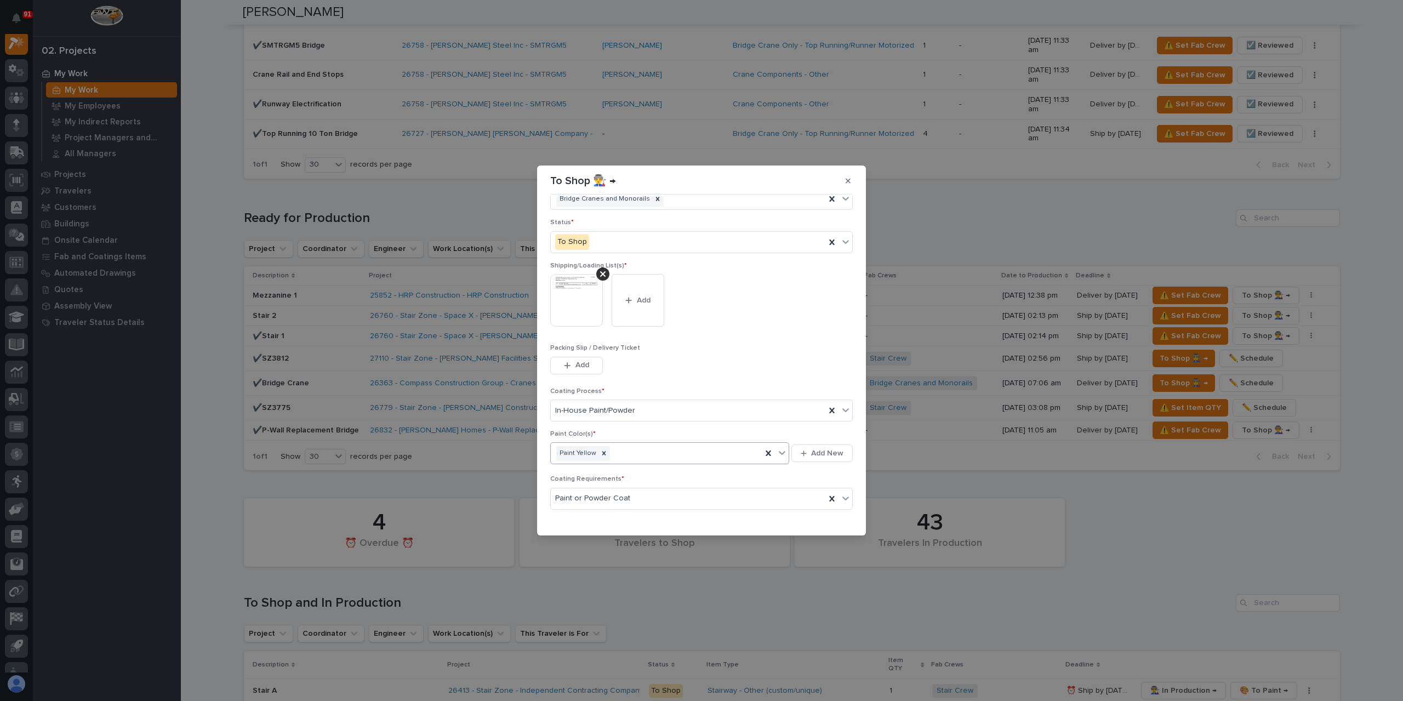
scroll to position [59, 0]
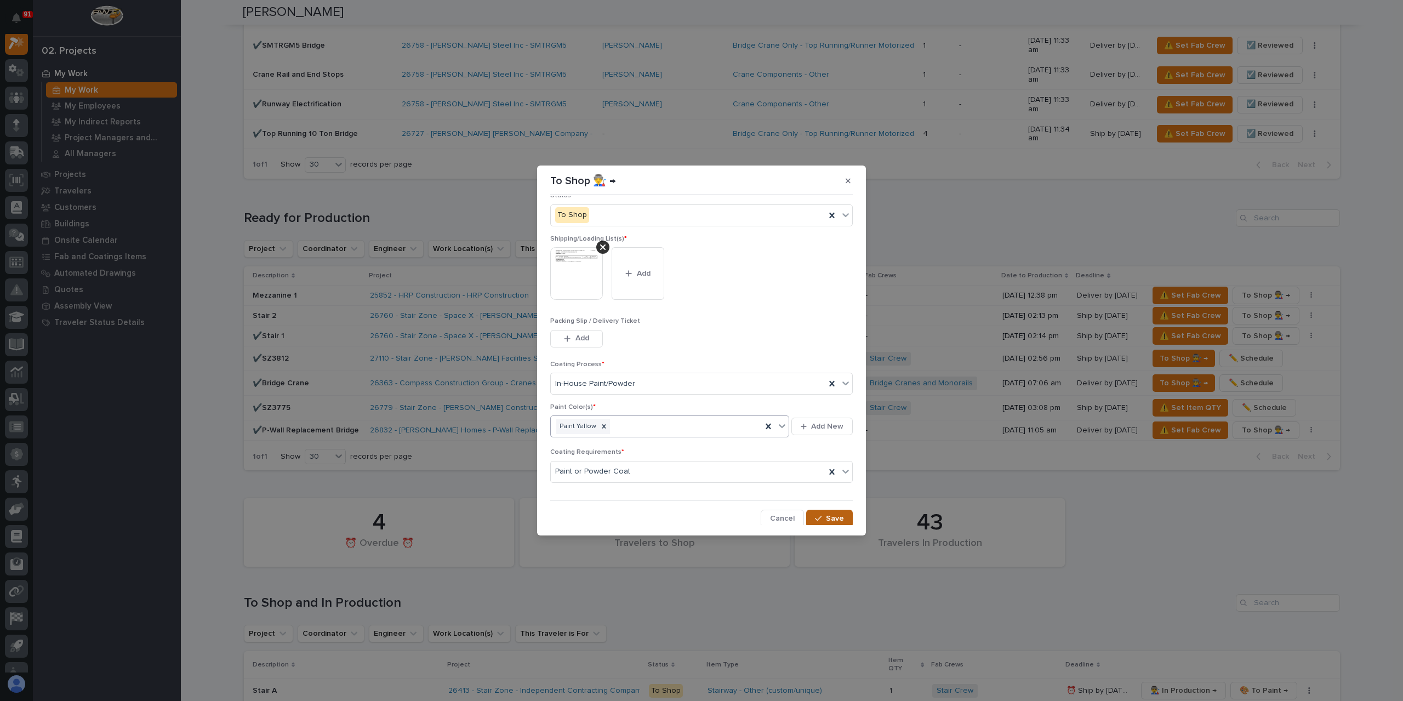
click at [826, 520] on span "Save" at bounding box center [835, 518] width 18 height 10
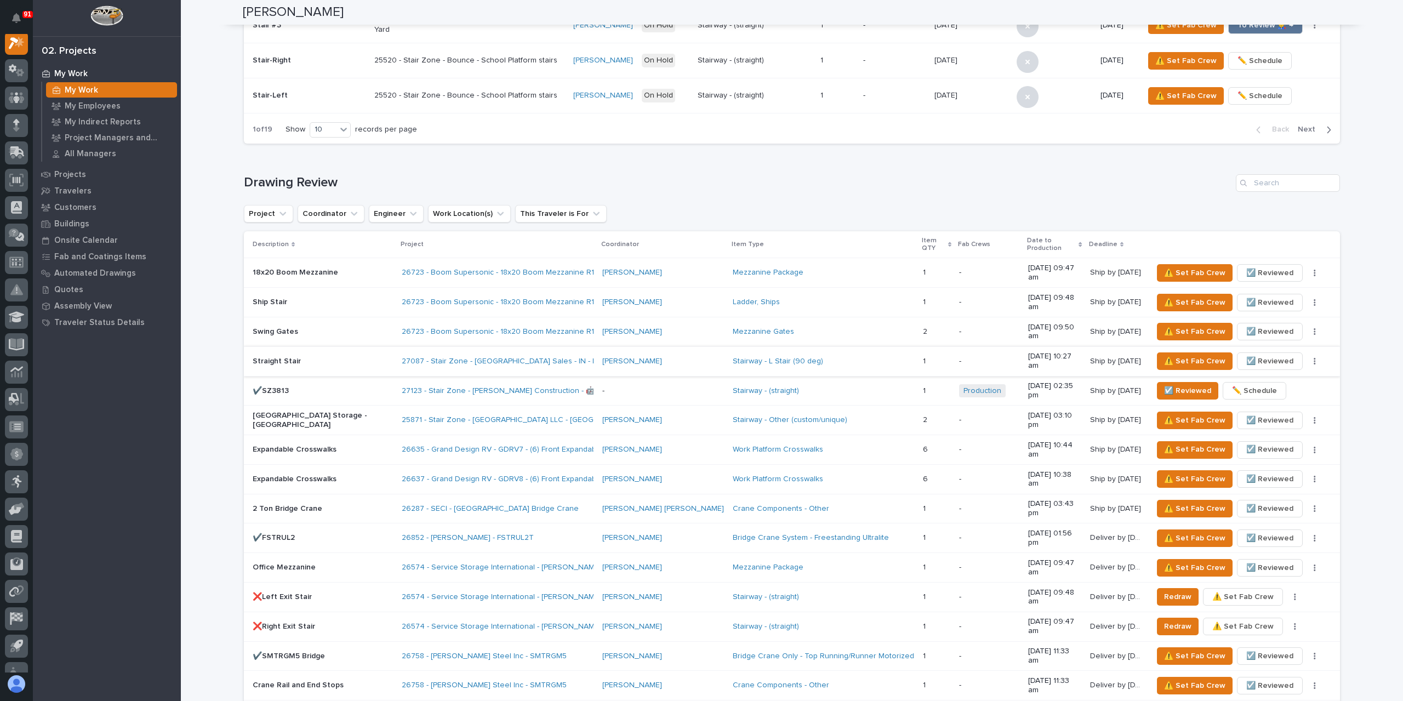
scroll to position [603, 0]
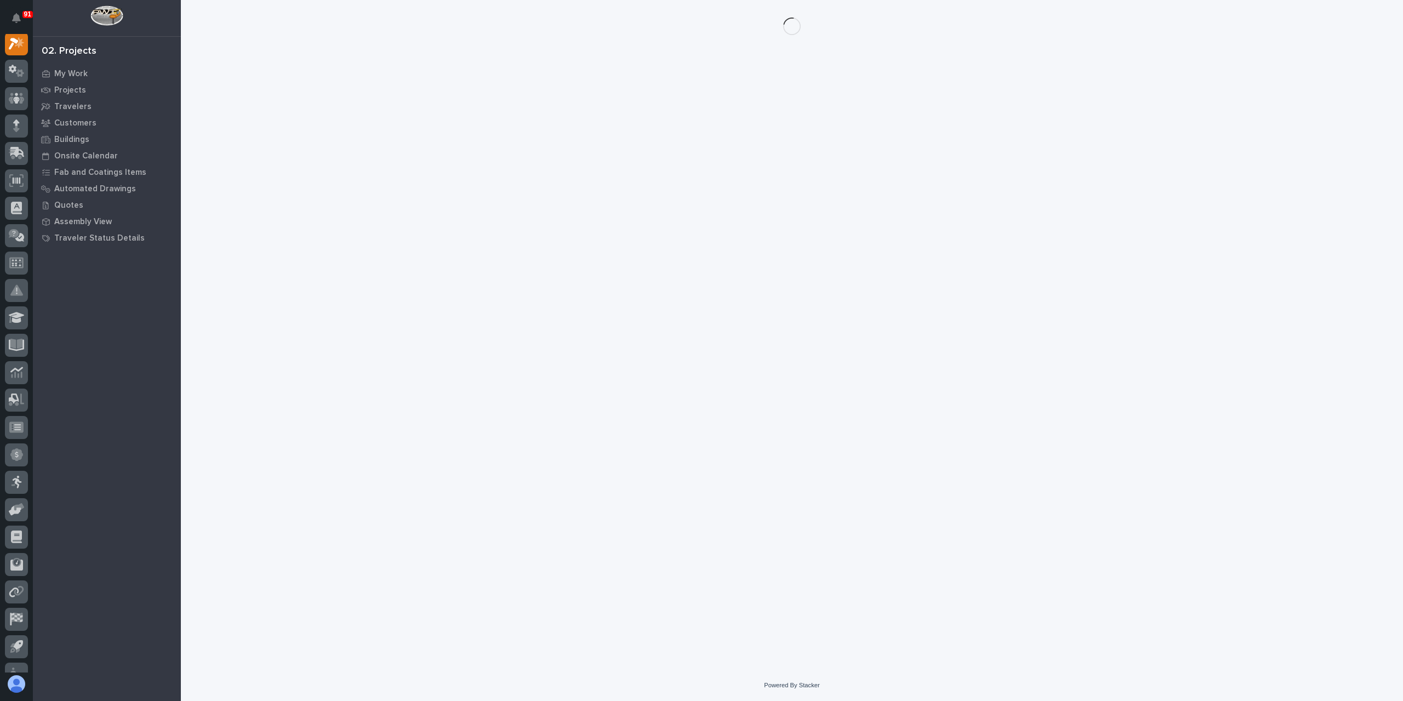
scroll to position [27, 0]
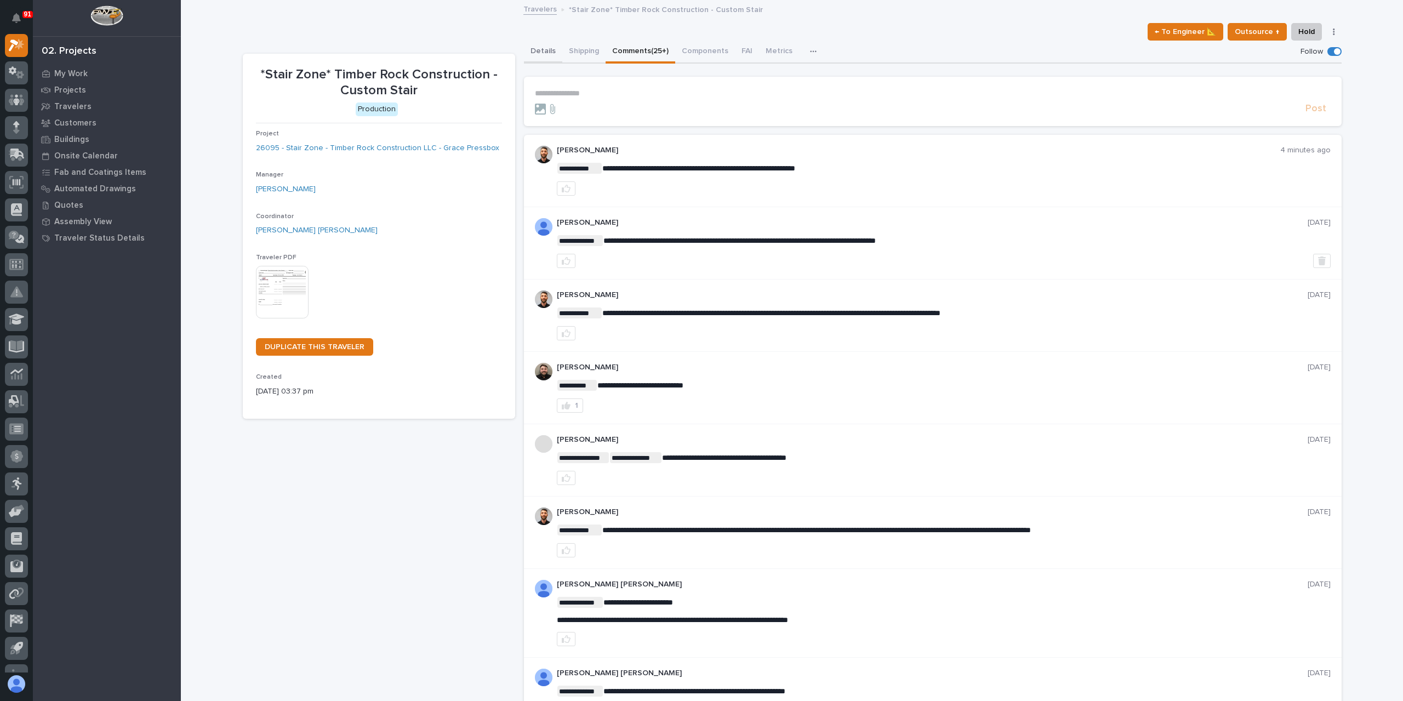
click at [545, 50] on button "Details" at bounding box center [543, 52] width 38 height 23
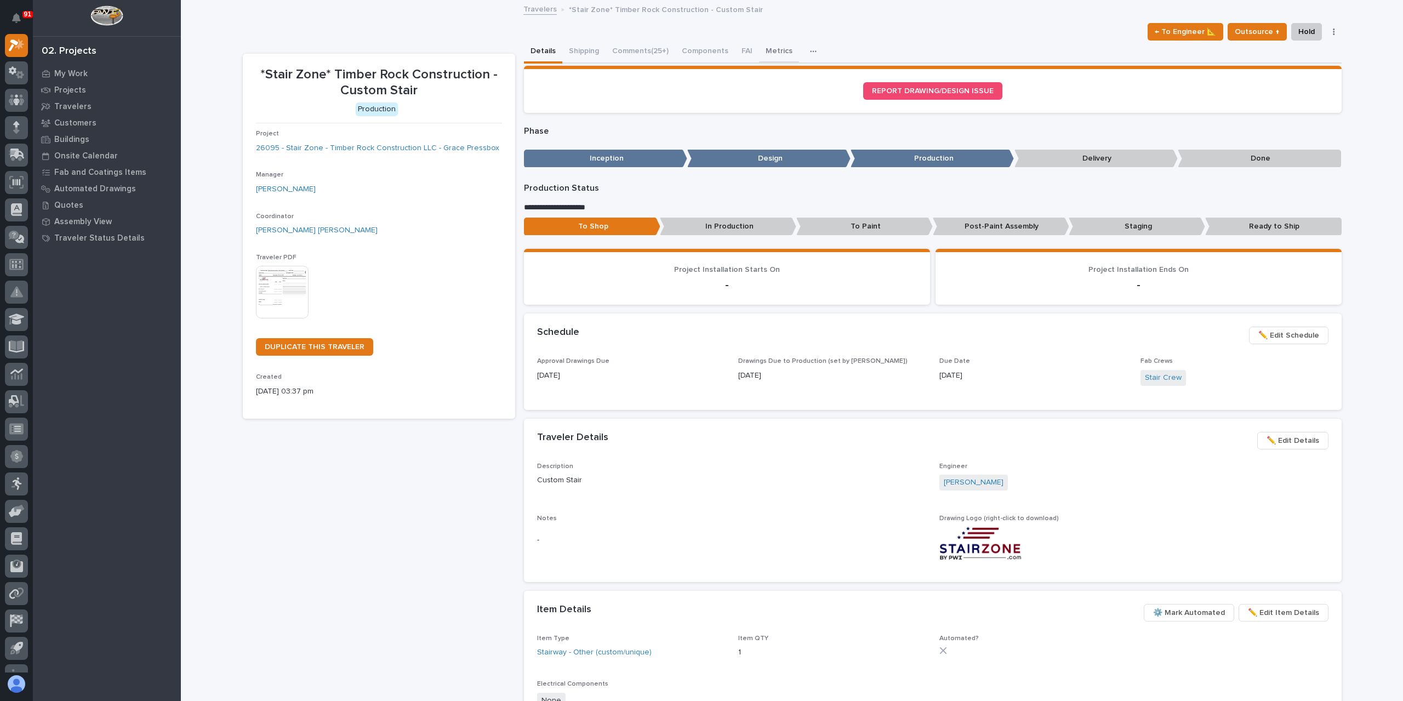
click at [766, 48] on button "Metrics" at bounding box center [779, 52] width 40 height 23
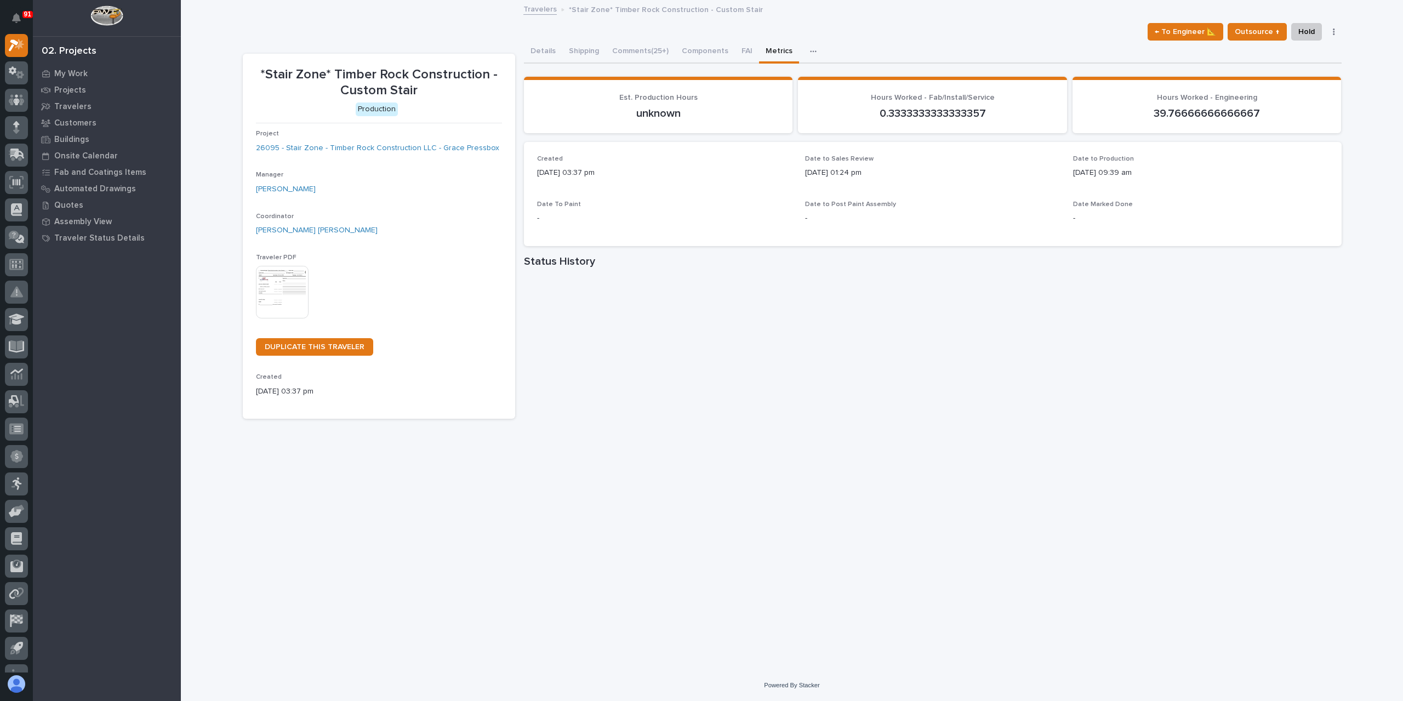
drag, startPoint x: 1117, startPoint y: 502, endPoint x: 1123, endPoint y: 495, distance: 9.3
click at [1117, 502] on div "**********" at bounding box center [791, 321] width 1109 height 641
click at [643, 59] on button "Comments (25+)" at bounding box center [640, 52] width 70 height 23
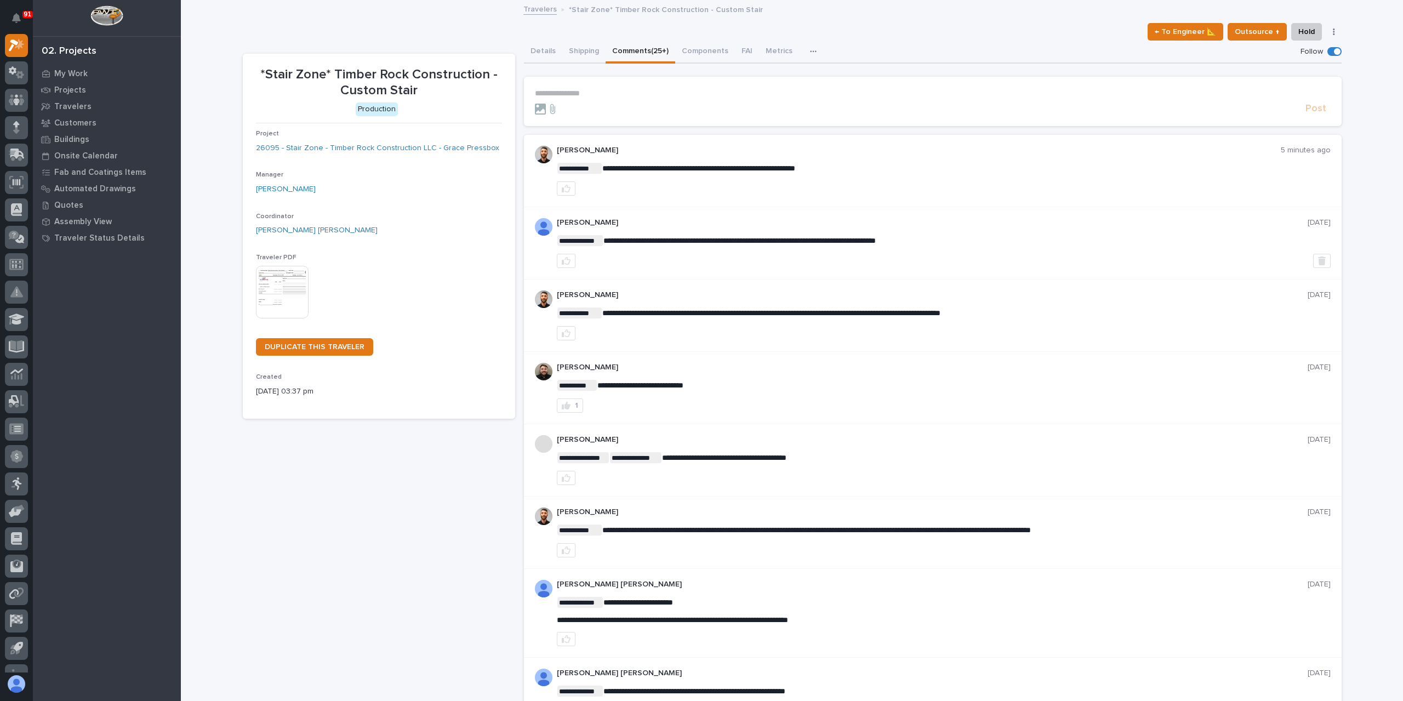
click at [695, 97] on p "**********" at bounding box center [933, 93] width 796 height 9
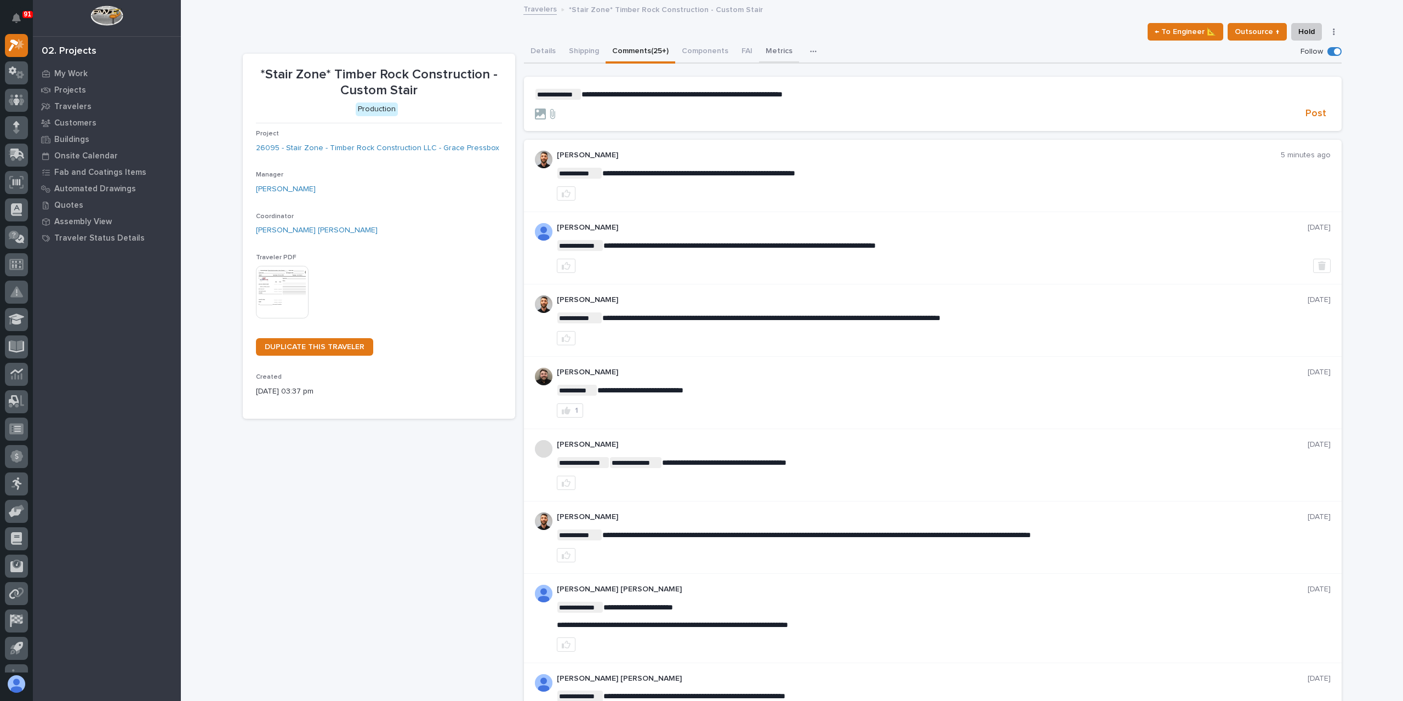
click at [760, 53] on button "Metrics" at bounding box center [779, 52] width 40 height 23
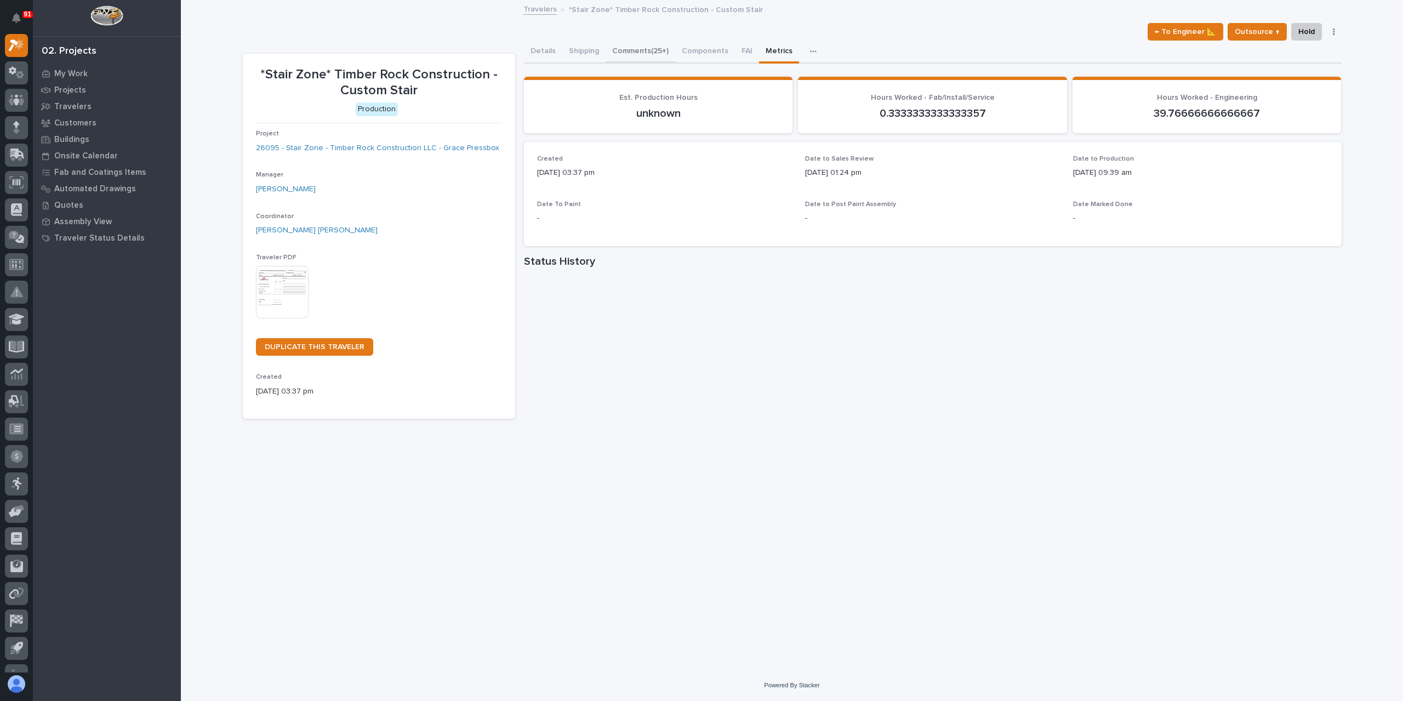
click at [645, 46] on button "Comments (25+)" at bounding box center [640, 52] width 70 height 23
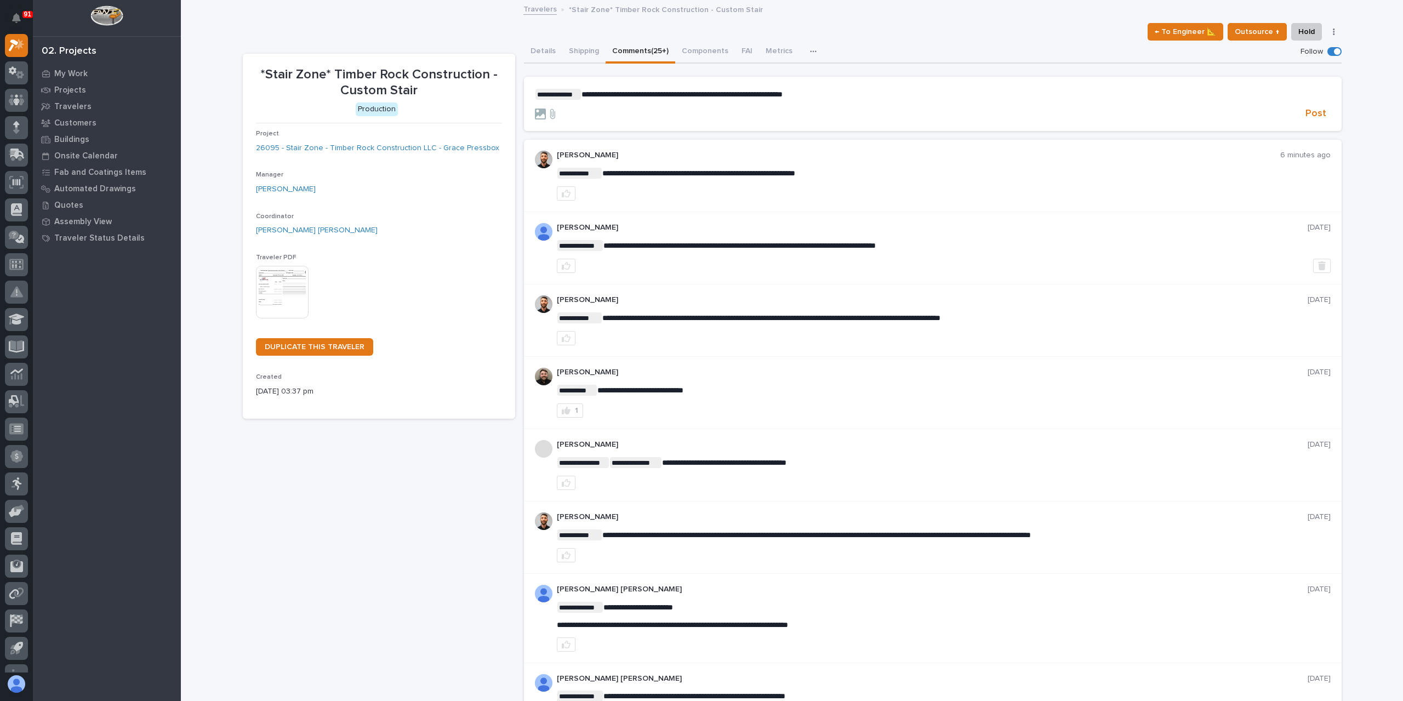
click at [821, 98] on p "**********" at bounding box center [933, 94] width 796 height 11
click at [413, 143] on link "26095 - Stair Zone - Timber Rock Construction LLC - Grace Pressbox" at bounding box center [377, 148] width 243 height 12
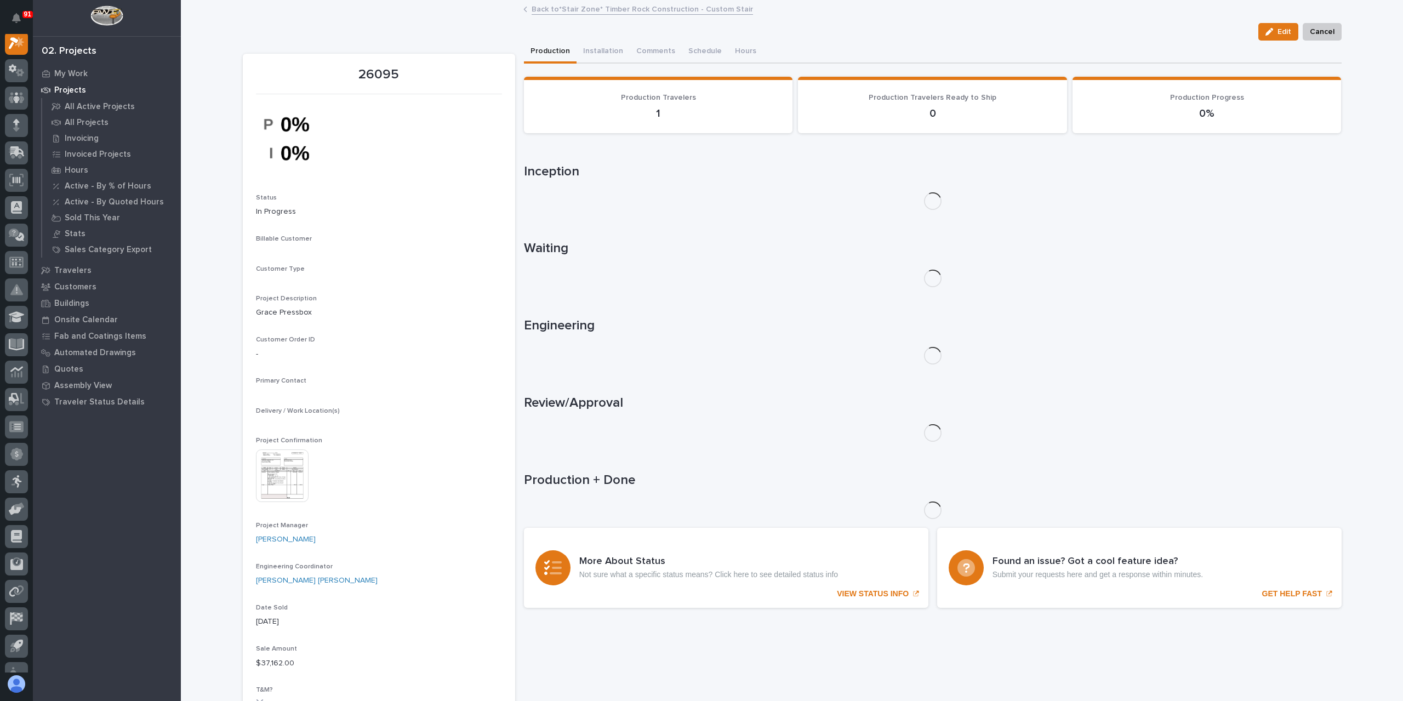
scroll to position [27, 0]
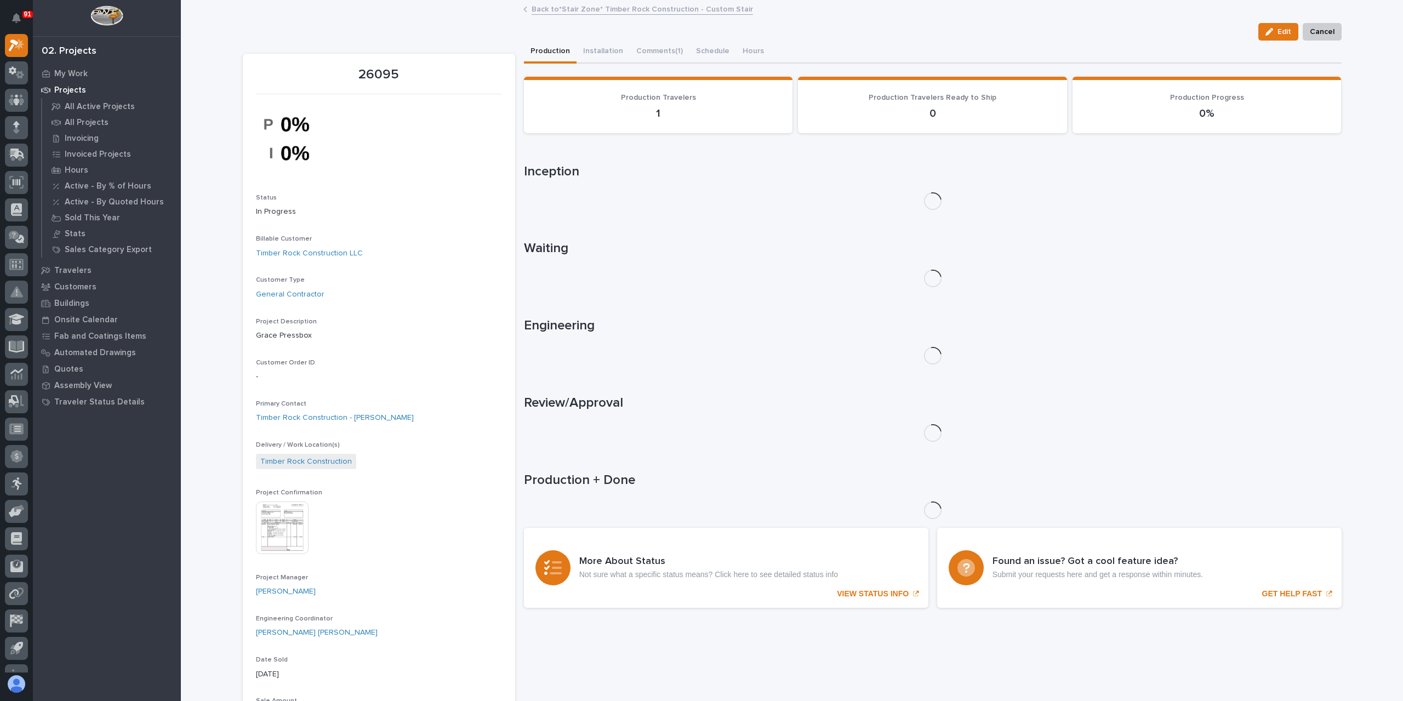
click at [290, 515] on img at bounding box center [282, 527] width 53 height 53
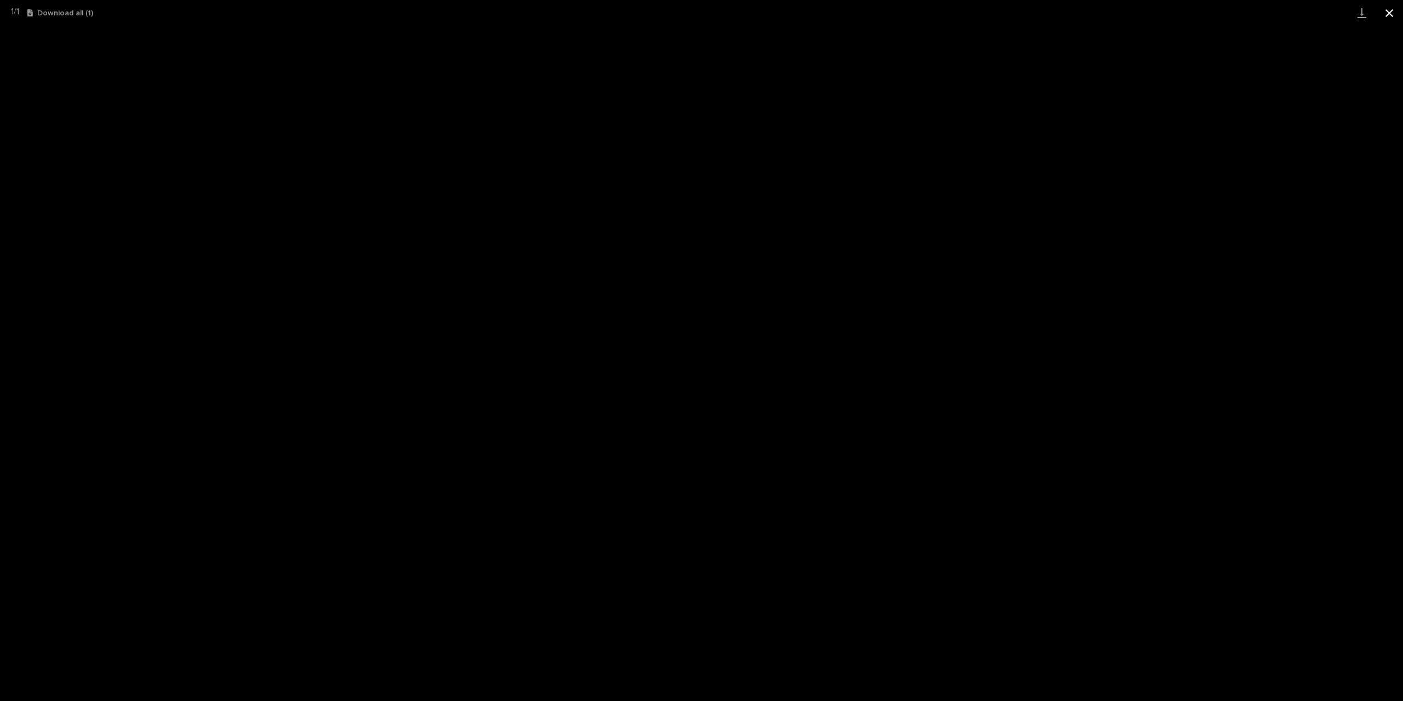
click at [1393, 4] on button "Close gallery" at bounding box center [1388, 13] width 27 height 26
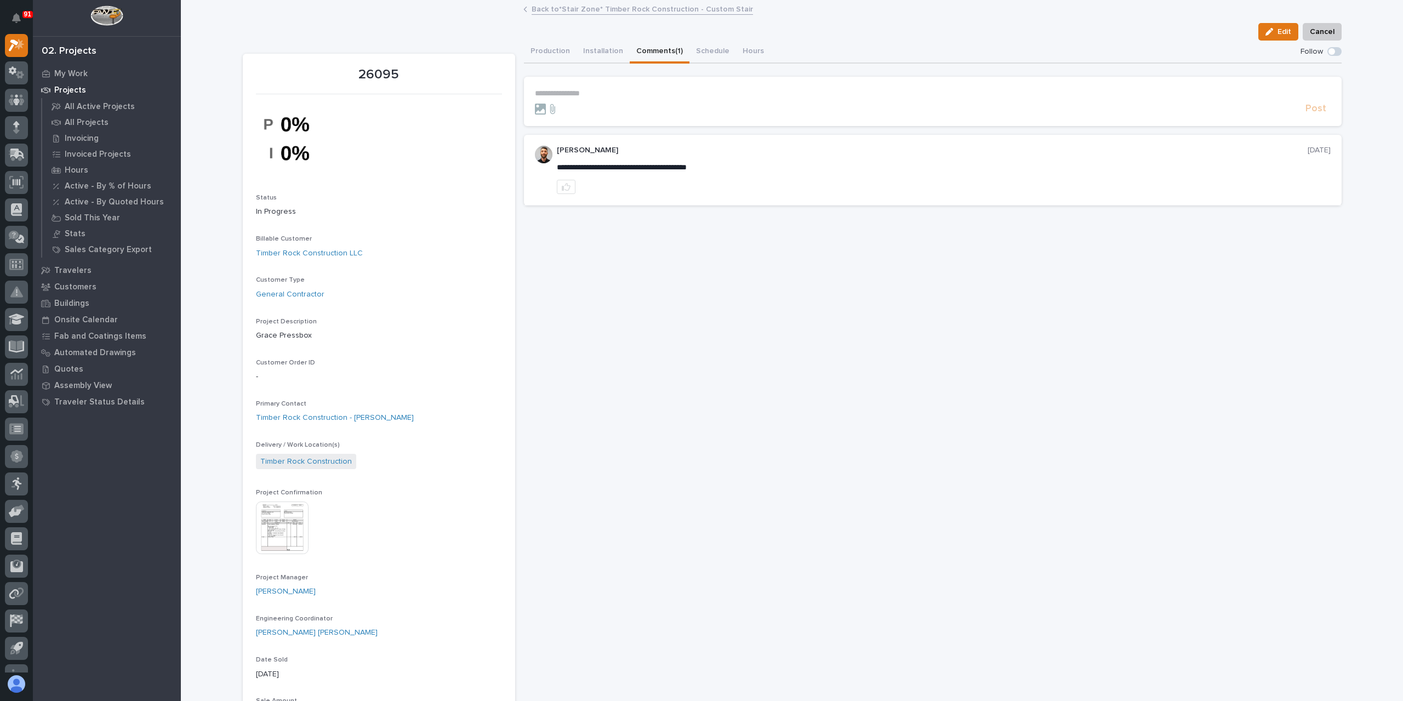
click at [631, 49] on button "Comments (1)" at bounding box center [660, 52] width 60 height 23
click at [547, 14] on link "Back to *Stair Zone* Timber Rock Construction - Custom Stair" at bounding box center [641, 8] width 221 height 13
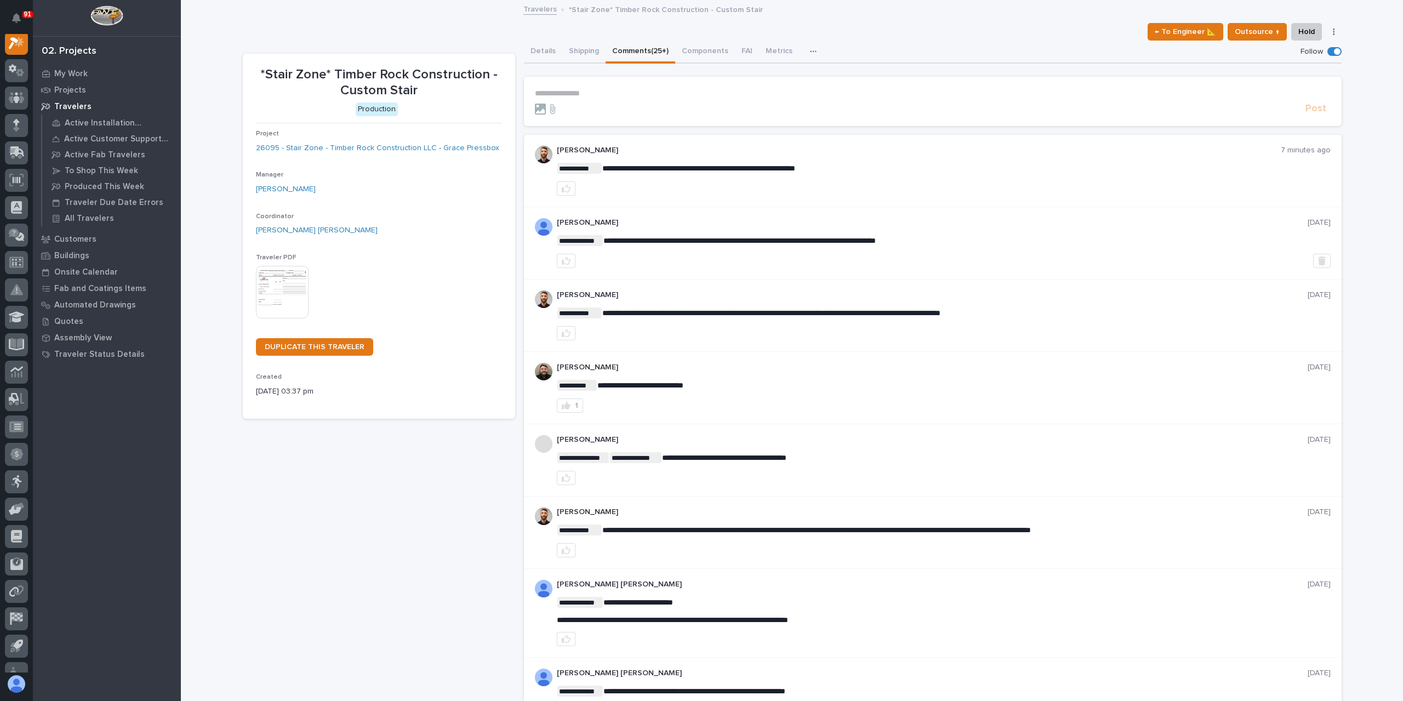
click at [575, 90] on p "**********" at bounding box center [933, 93] width 796 height 9
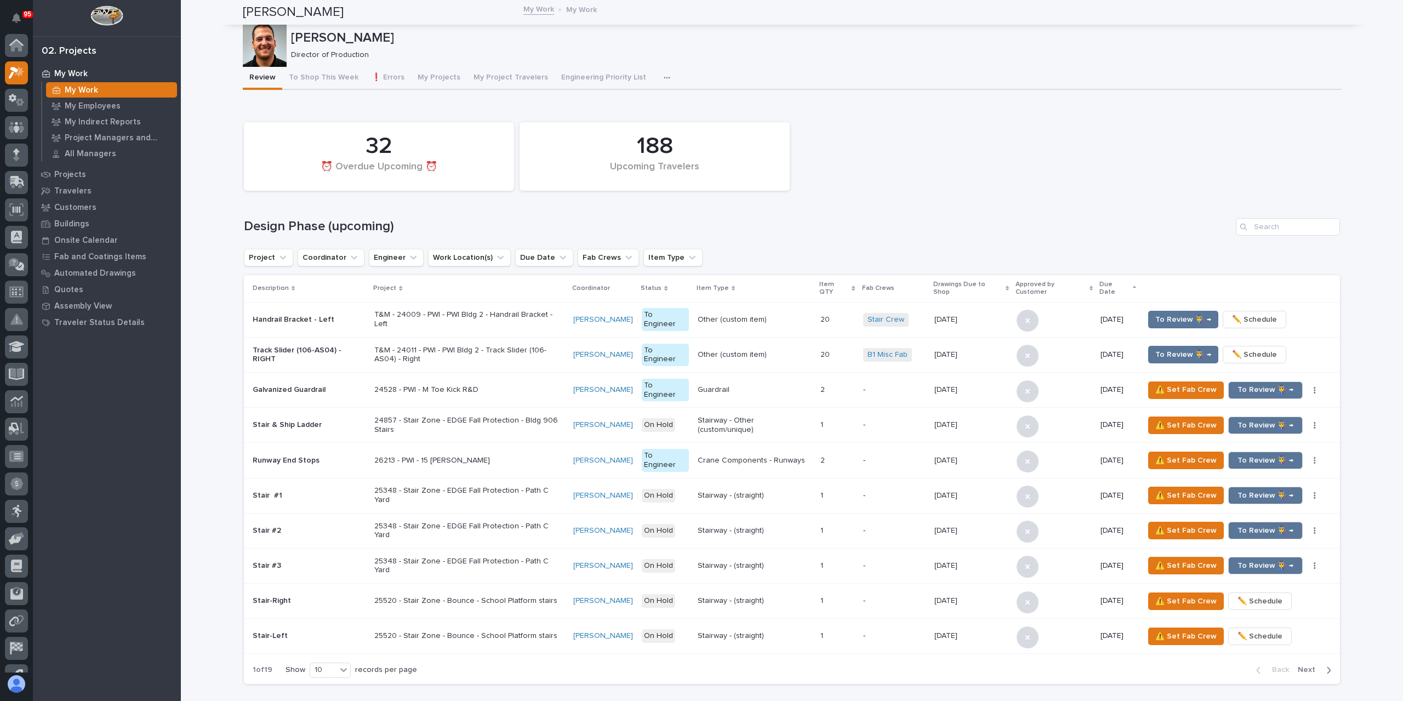
scroll to position [30, 0]
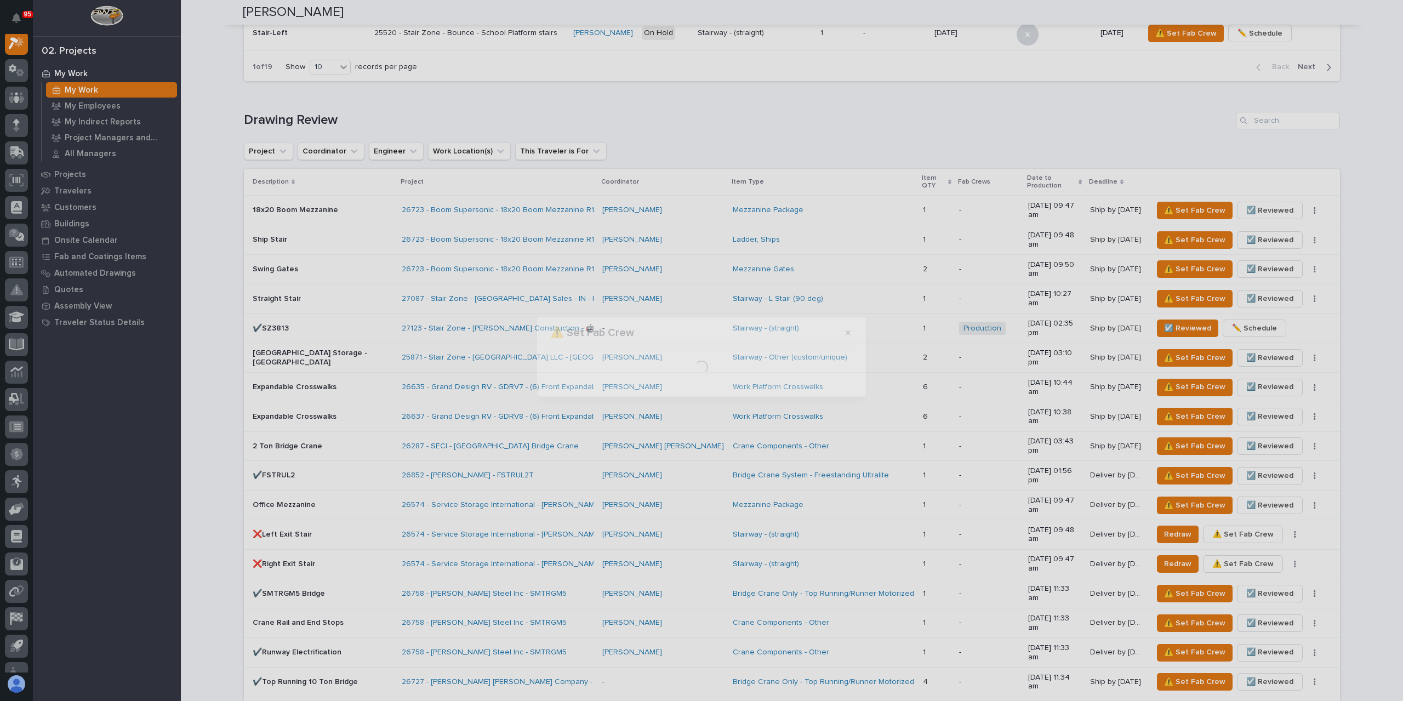
scroll to position [877, 0]
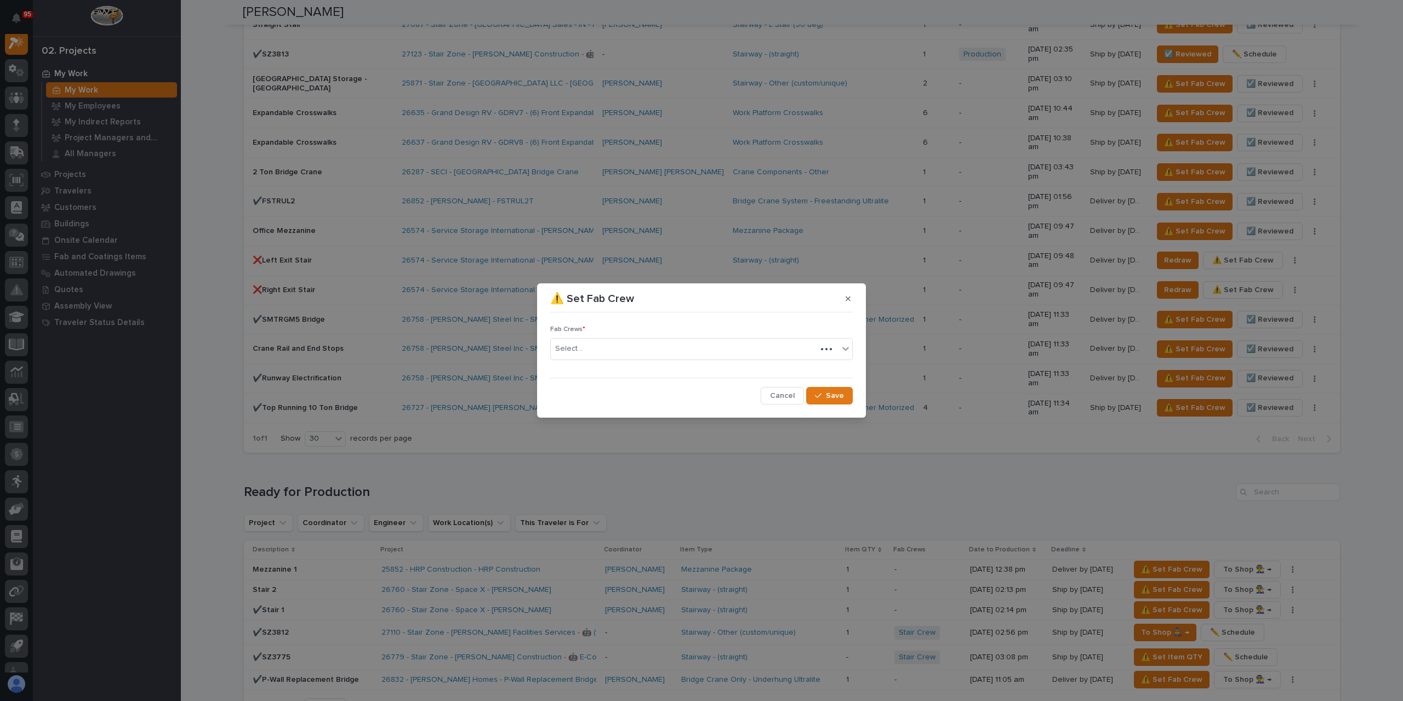
click at [615, 357] on div "Select..." at bounding box center [684, 349] width 266 height 18
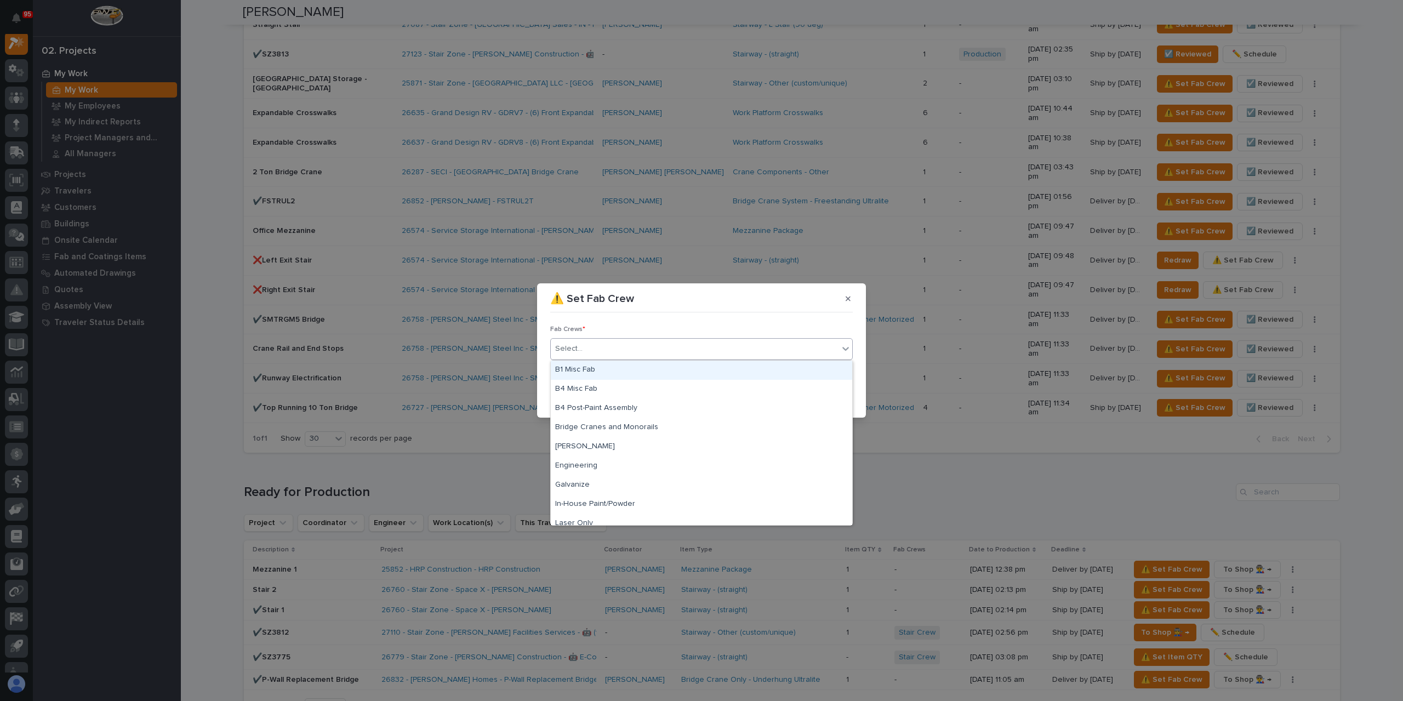
click at [604, 377] on div "B1 Misc Fab" at bounding box center [701, 370] width 301 height 19
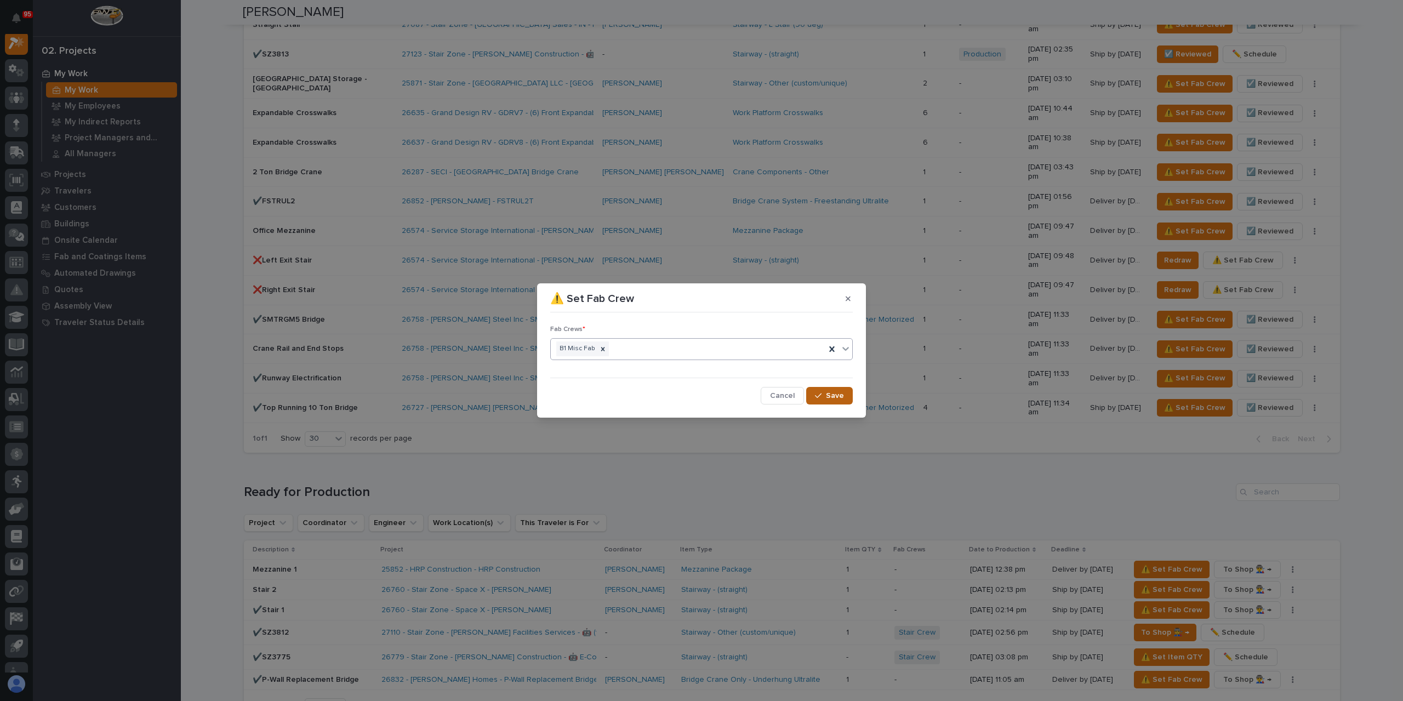
click at [849, 402] on button "Save" at bounding box center [829, 396] width 47 height 18
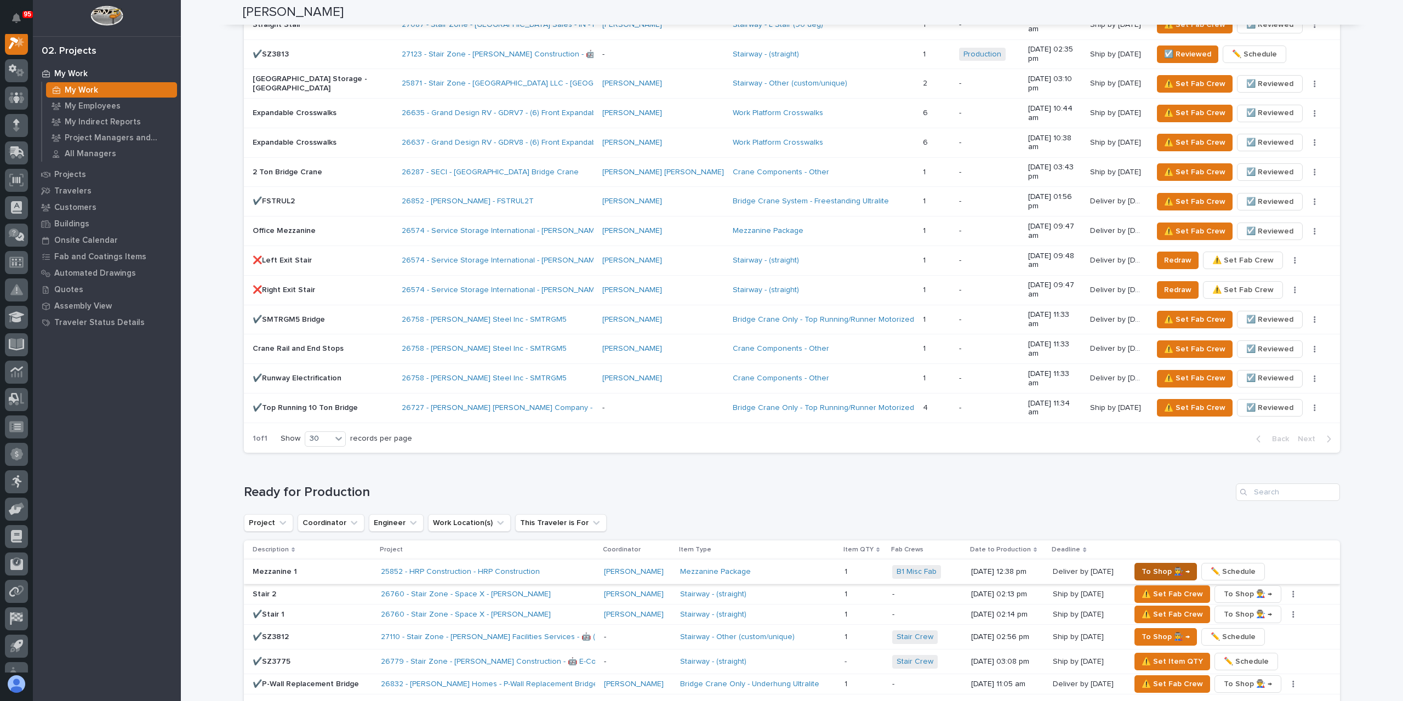
click at [1159, 565] on span "To Shop 👨‍🏭 →" at bounding box center [1165, 571] width 48 height 13
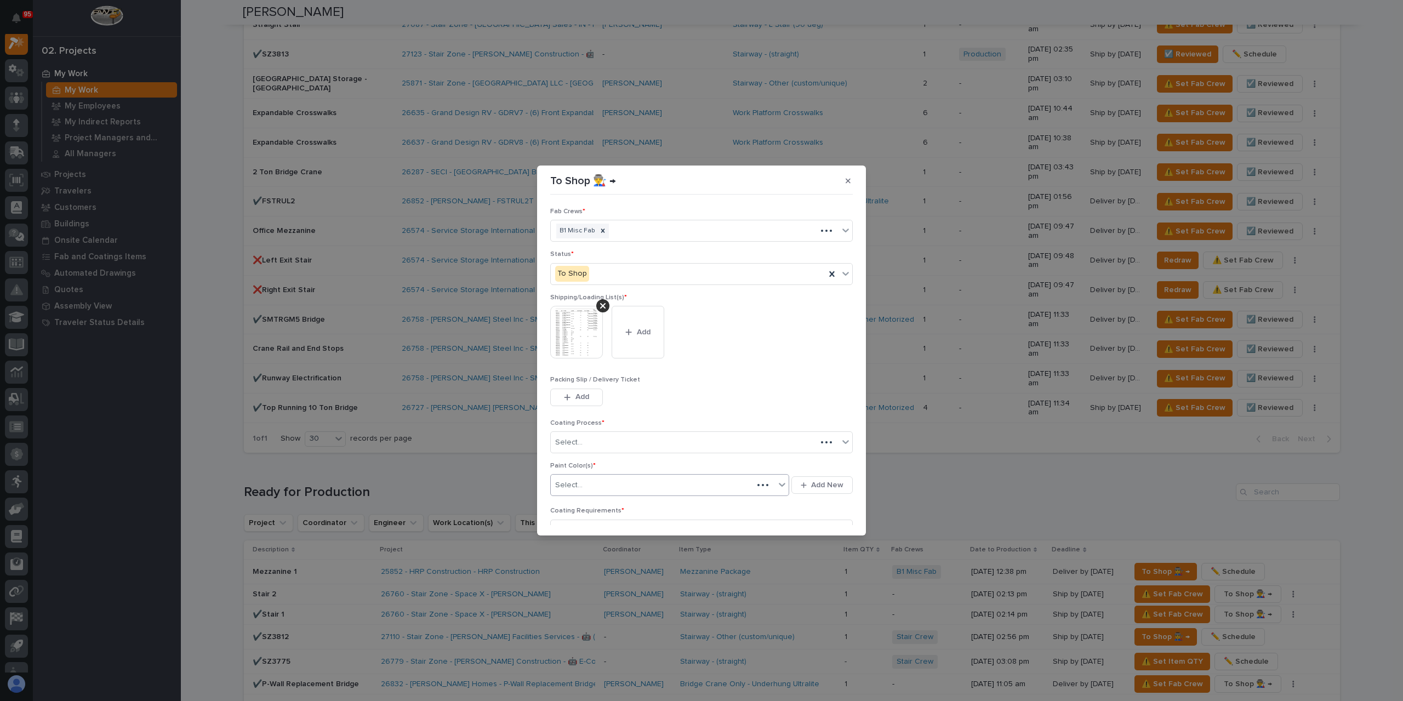
click at [605, 482] on div "Select..." at bounding box center [652, 485] width 202 height 18
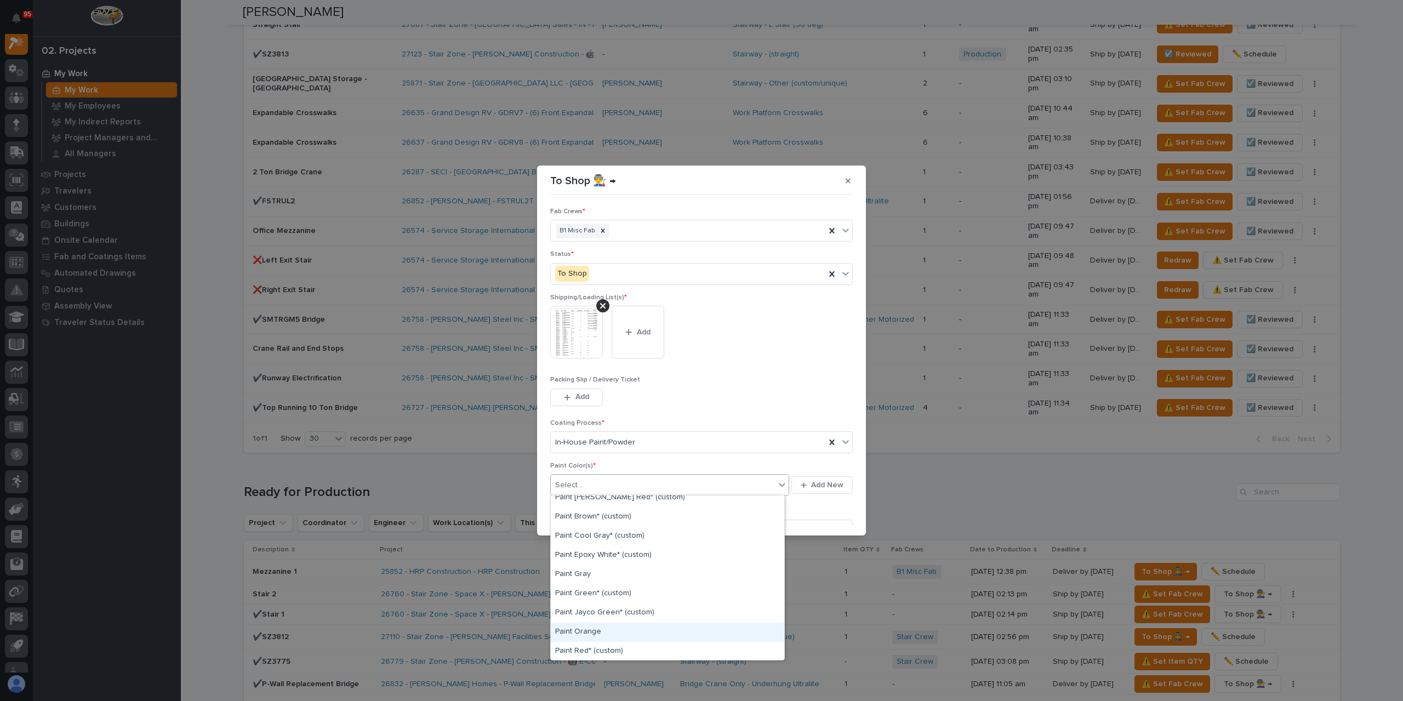
scroll to position [131, 0]
click at [592, 586] on div "Paint Gray" at bounding box center [667, 584] width 233 height 19
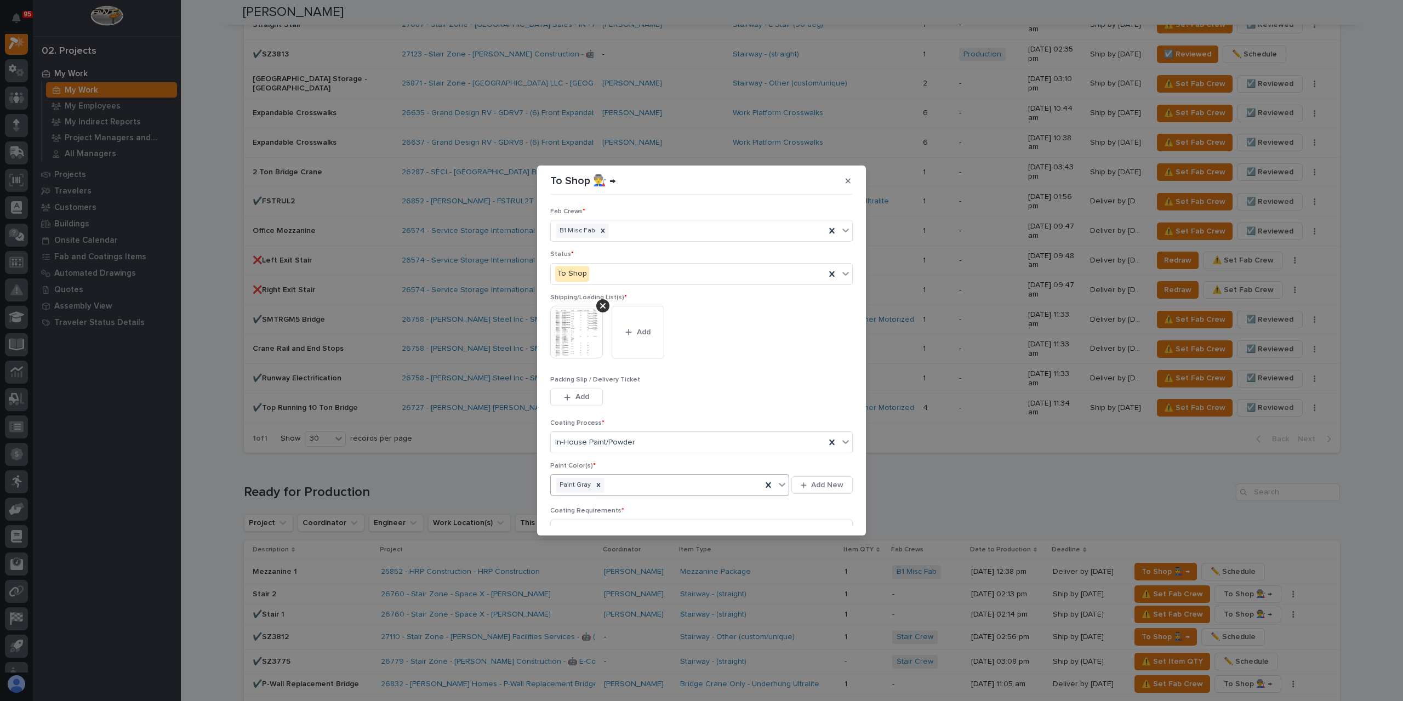
click at [644, 485] on div "Paint Gray" at bounding box center [656, 485] width 211 height 19
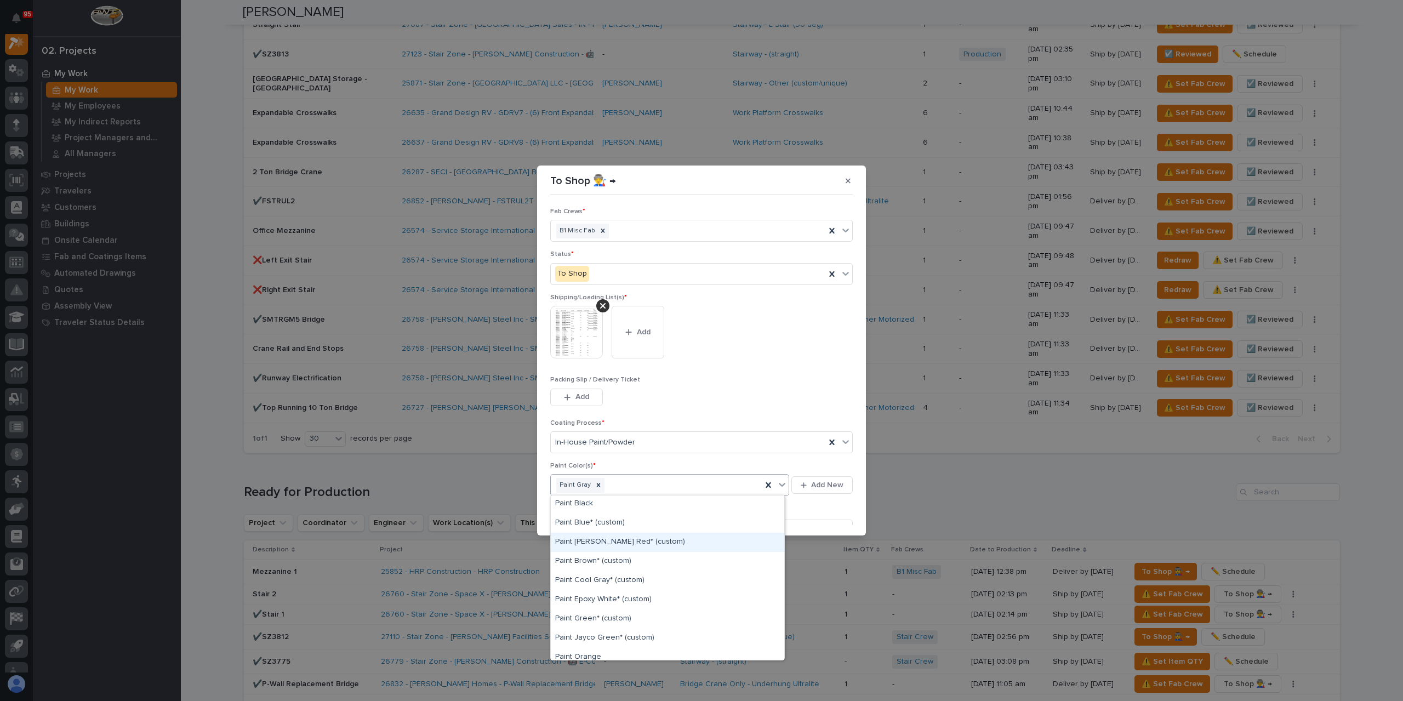
scroll to position [110, 0]
click at [602, 600] on div "Paint Green* (custom)" at bounding box center [667, 606] width 233 height 19
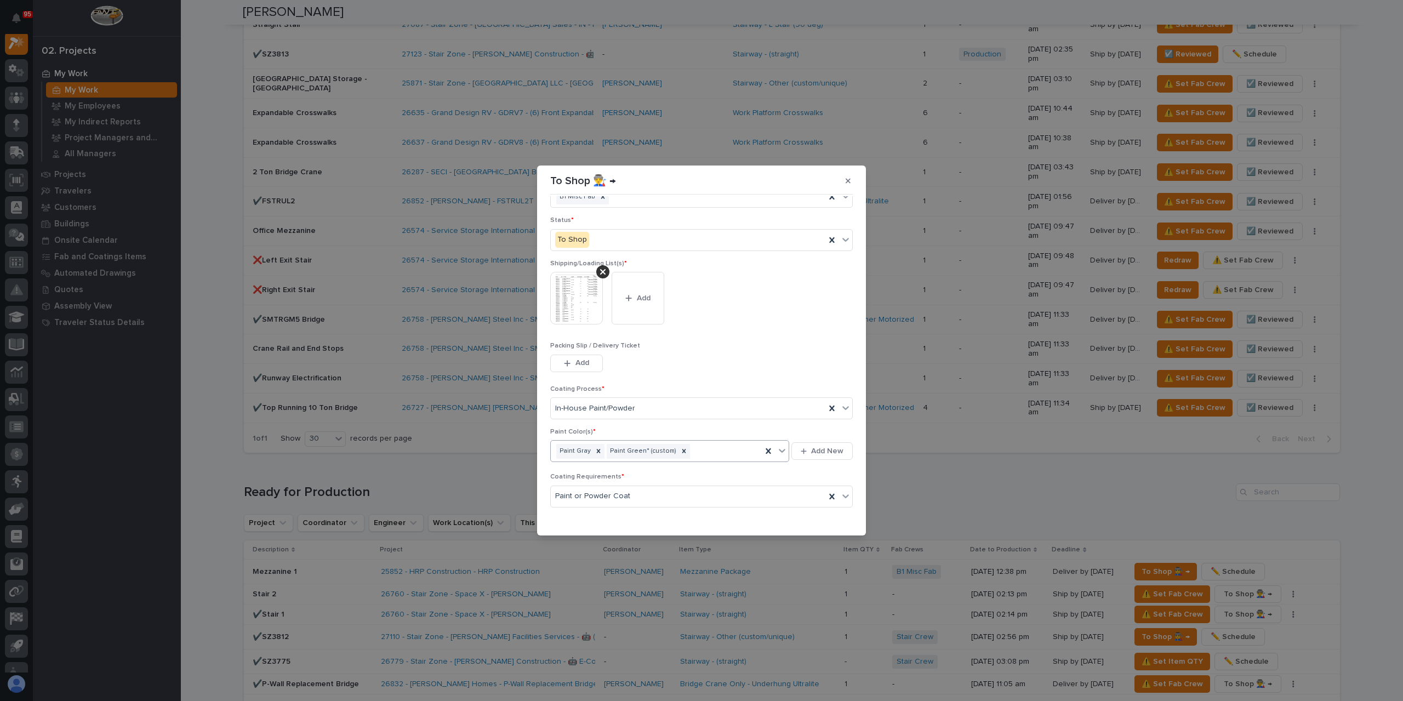
scroll to position [59, 0]
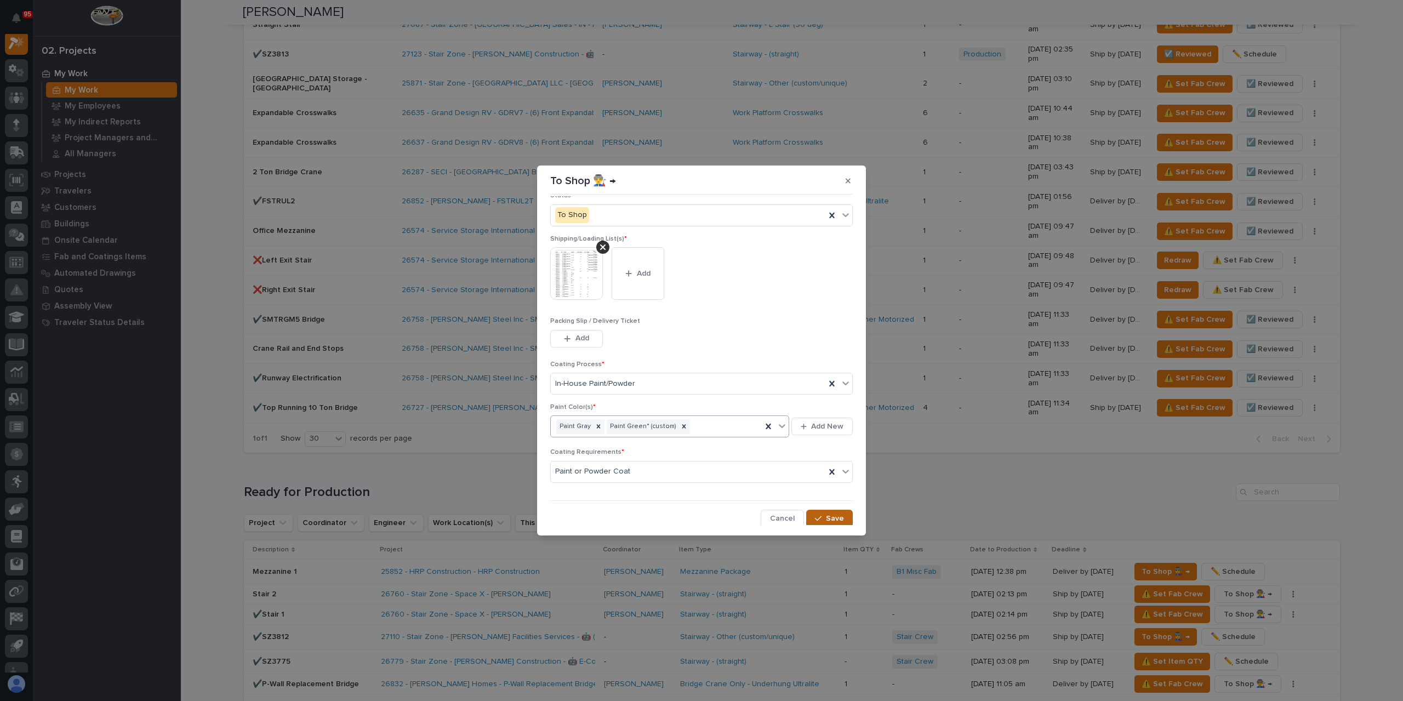
click at [826, 514] on span "Save" at bounding box center [835, 518] width 18 height 10
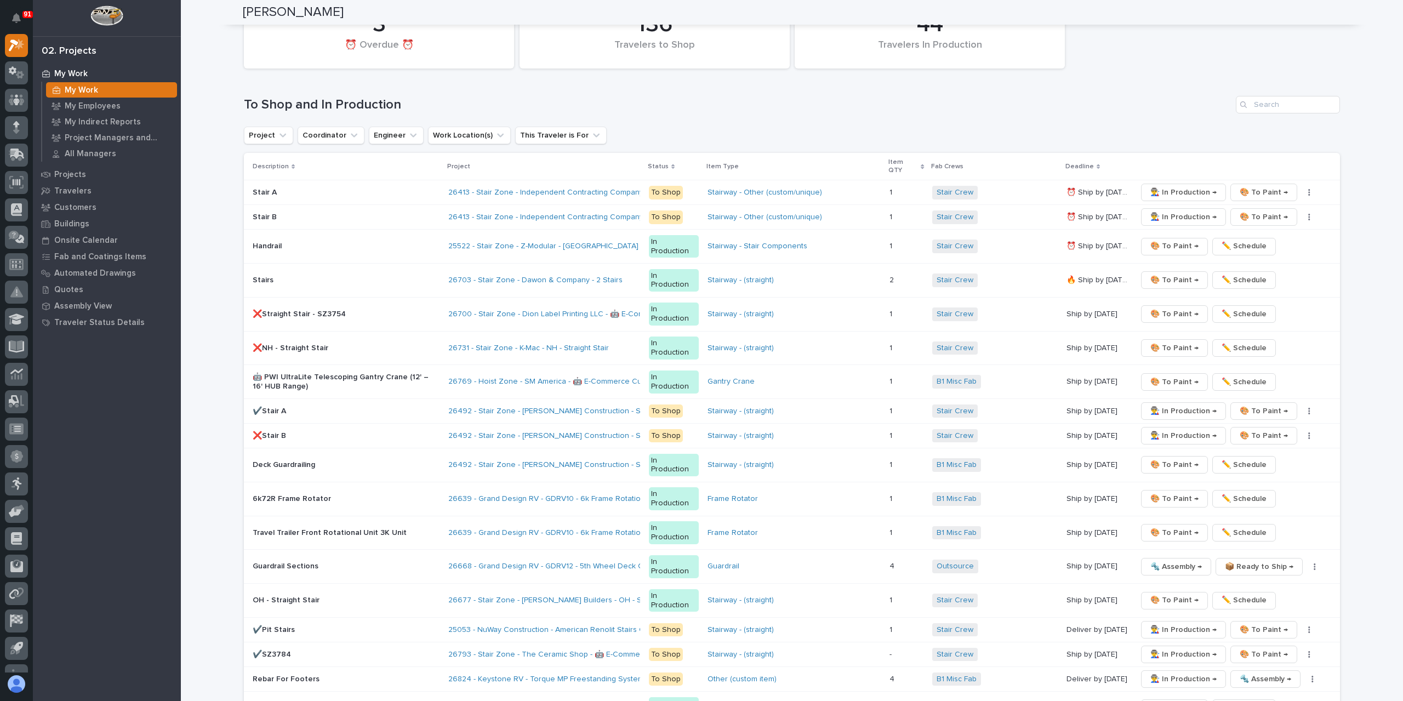
scroll to position [1618, 0]
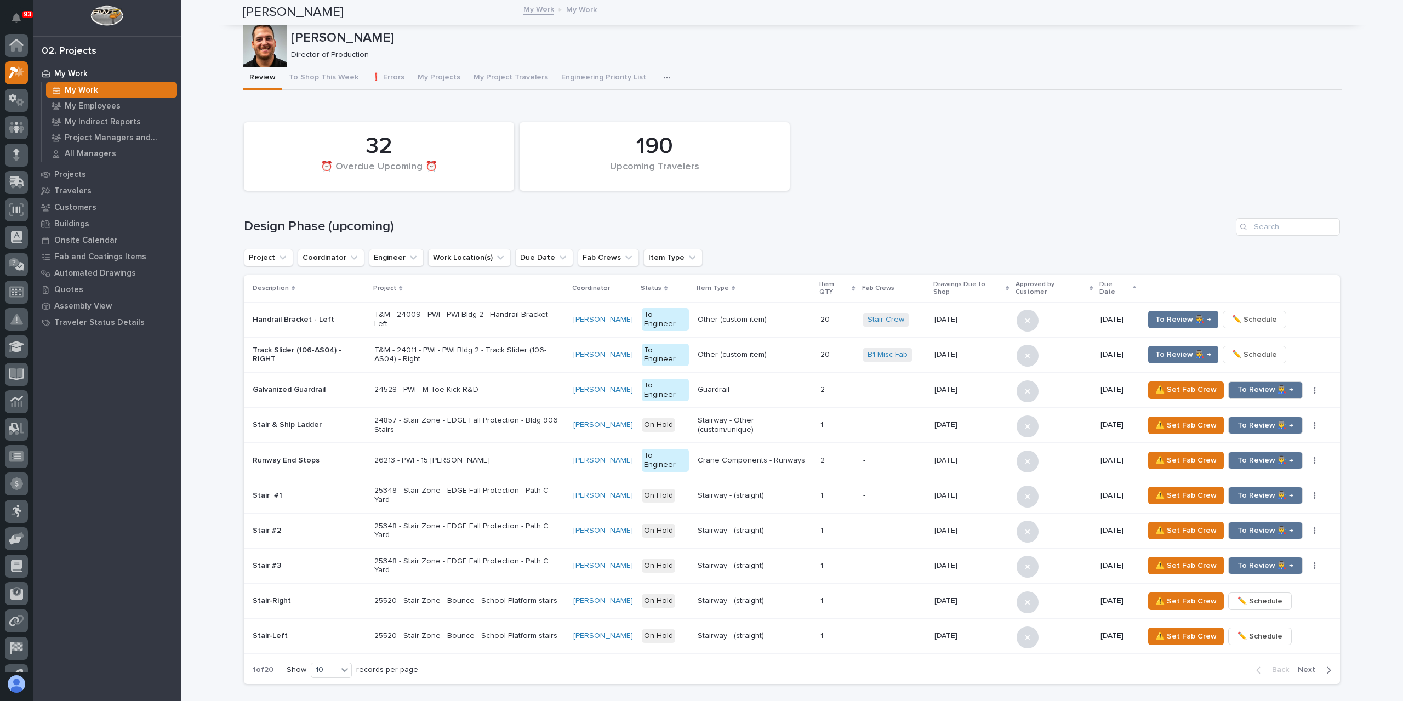
scroll to position [27, 0]
